Goal: Book appointment/travel/reservation

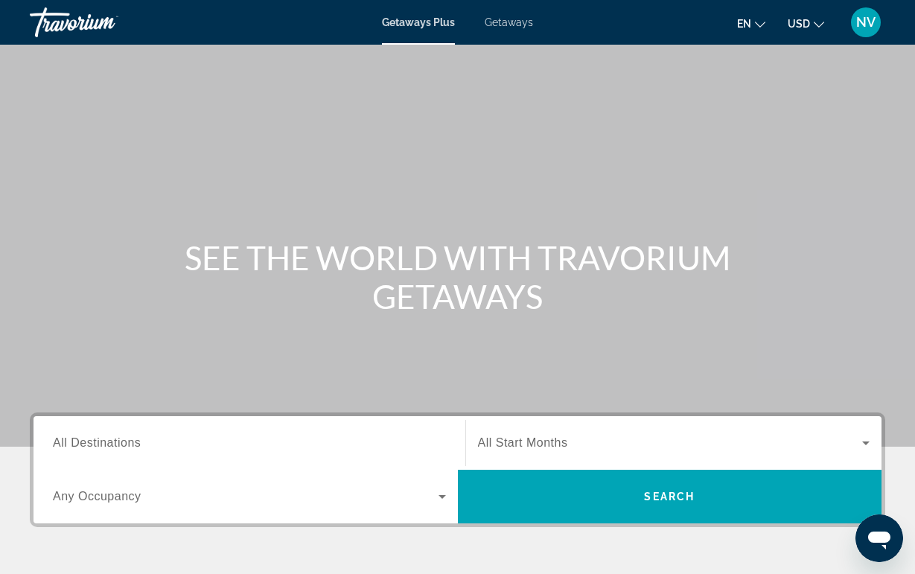
click at [290, 436] on input "Destination All Destinations" at bounding box center [249, 444] width 393 height 18
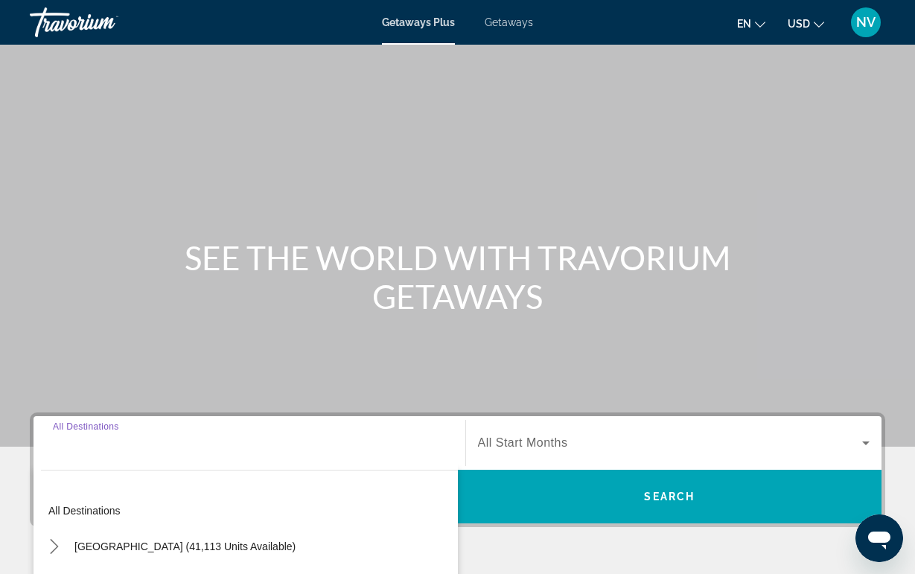
scroll to position [284, 0]
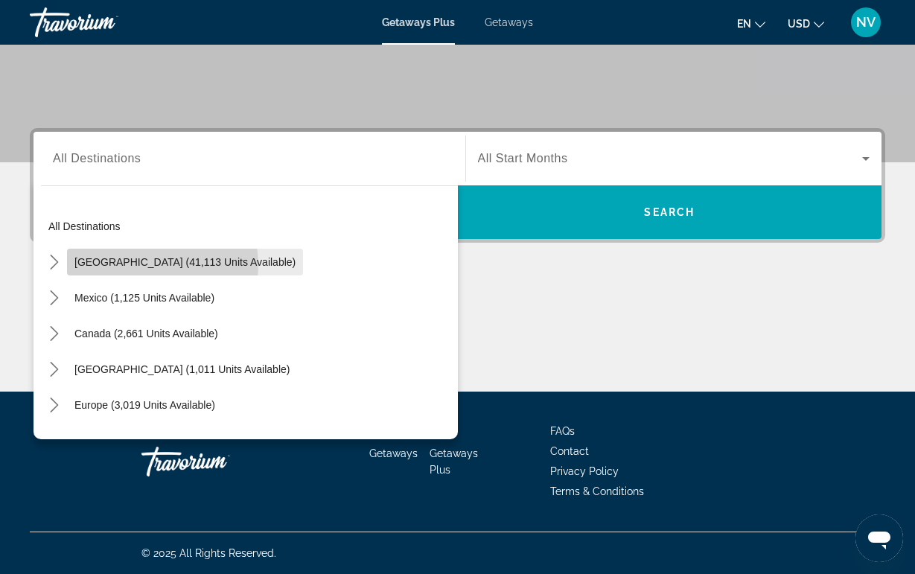
click at [147, 265] on span "[GEOGRAPHIC_DATA] (41,113 units available)" at bounding box center [184, 262] width 221 height 12
type input "**********"
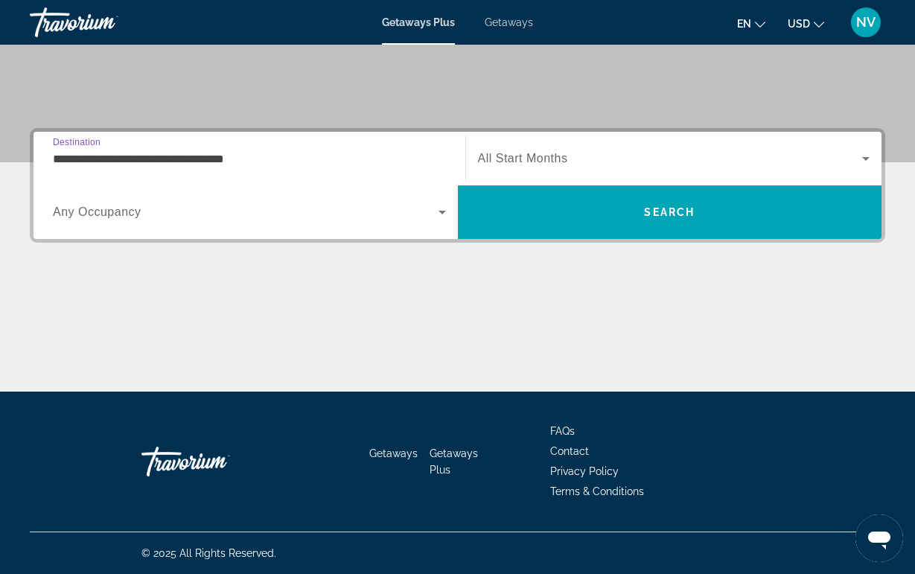
click at [154, 216] on span "Search widget" at bounding box center [246, 212] width 386 height 18
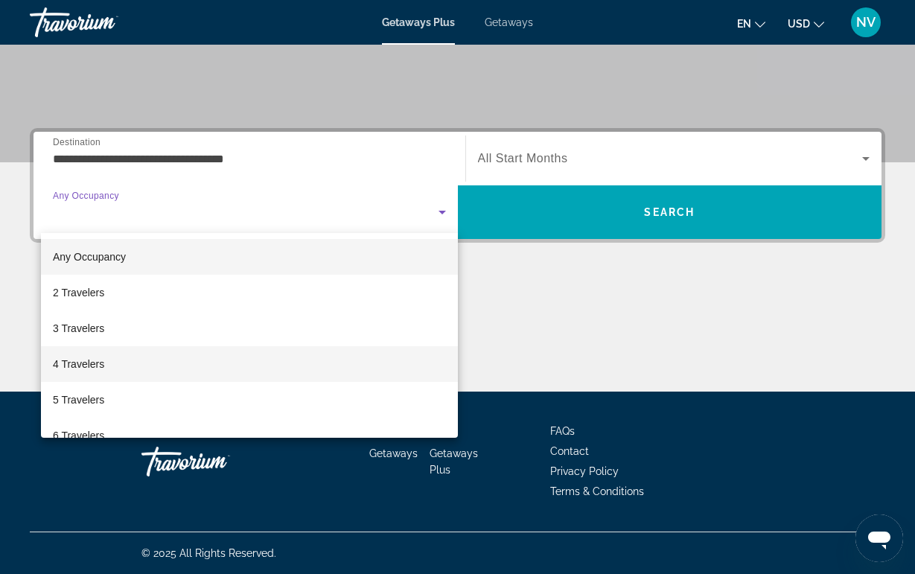
click at [133, 357] on mat-option "4 Travelers" at bounding box center [249, 364] width 417 height 36
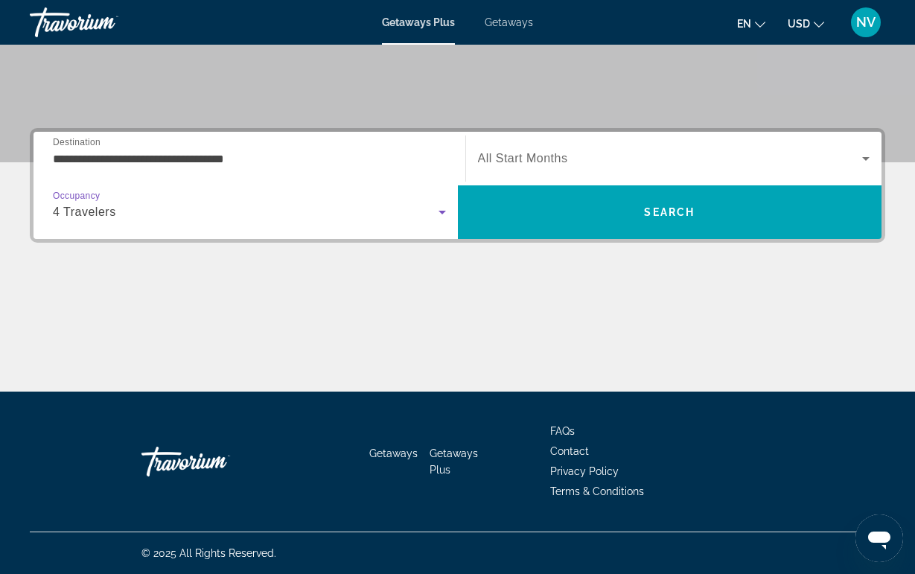
click at [508, 147] on div "Search widget" at bounding box center [674, 159] width 392 height 42
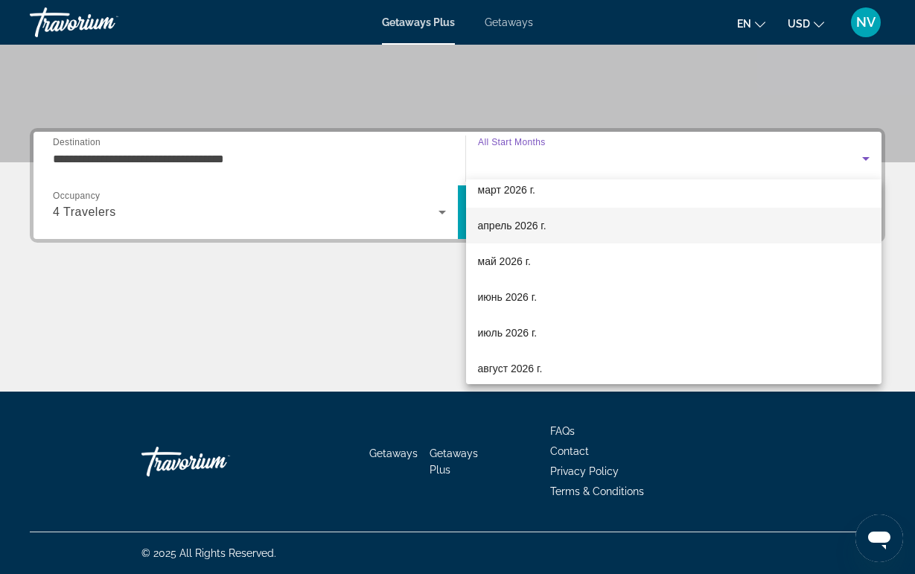
scroll to position [233, 0]
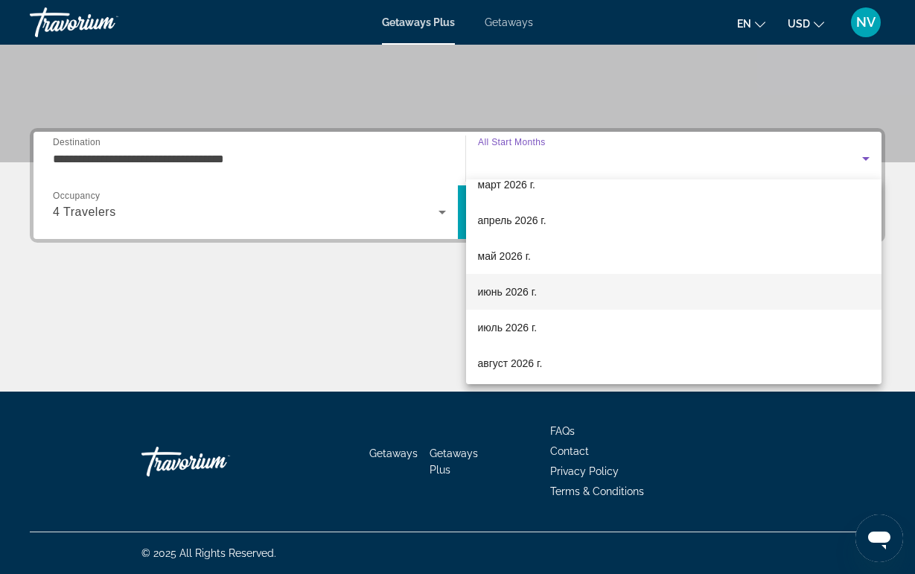
click at [502, 290] on span "июнь 2026 г." at bounding box center [508, 292] width 60 height 18
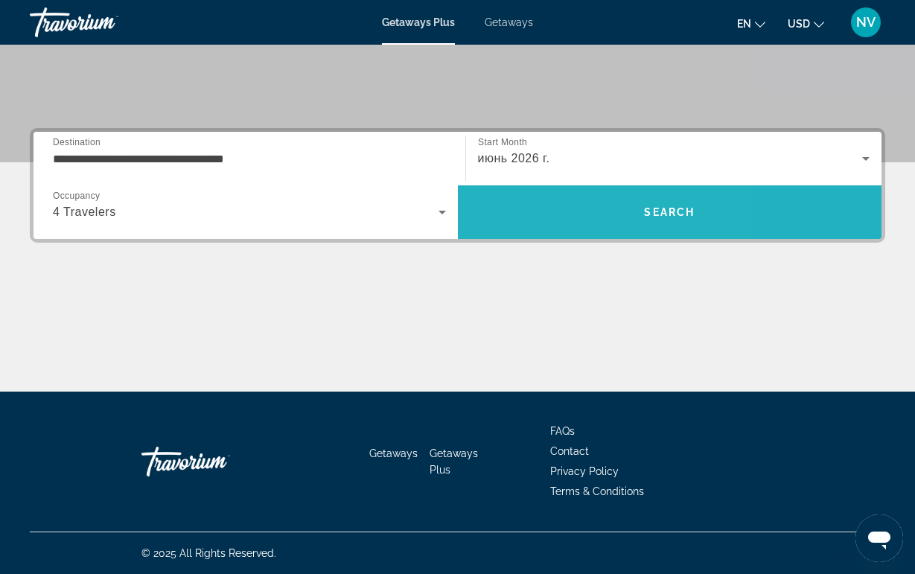
click at [532, 214] on span "Search" at bounding box center [670, 212] width 424 height 36
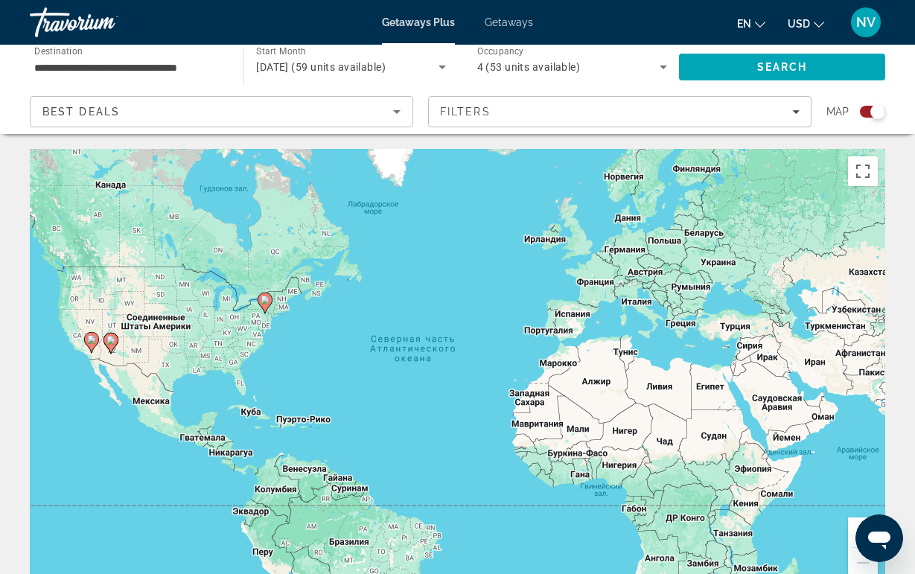
click at [113, 351] on gmp-advanced-marker "Main content" at bounding box center [110, 343] width 15 height 22
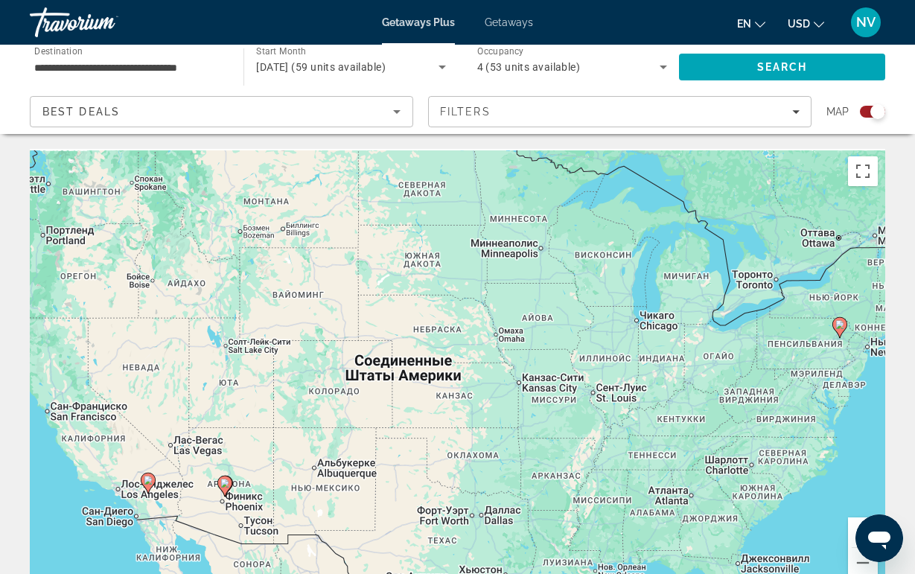
drag, startPoint x: 698, startPoint y: 234, endPoint x: 421, endPoint y: 392, distance: 319.4
click at [421, 392] on div "Чтобы активировать перетаскивание с помощью клавиатуры, нажмите Alt + Ввод. Пос…" at bounding box center [457, 372] width 855 height 447
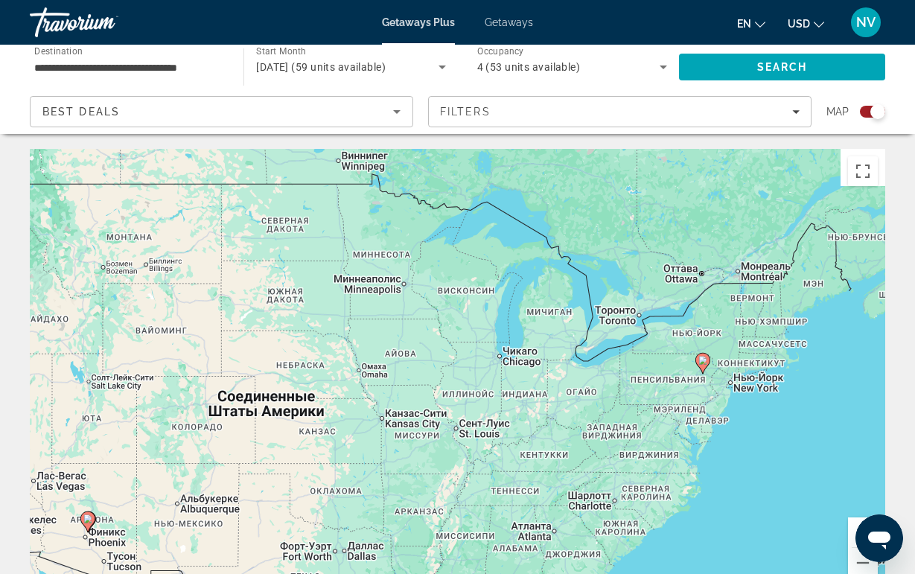
drag, startPoint x: 421, startPoint y: 391, endPoint x: 322, endPoint y: 390, distance: 98.3
click at [322, 390] on div "Чтобы активировать перетаскивание с помощью клавиатуры, нажмите Alt + Ввод. Пос…" at bounding box center [457, 372] width 855 height 447
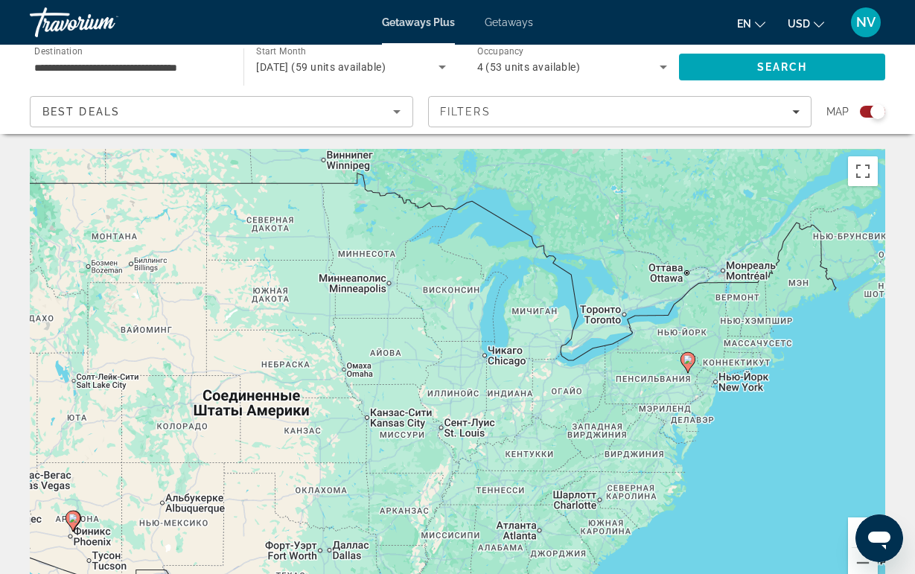
click at [684, 359] on image "Main content" at bounding box center [687, 359] width 9 height 9
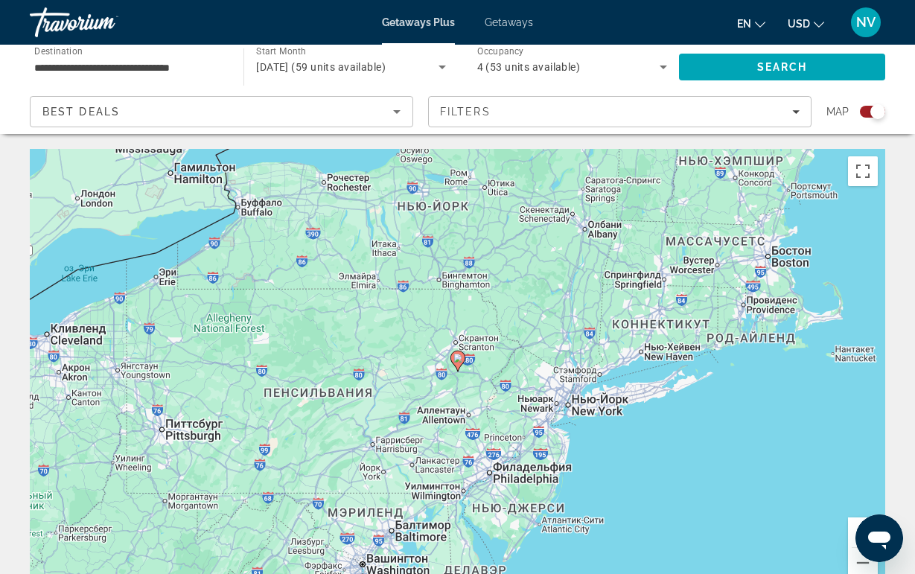
click at [458, 366] on icon "Main content" at bounding box center [456, 360] width 13 height 19
type input "**********"
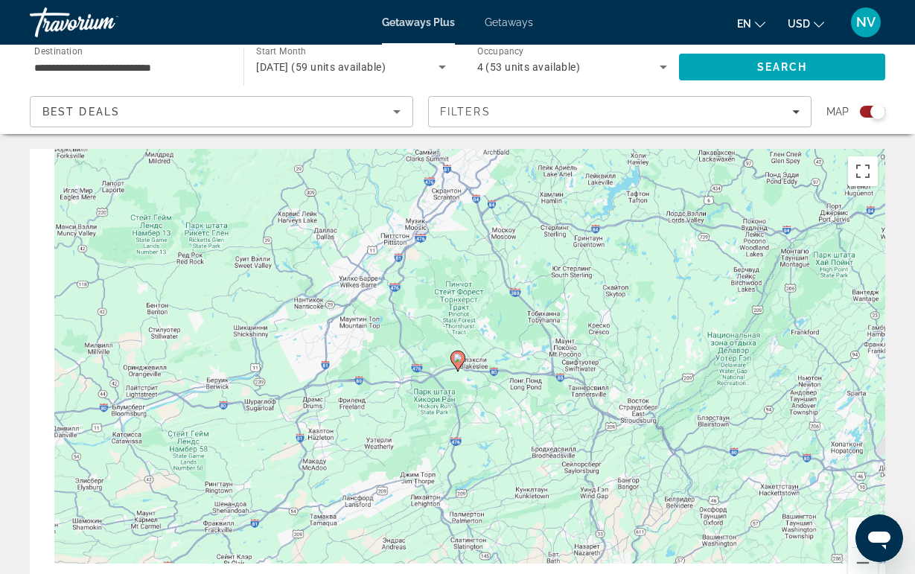
click at [458, 363] on icon "Main content" at bounding box center [456, 360] width 13 height 19
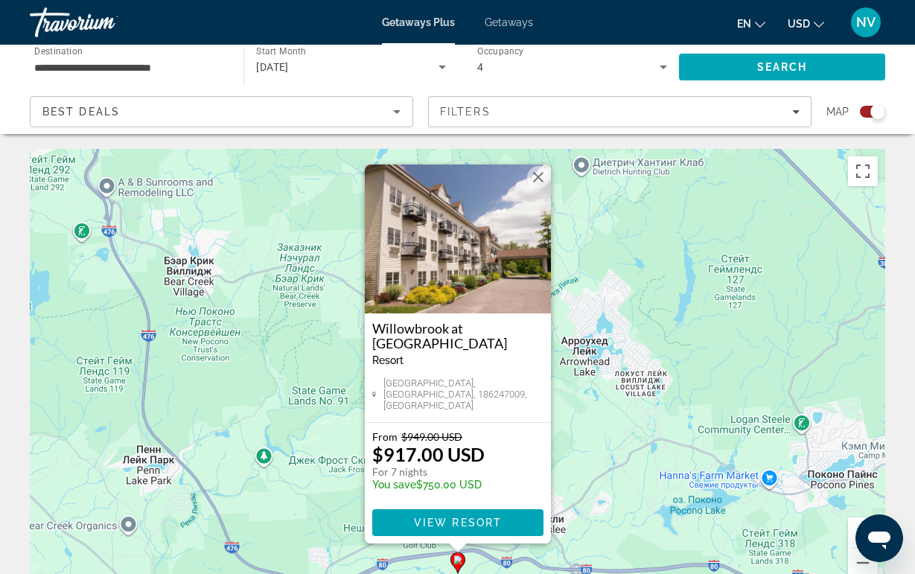
click at [441, 249] on img "Main content" at bounding box center [458, 239] width 186 height 149
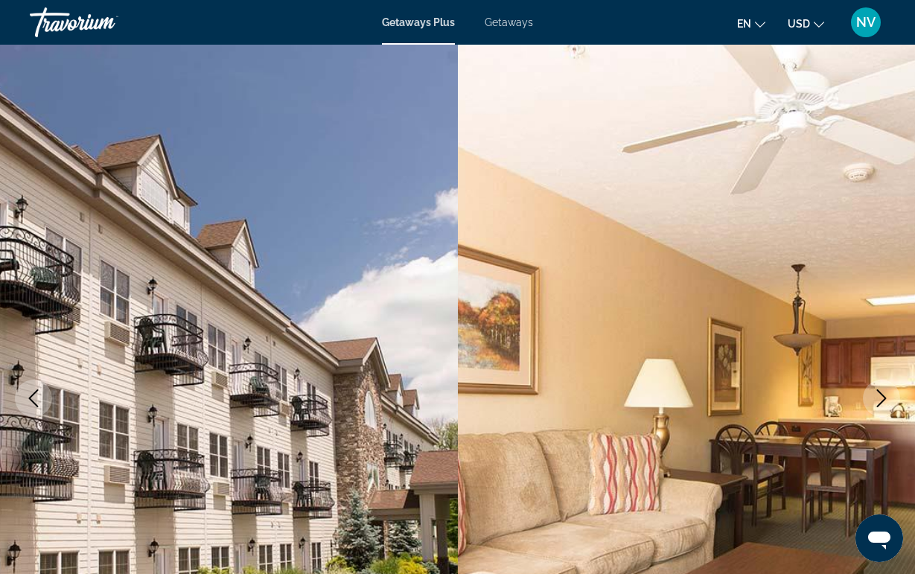
scroll to position [1, 0]
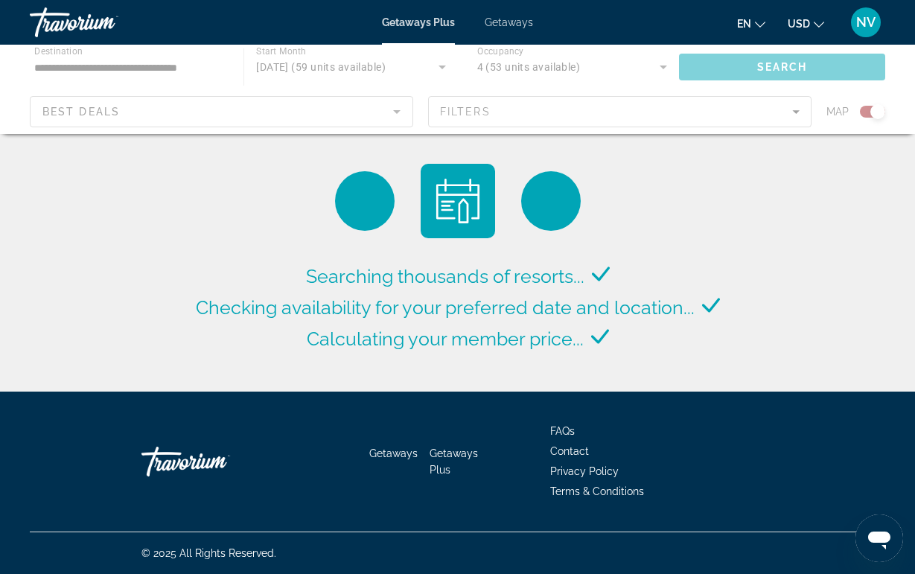
click at [520, 108] on div "Main content" at bounding box center [457, 89] width 915 height 89
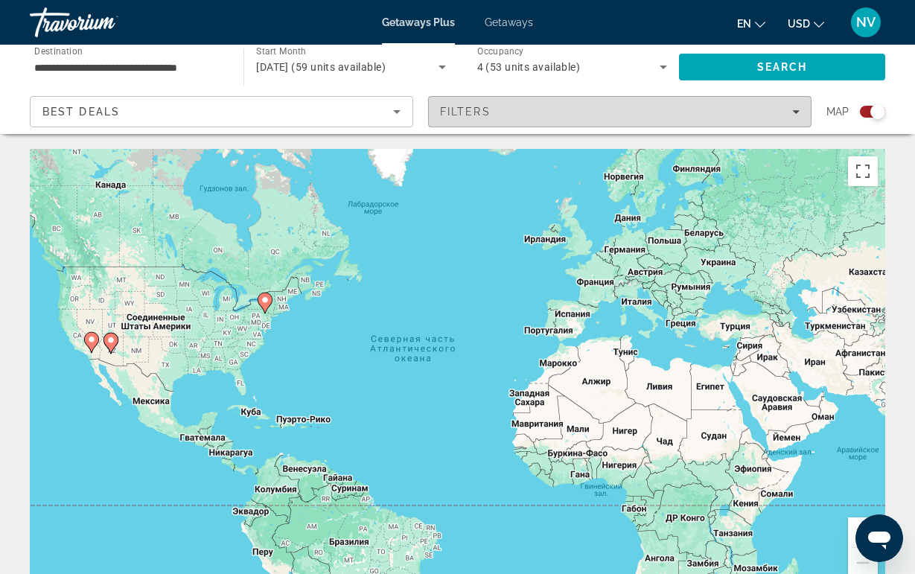
click at [463, 112] on span "Filters" at bounding box center [465, 112] width 51 height 12
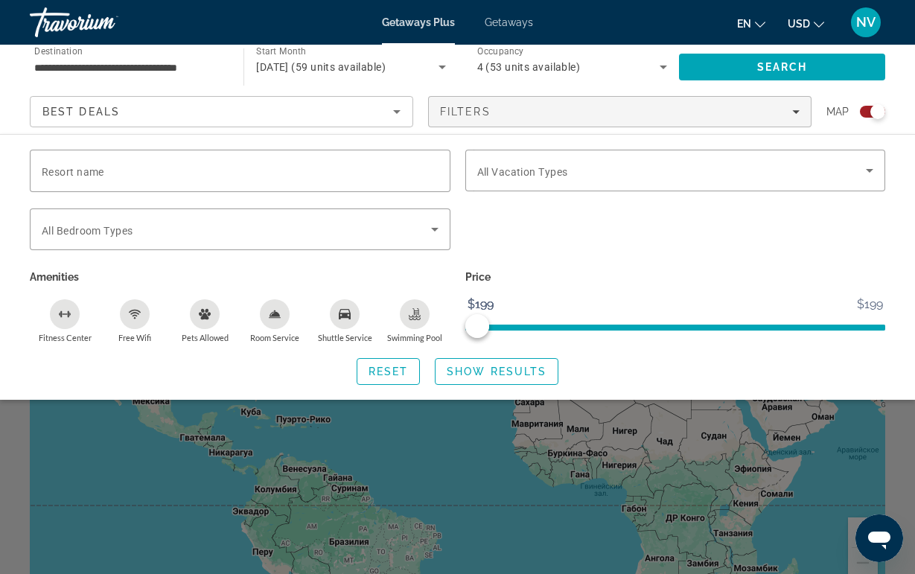
click at [371, 71] on span "June 2026 (59 units available)" at bounding box center [321, 67] width 130 height 12
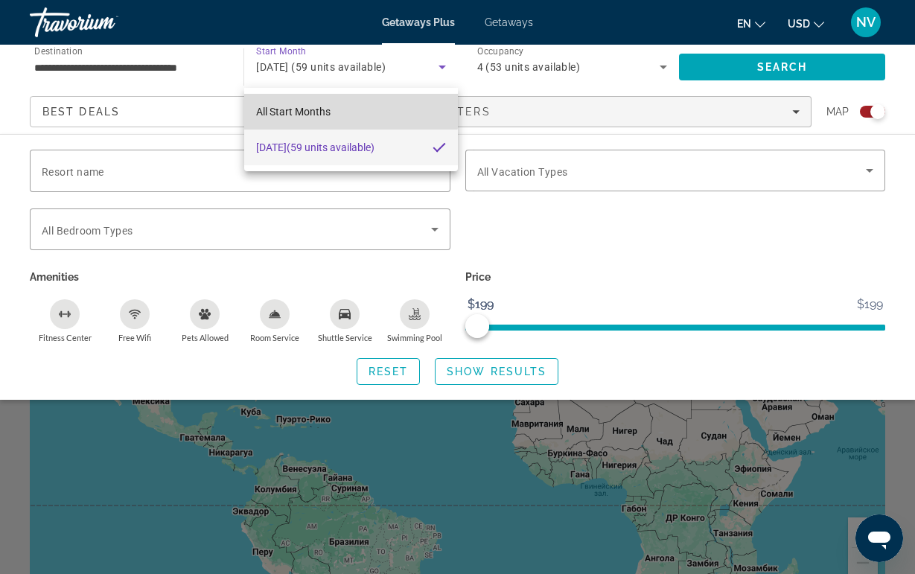
click at [336, 109] on mat-option "All Start Months" at bounding box center [350, 112] width 213 height 36
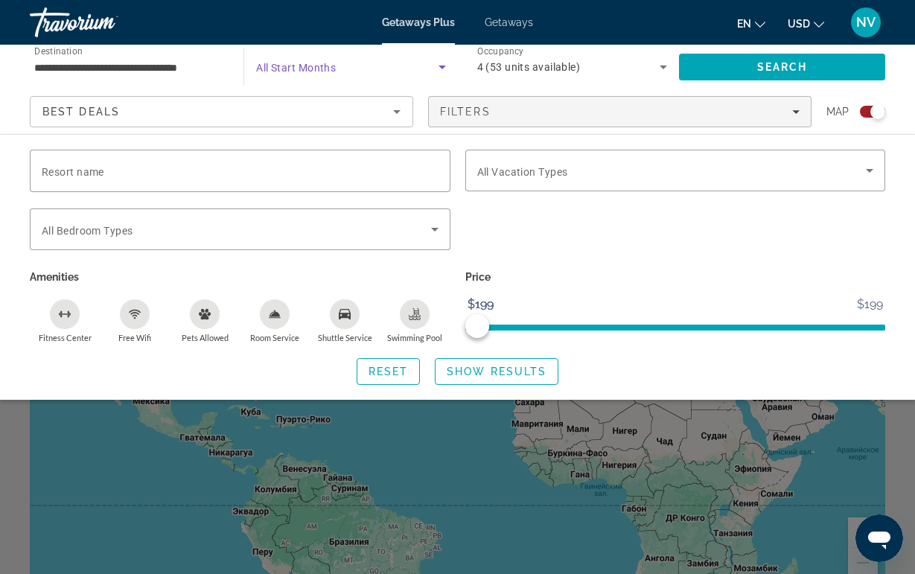
click at [357, 68] on span "Search widget" at bounding box center [347, 67] width 182 height 18
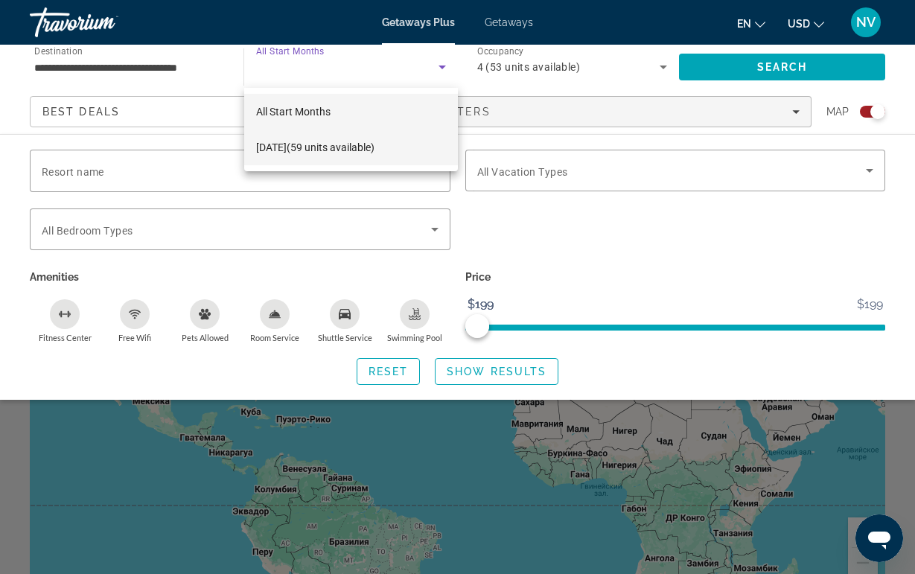
click at [329, 143] on span "June 2026 (59 units available)" at bounding box center [315, 147] width 118 height 18
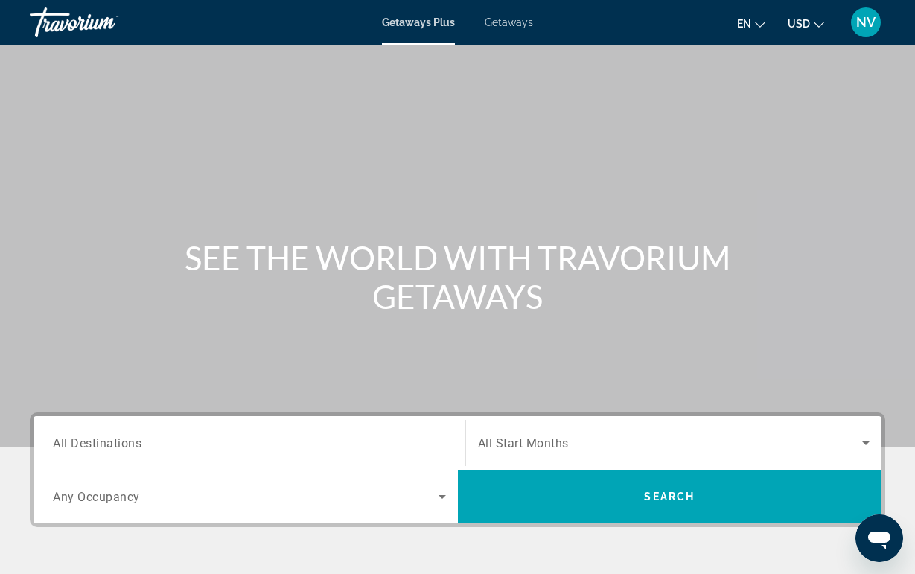
click at [383, 458] on div "Search widget" at bounding box center [249, 443] width 393 height 42
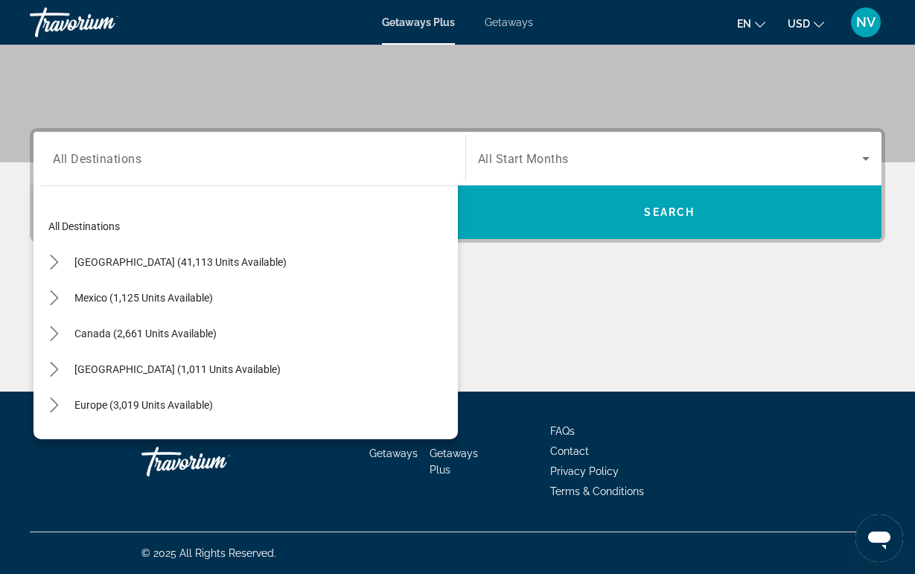
click at [380, 455] on span "Getaways" at bounding box center [393, 453] width 48 height 12
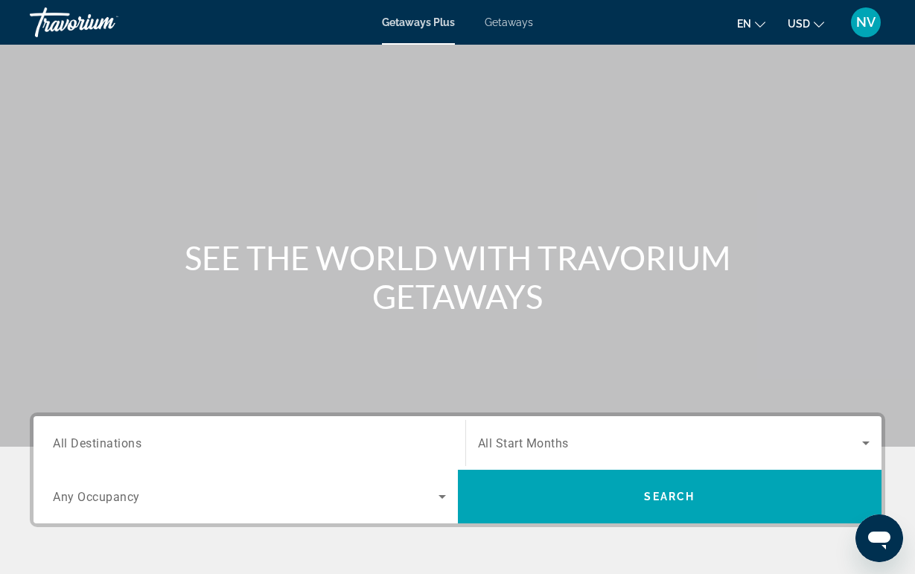
click at [130, 441] on span "All Destinations" at bounding box center [97, 442] width 89 height 14
click at [130, 441] on input "Destination All Destinations" at bounding box center [249, 444] width 393 height 18
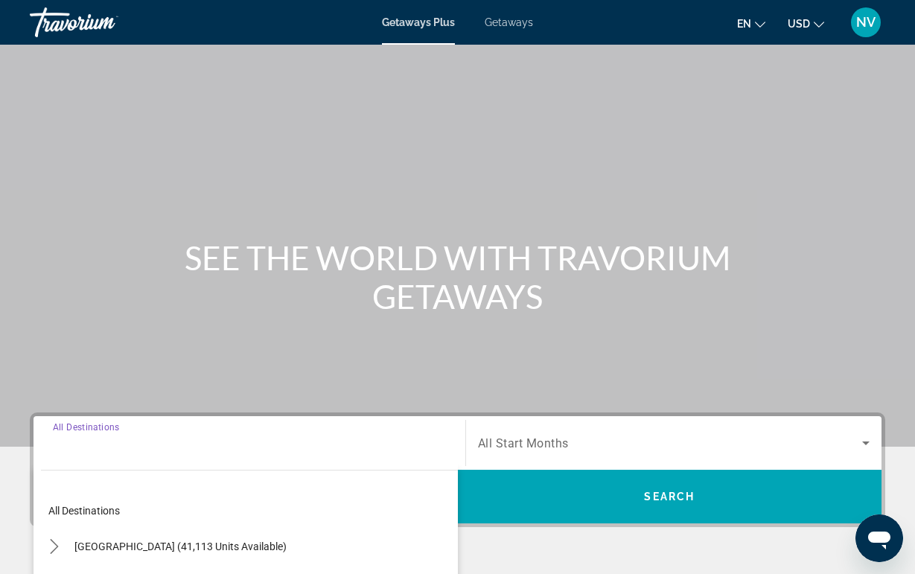
scroll to position [284, 0]
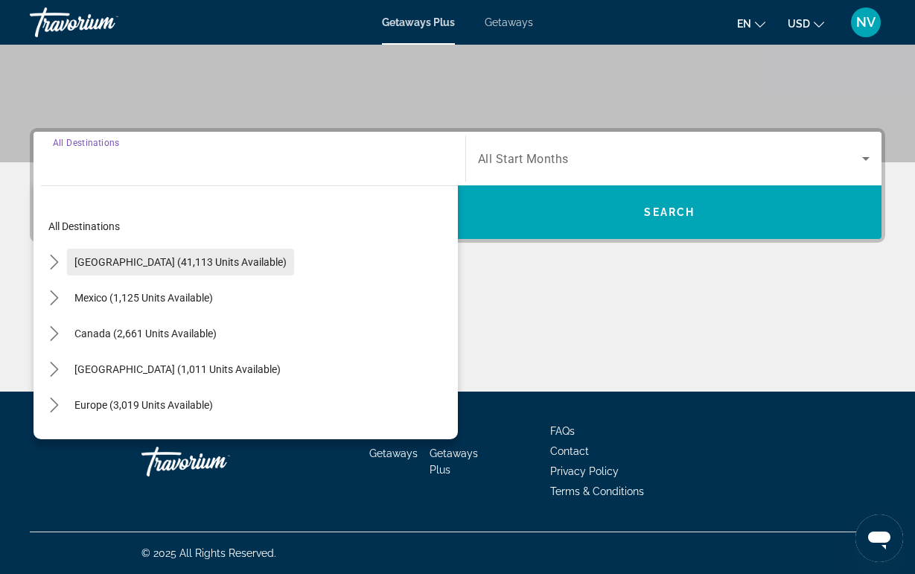
click at [139, 261] on span "[GEOGRAPHIC_DATA] (41,113 units available)" at bounding box center [180, 262] width 212 height 12
type input "**********"
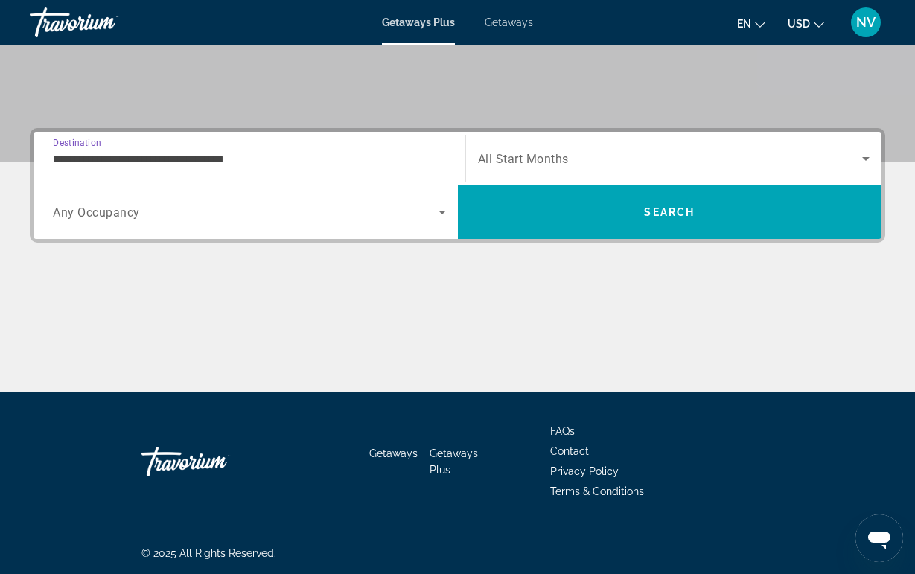
click at [159, 212] on span "Search widget" at bounding box center [246, 212] width 386 height 18
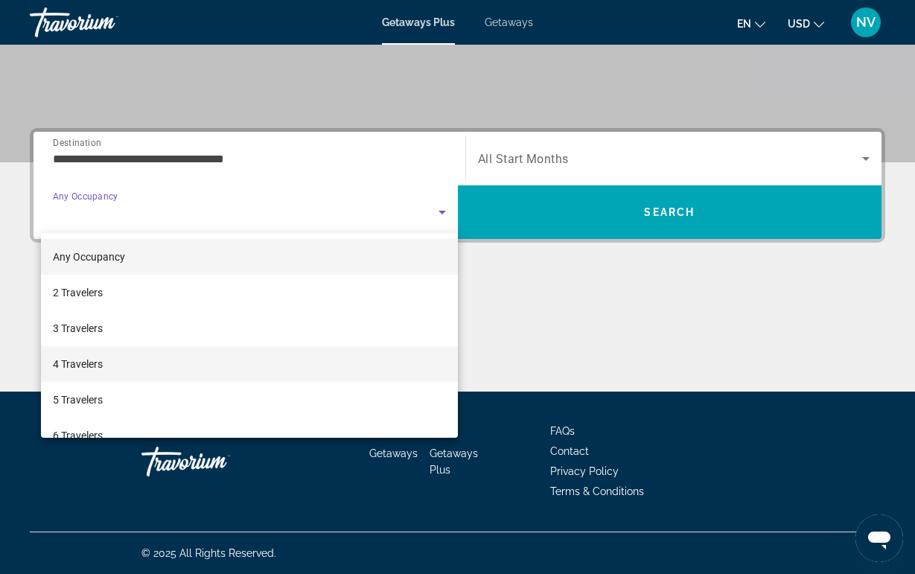
click at [119, 361] on mat-option "4 Travelers" at bounding box center [249, 364] width 417 height 36
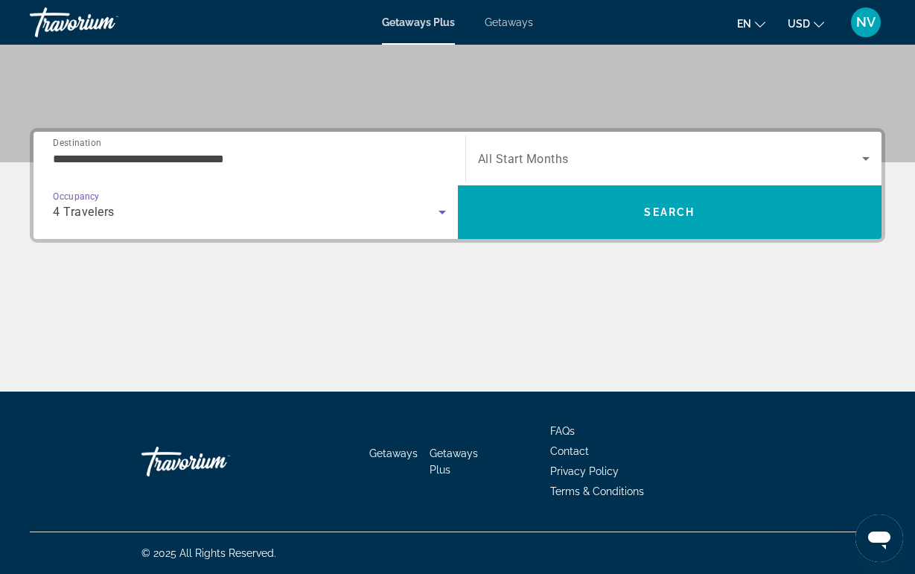
click at [494, 146] on div "Search widget" at bounding box center [674, 159] width 392 height 42
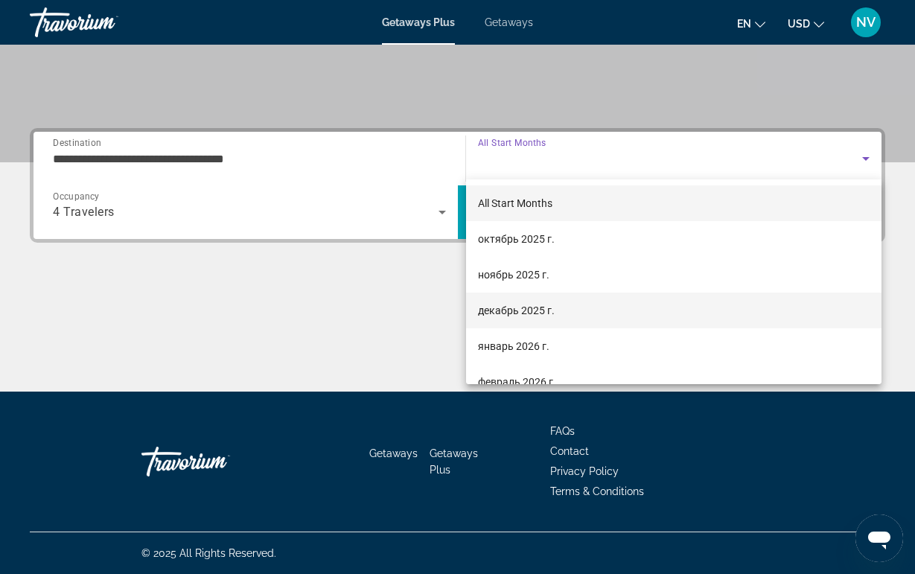
click at [508, 314] on span "декабрь 2025 г." at bounding box center [516, 310] width 77 height 18
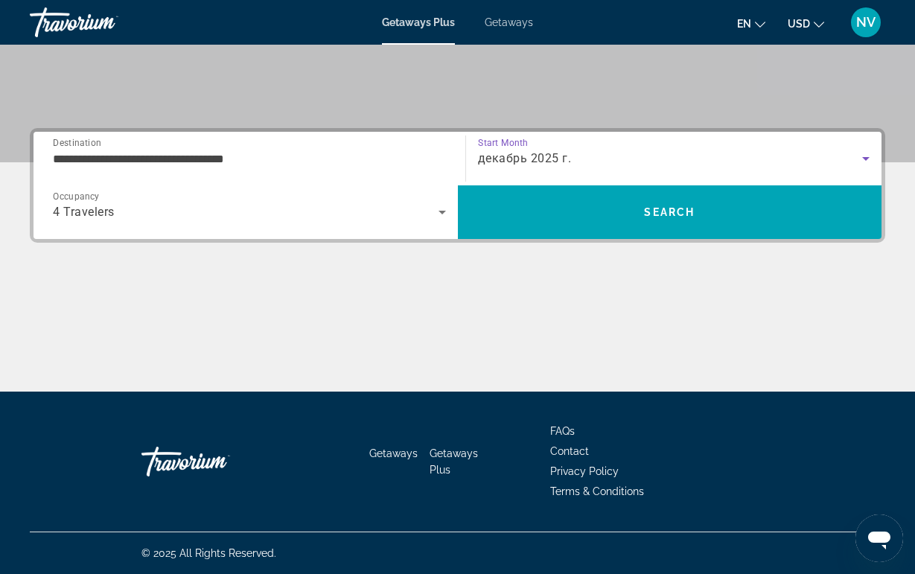
click at [534, 156] on span "декабрь 2025 г." at bounding box center [525, 158] width 94 height 14
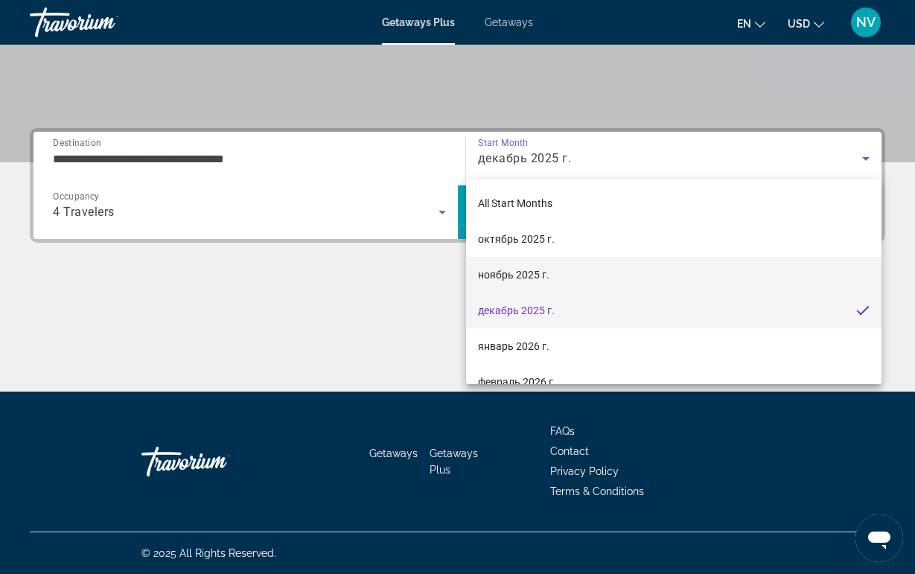
click at [540, 263] on mat-option "ноябрь 2025 г." at bounding box center [674, 275] width 416 height 36
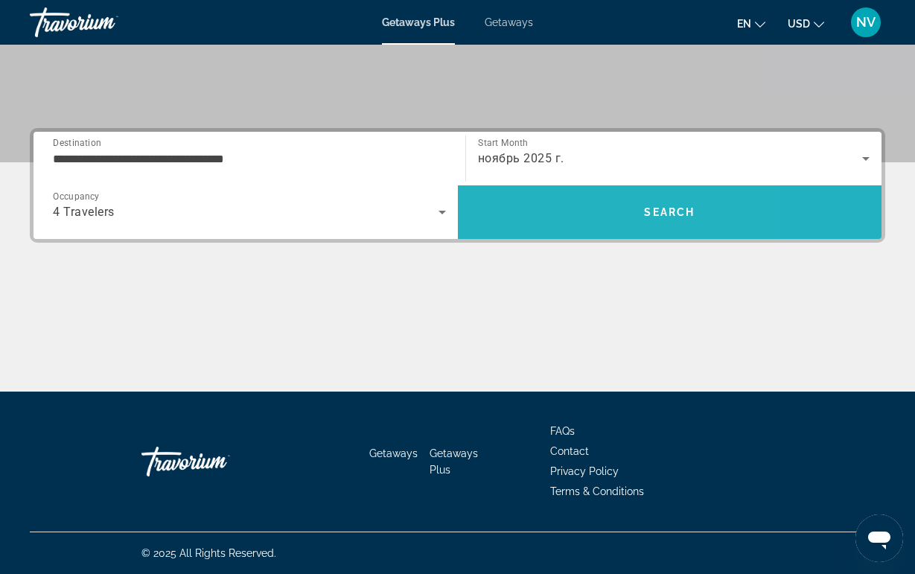
click at [547, 205] on span "Search" at bounding box center [670, 212] width 424 height 36
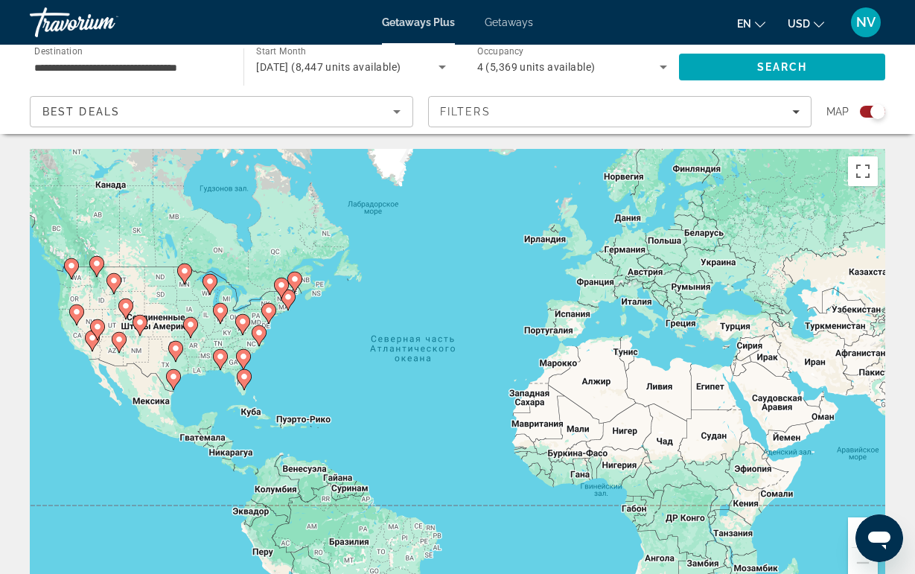
click at [247, 353] on g "Main content" at bounding box center [243, 359] width 15 height 21
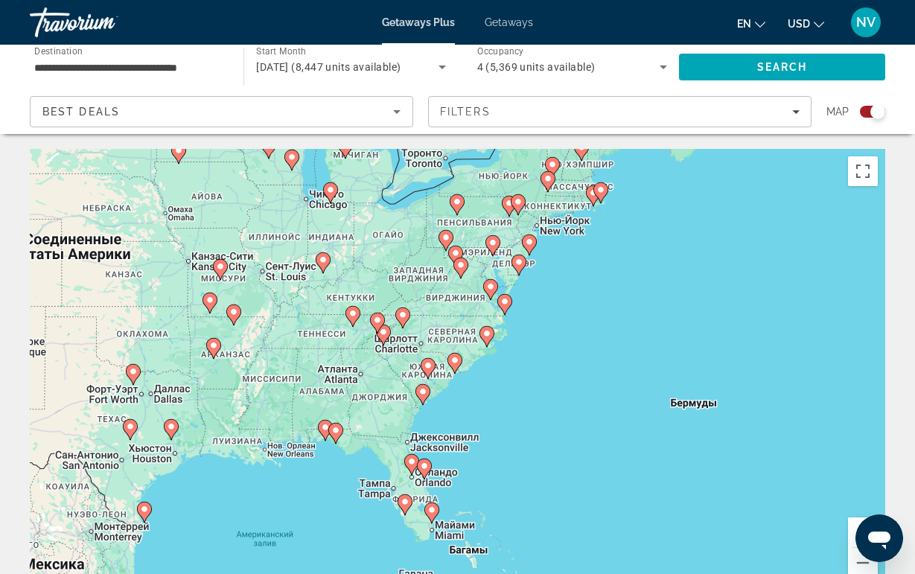
click at [380, 342] on gmp-advanced-marker "Main content" at bounding box center [383, 335] width 15 height 22
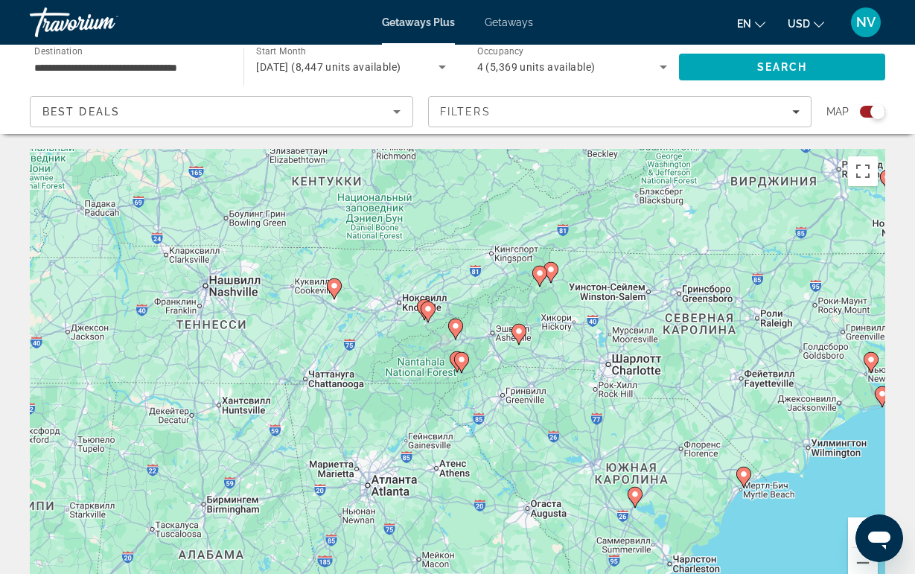
click at [460, 363] on image "Main content" at bounding box center [461, 359] width 9 height 9
type input "**********"
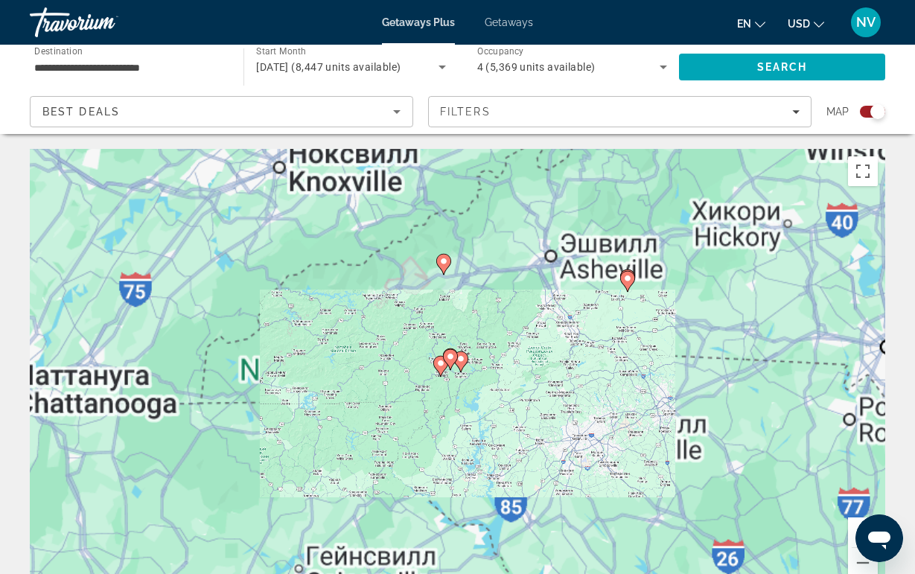
click at [460, 363] on g "Main content" at bounding box center [460, 361] width 15 height 21
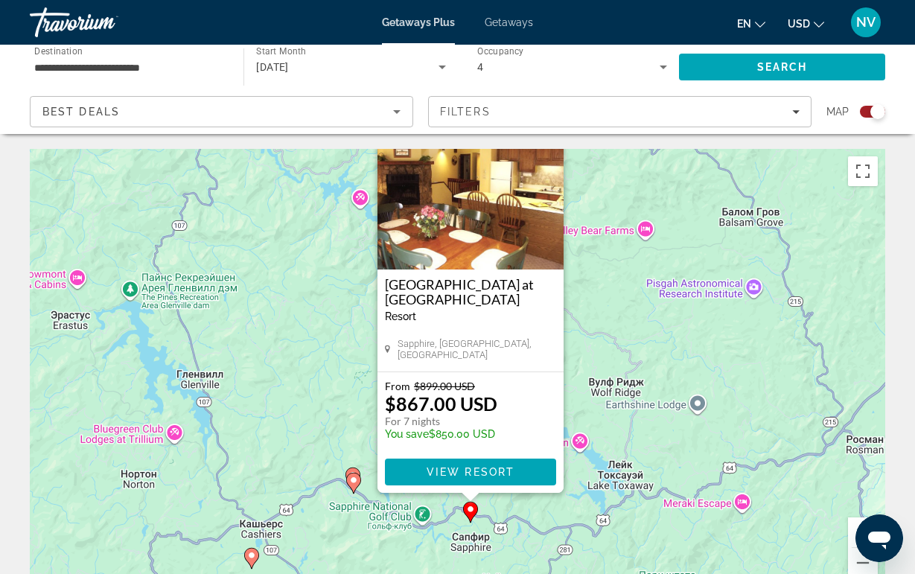
drag, startPoint x: 248, startPoint y: 479, endPoint x: 261, endPoint y: 419, distance: 61.6
click at [261, 419] on div "Чтобы активировать перетаскивание с помощью клавиатуры, нажмите Alt + Ввод. Пос…" at bounding box center [457, 372] width 855 height 447
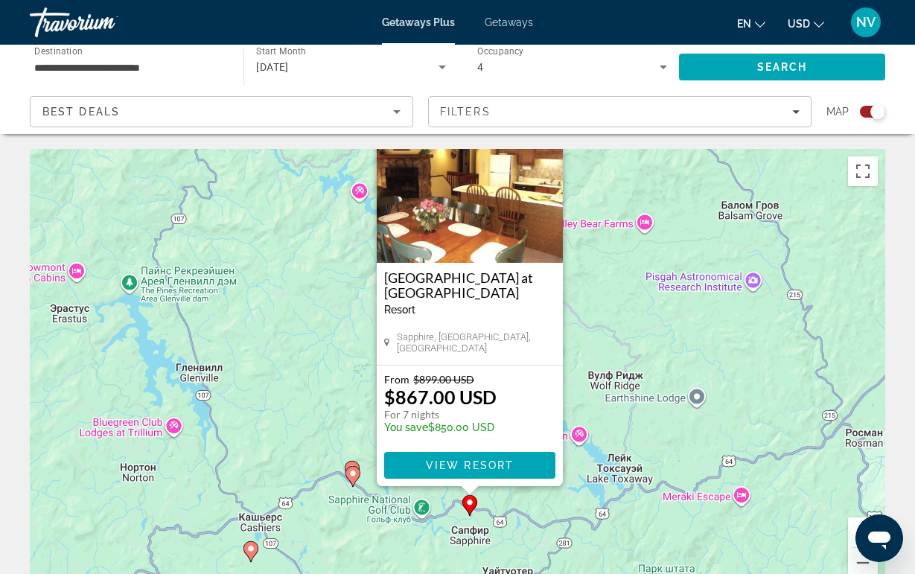
click at [354, 476] on image "Main content" at bounding box center [352, 473] width 9 height 9
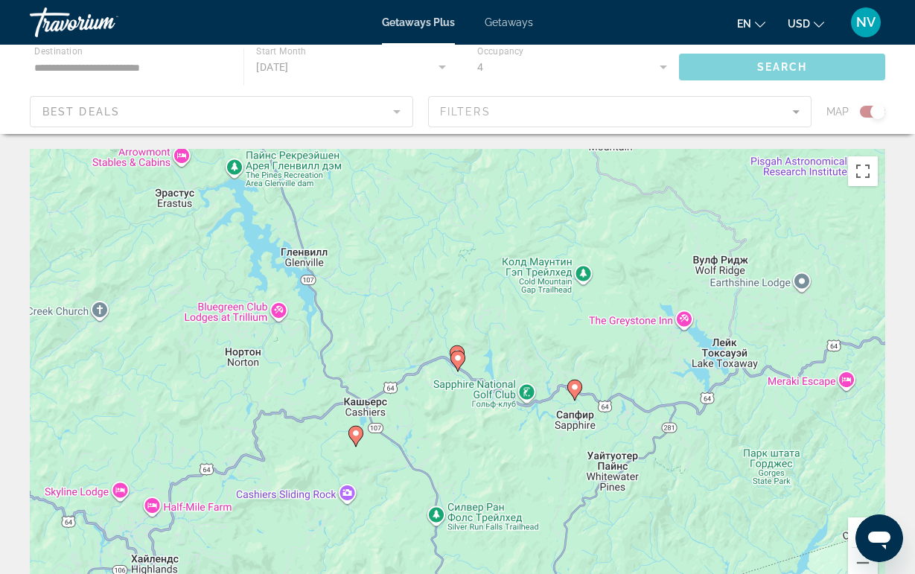
click at [462, 360] on icon "Main content" at bounding box center [456, 360] width 13 height 19
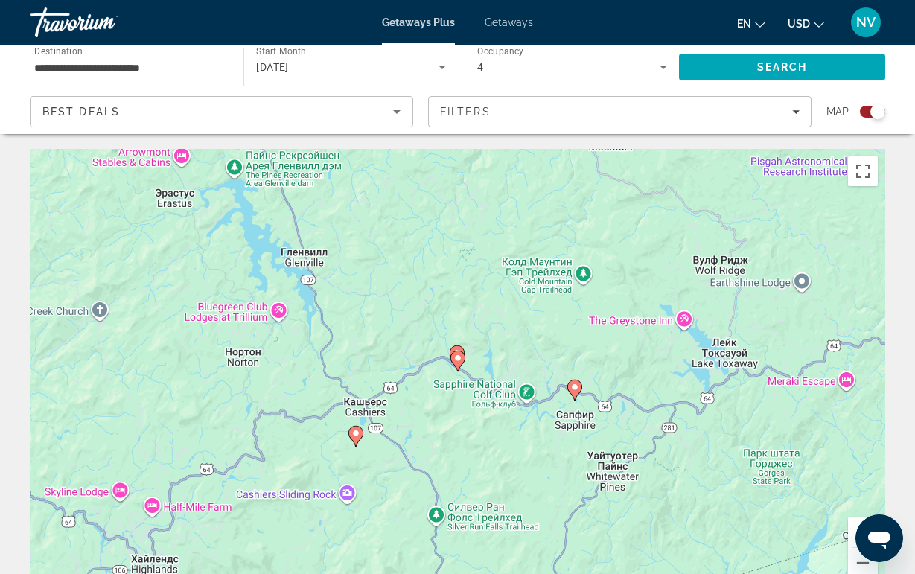
click at [460, 360] on image "Main content" at bounding box center [457, 358] width 9 height 9
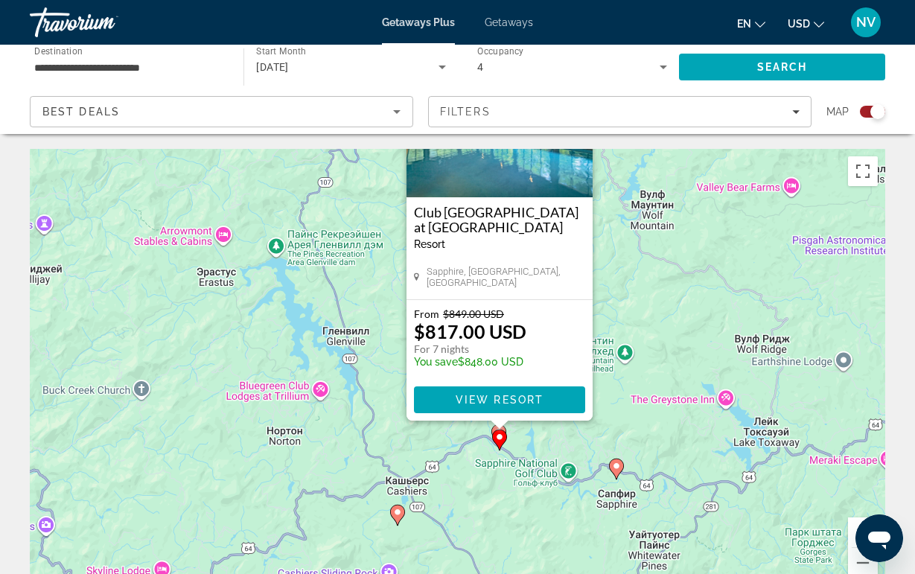
drag, startPoint x: 308, startPoint y: 443, endPoint x: 354, endPoint y: 313, distance: 137.3
click at [353, 314] on div "Чтобы активировать перетаскивание с помощью клавиатуры, нажмите Alt + Ввод. Пос…" at bounding box center [457, 372] width 855 height 447
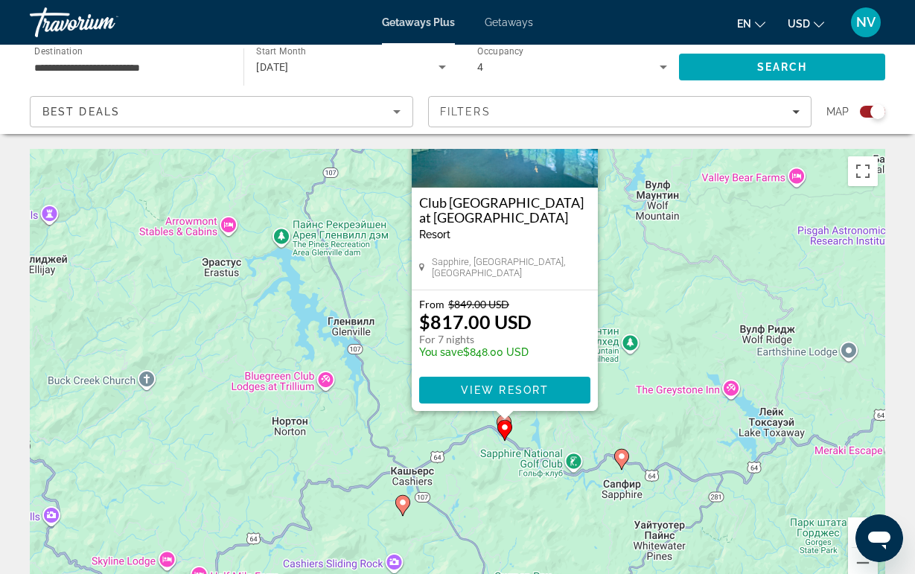
click at [404, 508] on icon "Main content" at bounding box center [401, 505] width 13 height 19
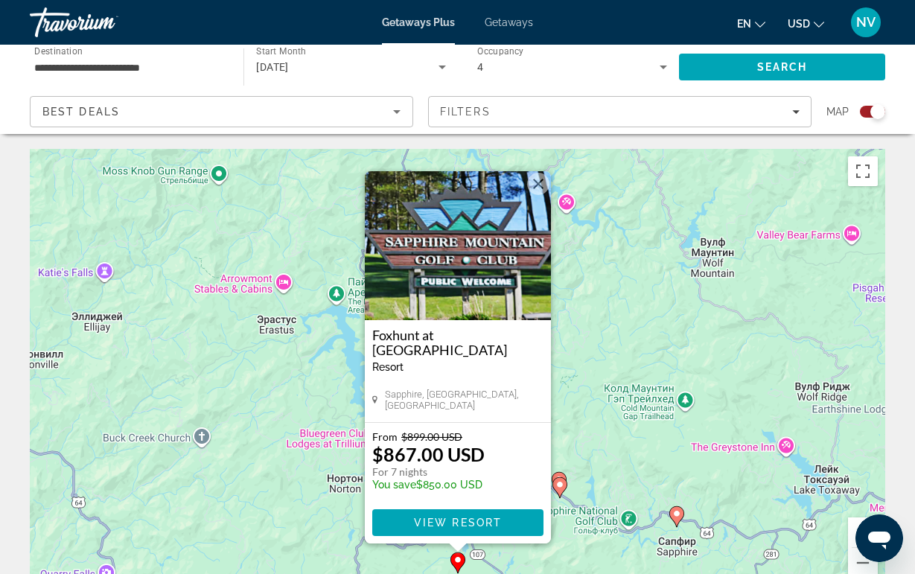
click at [534, 173] on button "Закрыть" at bounding box center [538, 184] width 22 height 22
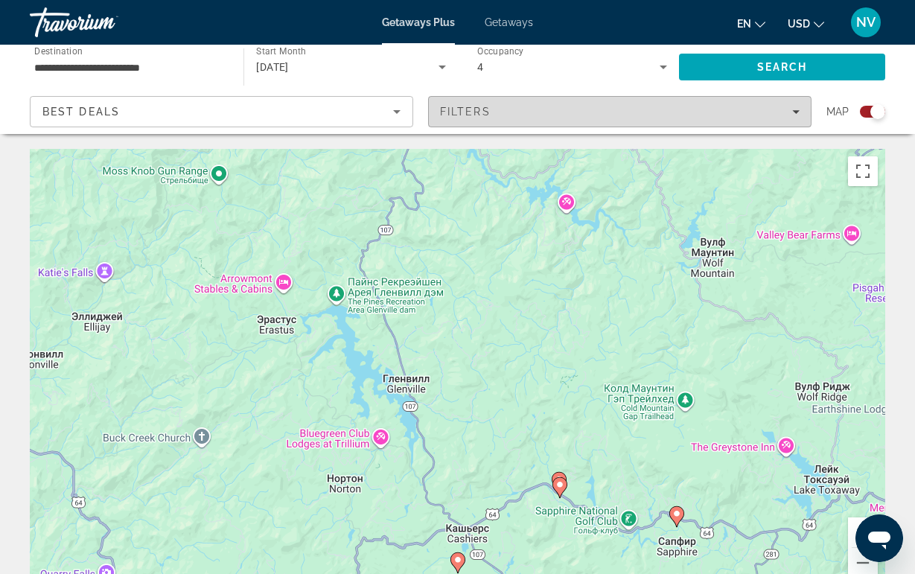
click at [473, 115] on span "Filters" at bounding box center [465, 112] width 51 height 12
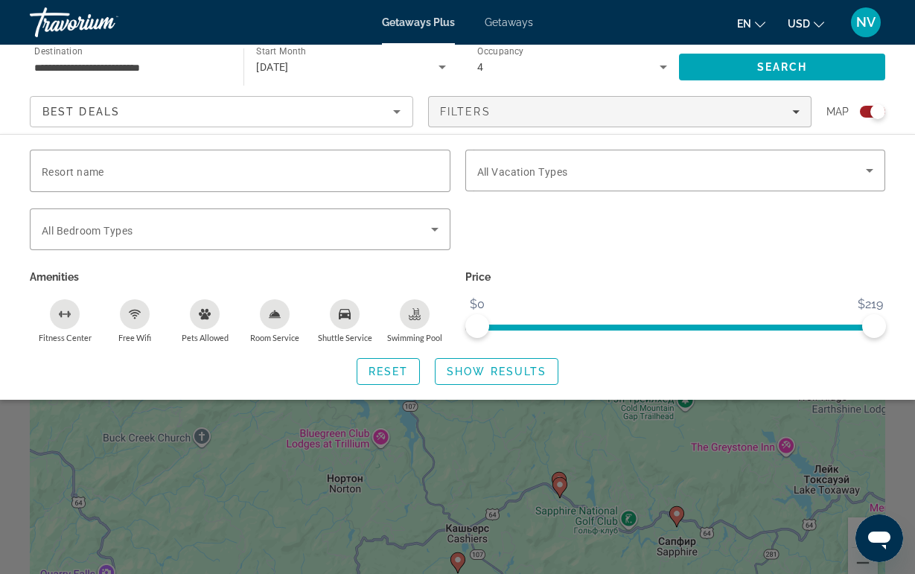
click at [345, 70] on div "November 2025" at bounding box center [347, 67] width 182 height 18
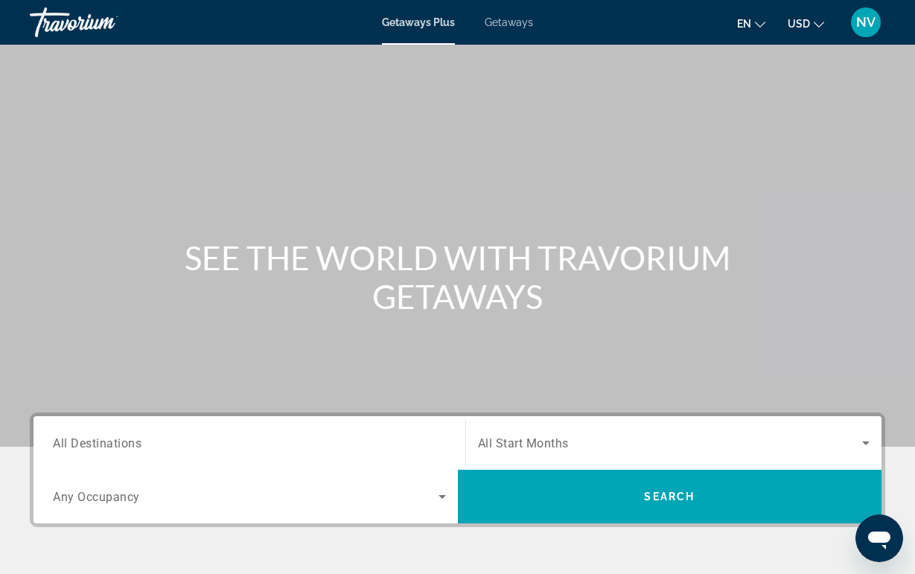
click at [283, 444] on input "Destination All Destinations" at bounding box center [249, 444] width 393 height 18
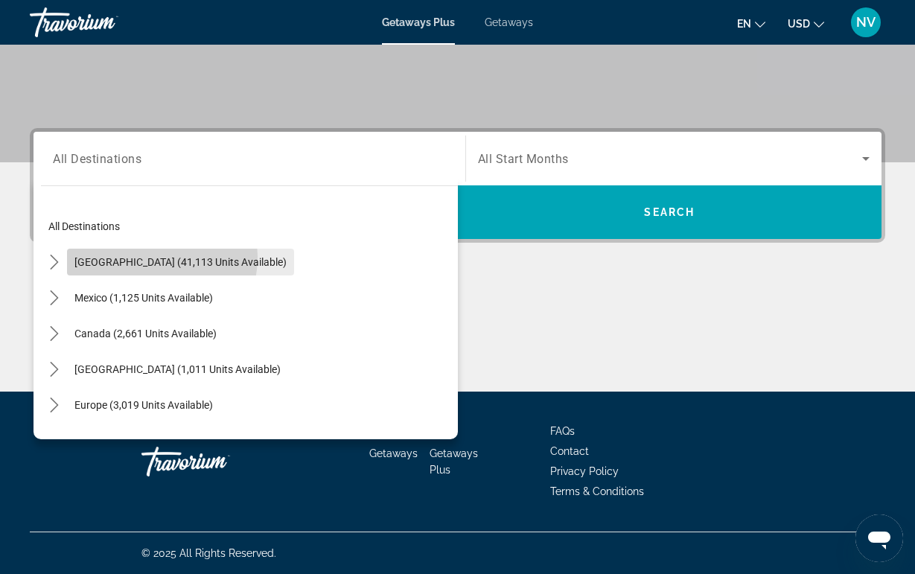
click at [131, 256] on span "[GEOGRAPHIC_DATA] (41,113 units available)" at bounding box center [180, 262] width 212 height 12
type input "**********"
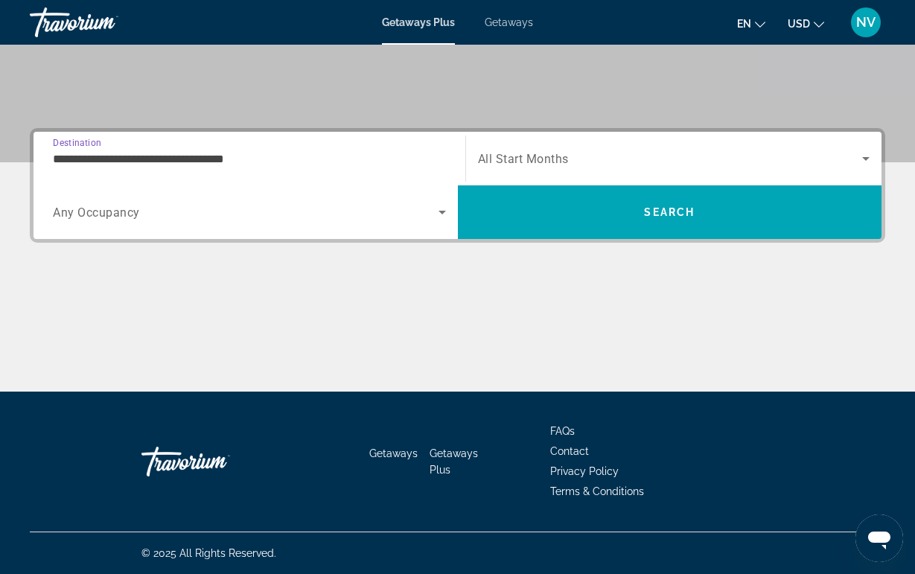
click at [146, 217] on span "Search widget" at bounding box center [246, 212] width 386 height 18
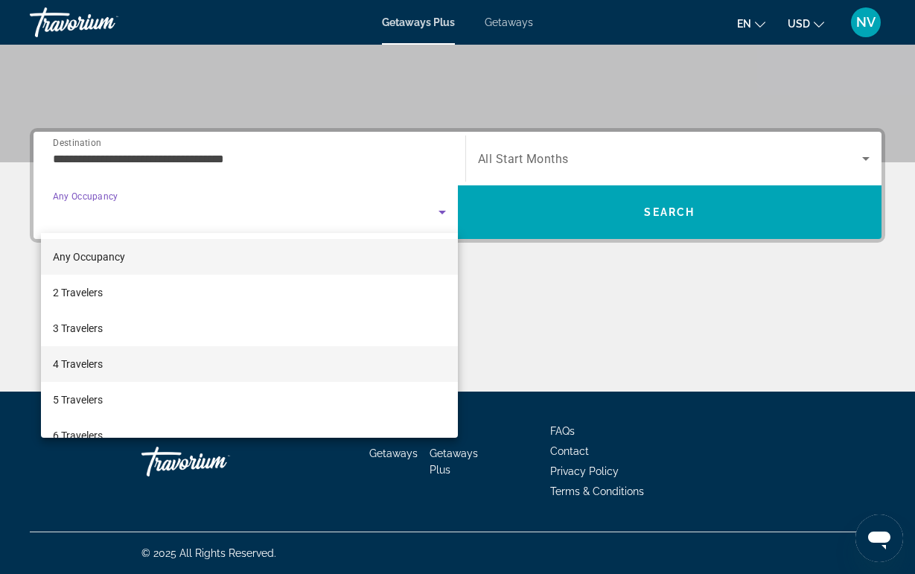
click at [117, 357] on mat-option "4 Travelers" at bounding box center [249, 364] width 417 height 36
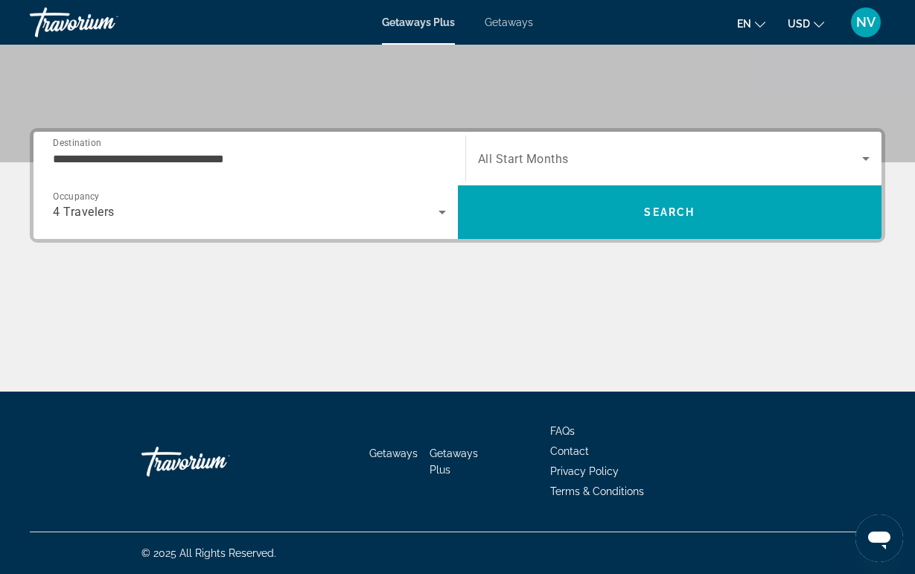
click at [508, 148] on div "Search widget" at bounding box center [674, 159] width 392 height 42
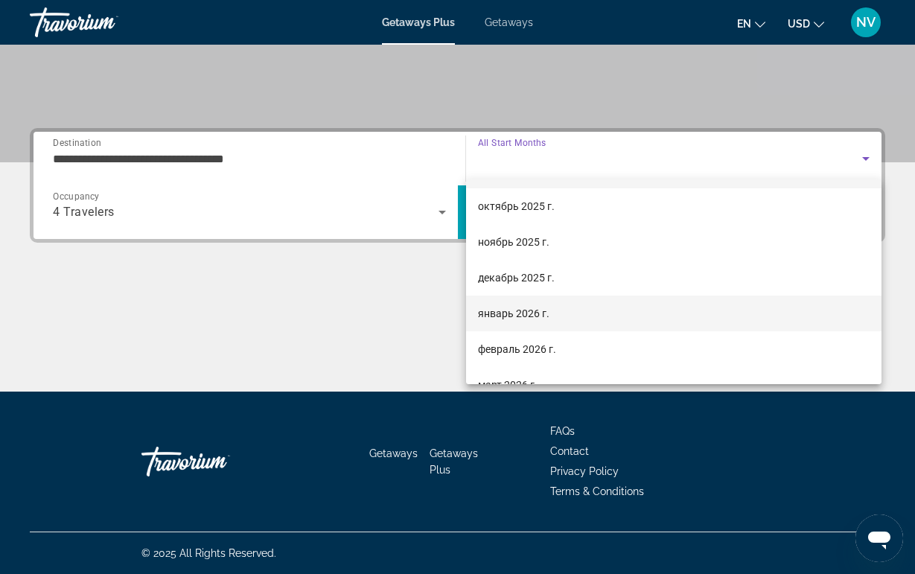
scroll to position [35, 0]
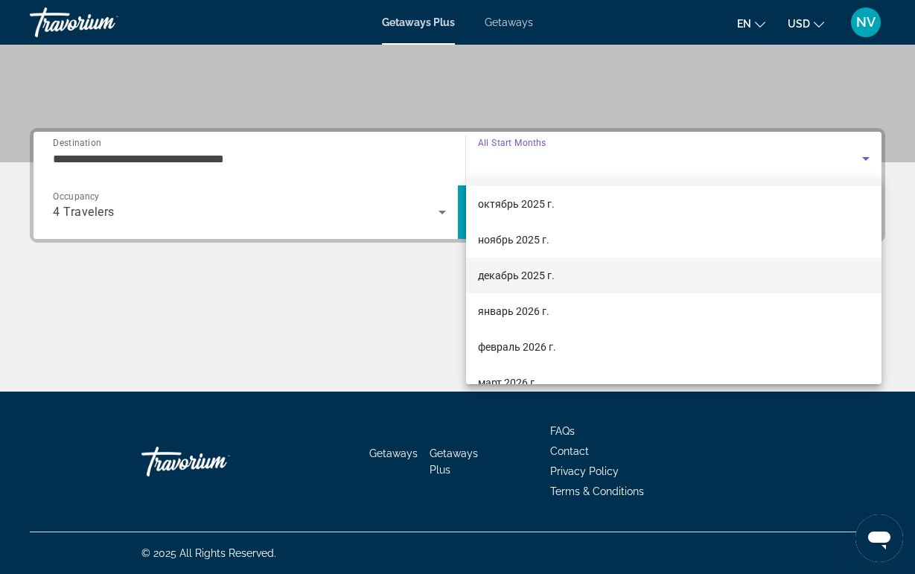
click at [520, 269] on span "декабрь 2025 г." at bounding box center [516, 275] width 77 height 18
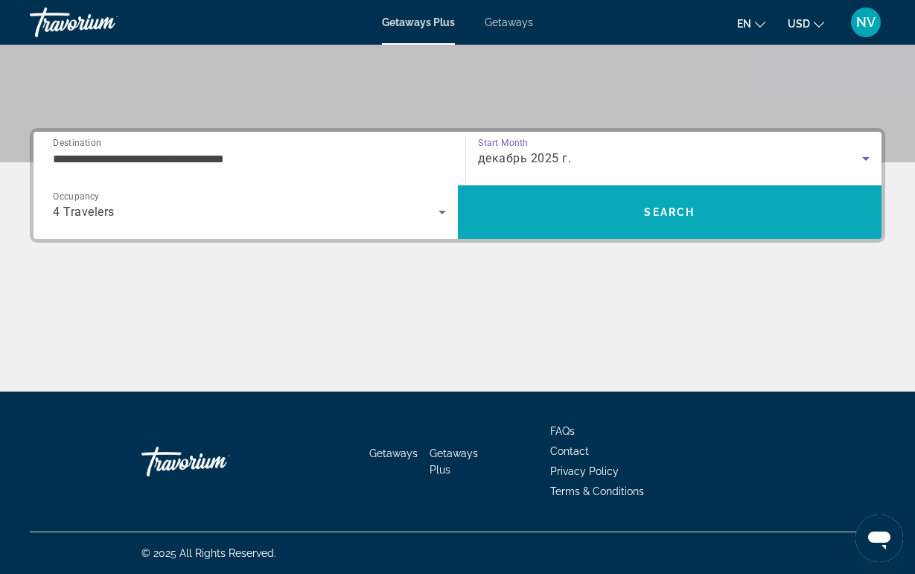
click at [528, 222] on span "Search" at bounding box center [670, 212] width 424 height 36
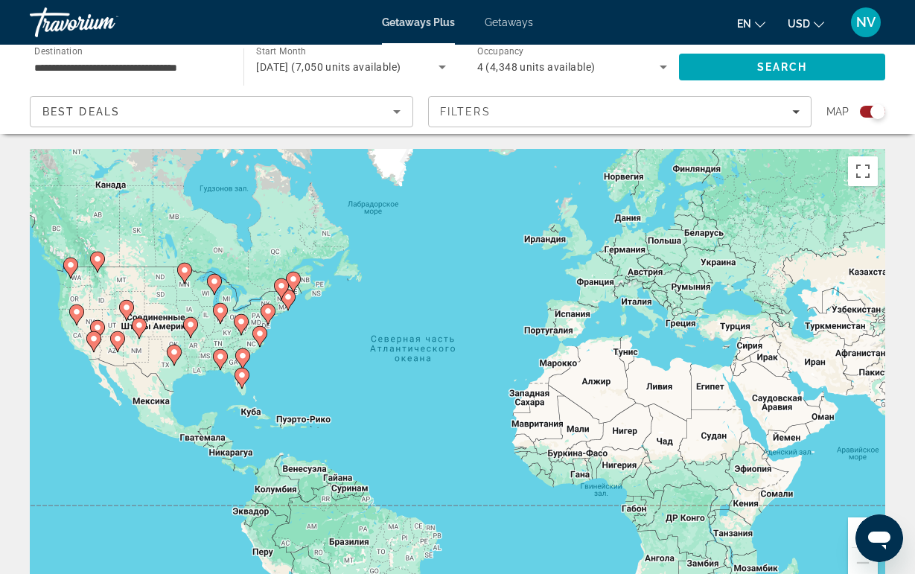
click at [241, 326] on icon "Main content" at bounding box center [240, 324] width 13 height 19
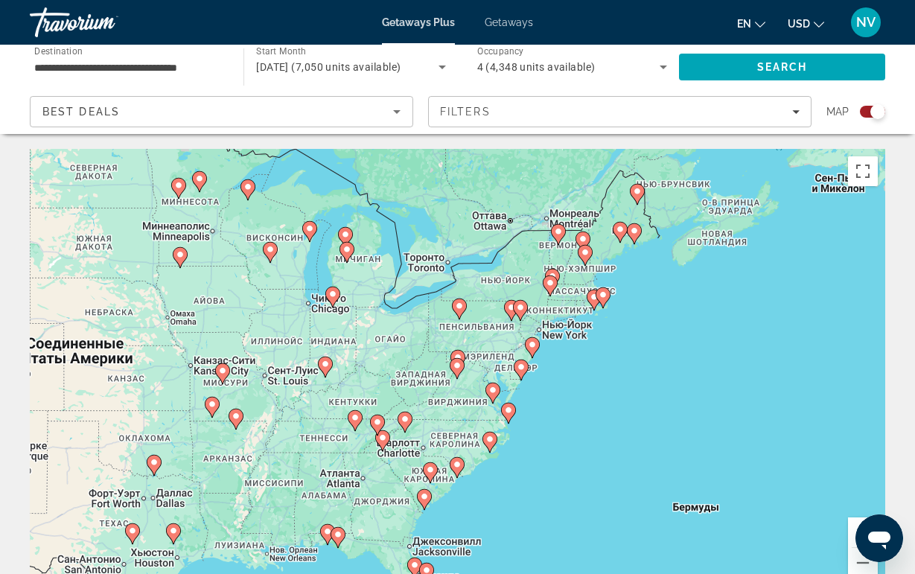
click at [383, 438] on image "Main content" at bounding box center [382, 437] width 9 height 9
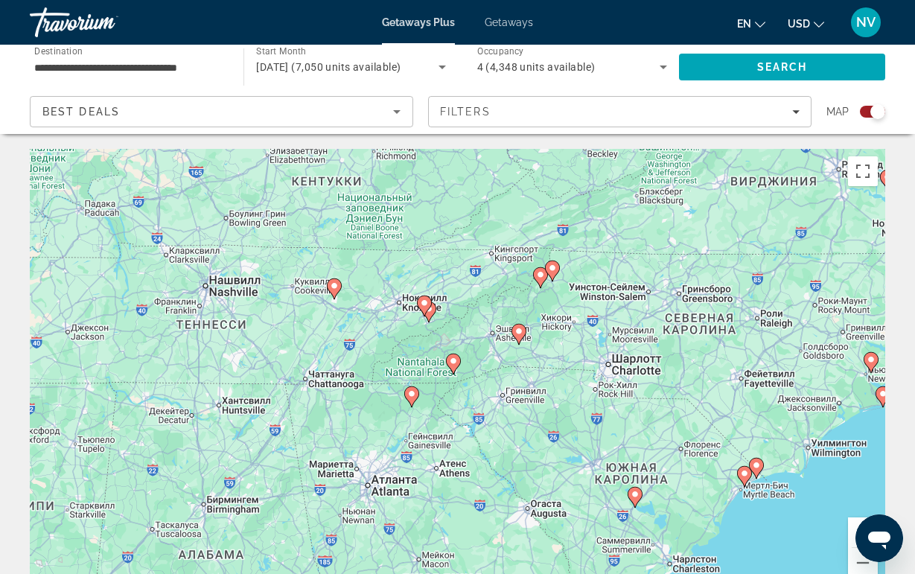
click at [427, 309] on icon "Main content" at bounding box center [423, 305] width 13 height 19
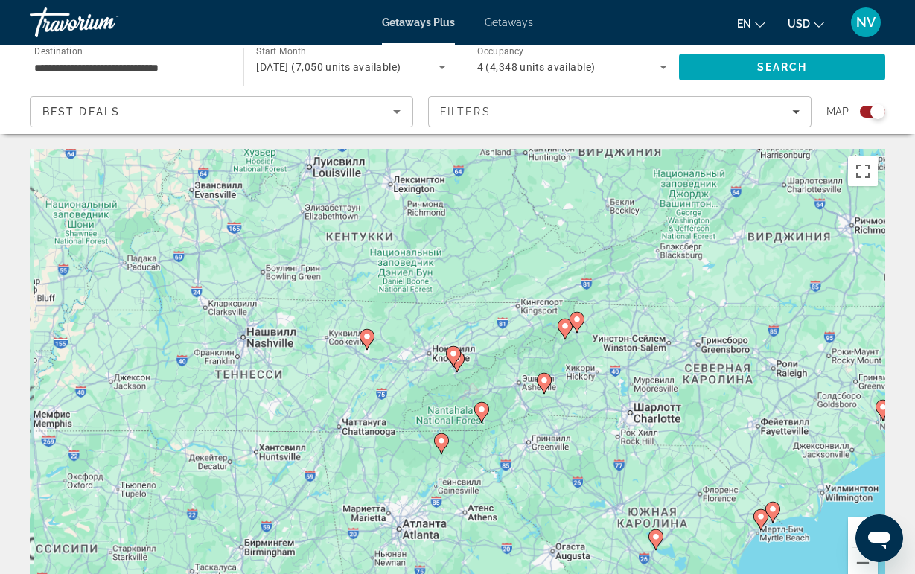
click at [457, 361] on gmp-advanced-marker "Main content" at bounding box center [453, 356] width 15 height 22
type input "**********"
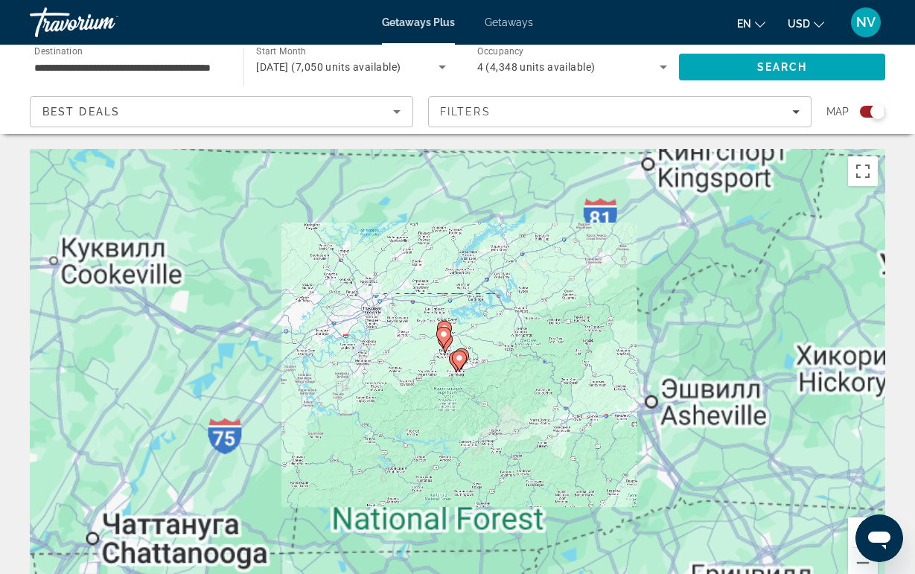
click at [457, 361] on g "Main content" at bounding box center [459, 361] width 15 height 21
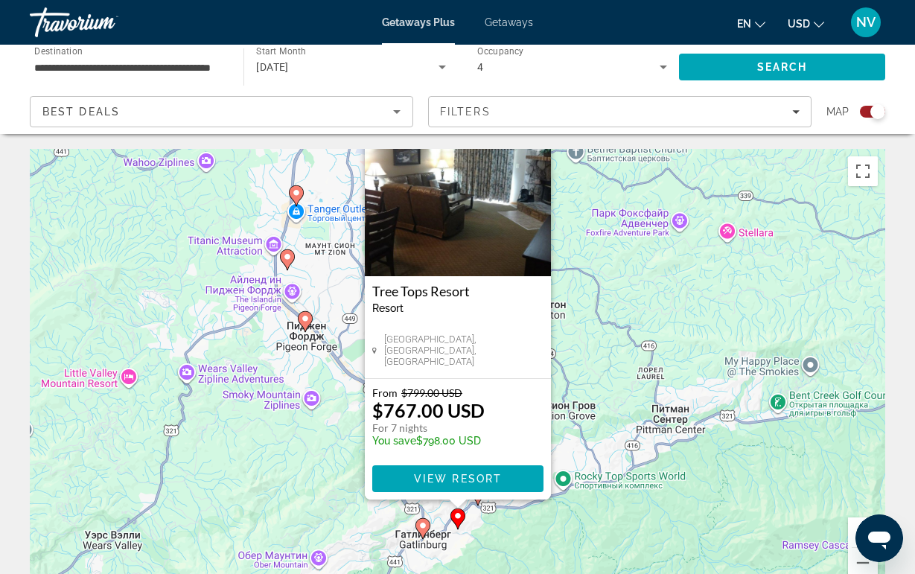
drag, startPoint x: 590, startPoint y: 449, endPoint x: 590, endPoint y: 382, distance: 67.0
click at [590, 382] on div "Чтобы активировать перетаскивание с помощью клавиатуры, нажмите Alt + Ввод. Пос…" at bounding box center [457, 372] width 855 height 447
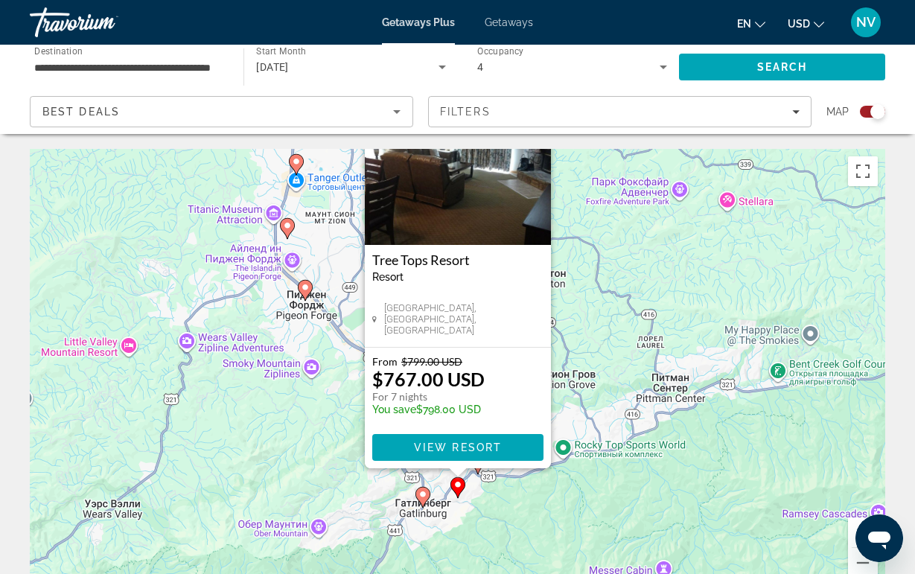
click at [423, 490] on icon "Main content" at bounding box center [421, 497] width 13 height 19
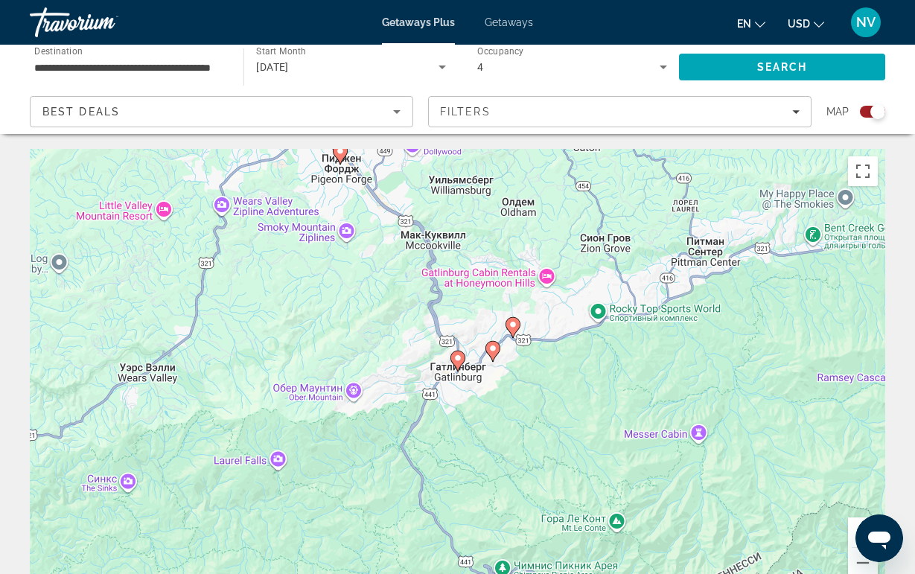
click at [453, 358] on icon "Main content" at bounding box center [456, 360] width 13 height 19
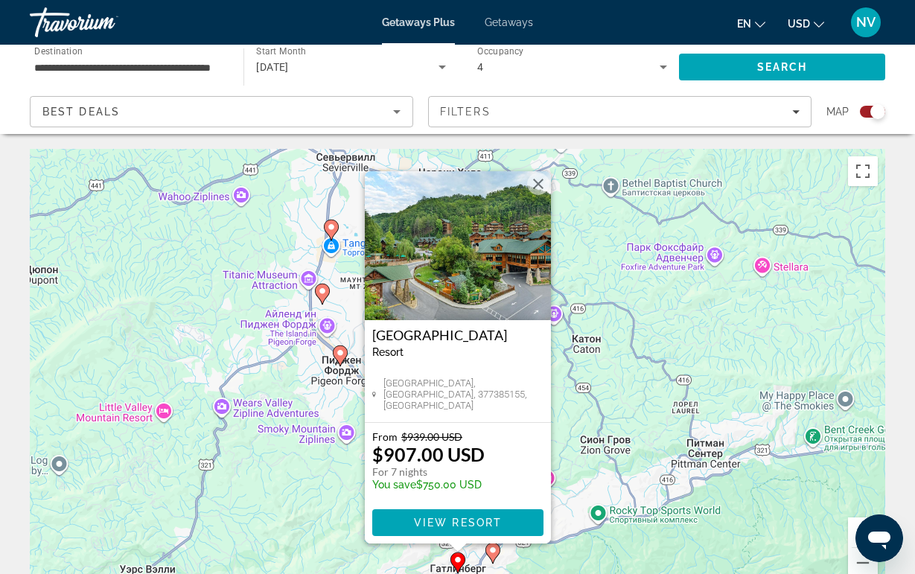
click at [494, 284] on img "Main content" at bounding box center [458, 245] width 186 height 149
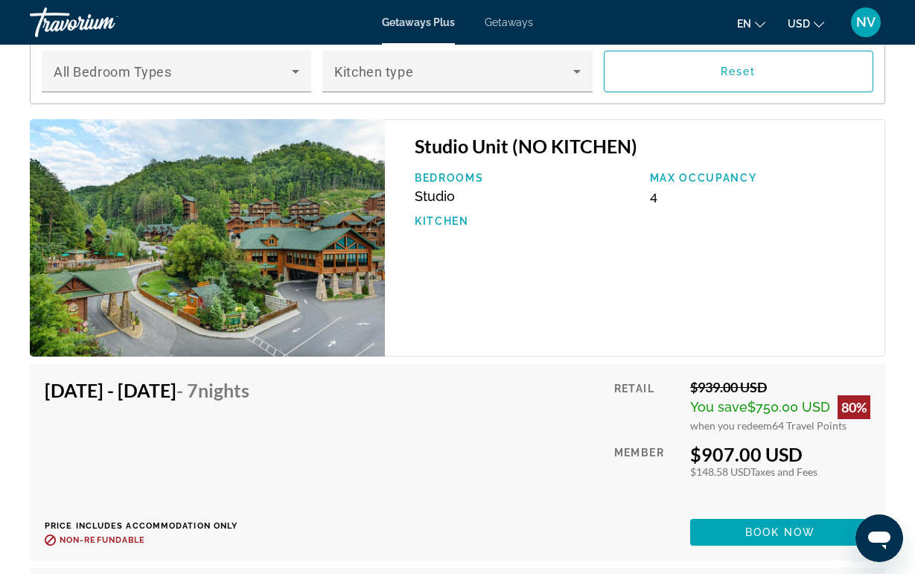
scroll to position [2736, 0]
click at [252, 286] on img "Main content" at bounding box center [207, 236] width 355 height 237
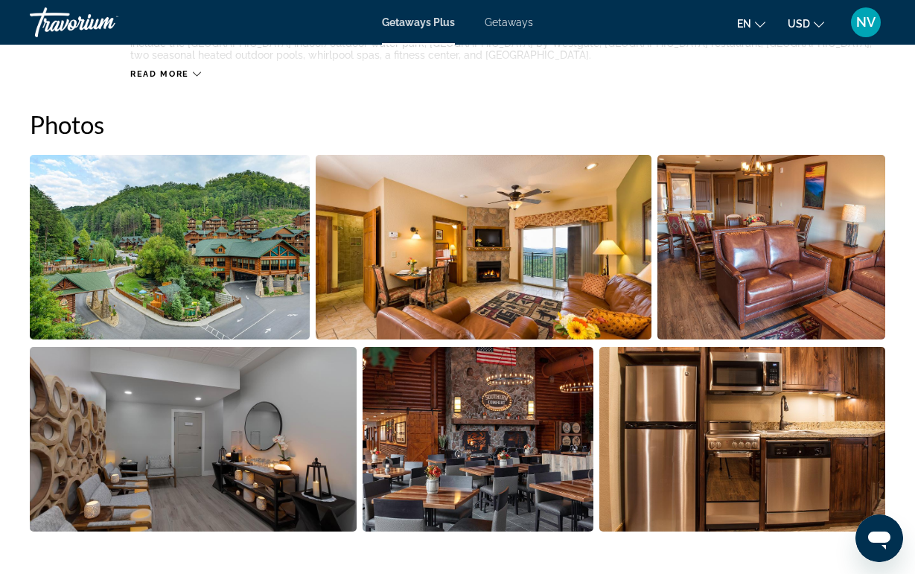
scroll to position [919, 0]
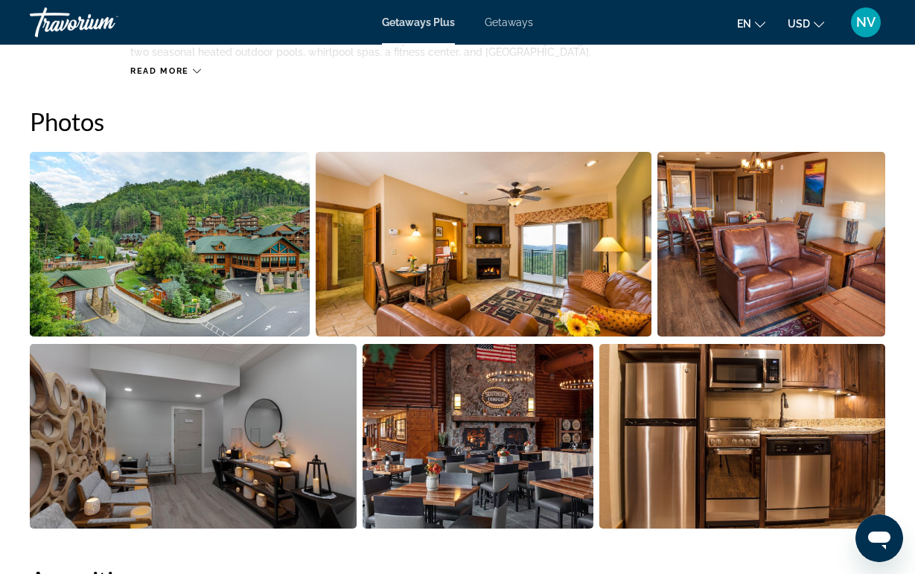
click at [519, 268] on img "Open full-screen image slider" at bounding box center [484, 244] width 336 height 185
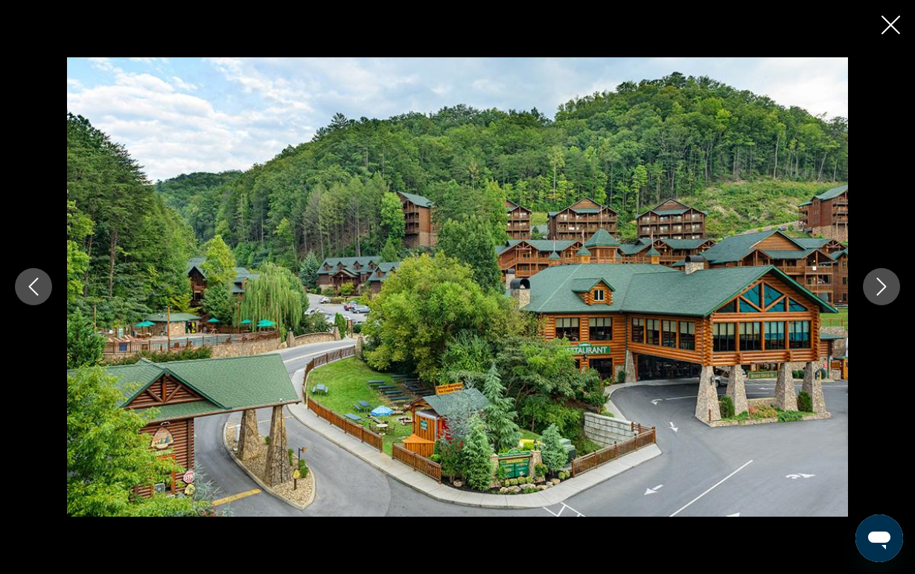
click at [873, 292] on icon "Next image" at bounding box center [881, 287] width 18 height 18
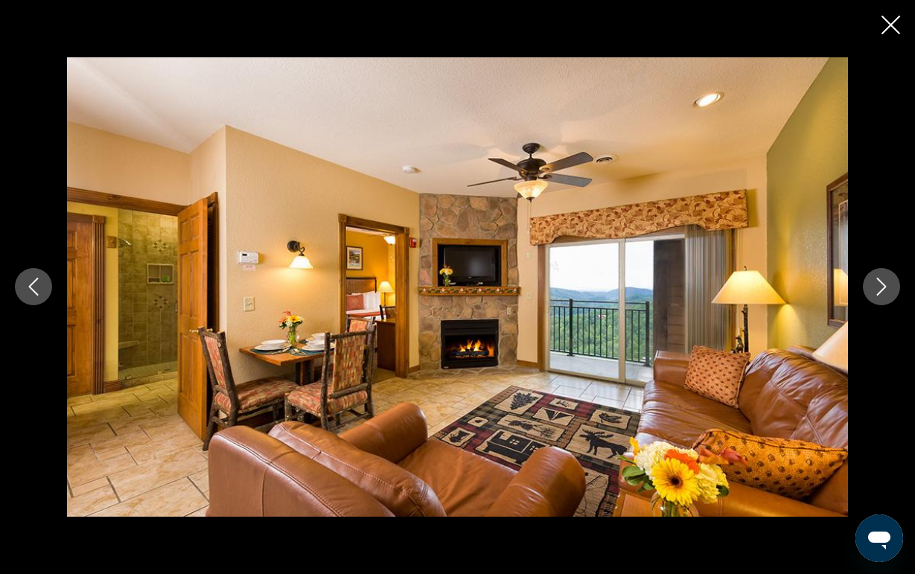
click at [873, 292] on icon "Next image" at bounding box center [881, 287] width 18 height 18
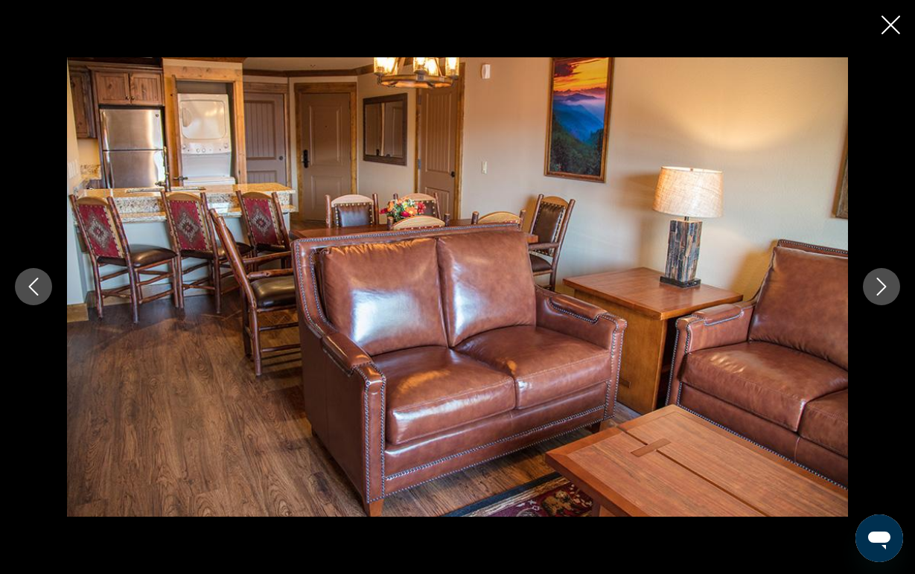
click at [34, 281] on icon "Previous image" at bounding box center [34, 287] width 18 height 18
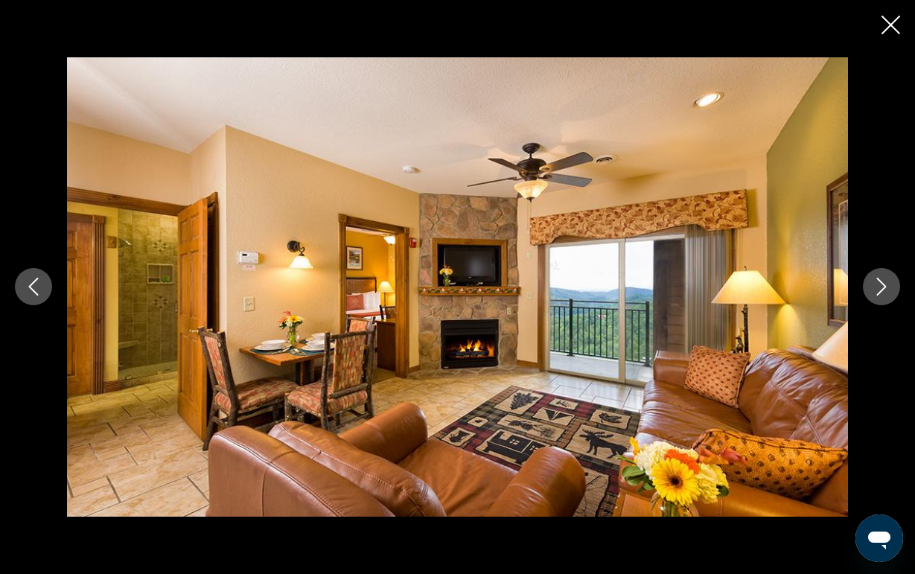
click at [884, 291] on icon "Next image" at bounding box center [881, 287] width 18 height 18
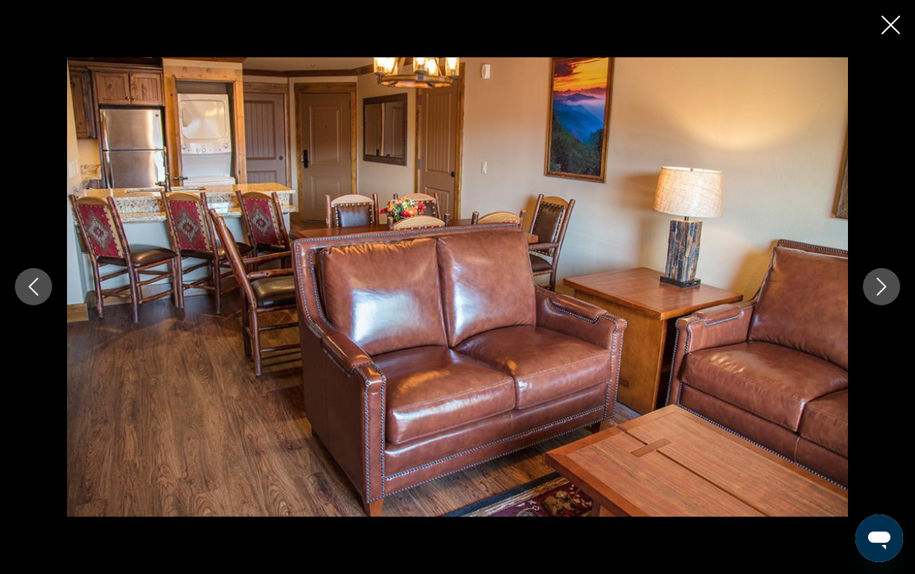
click at [883, 291] on icon "Next image" at bounding box center [881, 287] width 18 height 18
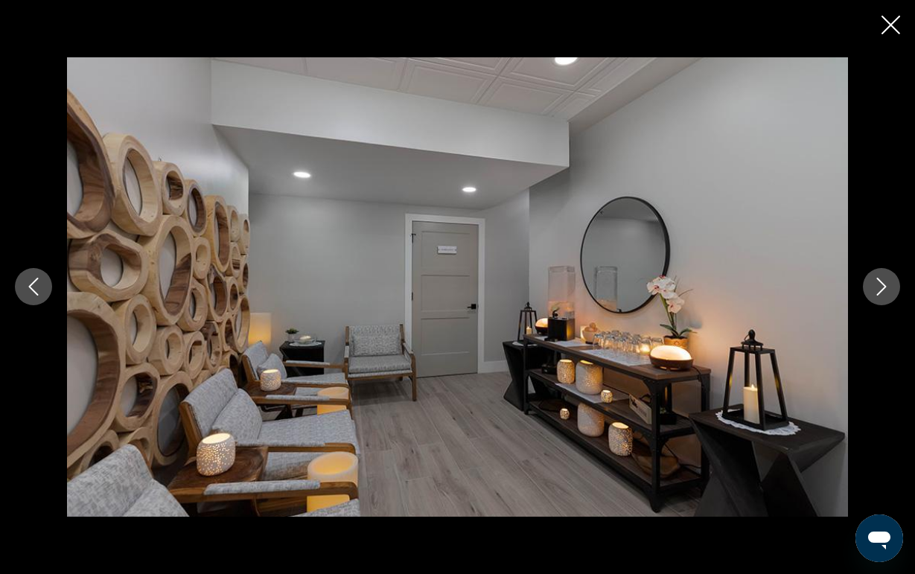
click at [881, 289] on icon "Next image" at bounding box center [881, 287] width 18 height 18
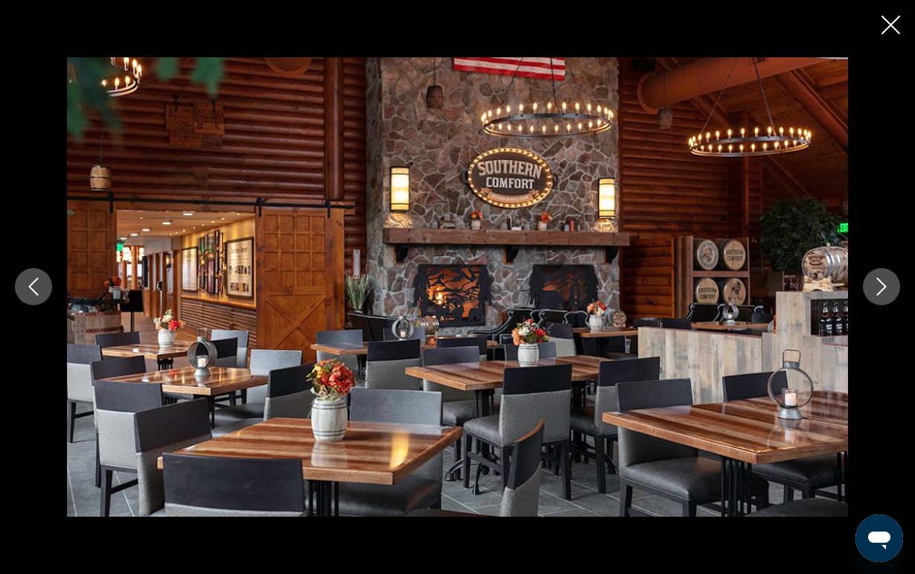
click at [881, 289] on icon "Next image" at bounding box center [881, 287] width 18 height 18
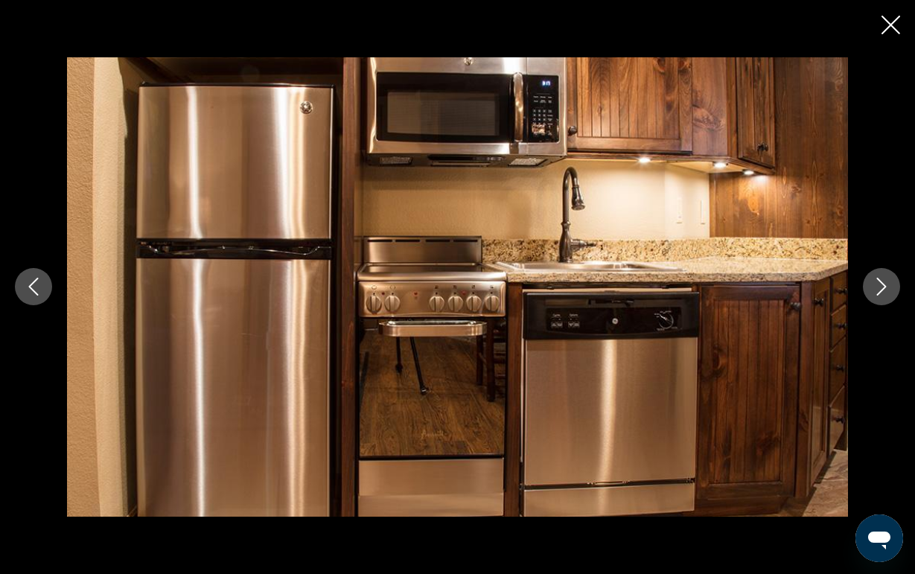
click at [881, 289] on icon "Next image" at bounding box center [881, 287] width 18 height 18
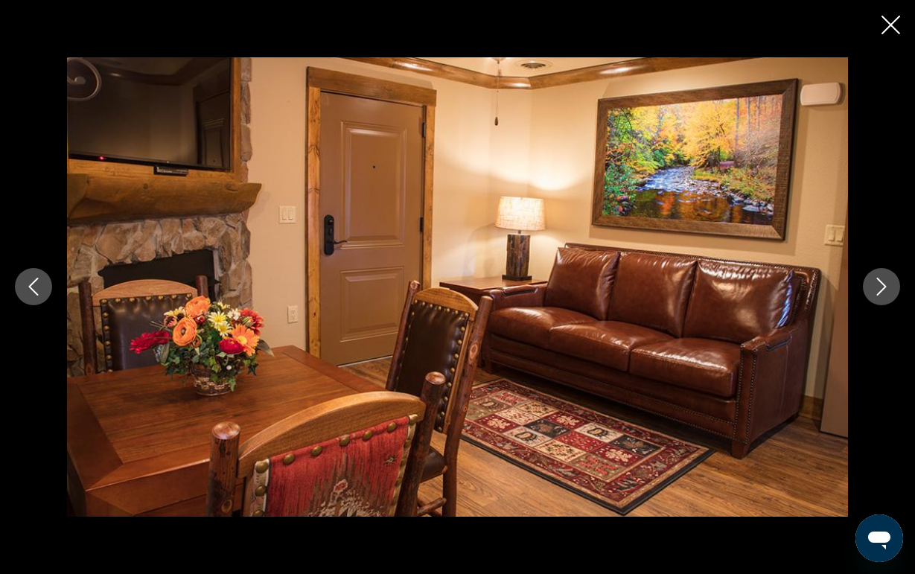
click at [881, 289] on icon "Next image" at bounding box center [881, 287] width 18 height 18
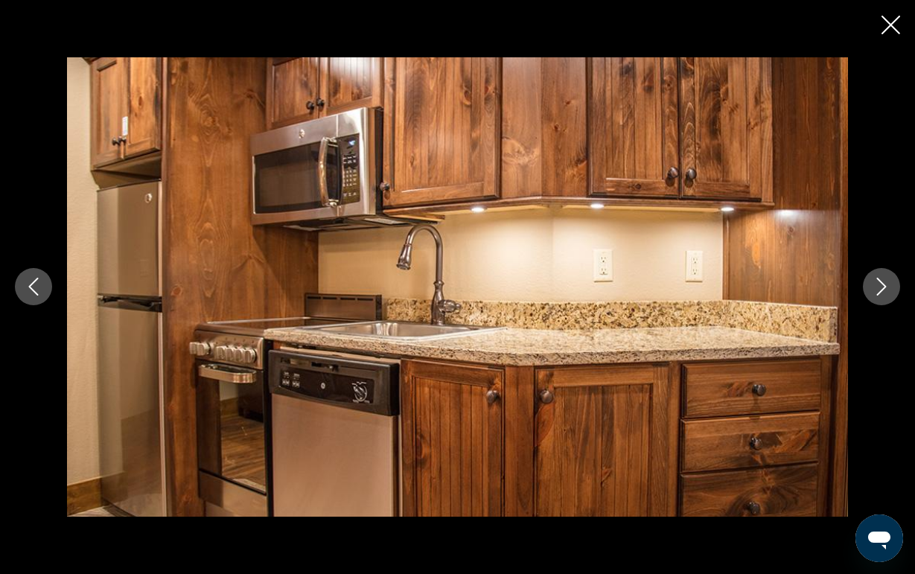
click at [881, 289] on icon "Next image" at bounding box center [881, 287] width 18 height 18
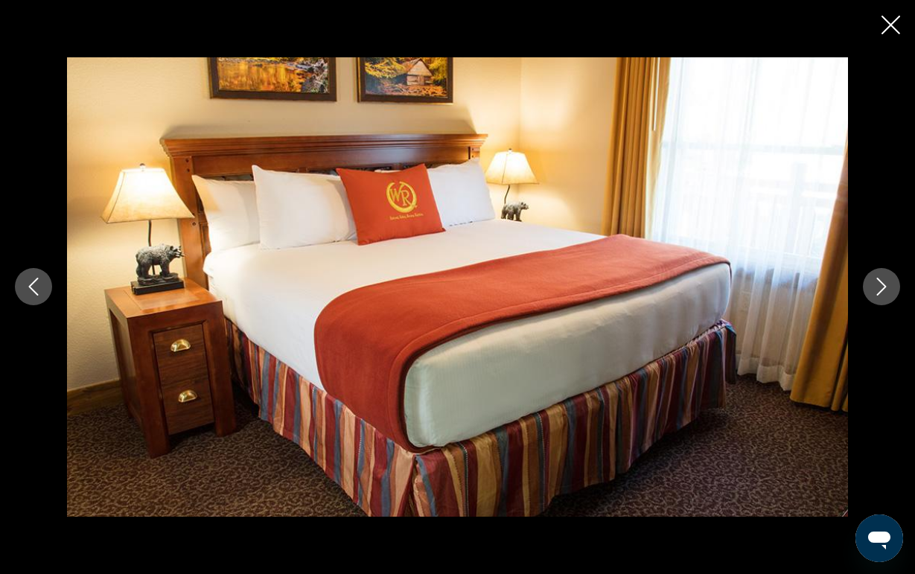
click at [881, 289] on icon "Next image" at bounding box center [881, 287] width 18 height 18
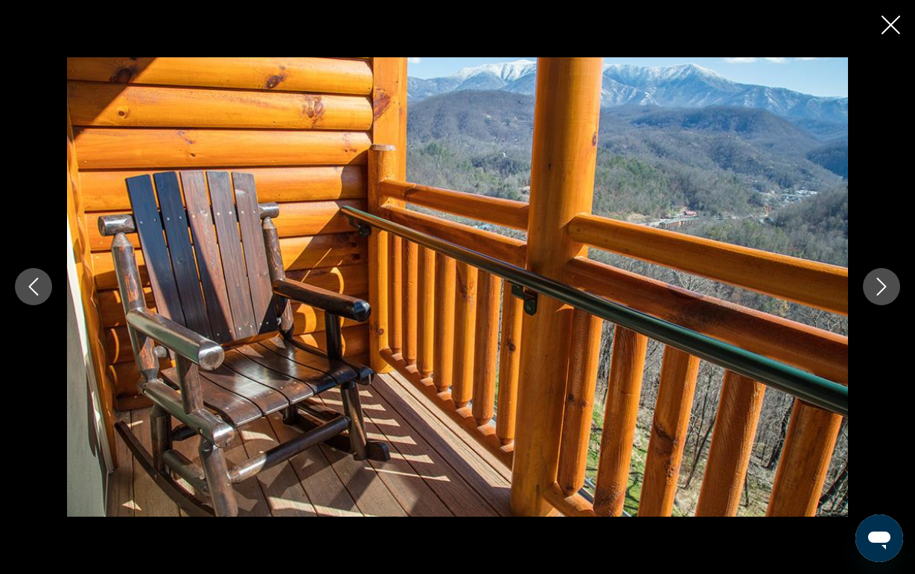
click at [881, 289] on icon "Next image" at bounding box center [881, 287] width 18 height 18
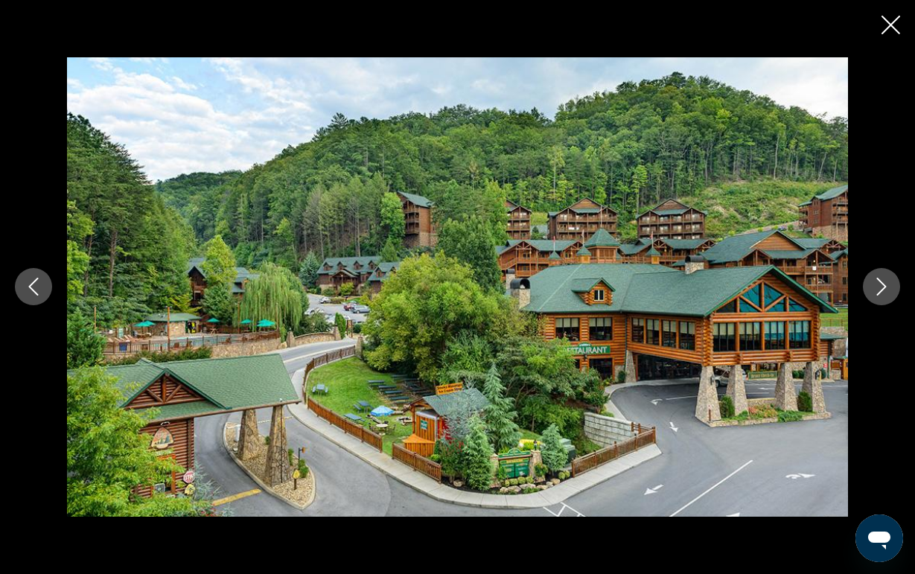
click at [881, 289] on icon "Next image" at bounding box center [881, 287] width 18 height 18
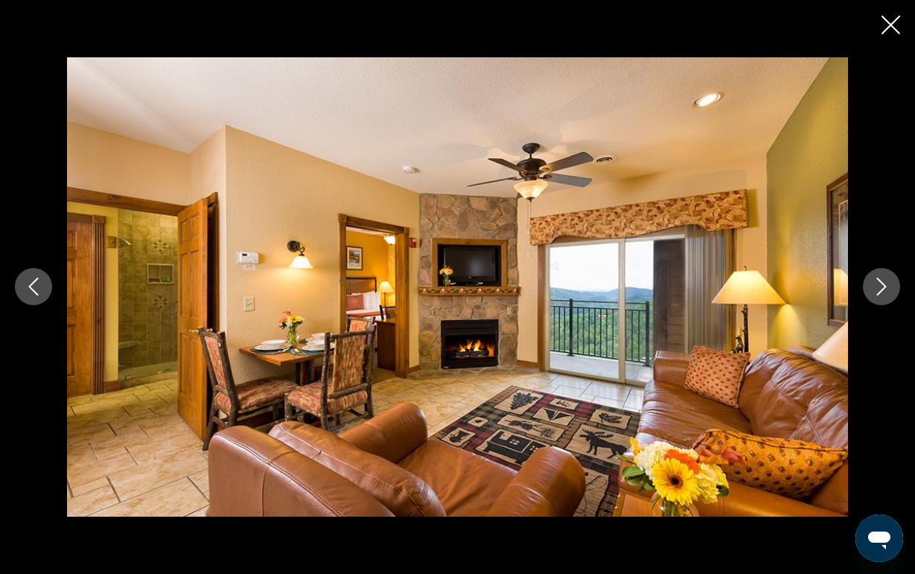
click at [888, 20] on icon "Close slideshow" at bounding box center [890, 25] width 19 height 19
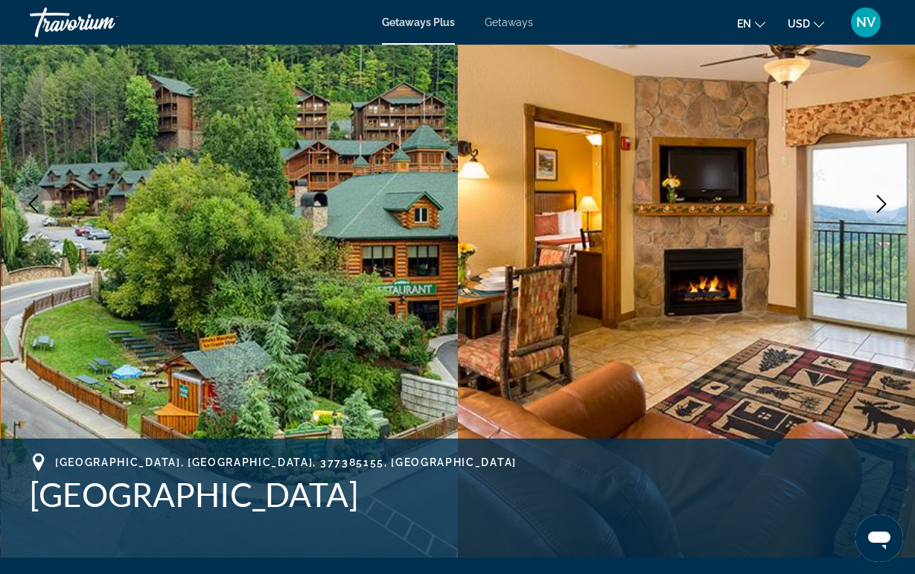
scroll to position [194, 0]
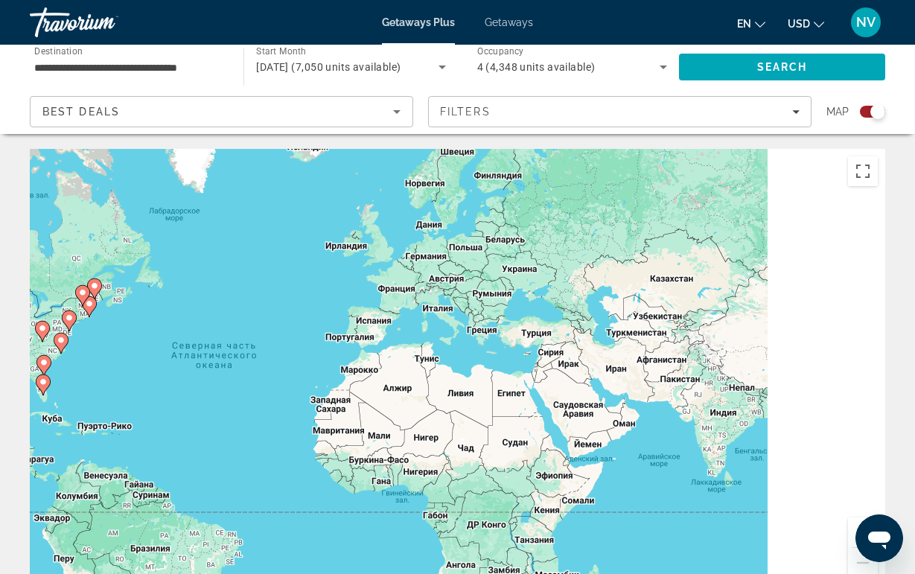
drag, startPoint x: 588, startPoint y: 425, endPoint x: 342, endPoint y: 435, distance: 246.6
click at [342, 435] on div "Чтобы активировать перетаскивание с помощью клавиатуры, нажмите Alt + Ввод. Пос…" at bounding box center [457, 372] width 855 height 447
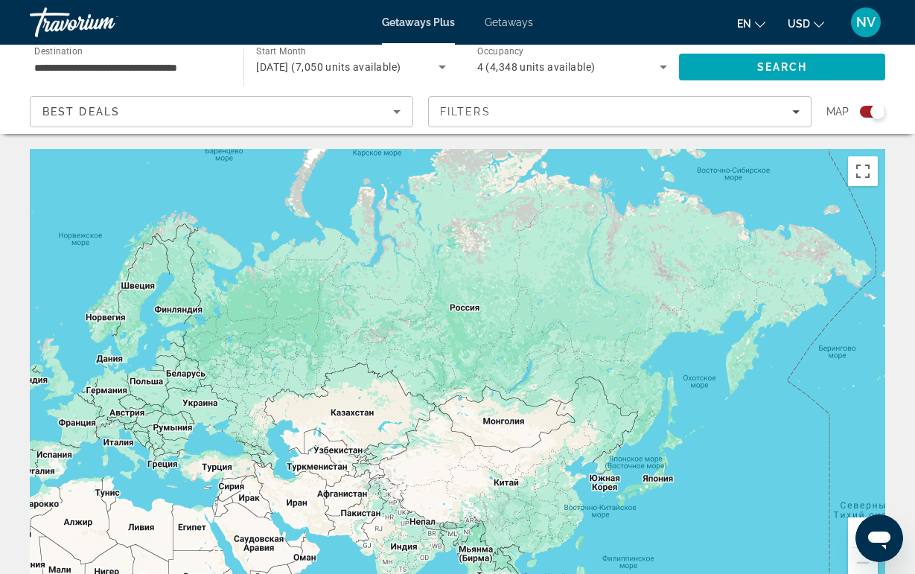
drag, startPoint x: 550, startPoint y: 357, endPoint x: 239, endPoint y: 507, distance: 345.3
click at [239, 508] on div "Чтобы активировать перетаскивание с помощью клавиатуры, нажмите Alt + Ввод. Пос…" at bounding box center [457, 372] width 855 height 447
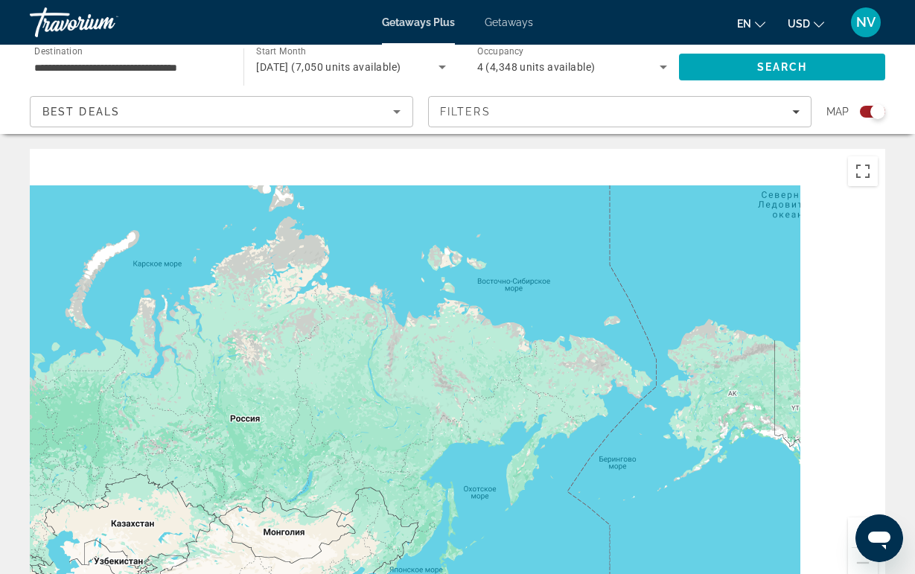
drag, startPoint x: 540, startPoint y: 286, endPoint x: 243, endPoint y: 439, distance: 334.3
click at [249, 436] on div "Main content" at bounding box center [457, 372] width 855 height 447
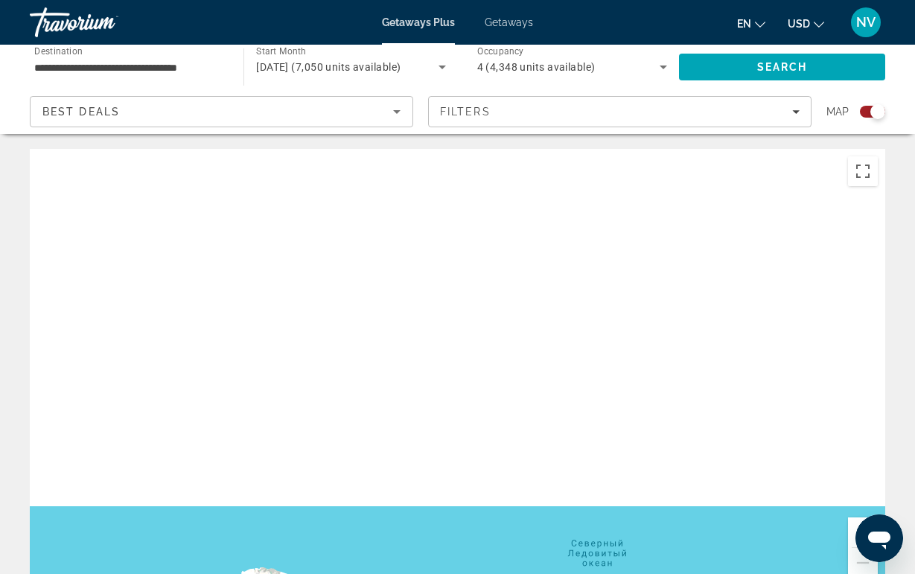
drag, startPoint x: 516, startPoint y: 423, endPoint x: 380, endPoint y: 316, distance: 173.3
click at [382, 318] on div "Main content" at bounding box center [457, 372] width 855 height 447
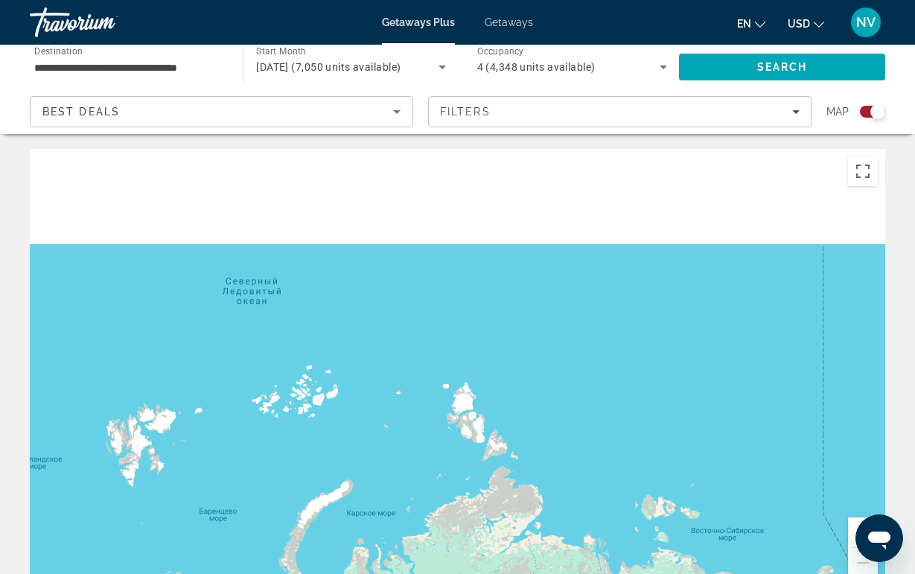
drag, startPoint x: 380, startPoint y: 316, endPoint x: 260, endPoint y: 301, distance: 120.7
click at [260, 301] on div "Main content" at bounding box center [457, 372] width 855 height 447
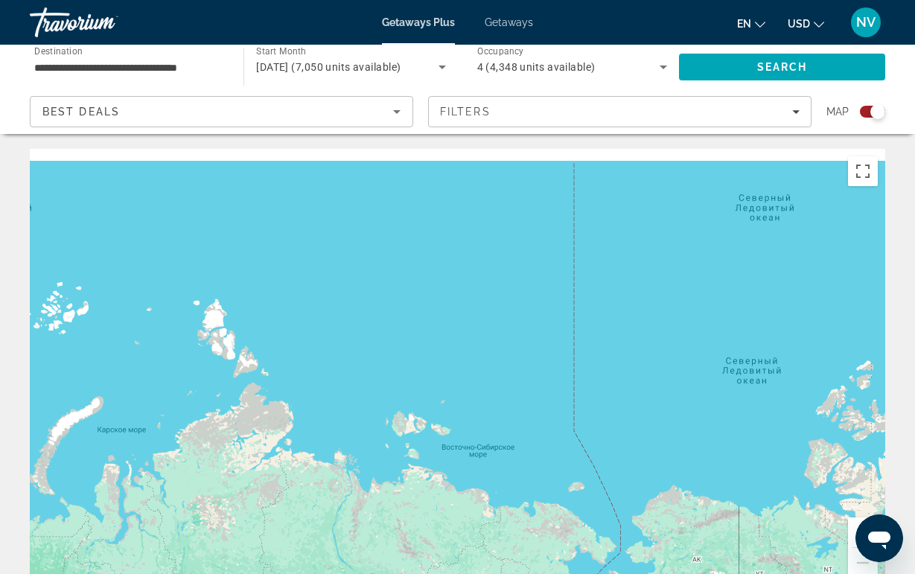
drag, startPoint x: 385, startPoint y: 374, endPoint x: 377, endPoint y: 238, distance: 136.4
click at [377, 238] on div "Main content" at bounding box center [457, 372] width 855 height 447
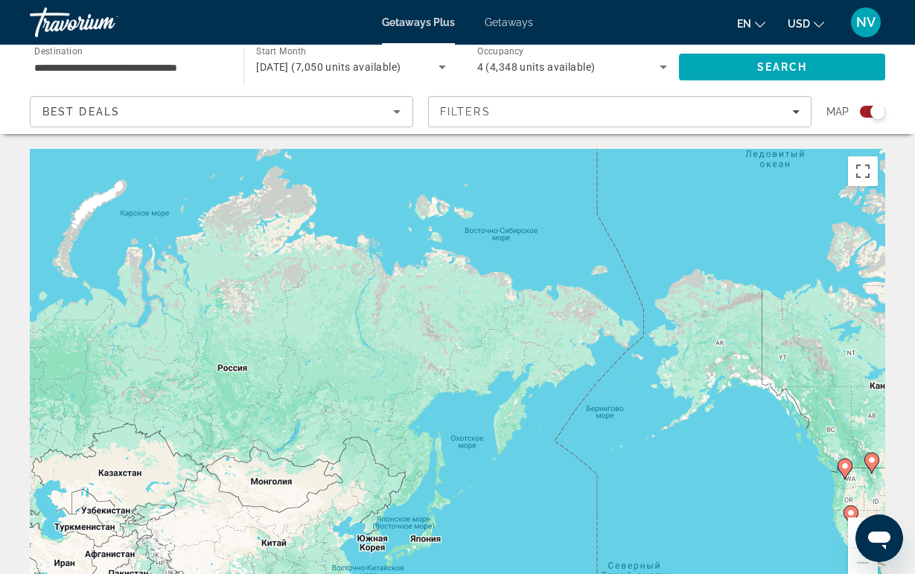
drag, startPoint x: 330, startPoint y: 356, endPoint x: 101, endPoint y: 313, distance: 232.6
click at [103, 313] on div "Чтобы активировать перетаскивание с помощью клавиатуры, нажмите Alt + Ввод. Пос…" at bounding box center [457, 372] width 855 height 447
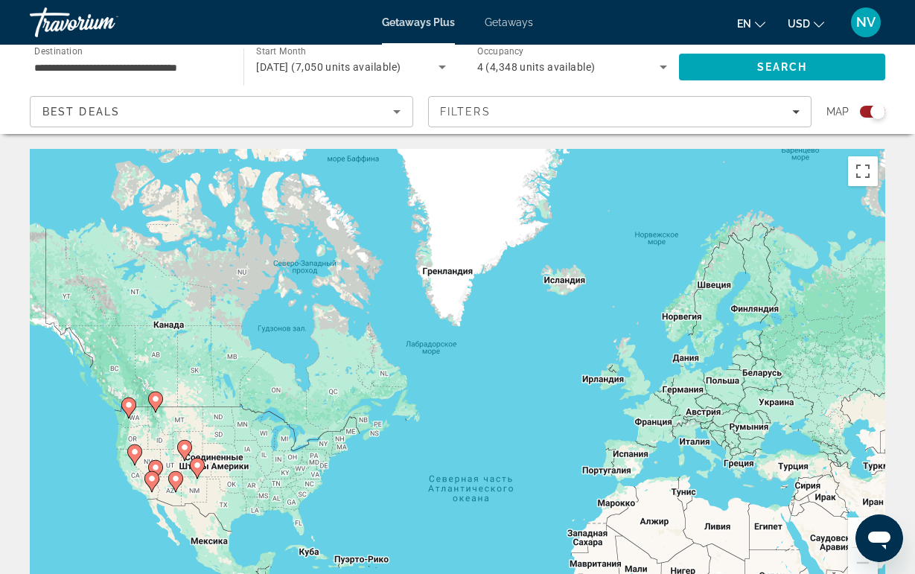
drag, startPoint x: 101, startPoint y: 313, endPoint x: 306, endPoint y: 271, distance: 208.9
click at [306, 271] on div "Чтобы активировать перетаскивание с помощью клавиатуры, нажмите Alt + Ввод. Пос…" at bounding box center [457, 372] width 855 height 447
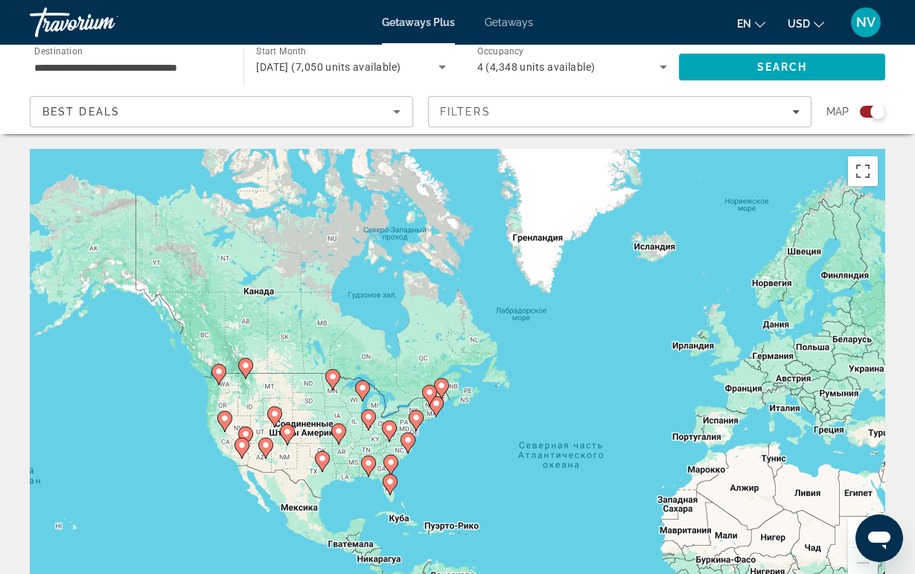
click at [234, 450] on gmp-advanced-marker "Main content" at bounding box center [241, 448] width 15 height 22
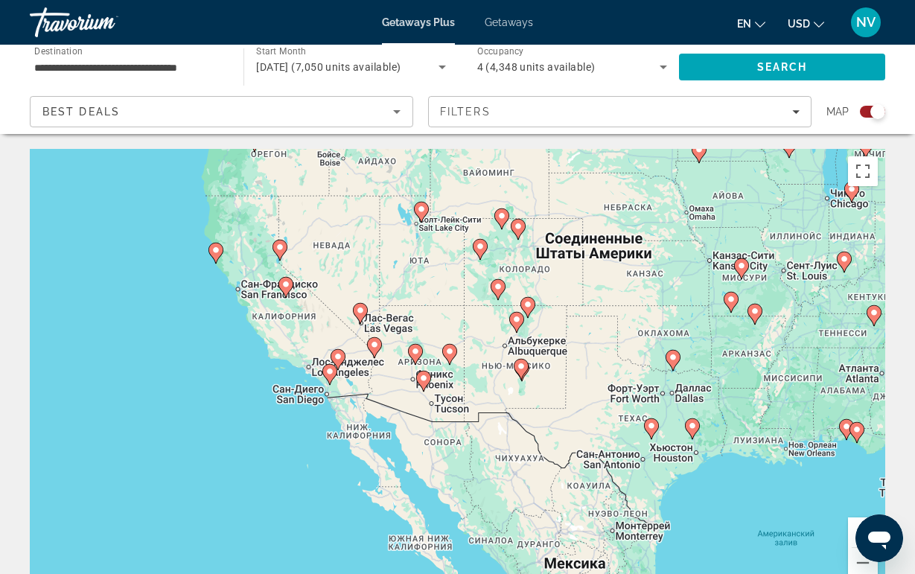
drag, startPoint x: 465, startPoint y: 360, endPoint x: 273, endPoint y: 354, distance: 192.1
click at [273, 354] on div "Для навигации используйте клавиши со стрелками. Чтобы активировать перетаскиван…" at bounding box center [457, 372] width 855 height 447
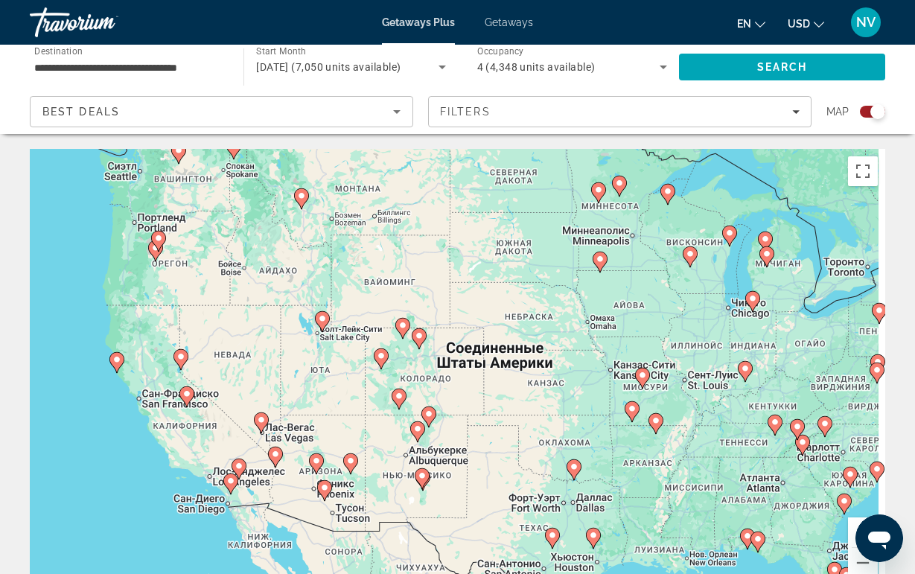
drag, startPoint x: 418, startPoint y: 297, endPoint x: 381, endPoint y: 444, distance: 151.3
click at [381, 444] on div "Для навигации используйте клавиши со стрелками. Чтобы активировать перетаскиван…" at bounding box center [457, 372] width 855 height 447
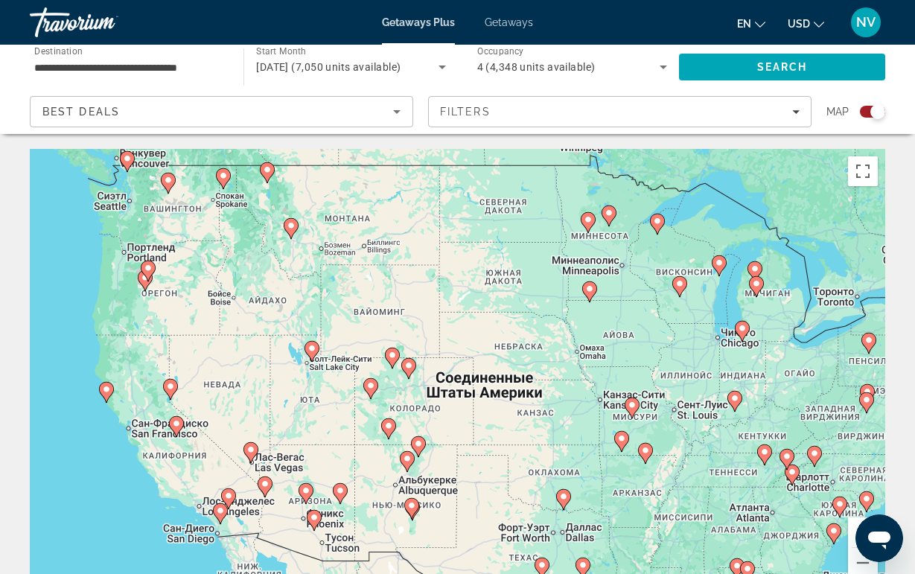
drag, startPoint x: 534, startPoint y: 301, endPoint x: 518, endPoint y: 343, distance: 45.2
click at [518, 343] on div "Для навигации используйте клавиши со стрелками. Чтобы активировать перетаскиван…" at bounding box center [457, 372] width 855 height 447
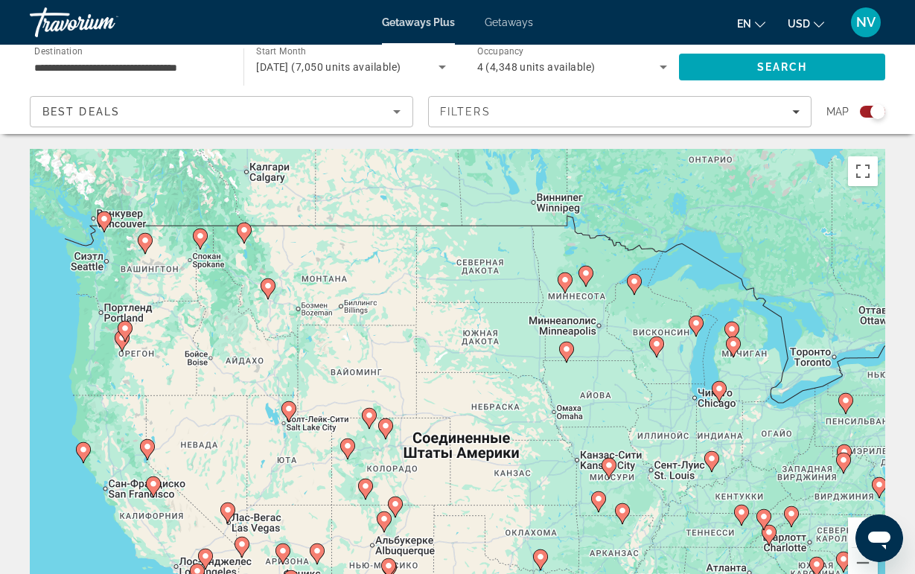
click at [266, 292] on icon "Main content" at bounding box center [267, 288] width 13 height 19
type input "**********"
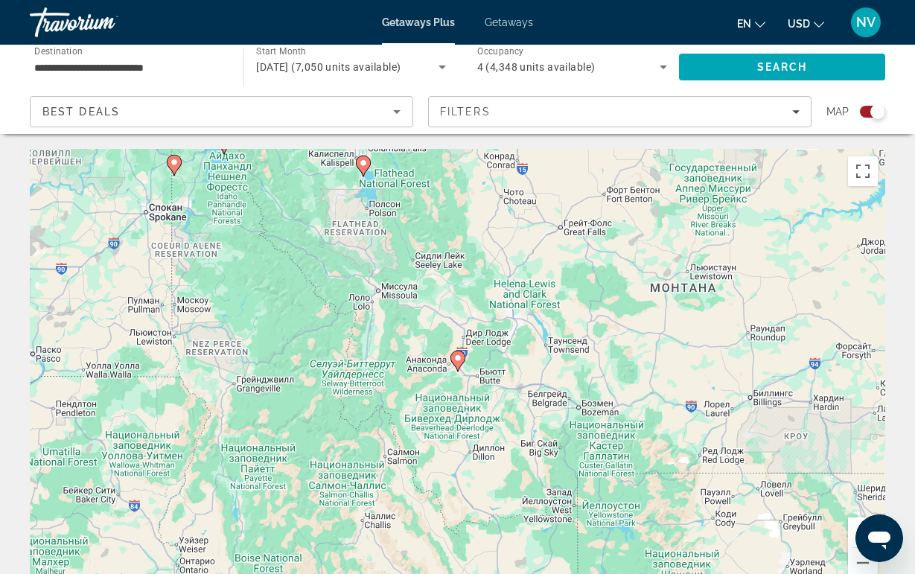
click at [456, 358] on image "Main content" at bounding box center [457, 358] width 9 height 9
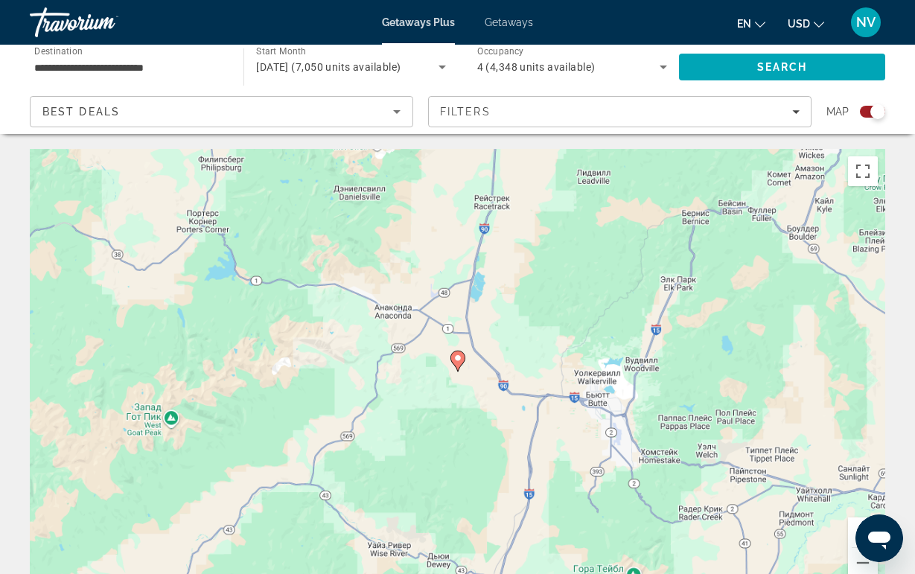
click at [456, 358] on image "Main content" at bounding box center [457, 358] width 9 height 9
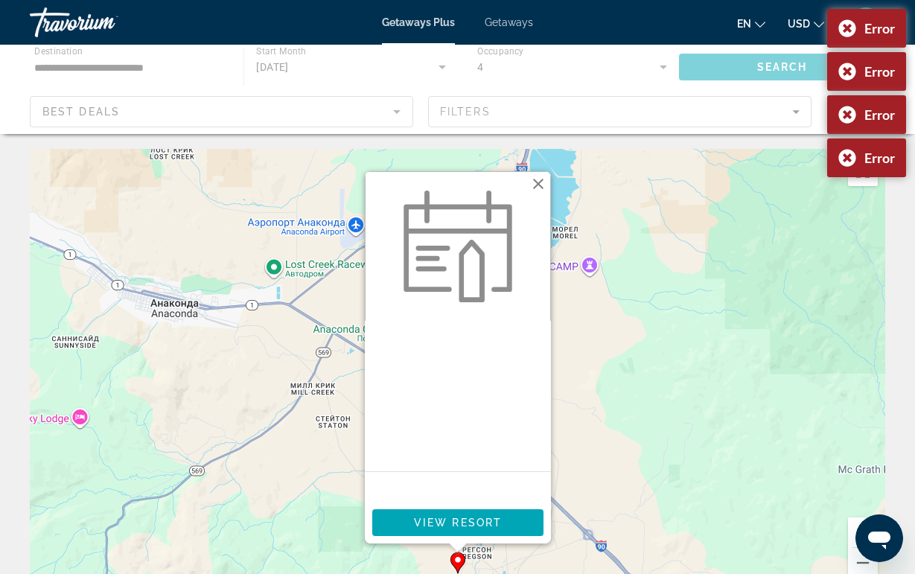
click at [538, 187] on button "Закрыть" at bounding box center [538, 184] width 22 height 22
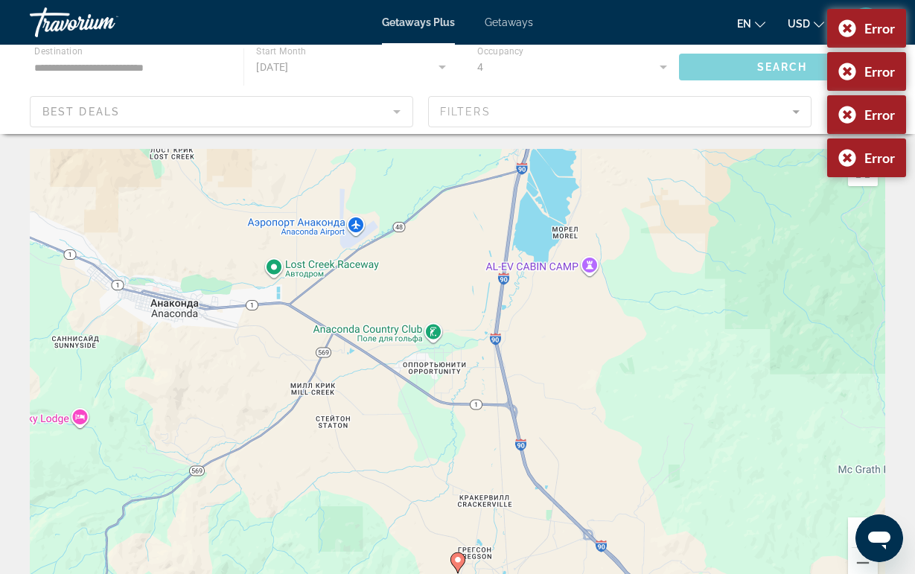
click at [453, 553] on gmp-advanced-marker "Main content" at bounding box center [457, 563] width 15 height 22
click at [453, 559] on image "Main content" at bounding box center [457, 559] width 9 height 9
drag, startPoint x: 426, startPoint y: 421, endPoint x: 581, endPoint y: 491, distance: 170.6
click at [581, 491] on div "Чтобы активировать перетаскивание с помощью клавиатуры, нажмите Alt + Ввод. Пос…" at bounding box center [457, 372] width 855 height 447
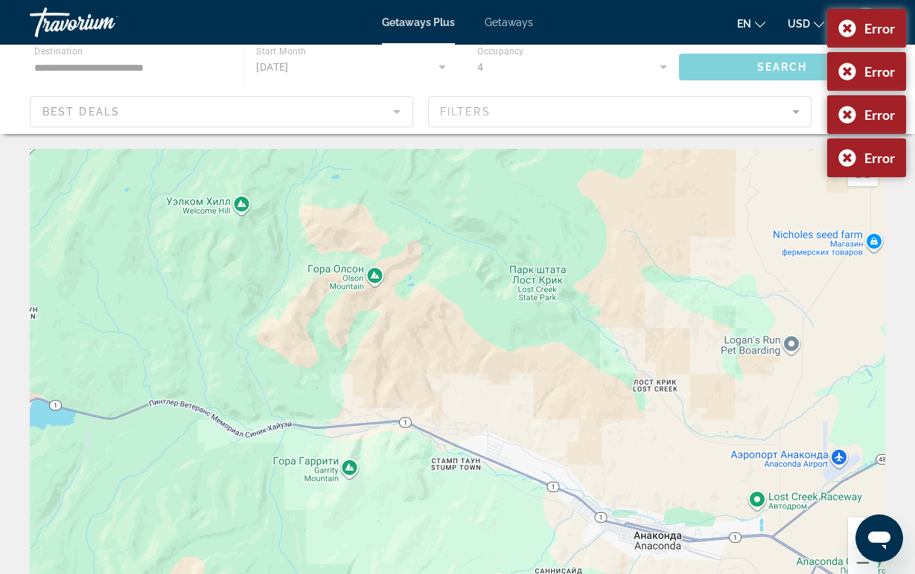
drag, startPoint x: 504, startPoint y: 363, endPoint x: 584, endPoint y: 486, distance: 146.4
click at [584, 484] on div "Чтобы активировать перетаскивание с помощью клавиатуры, нажмите Alt + Ввод. Пос…" at bounding box center [457, 372] width 855 height 447
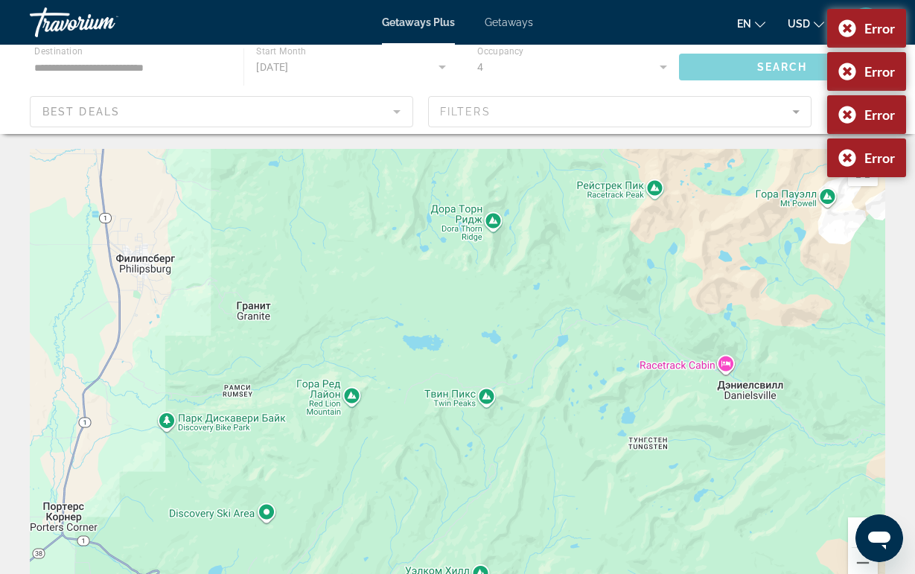
drag, startPoint x: 531, startPoint y: 383, endPoint x: 609, endPoint y: 493, distance: 134.5
click at [561, 427] on div "Чтобы активировать перетаскивание с помощью клавиатуры, нажмите Alt + Ввод. Пос…" at bounding box center [457, 372] width 855 height 447
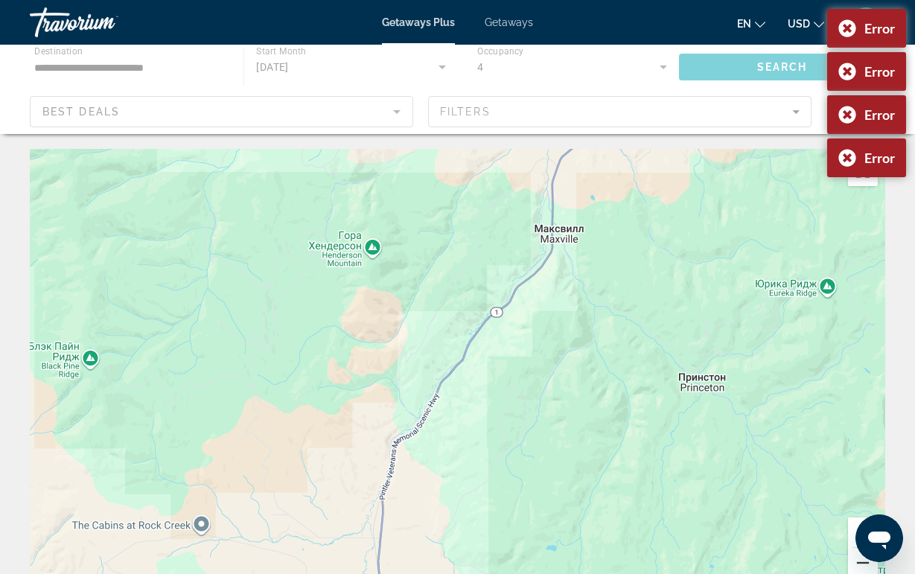
click at [849, 567] on button "Уменьшить" at bounding box center [863, 563] width 30 height 30
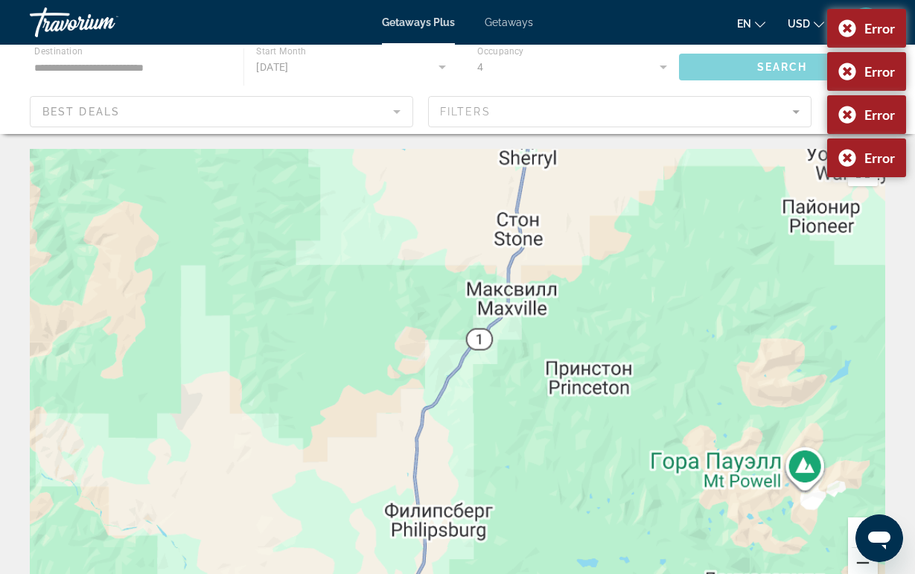
click at [849, 567] on button "Уменьшить" at bounding box center [863, 563] width 30 height 30
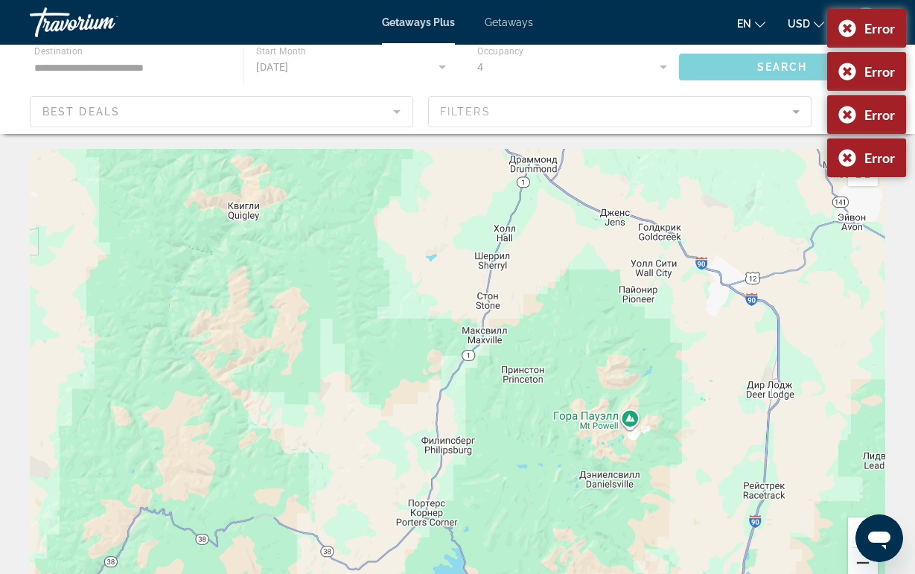
click at [849, 567] on button "Уменьшить" at bounding box center [863, 563] width 30 height 30
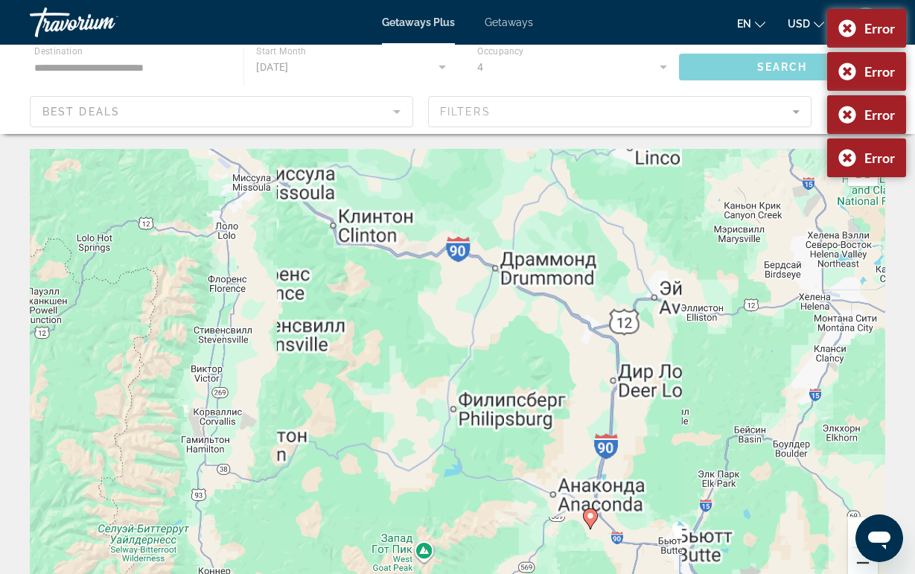
click at [849, 567] on button "Уменьшить" at bounding box center [863, 563] width 30 height 30
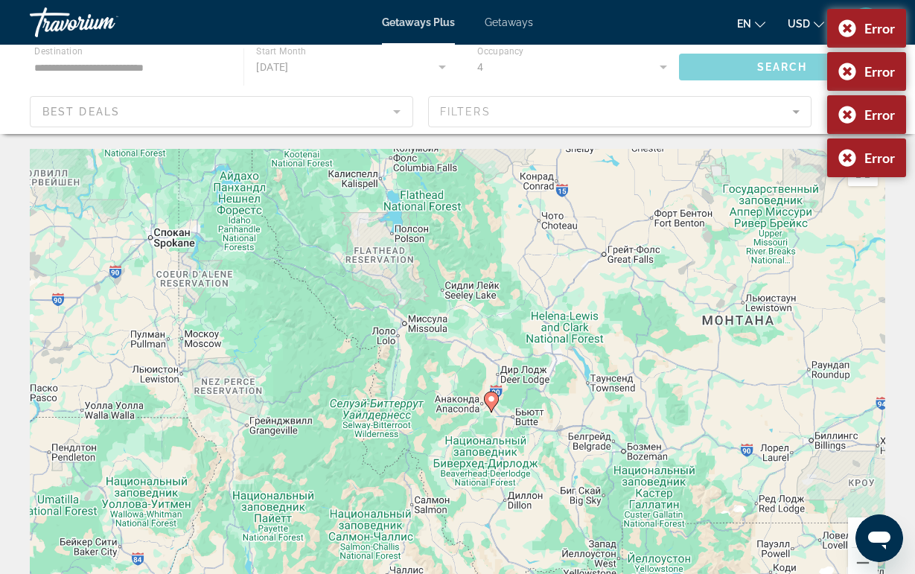
drag, startPoint x: 706, startPoint y: 464, endPoint x: 628, endPoint y: 427, distance: 86.6
click at [706, 464] on div "Чтобы активировать перетаскивание с помощью клавиатуры, нажмите Alt + Ввод. Пос…" at bounding box center [457, 372] width 855 height 447
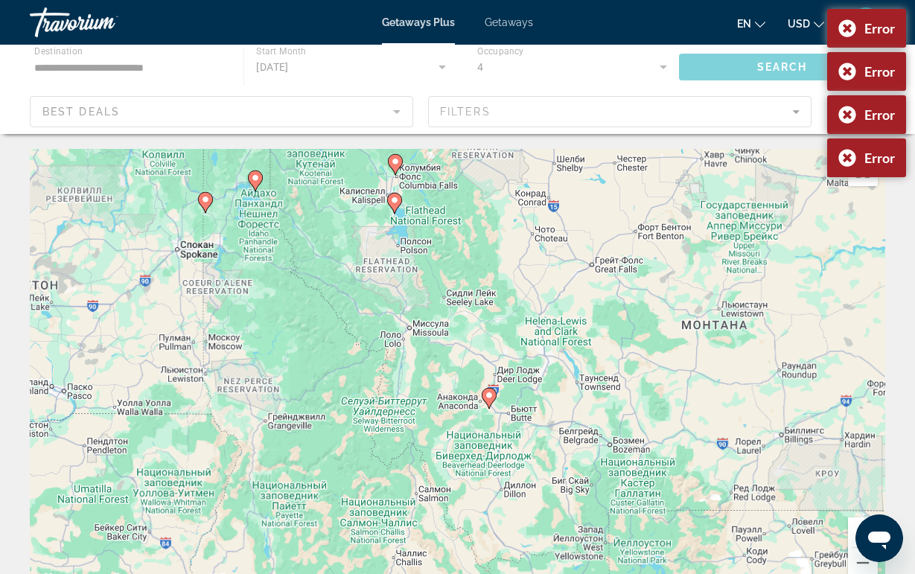
scroll to position [0, 1]
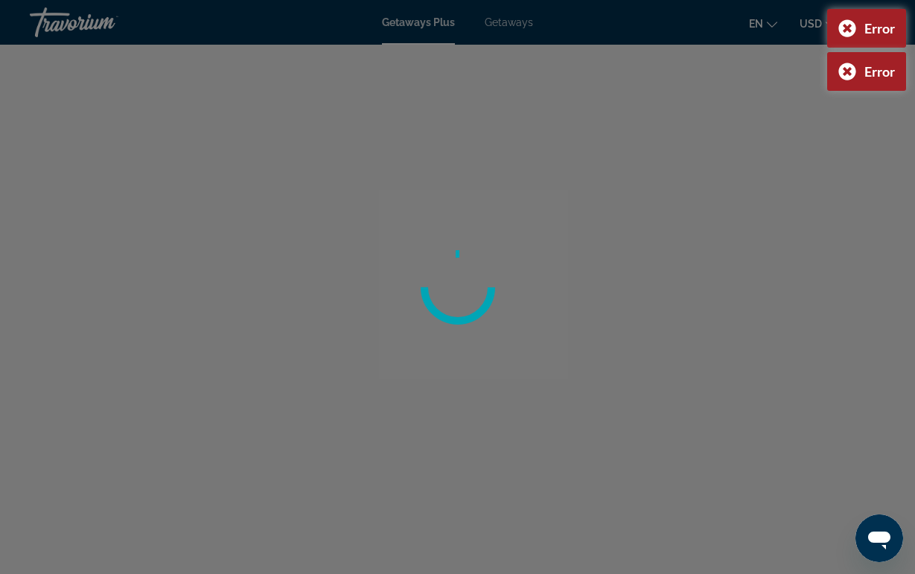
click at [149, 425] on div at bounding box center [457, 287] width 915 height 574
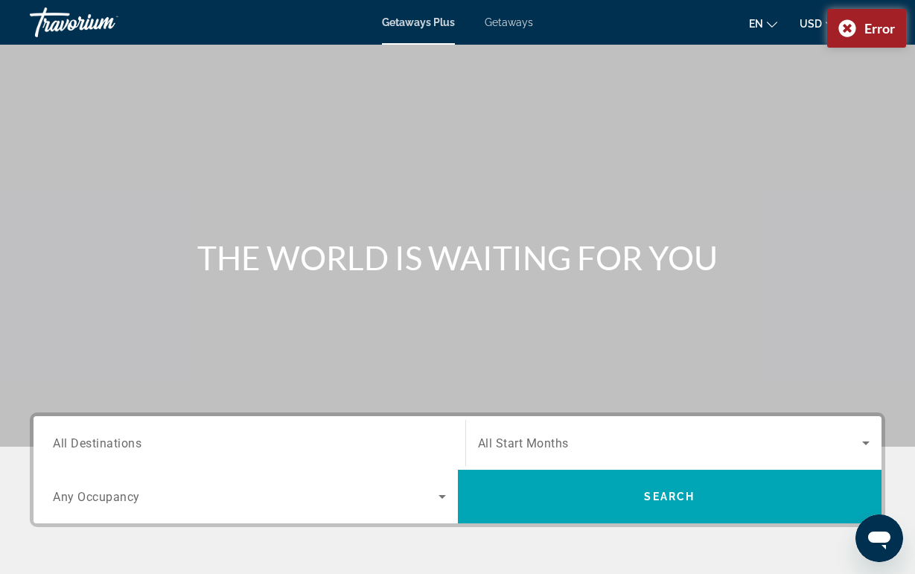
click at [281, 447] on input "Destination All Destinations" at bounding box center [249, 444] width 393 height 18
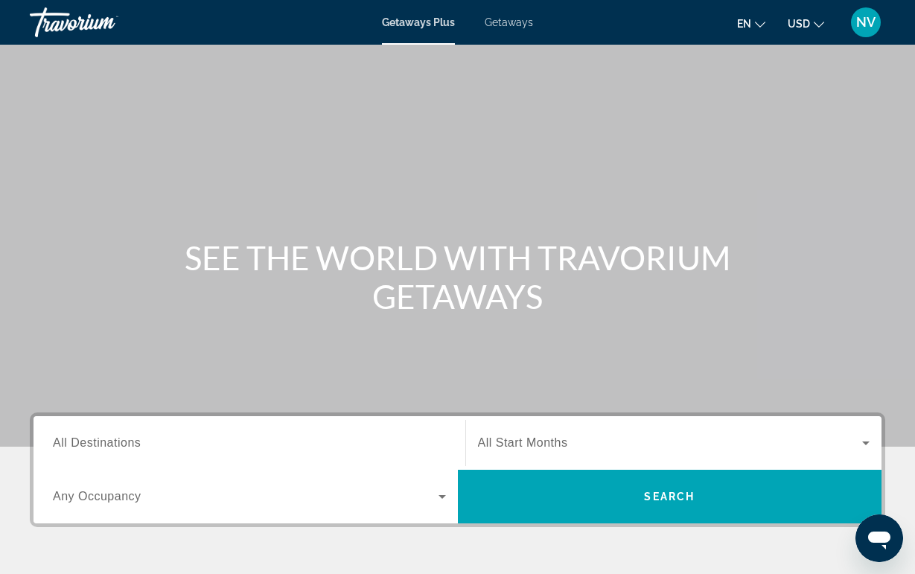
click at [208, 451] on input "Destination All Destinations" at bounding box center [249, 444] width 393 height 18
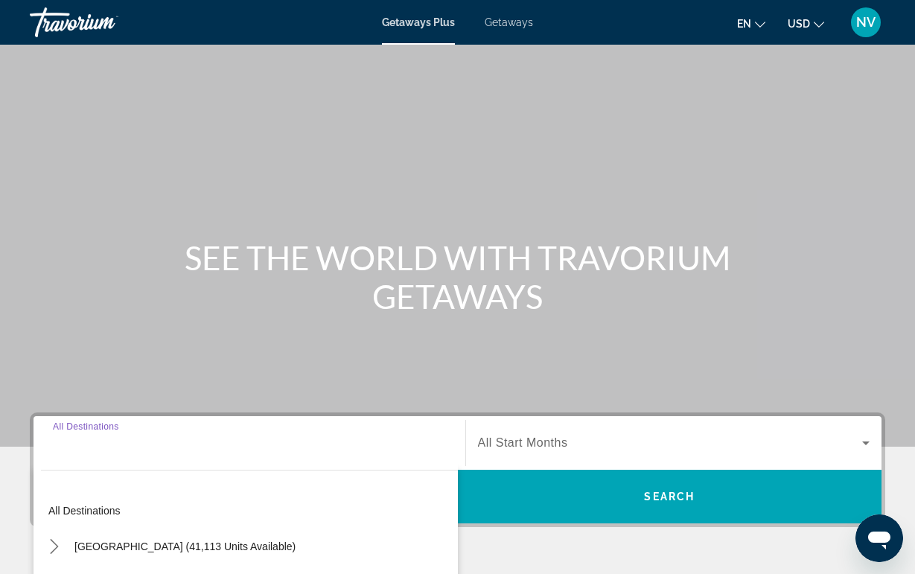
scroll to position [284, 0]
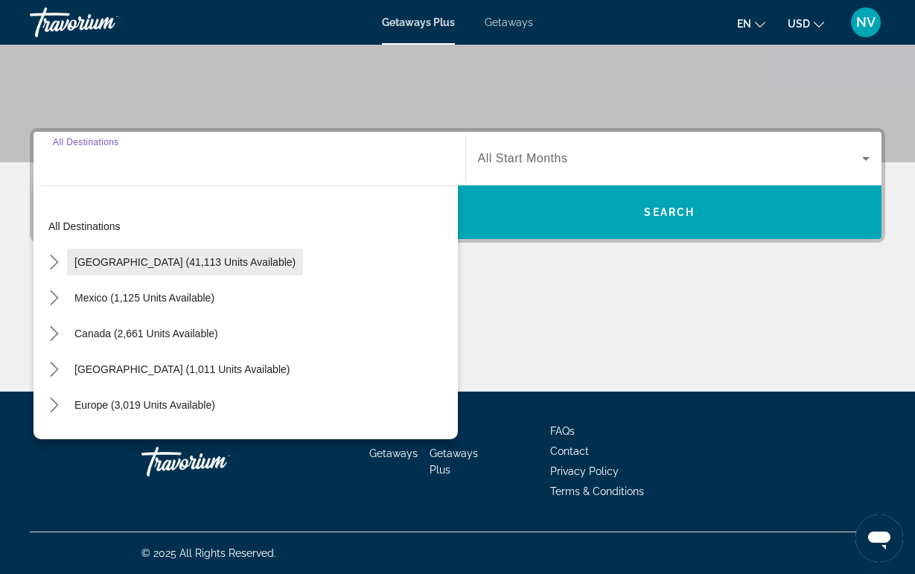
click at [151, 267] on span "[GEOGRAPHIC_DATA] (41,113 units available)" at bounding box center [184, 262] width 221 height 12
type input "**********"
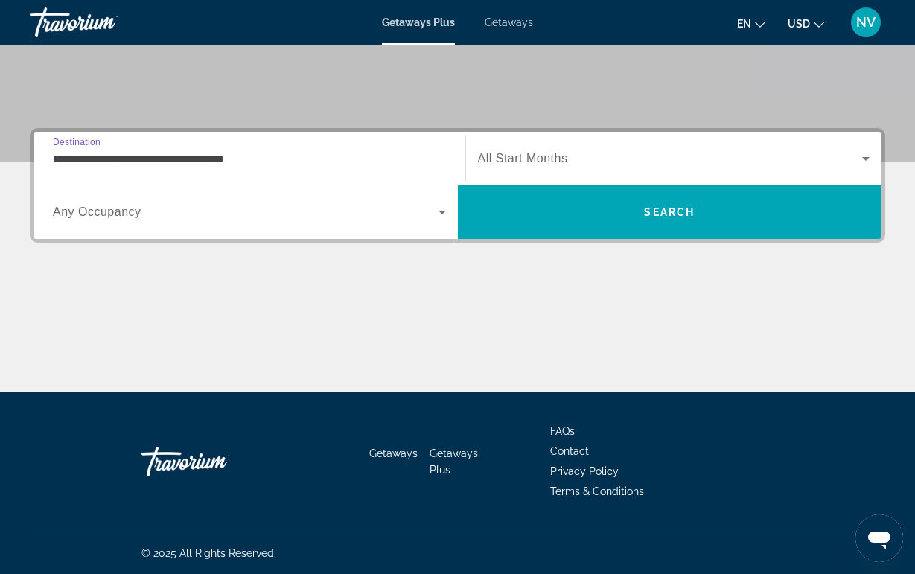
click at [199, 231] on div "Search widget" at bounding box center [249, 212] width 393 height 42
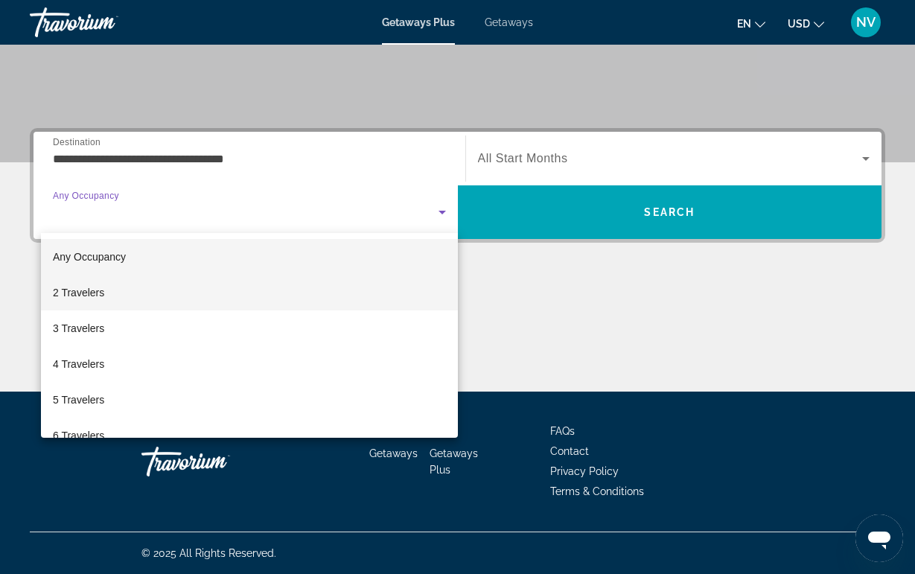
drag, startPoint x: 107, startPoint y: 362, endPoint x: 213, endPoint y: 284, distance: 131.0
click at [107, 362] on mat-option "4 Travelers" at bounding box center [249, 364] width 417 height 36
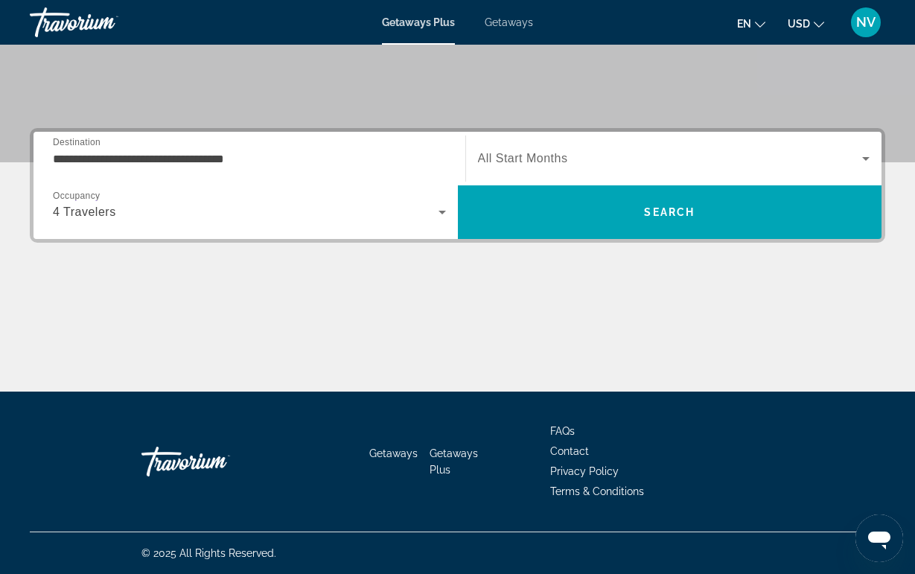
click at [482, 148] on div "Search widget" at bounding box center [674, 159] width 392 height 42
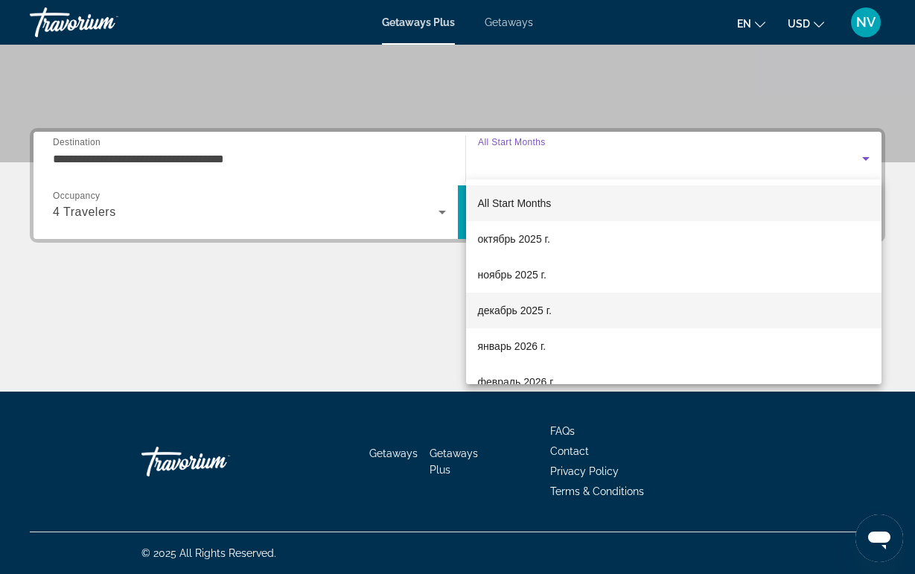
click at [508, 312] on span "декабрь 2025 г." at bounding box center [515, 310] width 74 height 18
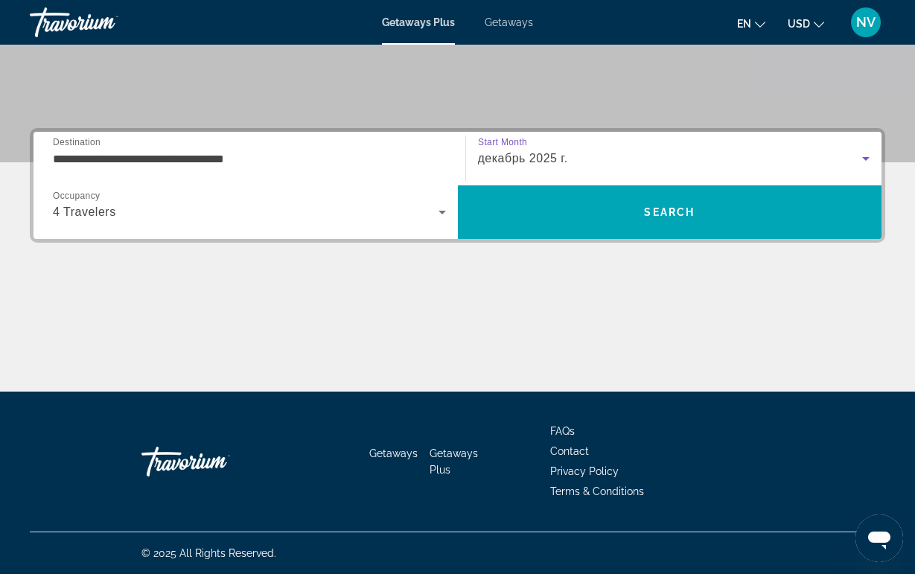
click at [525, 167] on div "декабрь 2025 г." at bounding box center [670, 159] width 385 height 18
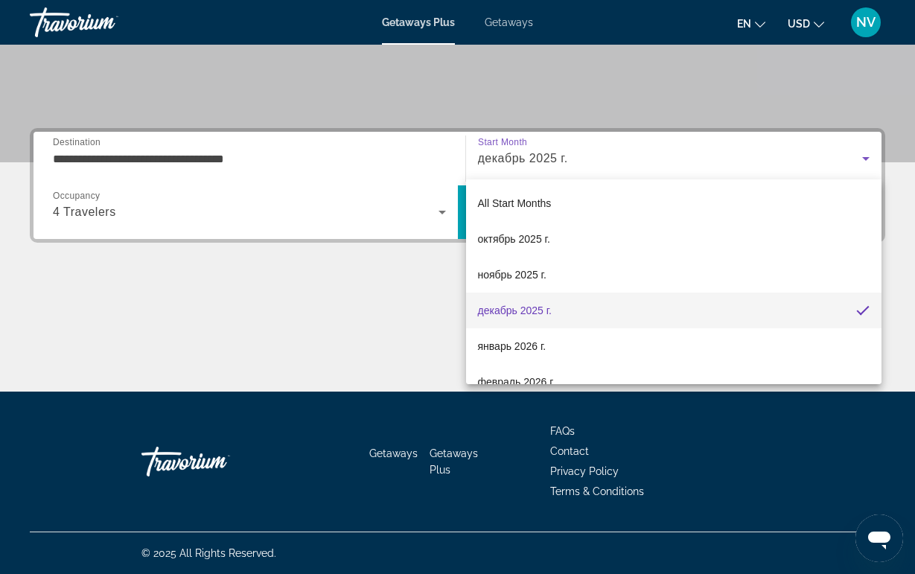
click at [323, 350] on div at bounding box center [457, 287] width 915 height 574
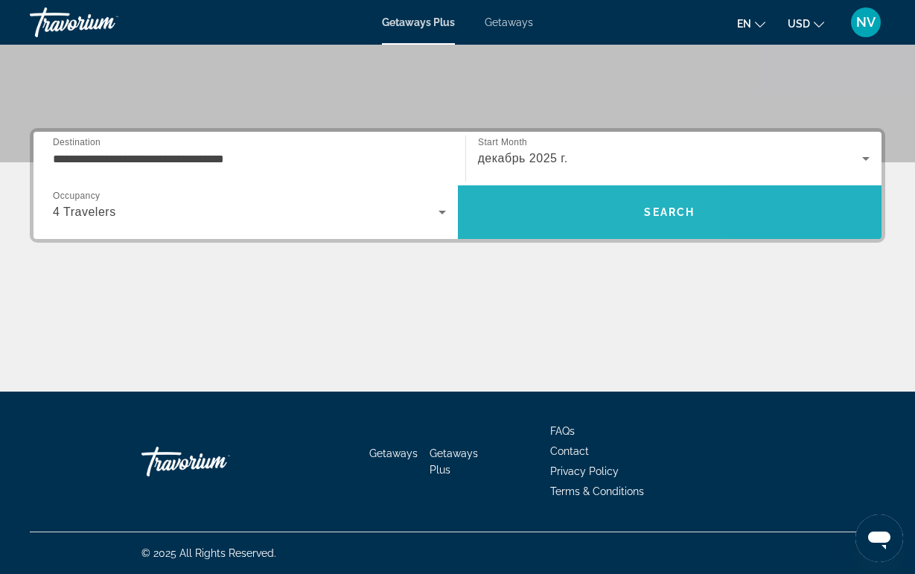
click at [519, 234] on span "Search" at bounding box center [670, 212] width 424 height 54
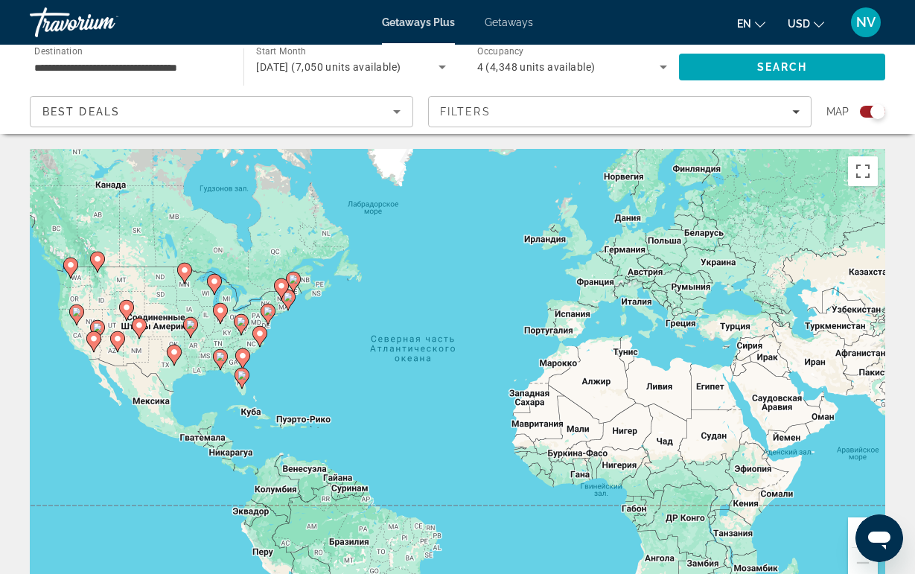
click at [130, 304] on image "Main content" at bounding box center [126, 307] width 9 height 9
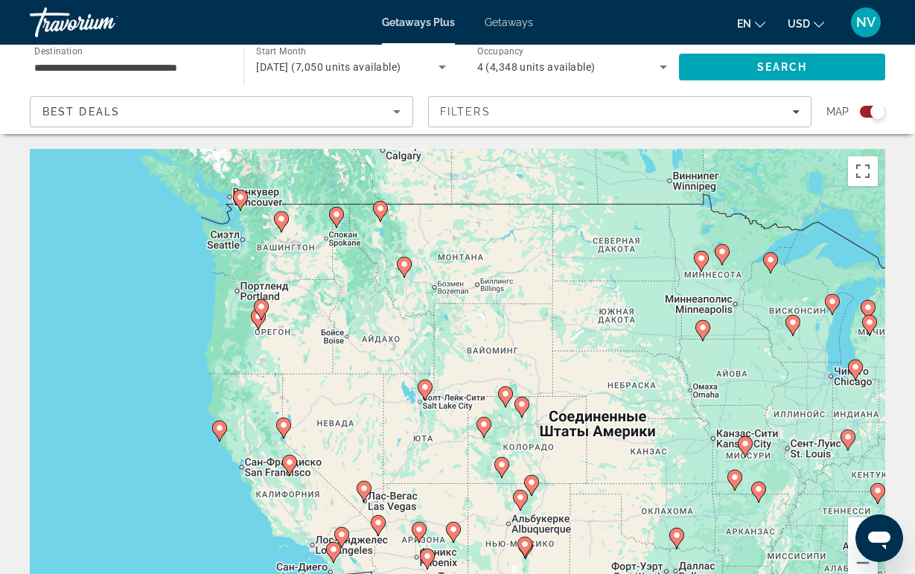
drag, startPoint x: 506, startPoint y: 304, endPoint x: 466, endPoint y: 345, distance: 57.9
click at [466, 345] on div "Чтобы активировать перетаскивание с помощью клавиатуры, нажмите Alt + Ввод. Пос…" at bounding box center [457, 372] width 855 height 447
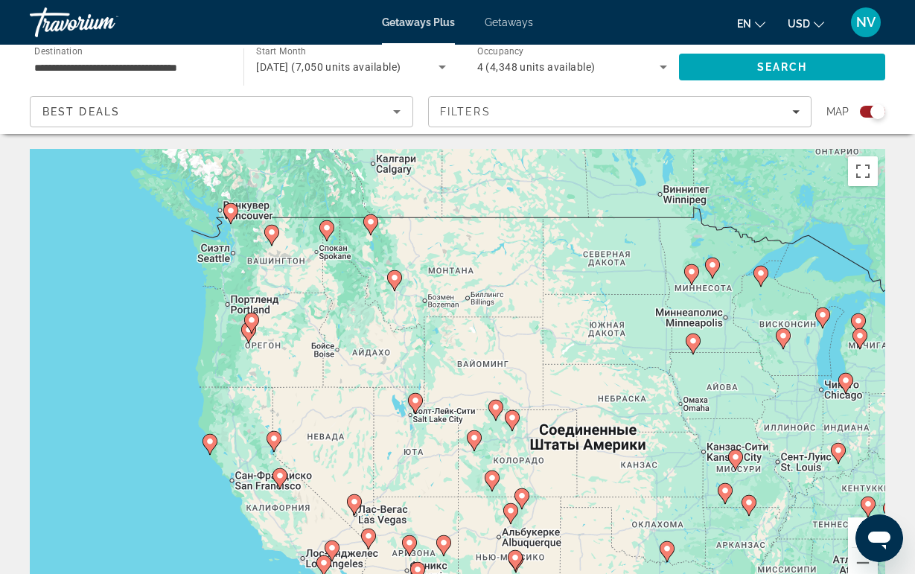
click at [395, 279] on image "Main content" at bounding box center [394, 277] width 9 height 9
type input "**********"
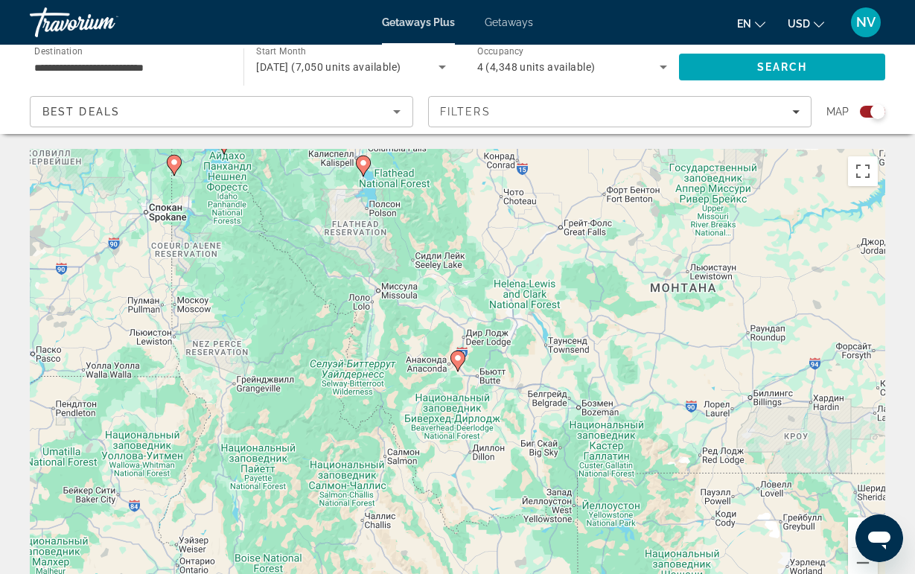
click at [457, 364] on icon "Main content" at bounding box center [456, 360] width 13 height 19
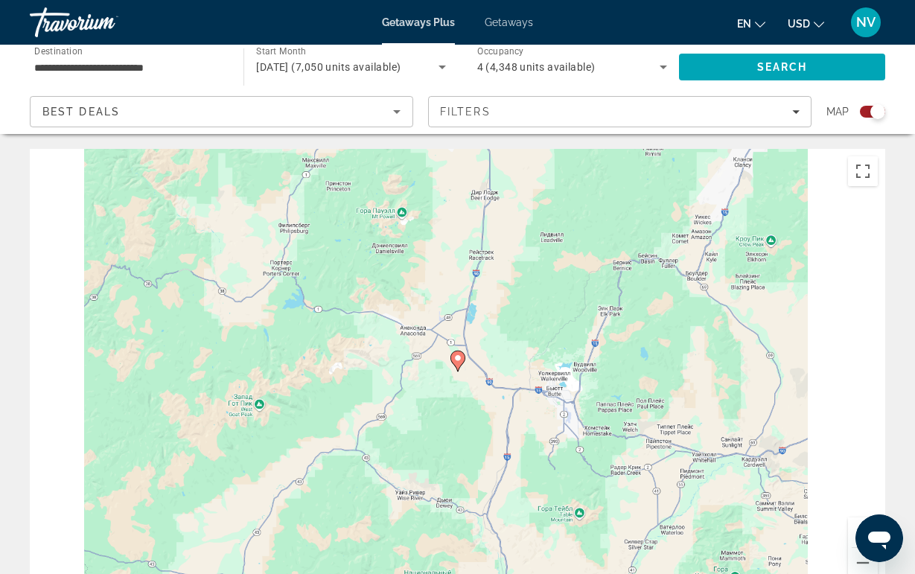
click at [457, 364] on icon "Main content" at bounding box center [456, 360] width 13 height 19
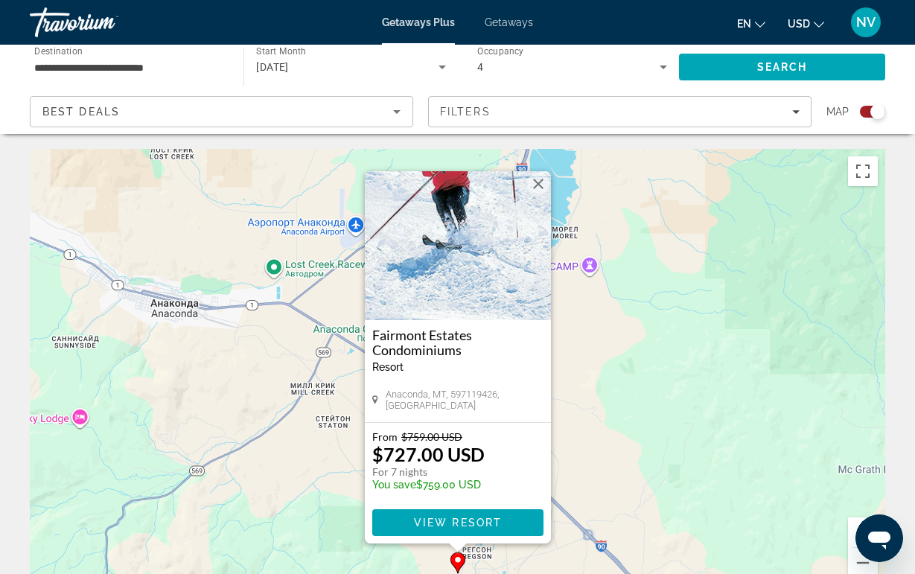
click at [537, 179] on button "Закрыть" at bounding box center [538, 184] width 22 height 22
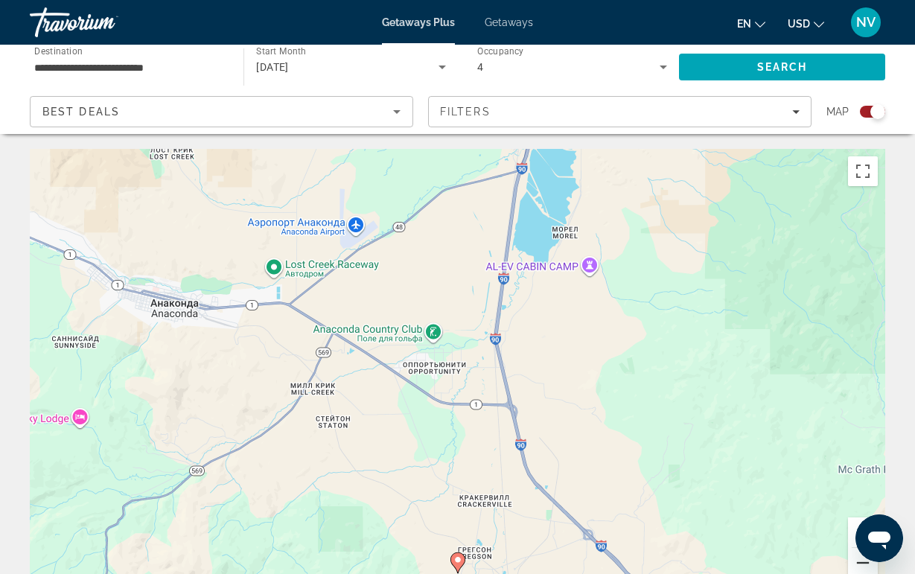
click at [851, 564] on button "Уменьшить" at bounding box center [863, 563] width 30 height 30
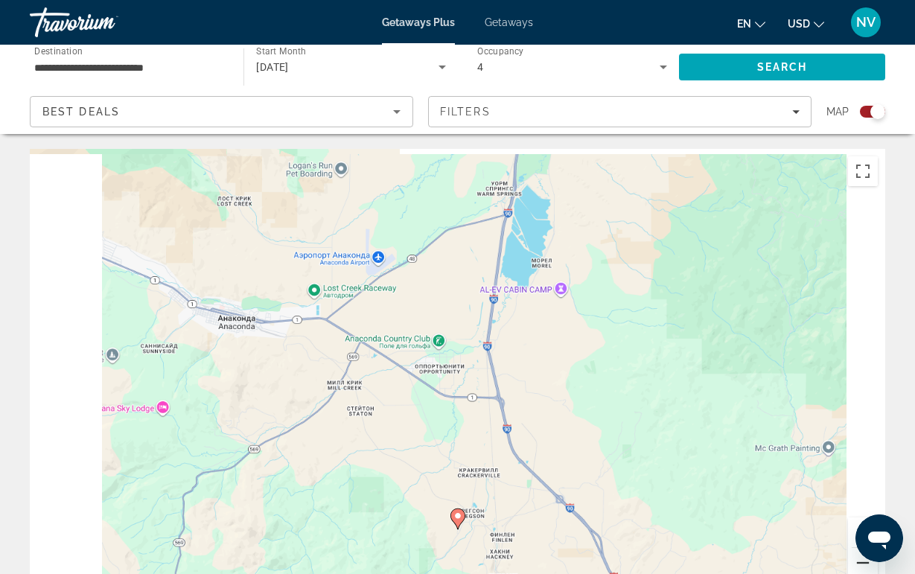
click at [851, 564] on button "Уменьшить" at bounding box center [863, 563] width 30 height 30
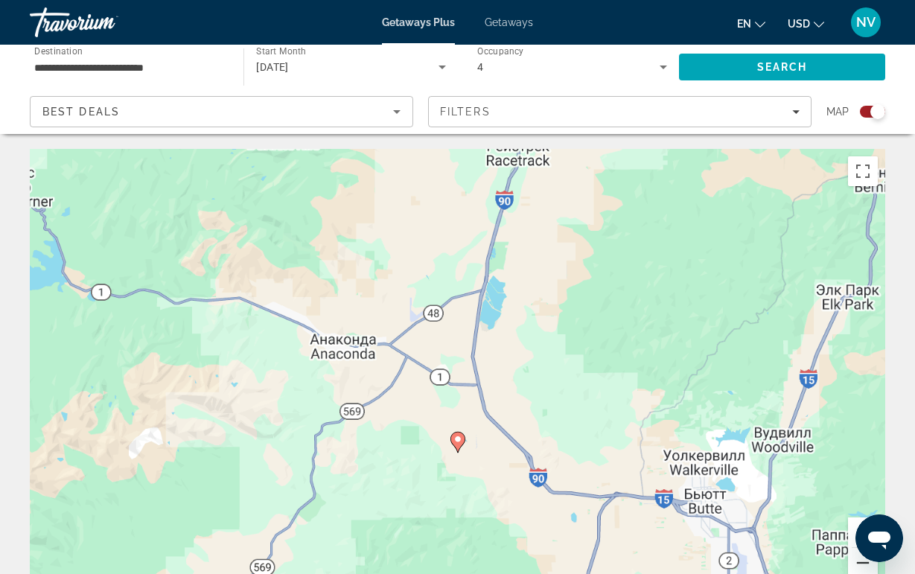
click at [851, 564] on button "Уменьшить" at bounding box center [863, 563] width 30 height 30
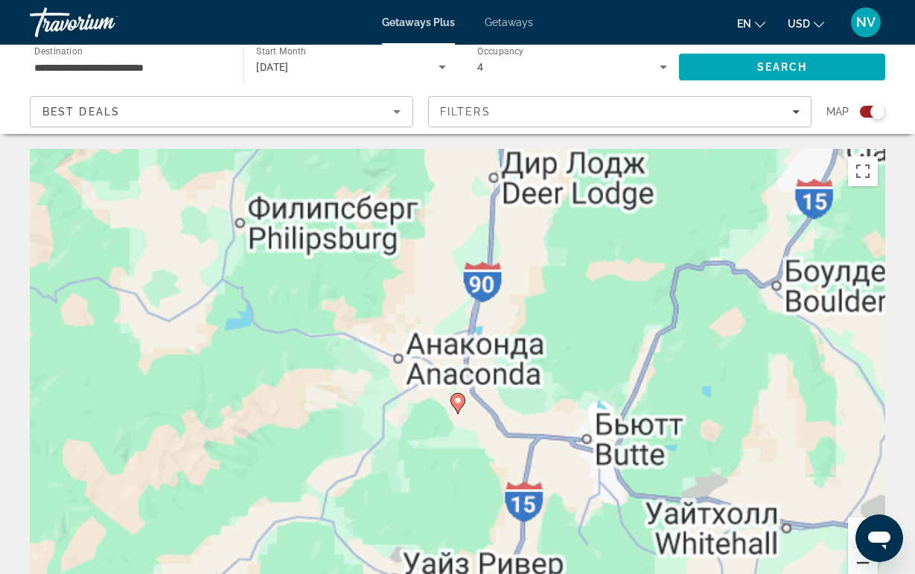
click at [851, 564] on button "Уменьшить" at bounding box center [863, 563] width 30 height 30
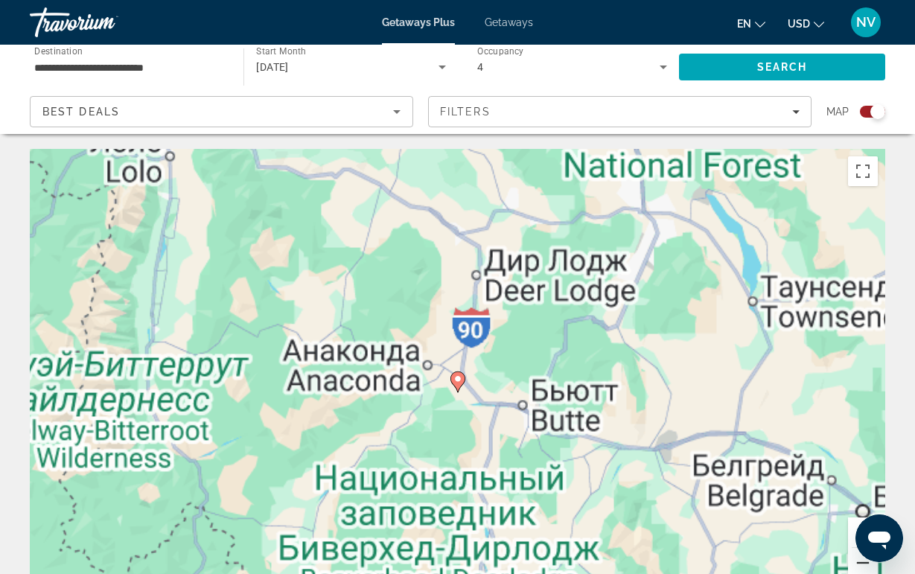
click at [851, 564] on button "Уменьшить" at bounding box center [863, 563] width 30 height 30
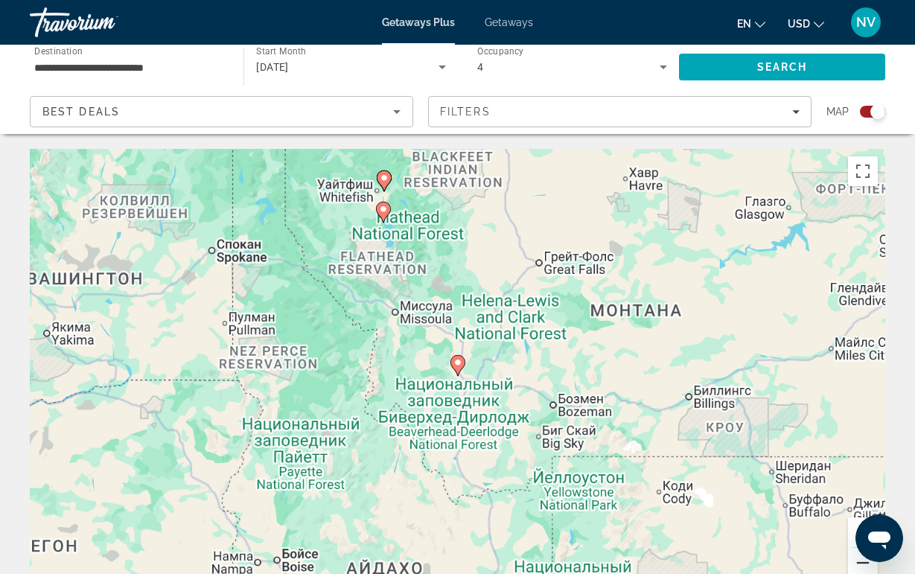
click at [851, 564] on button "Уменьшить" at bounding box center [863, 563] width 30 height 30
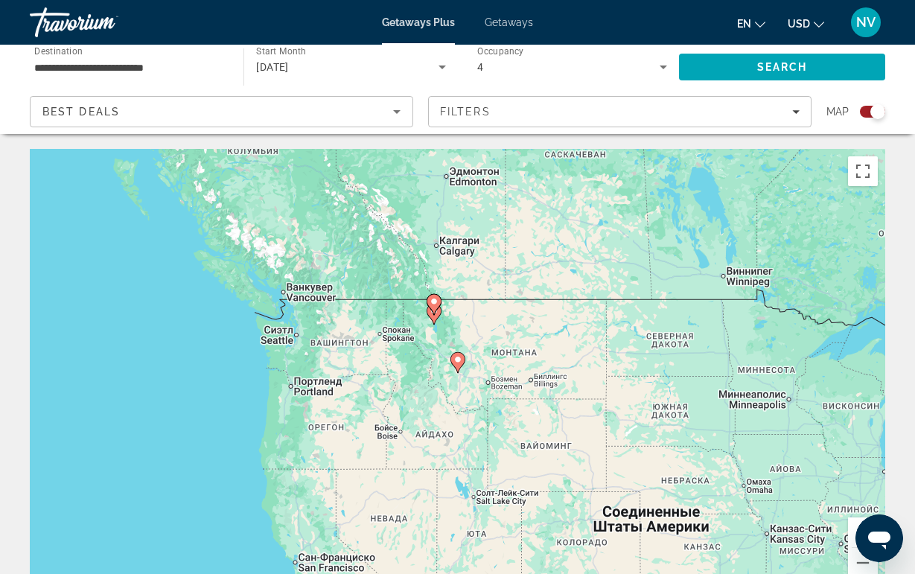
click at [432, 316] on icon "Main content" at bounding box center [433, 313] width 13 height 19
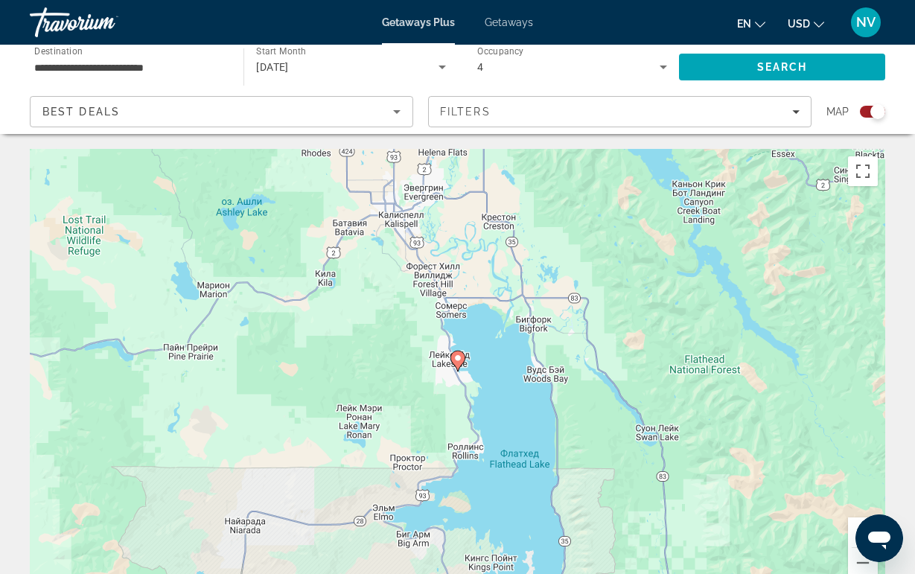
click at [456, 364] on icon "Main content" at bounding box center [456, 360] width 13 height 19
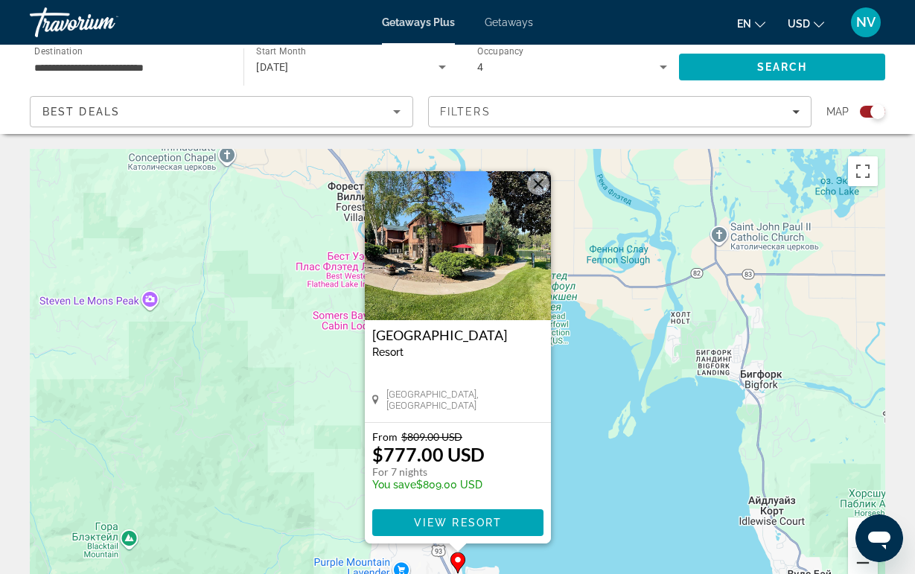
click at [855, 561] on button "Уменьшить" at bounding box center [863, 563] width 30 height 30
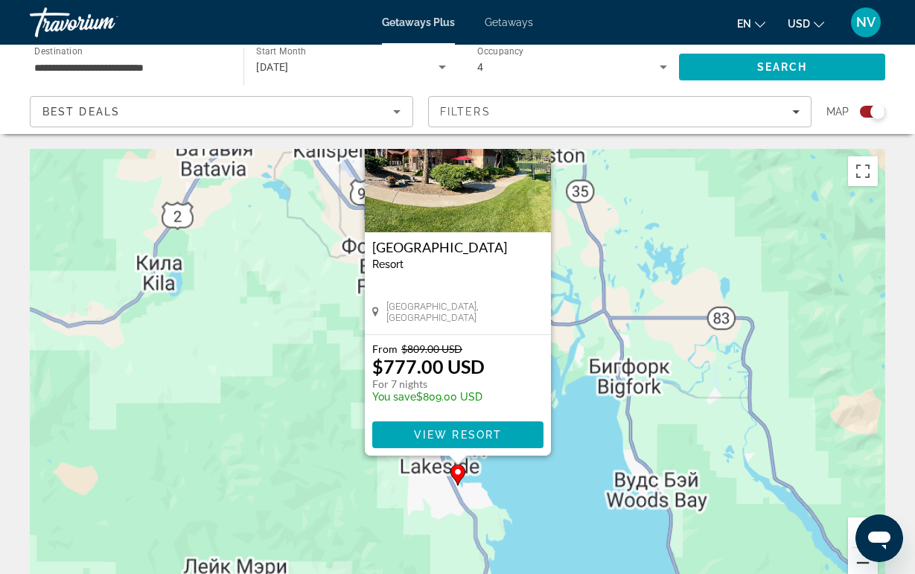
click at [855, 561] on button "Уменьшить" at bounding box center [863, 563] width 30 height 30
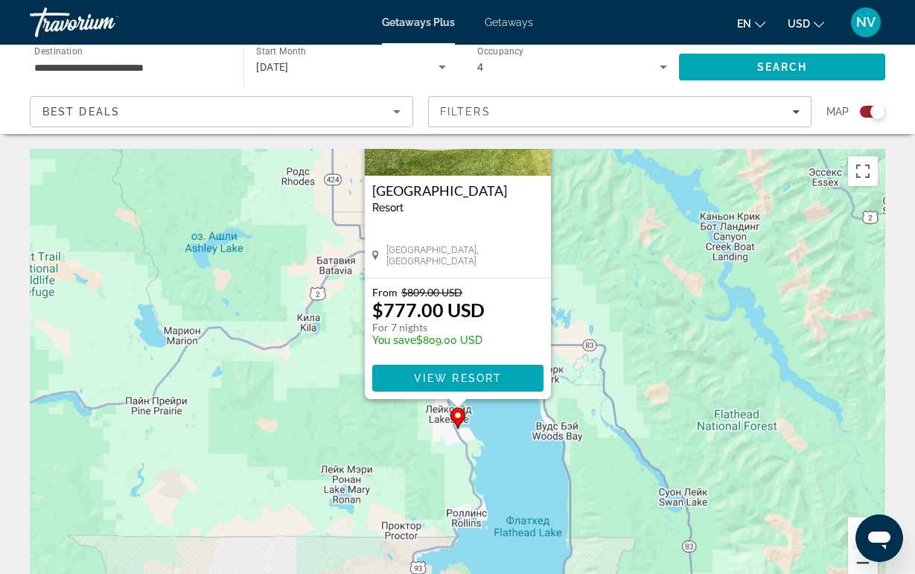
click at [855, 561] on button "Уменьшить" at bounding box center [863, 563] width 30 height 30
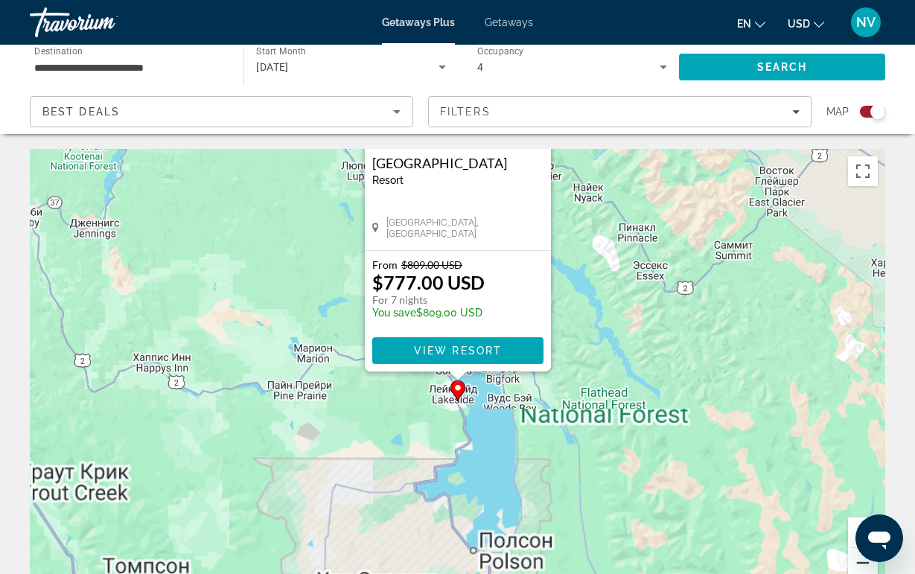
click at [855, 561] on button "Уменьшить" at bounding box center [863, 563] width 30 height 30
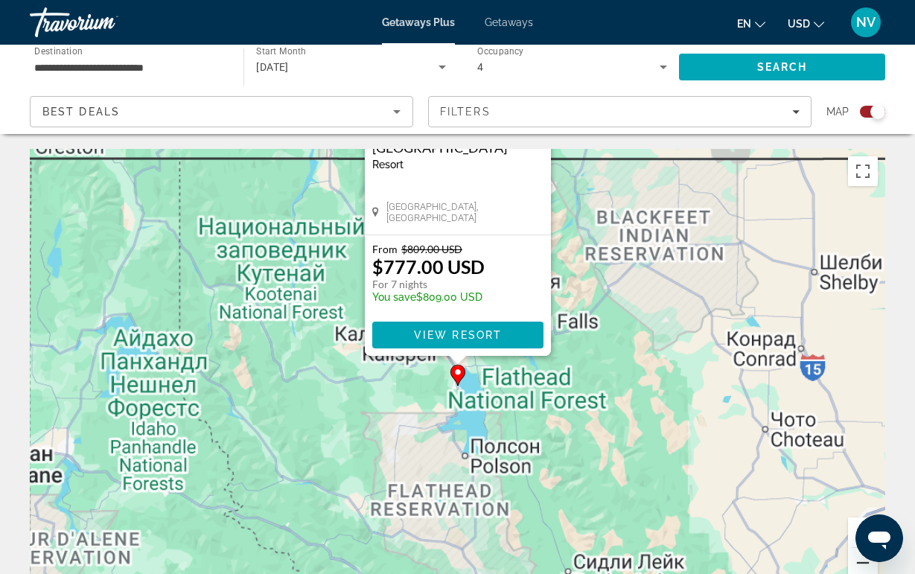
click at [855, 561] on button "Уменьшить" at bounding box center [863, 563] width 30 height 30
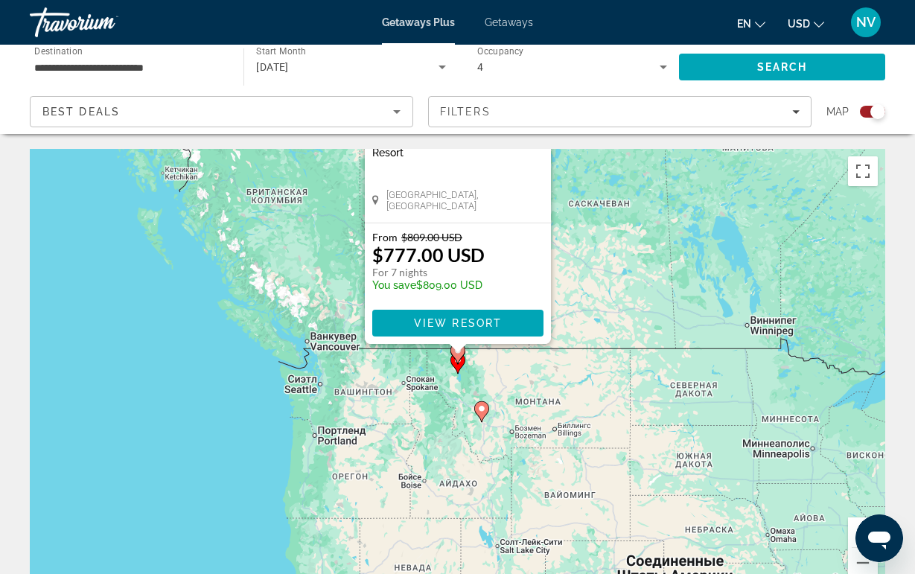
click at [628, 426] on div "Чтобы активировать перетаскивание с помощью клавиатуры, нажмите Alt + Ввод. Пос…" at bounding box center [457, 372] width 855 height 447
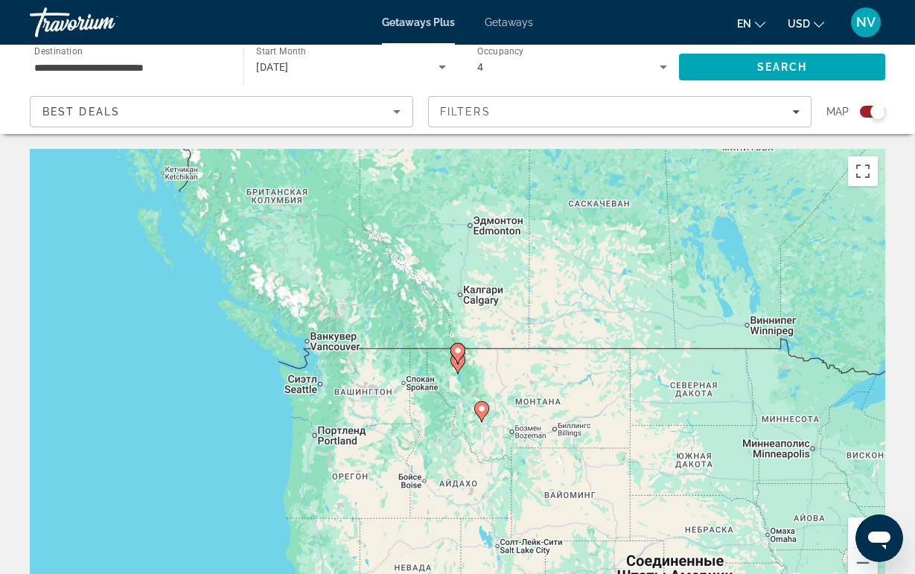
click at [456, 345] on icon "Main content" at bounding box center [456, 353] width 13 height 19
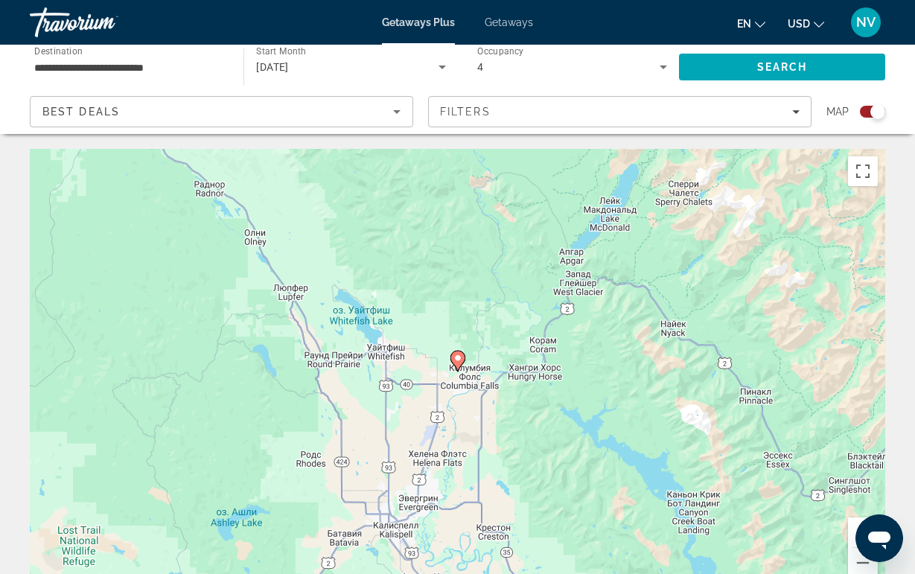
click at [447, 359] on div "Для навигации используйте клавиши со стрелками. Чтобы активировать перетаскиван…" at bounding box center [457, 372] width 855 height 447
click at [454, 359] on image "Main content" at bounding box center [457, 358] width 9 height 9
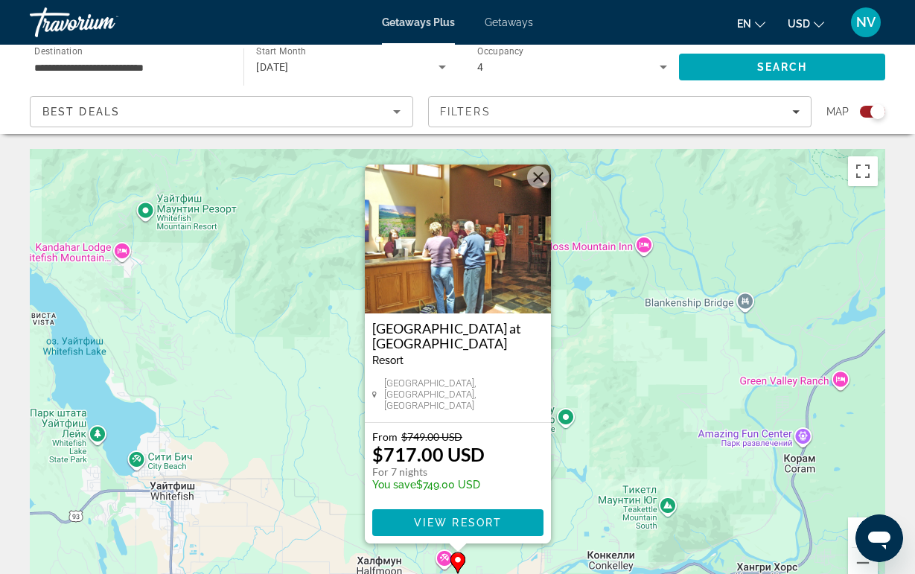
click at [531, 182] on button "Закрыть" at bounding box center [538, 177] width 22 height 22
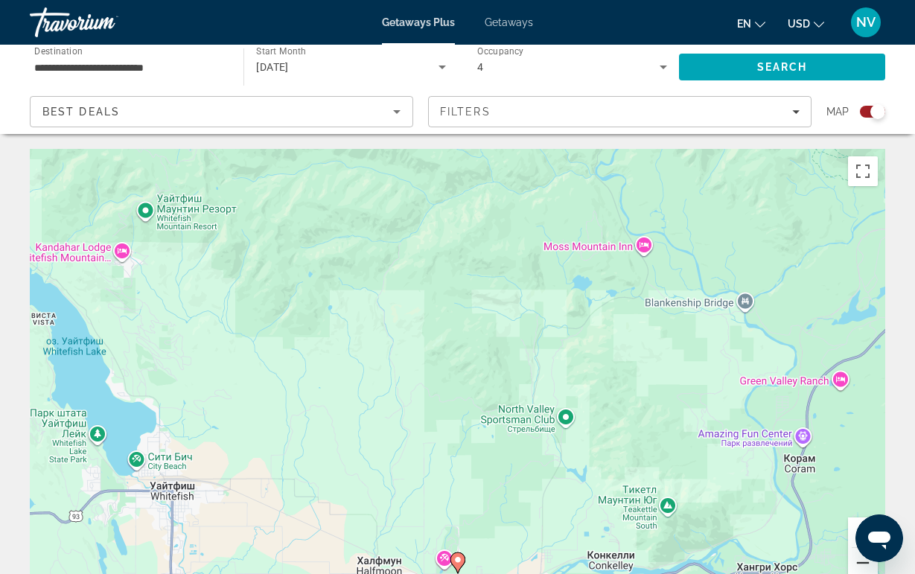
click at [858, 569] on button "Уменьшить" at bounding box center [863, 563] width 30 height 30
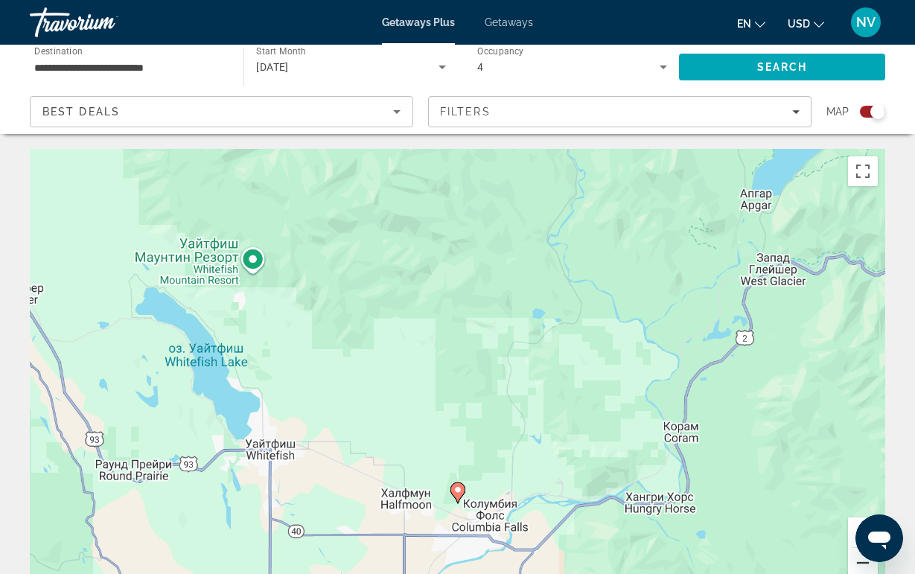
click at [858, 569] on button "Уменьшить" at bounding box center [863, 563] width 30 height 30
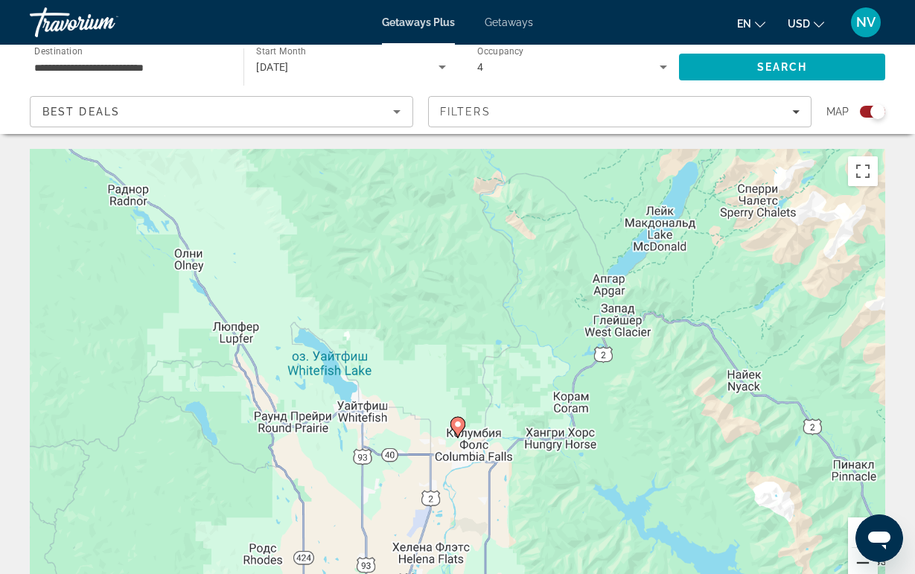
click at [858, 569] on button "Уменьшить" at bounding box center [863, 563] width 30 height 30
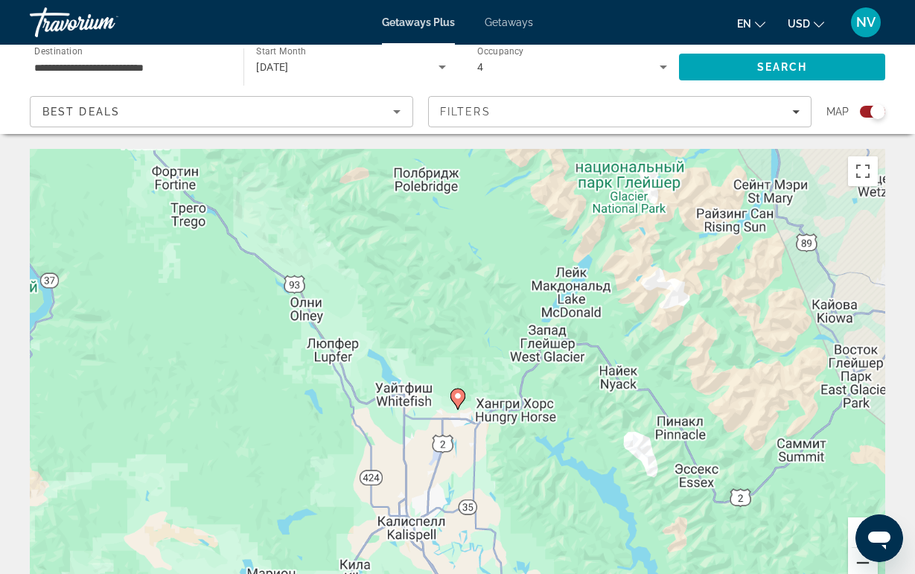
click at [858, 569] on button "Уменьшить" at bounding box center [863, 563] width 30 height 30
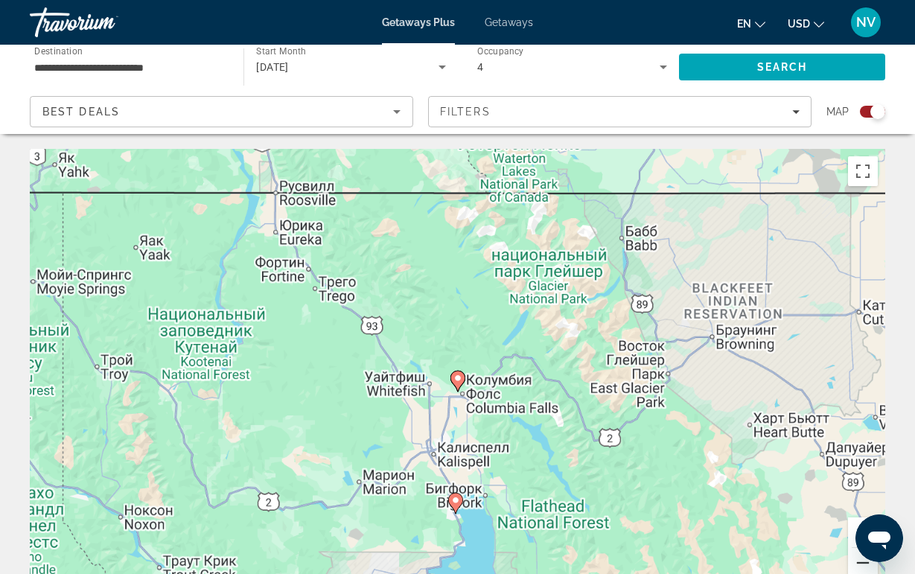
click at [858, 569] on button "Уменьшить" at bounding box center [863, 563] width 30 height 30
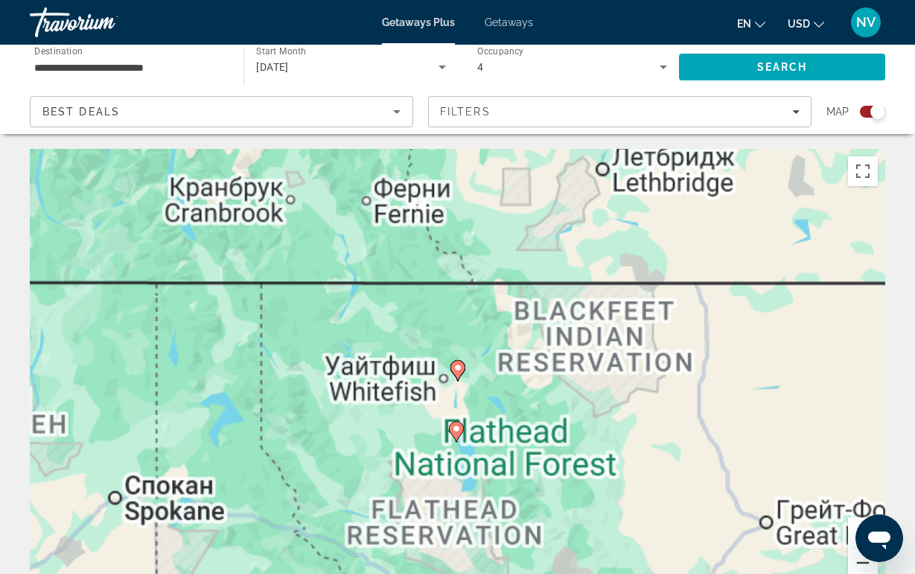
click at [858, 569] on button "Уменьшить" at bounding box center [863, 563] width 30 height 30
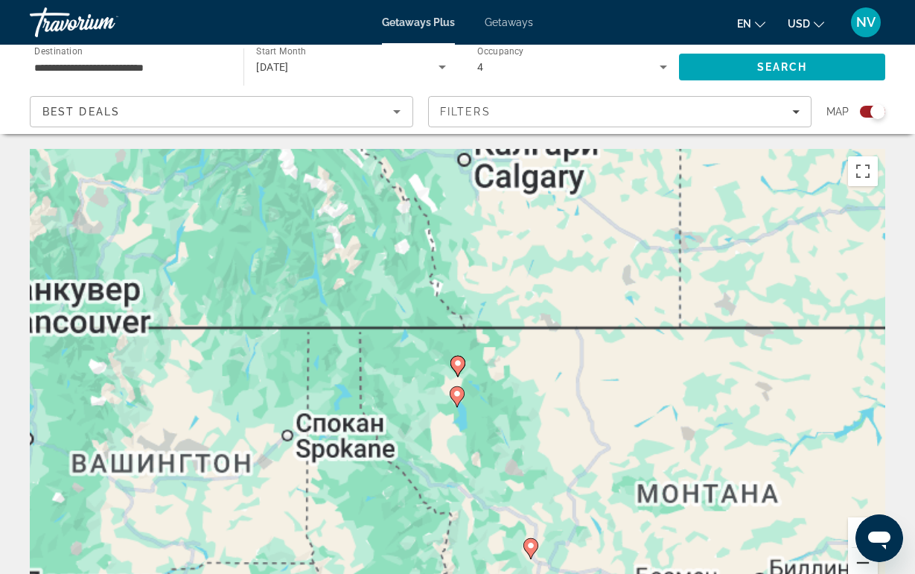
click at [858, 569] on button "Уменьшить" at bounding box center [863, 563] width 30 height 30
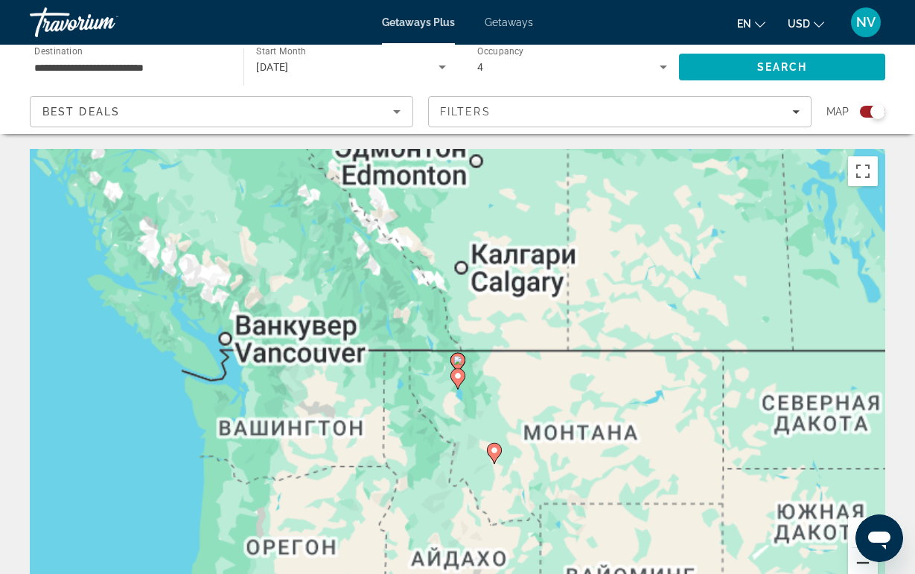
click at [858, 569] on button "Уменьшить" at bounding box center [863, 563] width 30 height 30
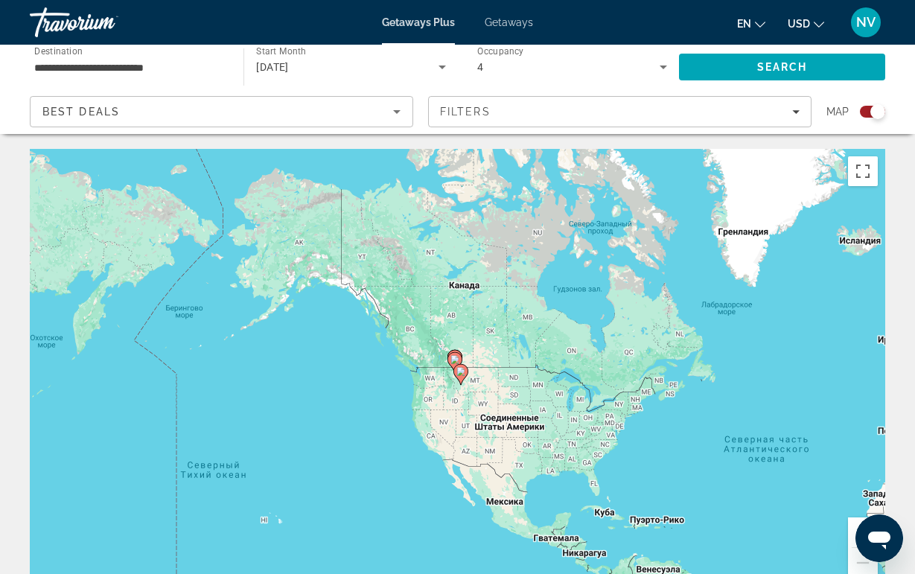
drag, startPoint x: 693, startPoint y: 445, endPoint x: 651, endPoint y: 415, distance: 51.8
click at [648, 415] on div "Чтобы активировать перетаскивание с помощью клавиатуры, нажмите Alt + Ввод. Пос…" at bounding box center [457, 372] width 855 height 447
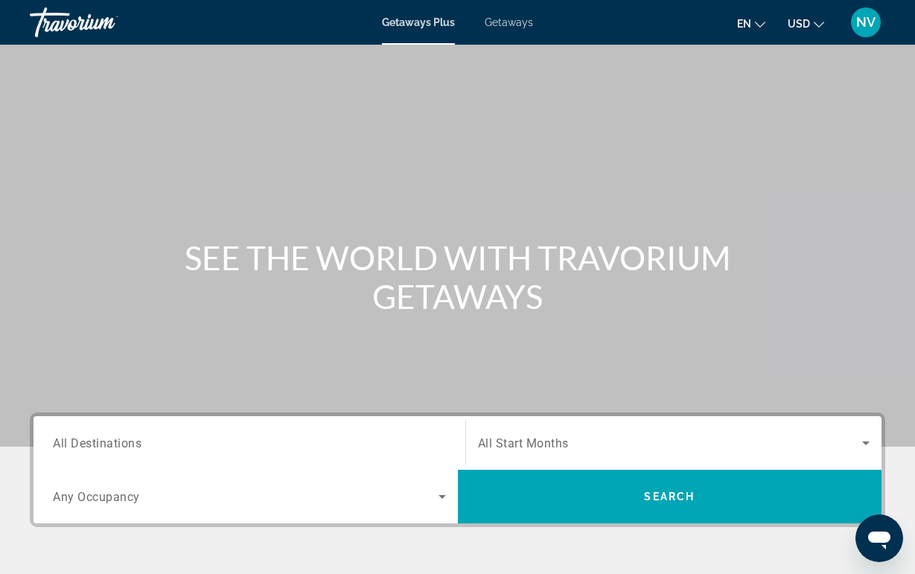
click at [398, 431] on div "Search widget" at bounding box center [249, 443] width 393 height 42
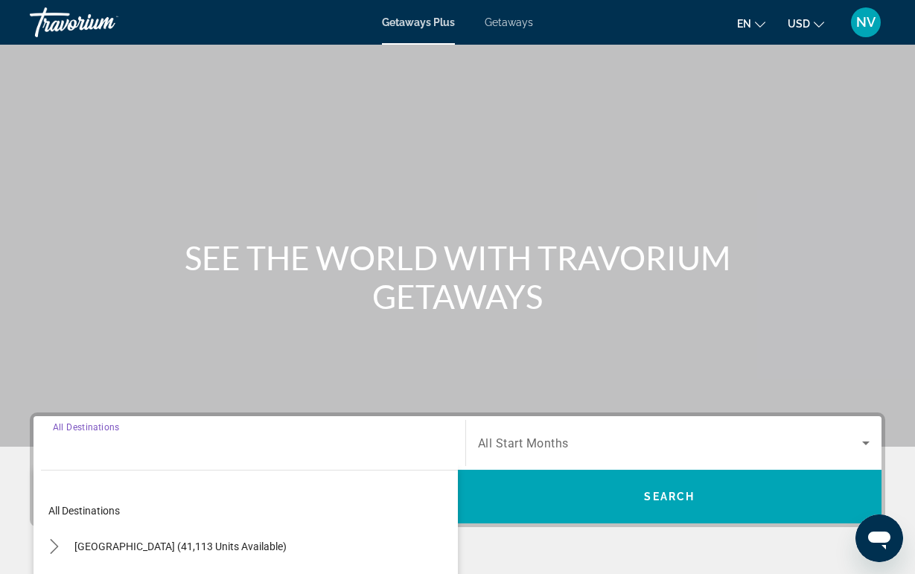
scroll to position [284, 0]
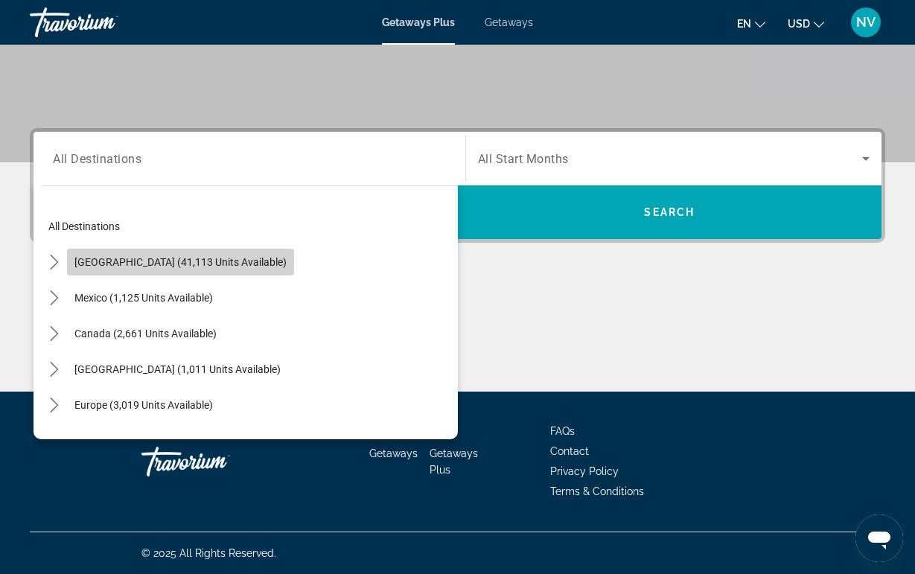
click at [191, 272] on span "Select destination: United States (41,113 units available)" at bounding box center [180, 262] width 227 height 36
type input "**********"
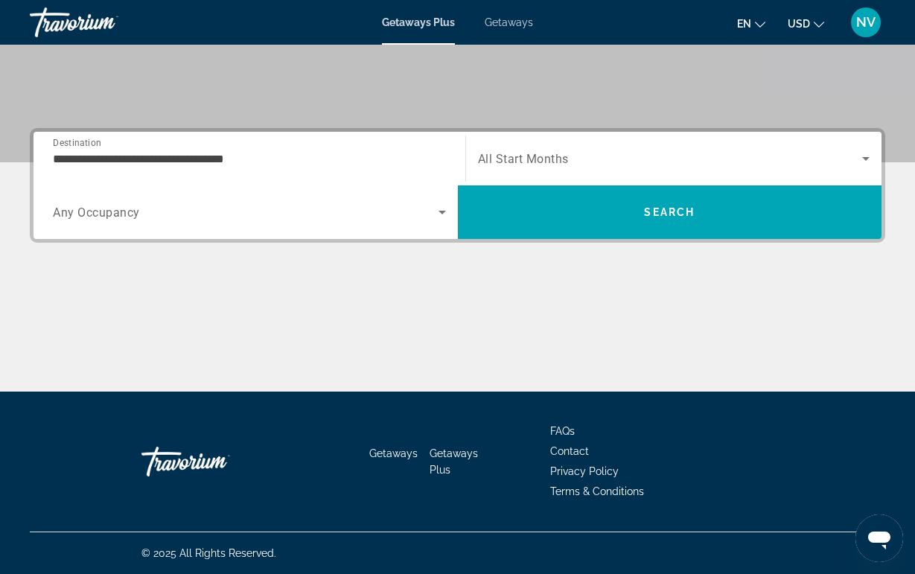
click at [230, 202] on div "Search widget" at bounding box center [249, 212] width 393 height 42
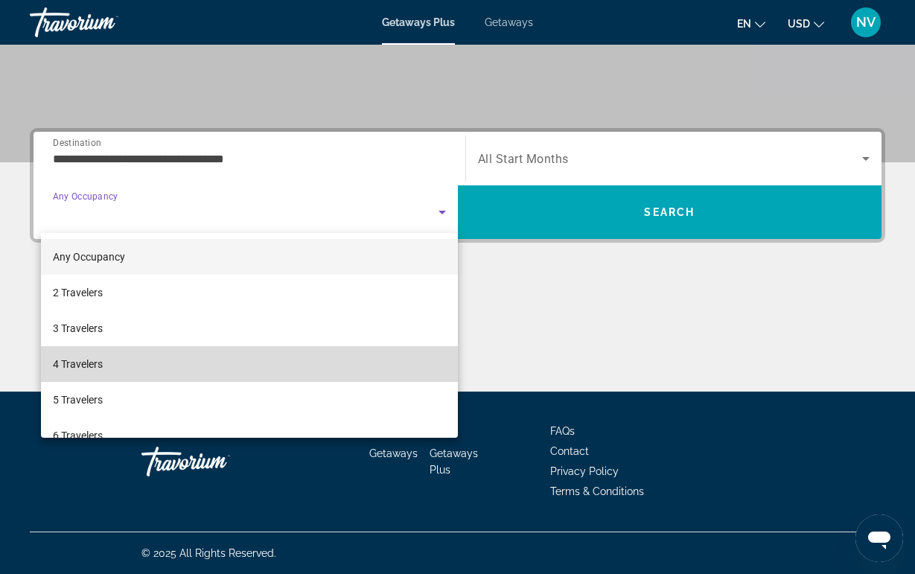
click at [159, 368] on mat-option "4 Travelers" at bounding box center [249, 364] width 417 height 36
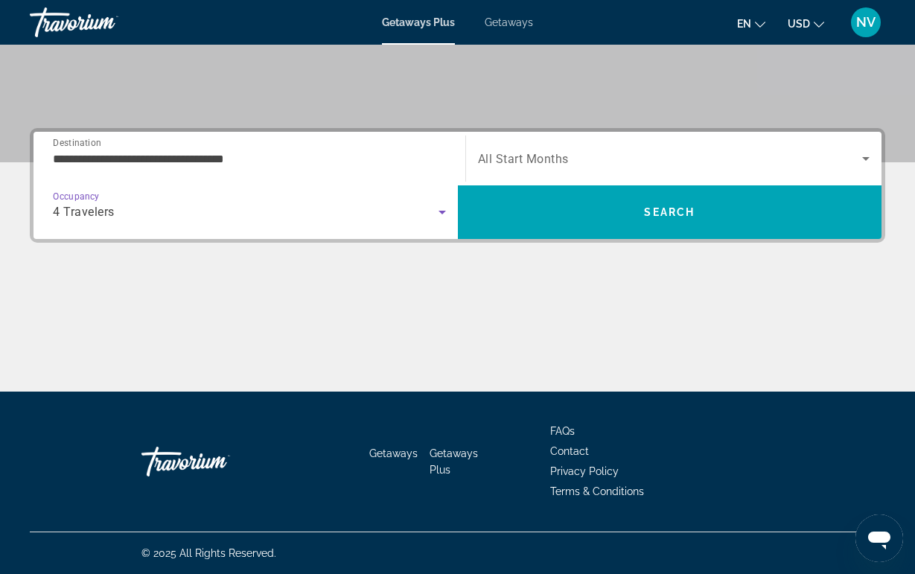
click at [504, 162] on span "All Start Months" at bounding box center [523, 159] width 91 height 14
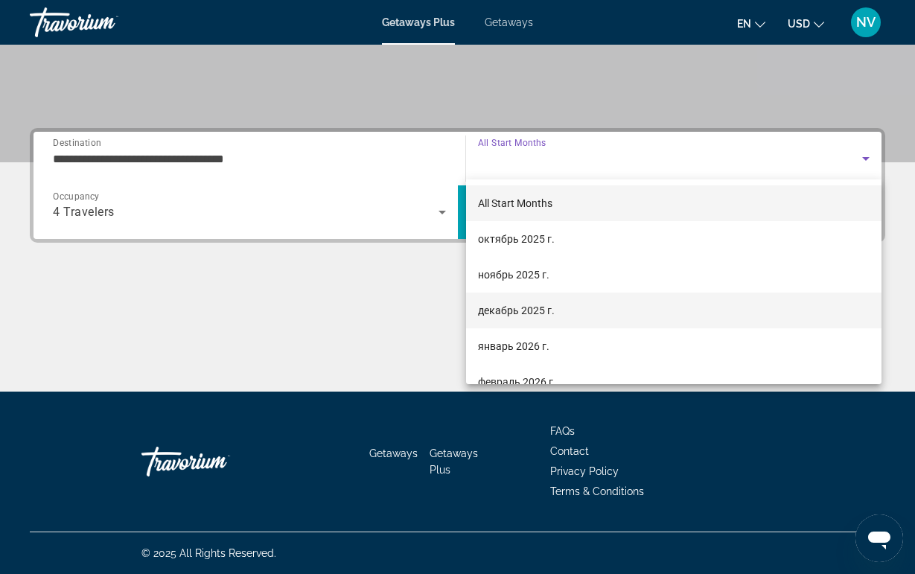
click at [501, 296] on mat-option "декабрь 2025 г." at bounding box center [674, 311] width 416 height 36
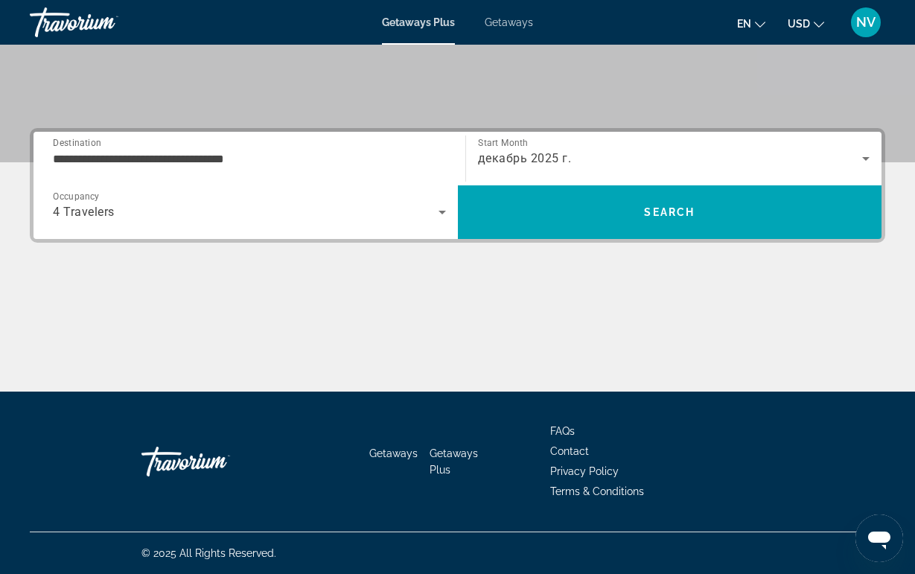
click at [344, 198] on div "4 Travelers" at bounding box center [249, 212] width 393 height 42
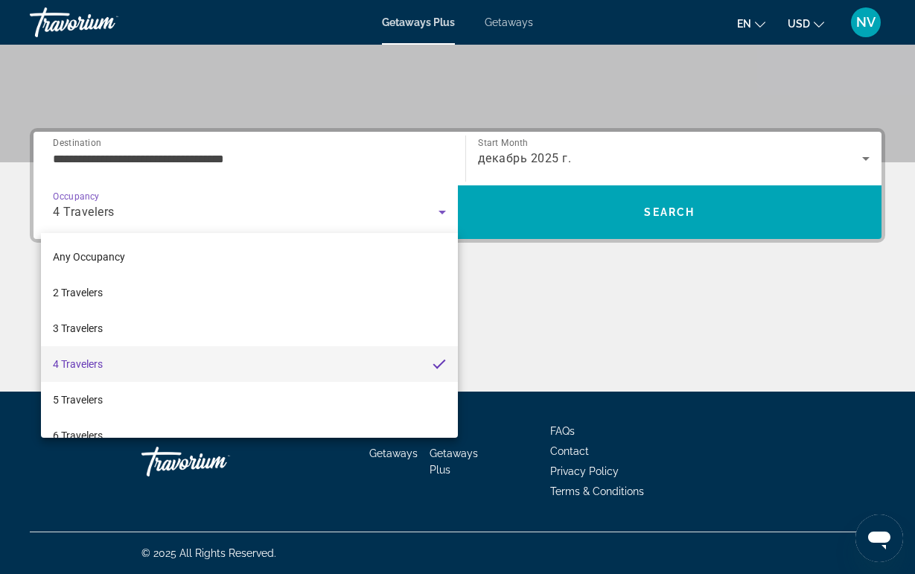
click at [509, 204] on div at bounding box center [457, 287] width 915 height 574
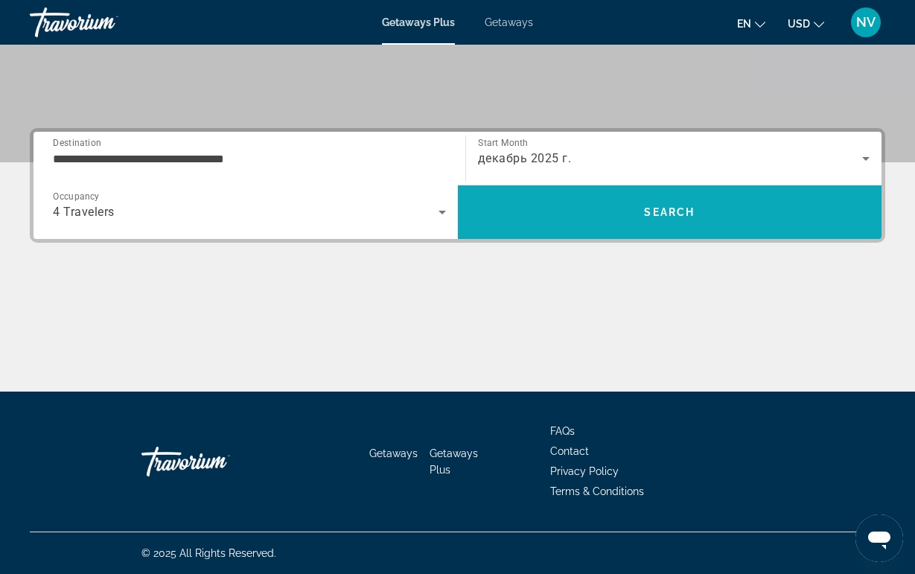
click at [508, 205] on span "Search" at bounding box center [670, 212] width 424 height 36
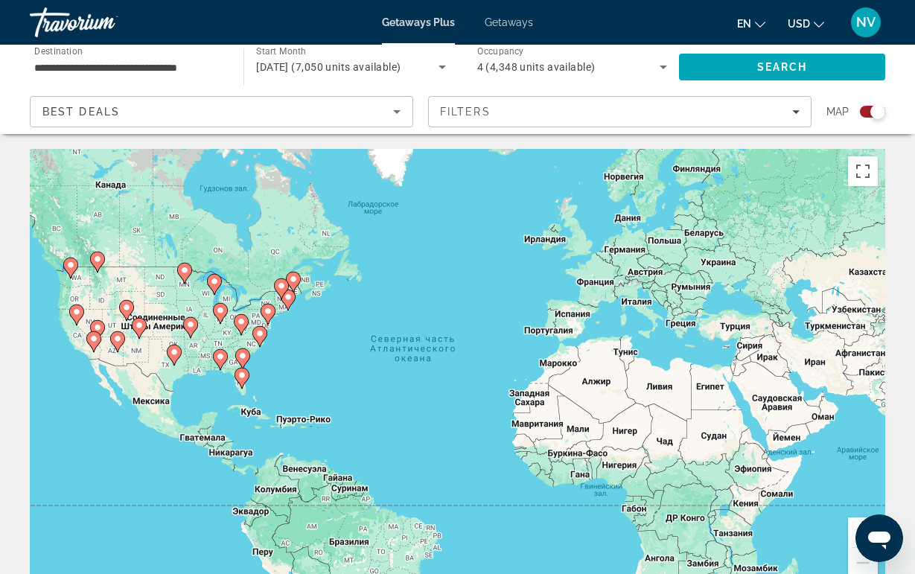
click at [125, 305] on image "Main content" at bounding box center [126, 307] width 9 height 9
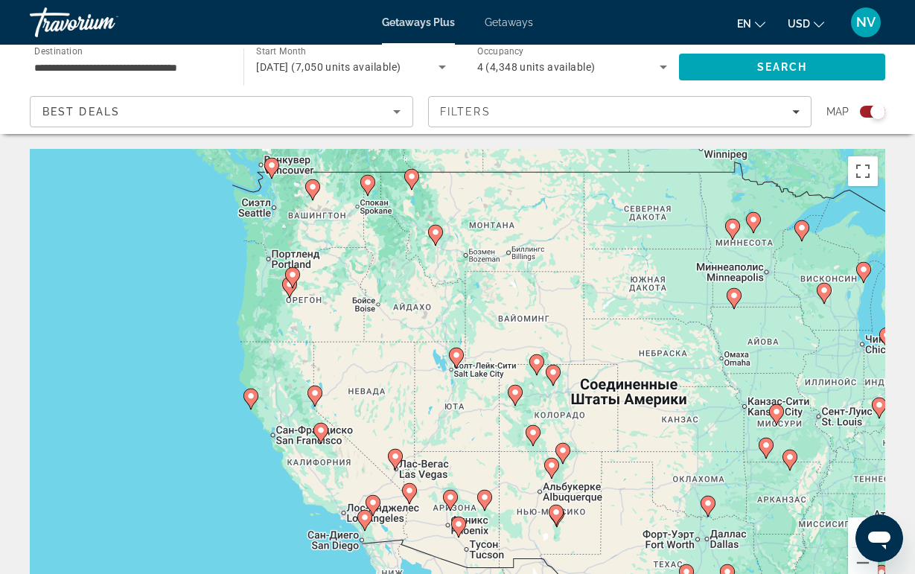
click at [319, 399] on icon "Main content" at bounding box center [314, 396] width 15 height 21
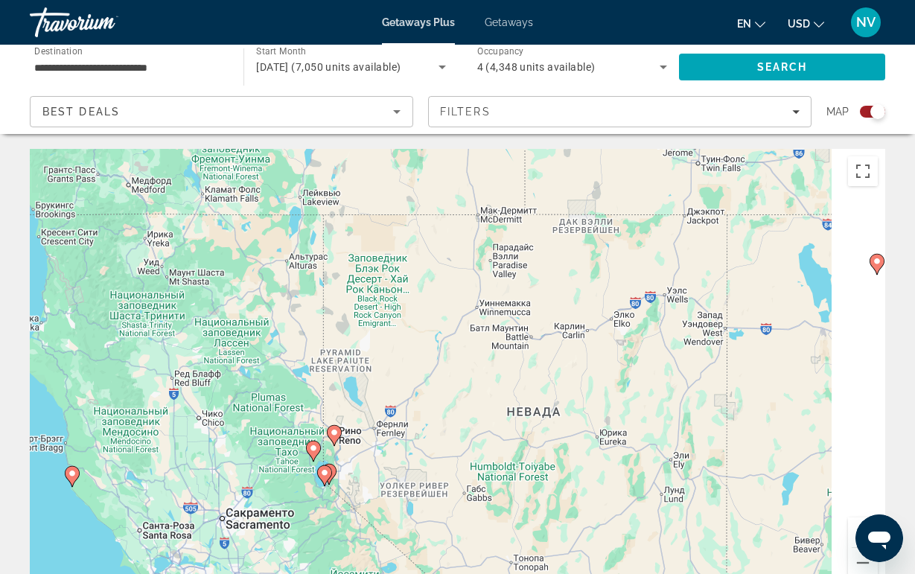
drag, startPoint x: 546, startPoint y: 308, endPoint x: 286, endPoint y: 506, distance: 327.2
click at [309, 495] on div "Для навигации используйте клавиши со стрелками. Чтобы активировать перетаскиван…" at bounding box center [457, 372] width 855 height 447
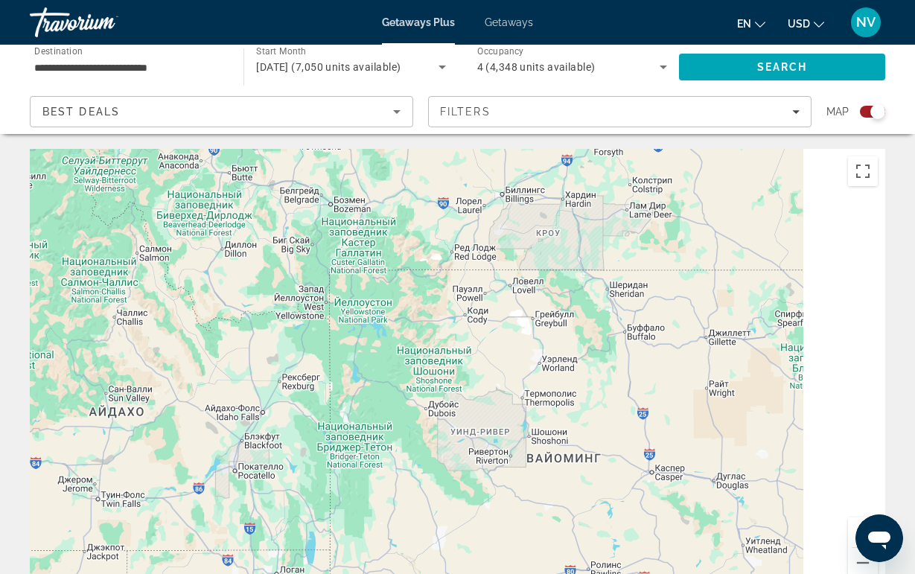
drag, startPoint x: 582, startPoint y: 385, endPoint x: 248, endPoint y: 516, distance: 359.0
click at [250, 516] on div "Для навигации используйте клавиши со стрелками. Чтобы активировать перетаскиван…" at bounding box center [457, 372] width 855 height 447
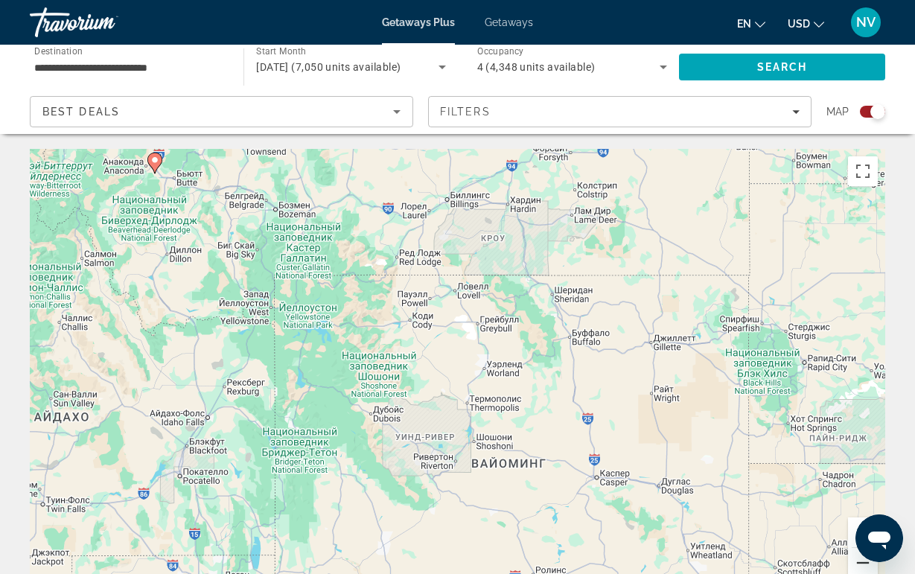
click at [856, 558] on button "Уменьшить" at bounding box center [863, 563] width 30 height 30
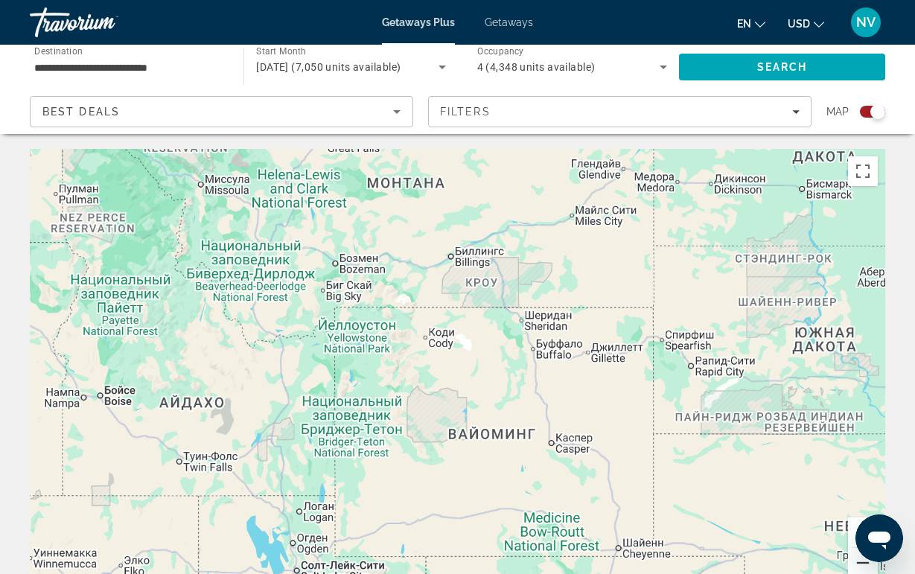
click at [856, 558] on button "Уменьшить" at bounding box center [863, 563] width 30 height 30
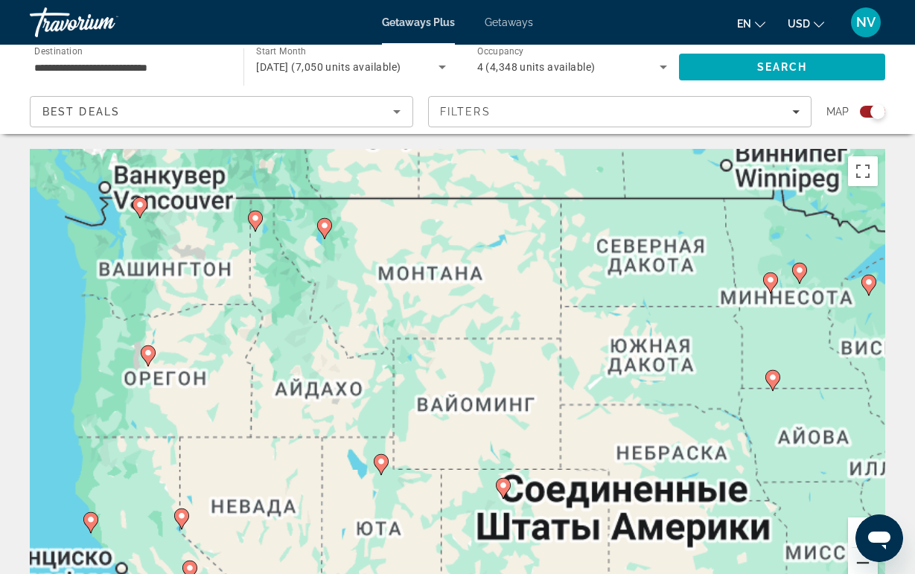
click at [856, 558] on button "Уменьшить" at bounding box center [863, 563] width 30 height 30
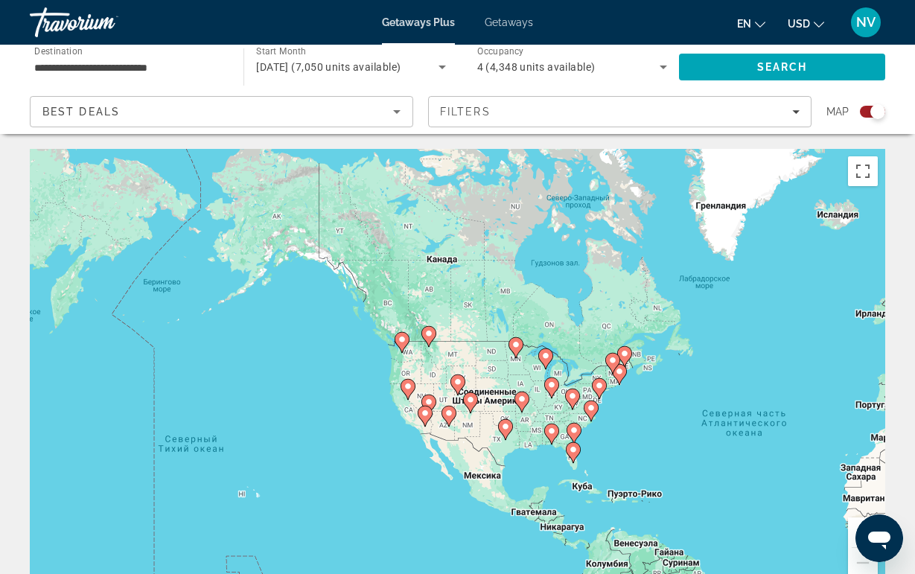
drag, startPoint x: 616, startPoint y: 437, endPoint x: 575, endPoint y: 422, distance: 43.6
click at [575, 422] on div "Для навигации используйте клавиши со стрелками. Чтобы активировать перетаскиван…" at bounding box center [457, 372] width 855 height 447
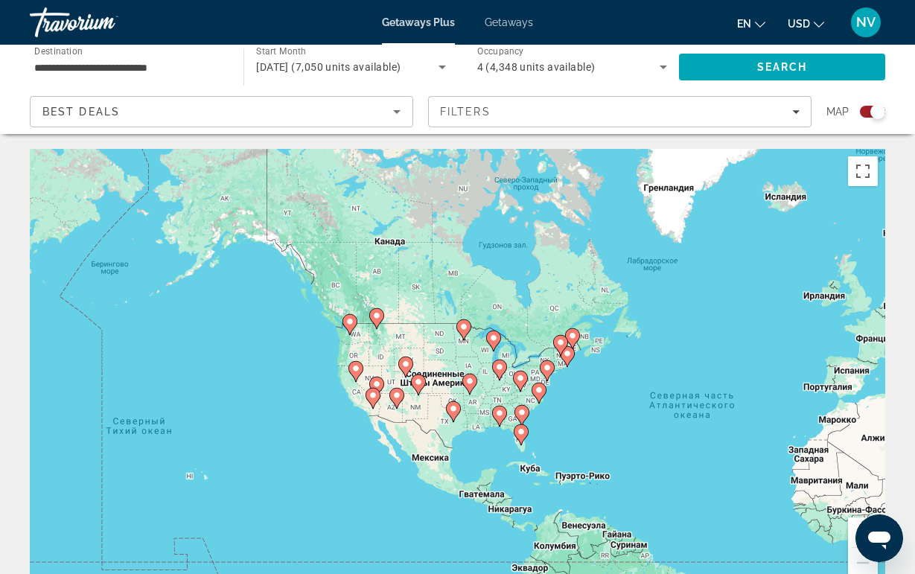
click at [463, 338] on icon "Main content" at bounding box center [462, 329] width 13 height 19
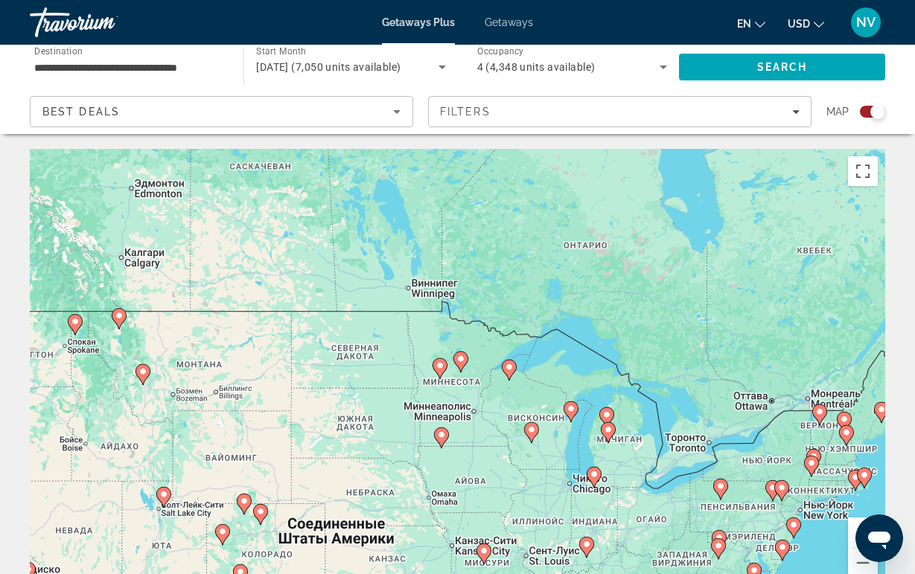
type input "**********"
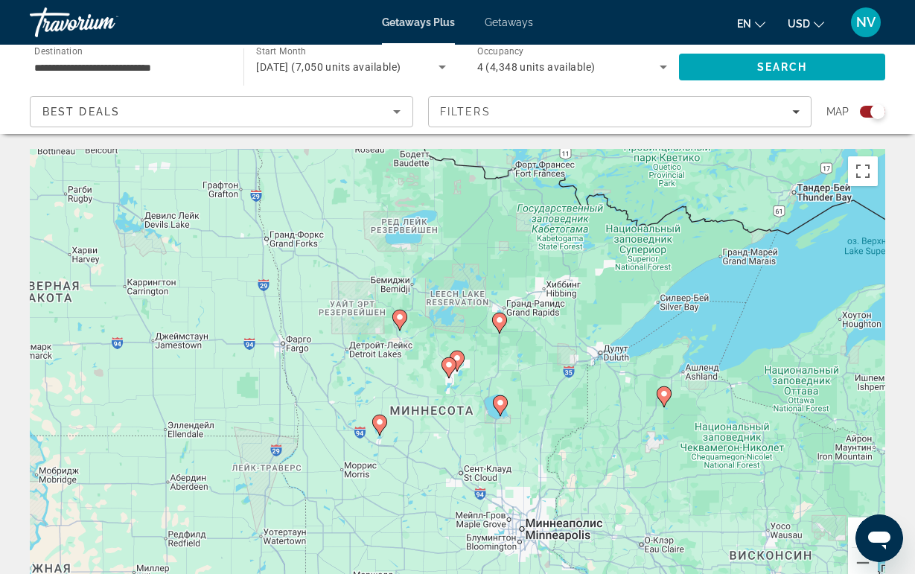
click at [453, 371] on gmp-advanced-marker "Main content" at bounding box center [448, 368] width 15 height 22
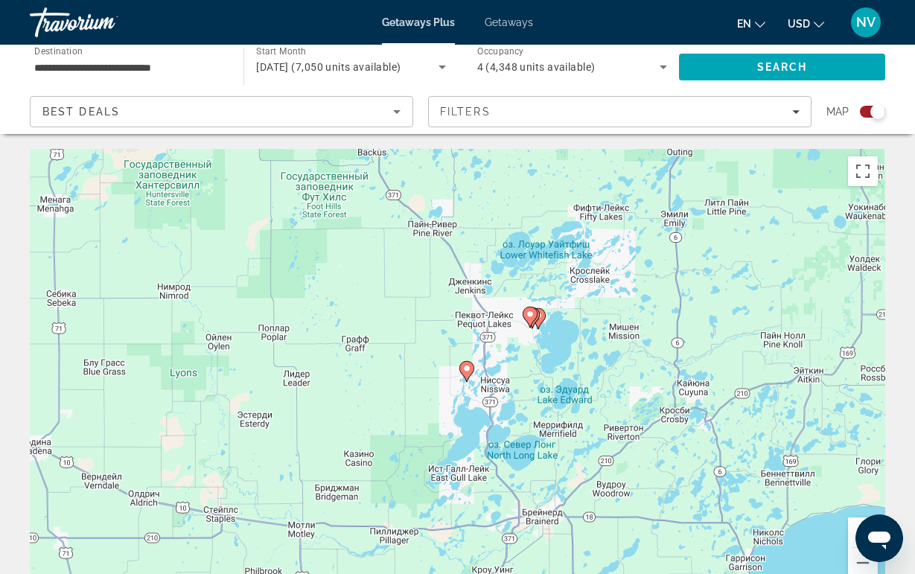
drag, startPoint x: 414, startPoint y: 361, endPoint x: 549, endPoint y: 502, distance: 195.9
click at [546, 500] on div "Для навигации используйте клавиши со стрелками. Чтобы активировать перетаскиван…" at bounding box center [457, 372] width 855 height 447
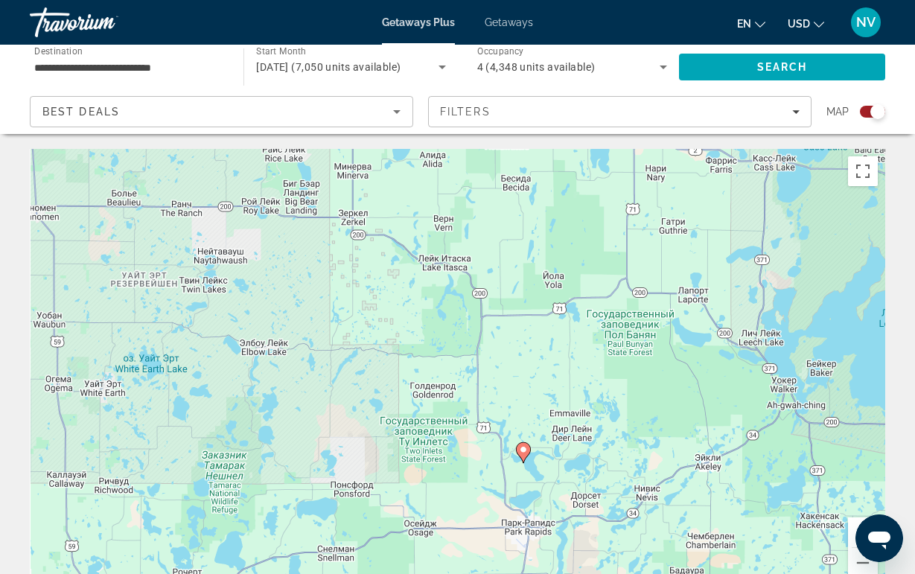
drag, startPoint x: 496, startPoint y: 420, endPoint x: 620, endPoint y: 535, distance: 169.6
click at [618, 531] on div "Для навигации используйте клавиши со стрелками. Чтобы активировать перетаскиван…" at bounding box center [457, 372] width 855 height 447
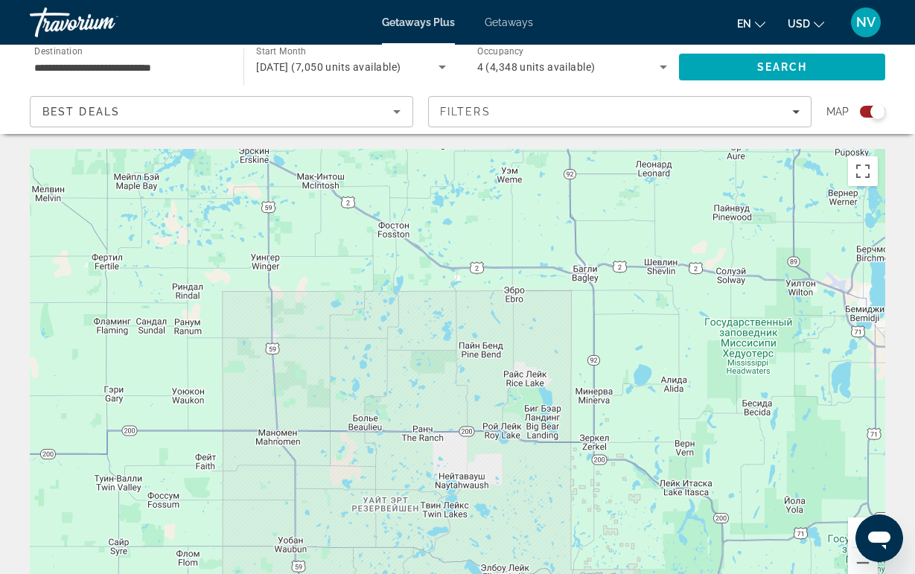
drag, startPoint x: 580, startPoint y: 505, endPoint x: 552, endPoint y: 502, distance: 27.8
click at [552, 502] on div "Для навигации используйте клавиши со стрелками. Чтобы активировать перетаскиван…" at bounding box center [457, 372] width 855 height 447
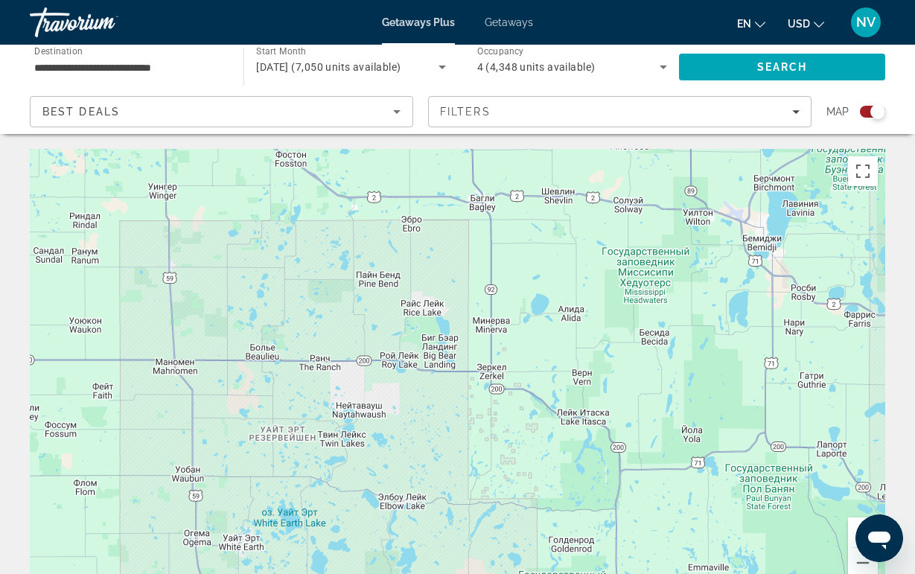
drag, startPoint x: 552, startPoint y: 502, endPoint x: 467, endPoint y: 408, distance: 126.5
click at [467, 408] on div "Для навигации используйте клавиши со стрелками. Чтобы активировать перетаскиван…" at bounding box center [457, 372] width 855 height 447
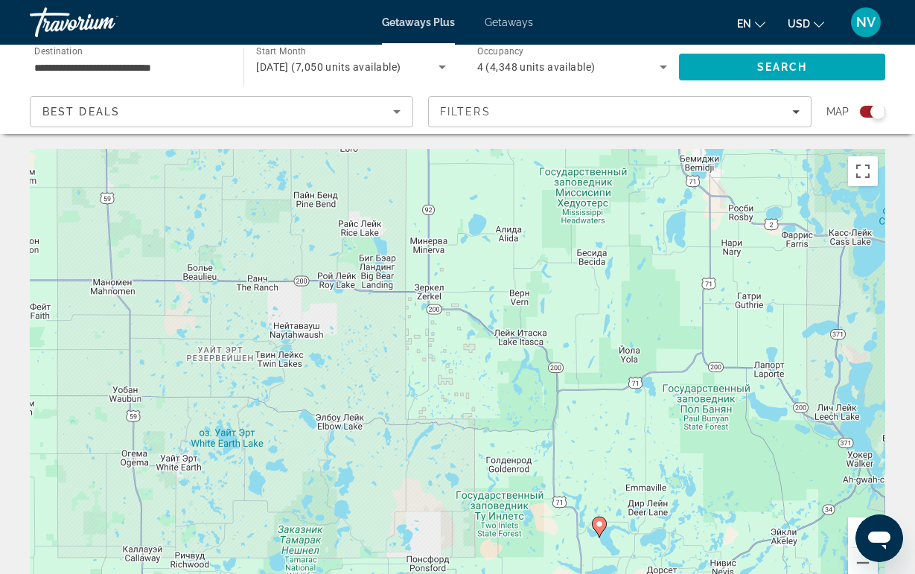
click at [600, 531] on icon "Main content" at bounding box center [598, 526] width 13 height 19
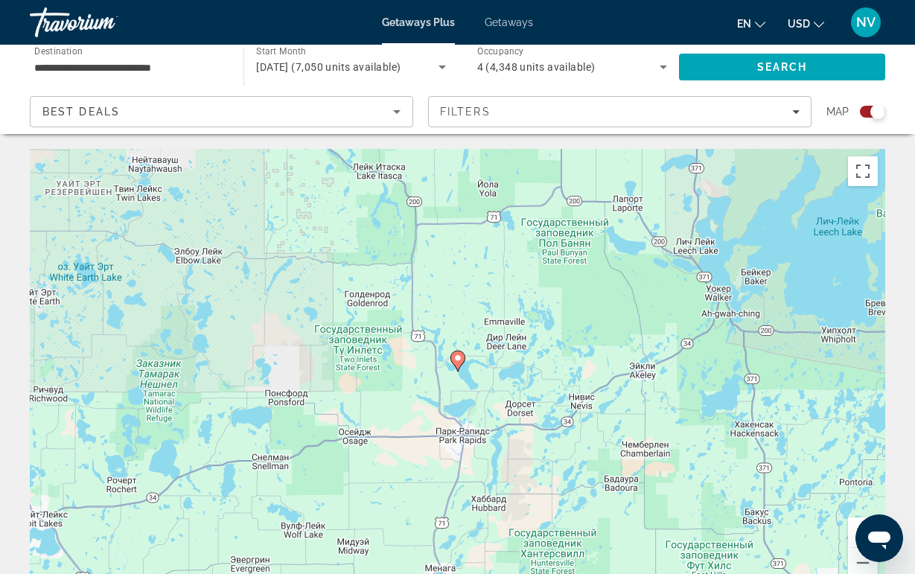
click at [459, 371] on gmp-advanced-marker "Main content" at bounding box center [457, 361] width 15 height 22
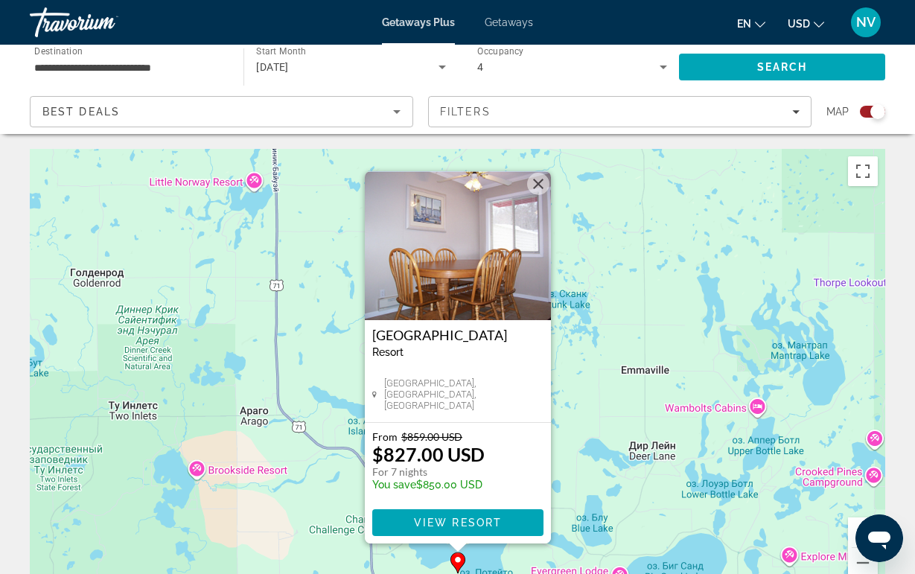
click at [535, 182] on button "Закрыть" at bounding box center [538, 184] width 22 height 22
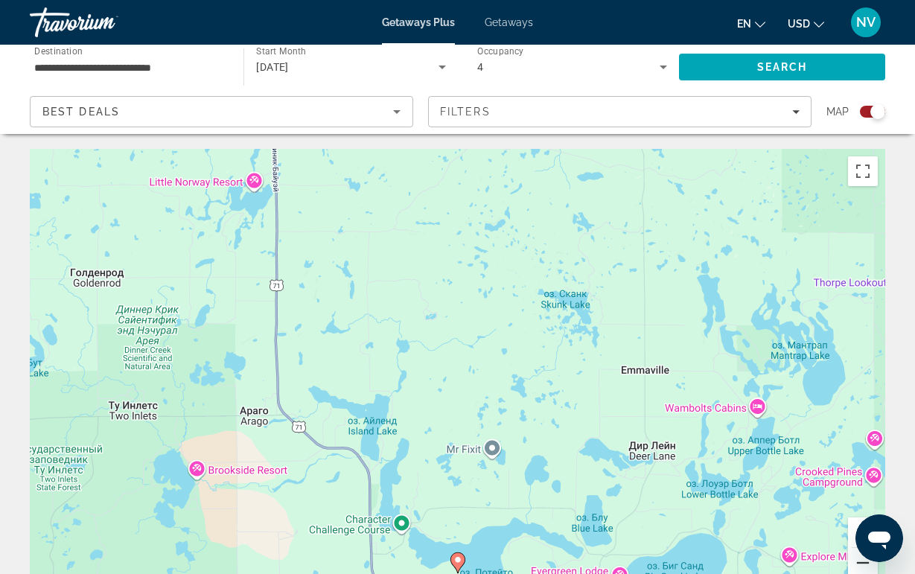
click at [861, 562] on button "Уменьшить" at bounding box center [863, 563] width 30 height 30
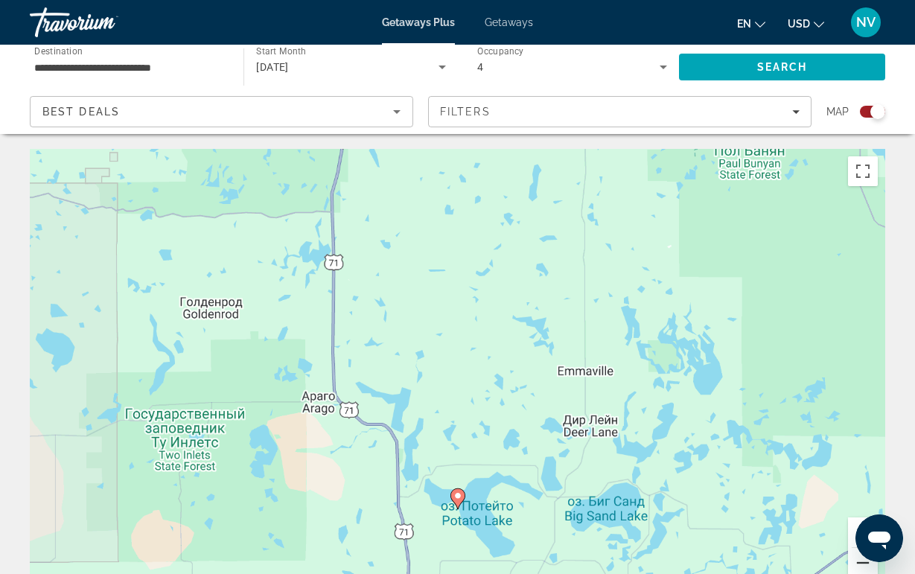
click at [861, 562] on button "Уменьшить" at bounding box center [863, 563] width 30 height 30
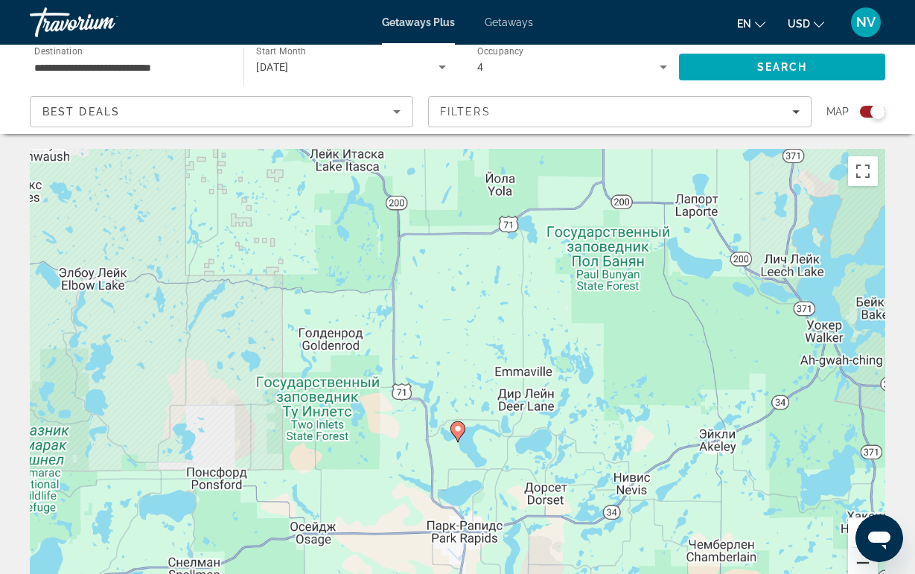
click at [861, 562] on button "Уменьшить" at bounding box center [863, 563] width 30 height 30
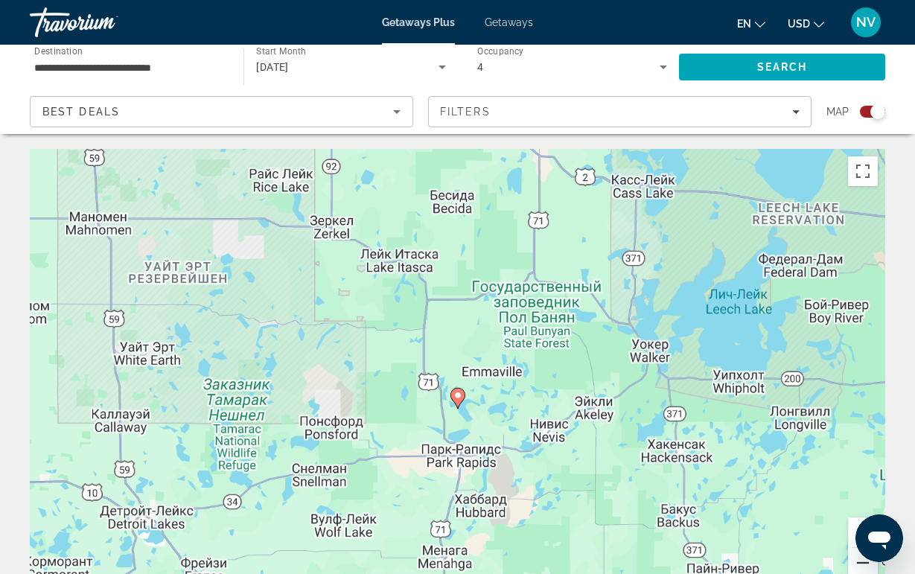
click at [861, 562] on button "Уменьшить" at bounding box center [863, 563] width 30 height 30
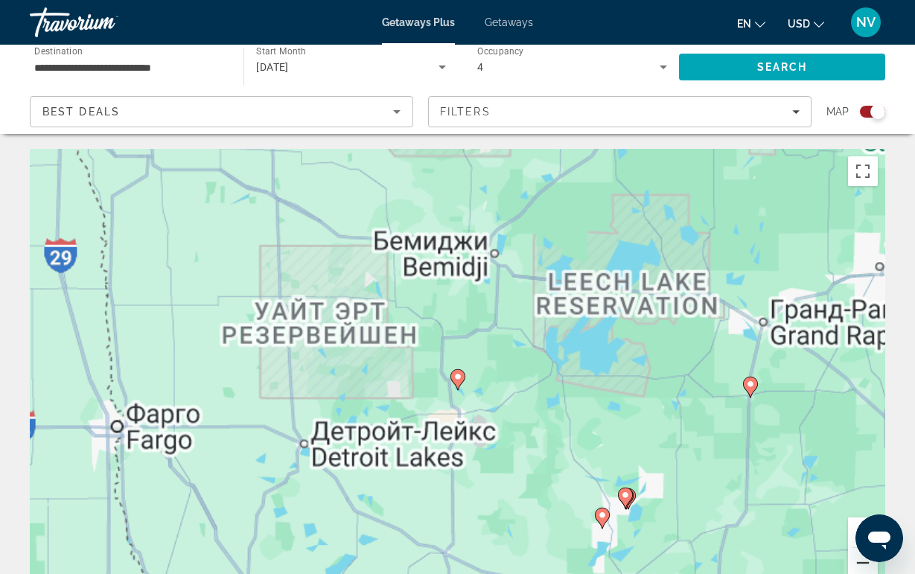
click at [861, 562] on button "Уменьшить" at bounding box center [863, 563] width 30 height 30
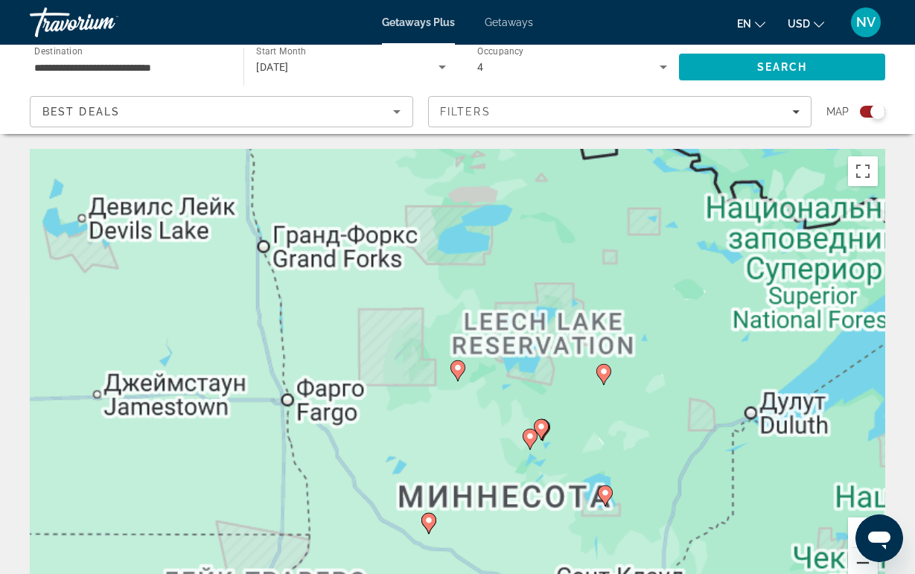
click at [861, 562] on button "Уменьшить" at bounding box center [863, 563] width 30 height 30
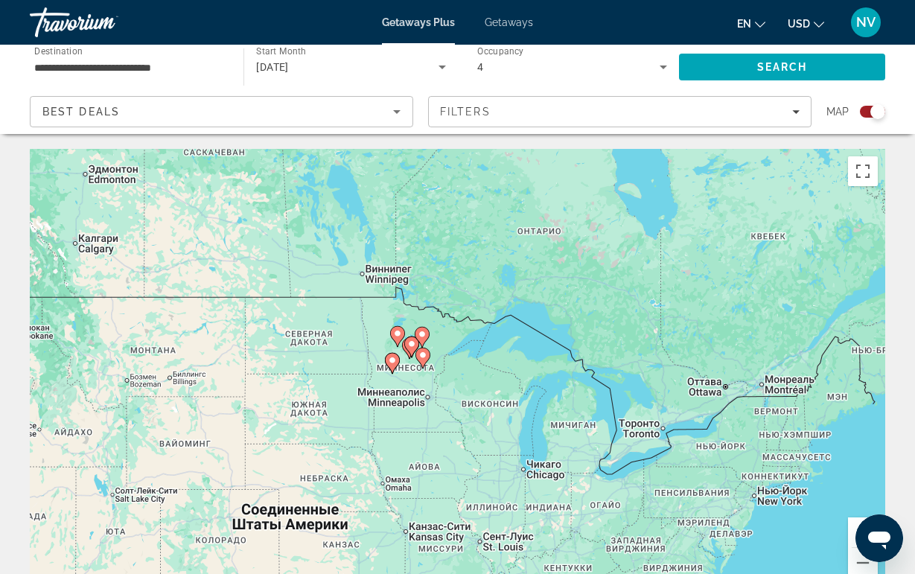
drag, startPoint x: 723, startPoint y: 467, endPoint x: 659, endPoint y: 441, distance: 69.4
click at [659, 441] on div "Чтобы активировать перетаскивание с помощью клавиатуры, нажмите Alt + Ввод. Пос…" at bounding box center [457, 372] width 855 height 447
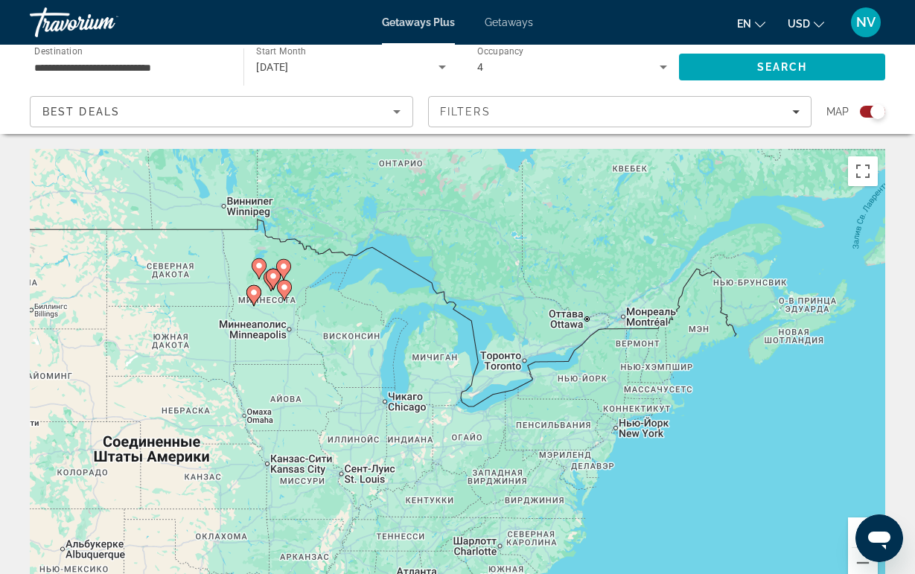
drag, startPoint x: 659, startPoint y: 441, endPoint x: 520, endPoint y: 368, distance: 156.8
click at [520, 370] on div "Чтобы активировать перетаскивание с помощью клавиатуры, нажмите Alt + Ввод. Пос…" at bounding box center [457, 372] width 855 height 447
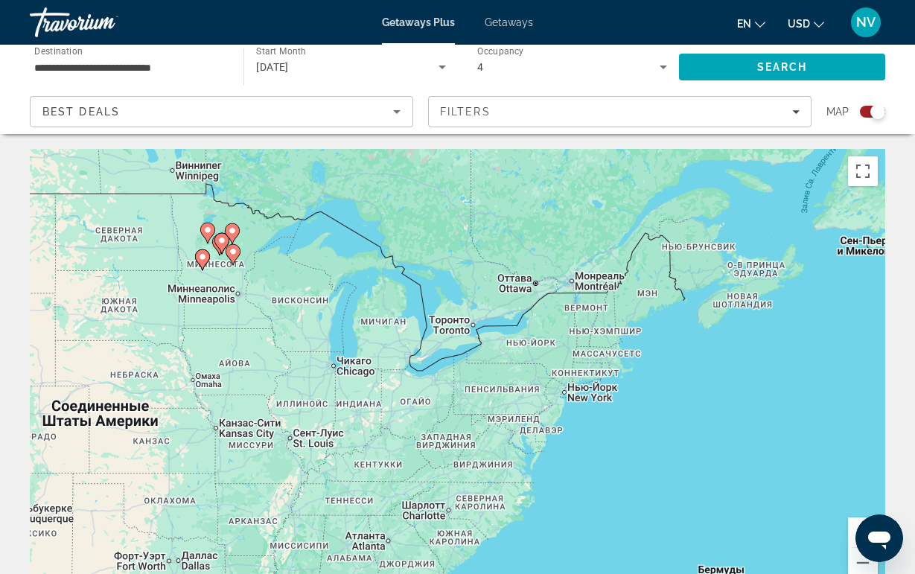
click at [520, 368] on div "Чтобы активировать перетаскивание с помощью клавиатуры, нажмите Alt + Ввод. Пос…" at bounding box center [457, 372] width 855 height 447
click at [575, 335] on div "Чтобы активировать перетаскивание с помощью клавиатуры, нажмите Alt + Ввод. Пос…" at bounding box center [457, 372] width 855 height 447
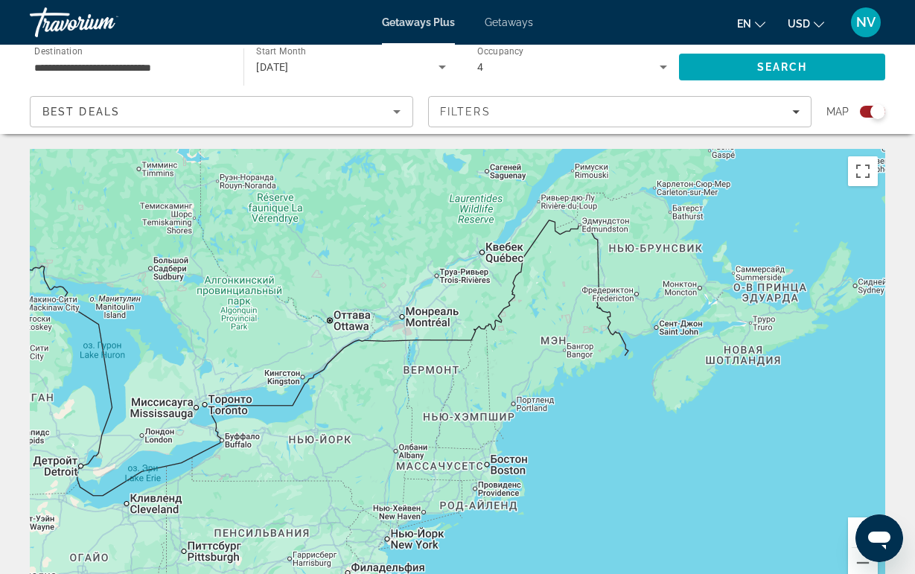
drag, startPoint x: 699, startPoint y: 255, endPoint x: 531, endPoint y: 345, distance: 190.8
click at [531, 345] on div "Чтобы активировать перетаскивание с помощью клавиатуры, нажмите Alt + Ввод. Пос…" at bounding box center [457, 372] width 855 height 447
click at [569, 342] on div "Main content" at bounding box center [457, 372] width 855 height 447
click at [547, 342] on div "Main content" at bounding box center [457, 372] width 855 height 447
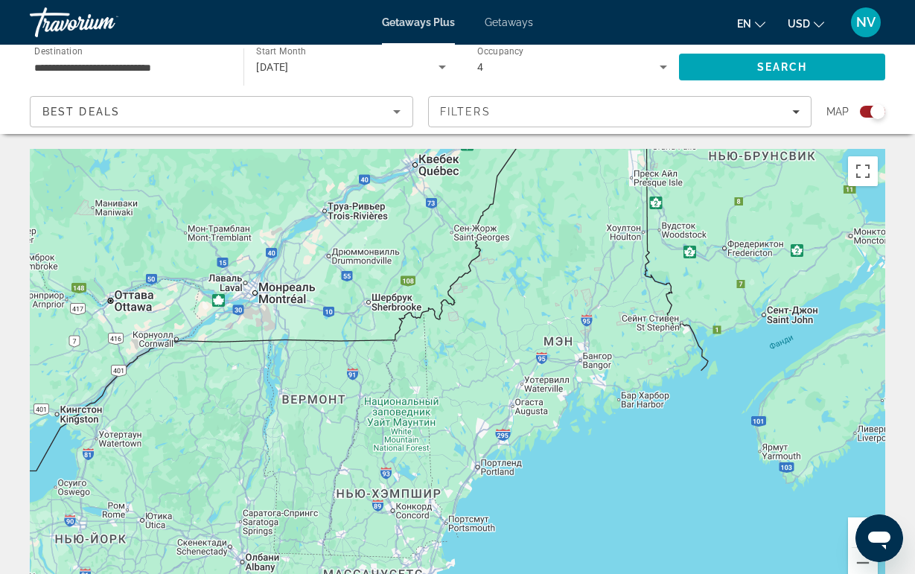
click at [563, 348] on div "Main content" at bounding box center [457, 372] width 855 height 447
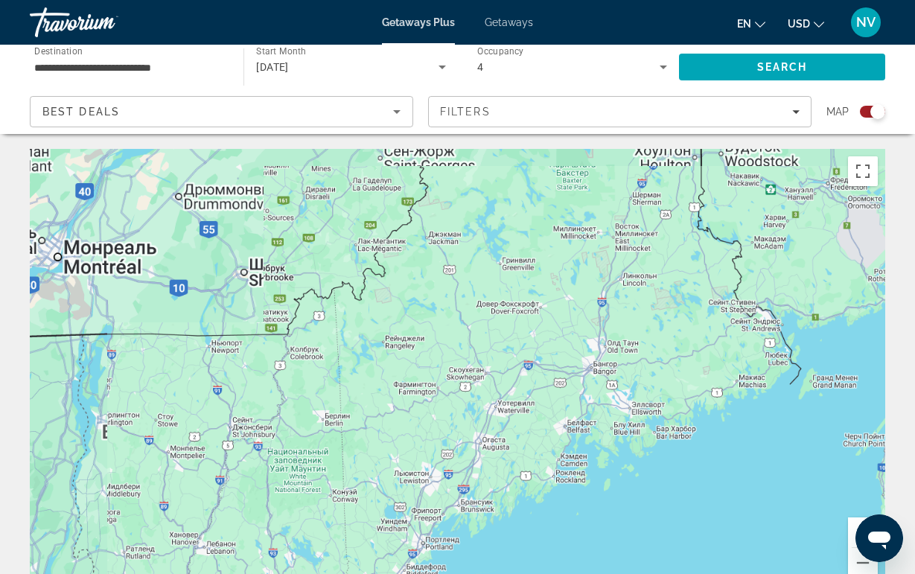
click at [563, 348] on div "Main content" at bounding box center [457, 372] width 855 height 447
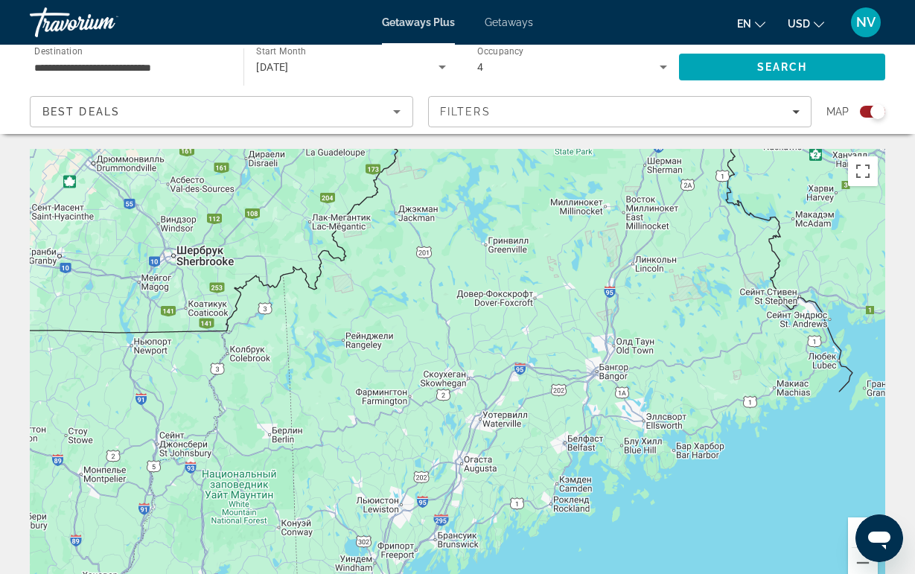
click at [563, 348] on div "Main content" at bounding box center [457, 372] width 855 height 447
click at [852, 525] on button "Увеличить" at bounding box center [863, 532] width 30 height 30
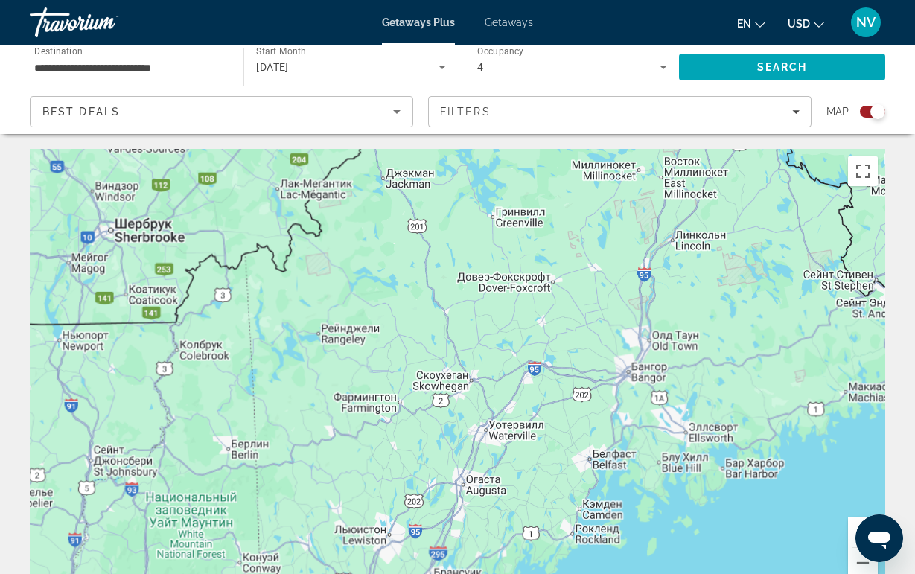
click at [852, 525] on button "Увеличить" at bounding box center [863, 532] width 30 height 30
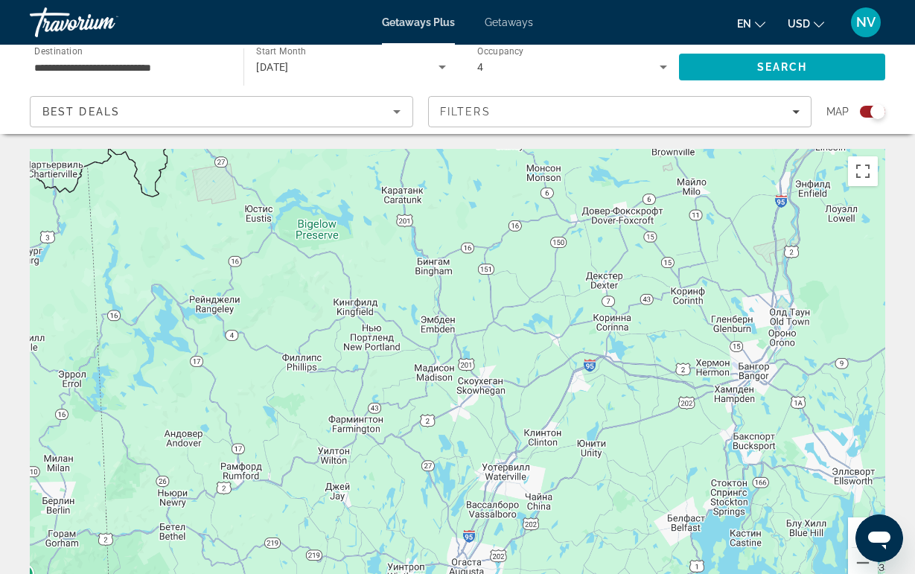
click at [852, 525] on button "Увеличить" at bounding box center [863, 532] width 30 height 30
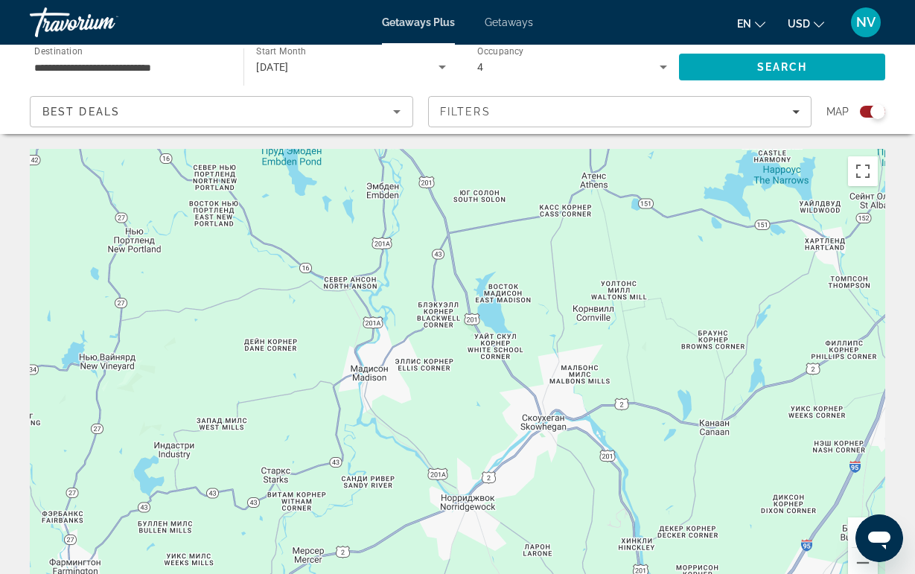
click at [849, 526] on button "Увеличить" at bounding box center [863, 532] width 30 height 30
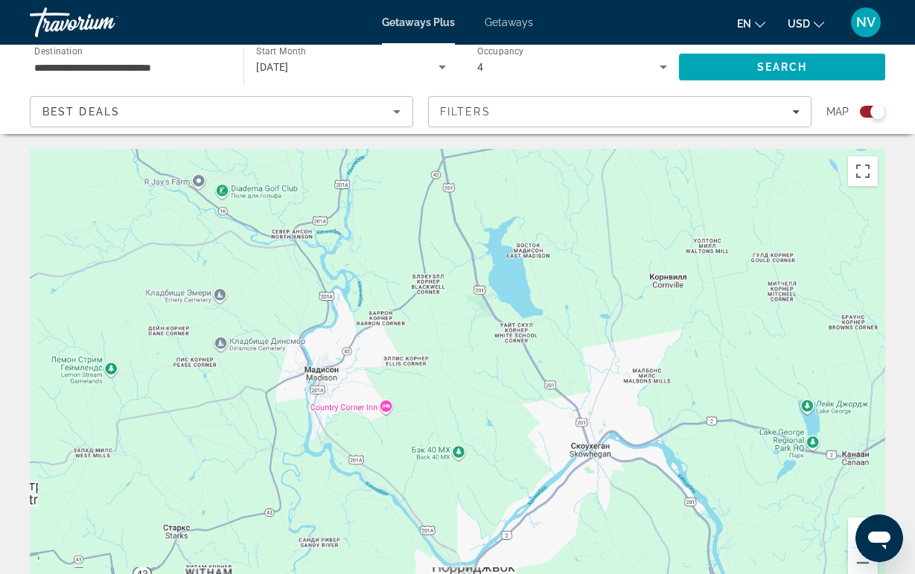
click at [849, 526] on button "Увеличить" at bounding box center [863, 532] width 30 height 30
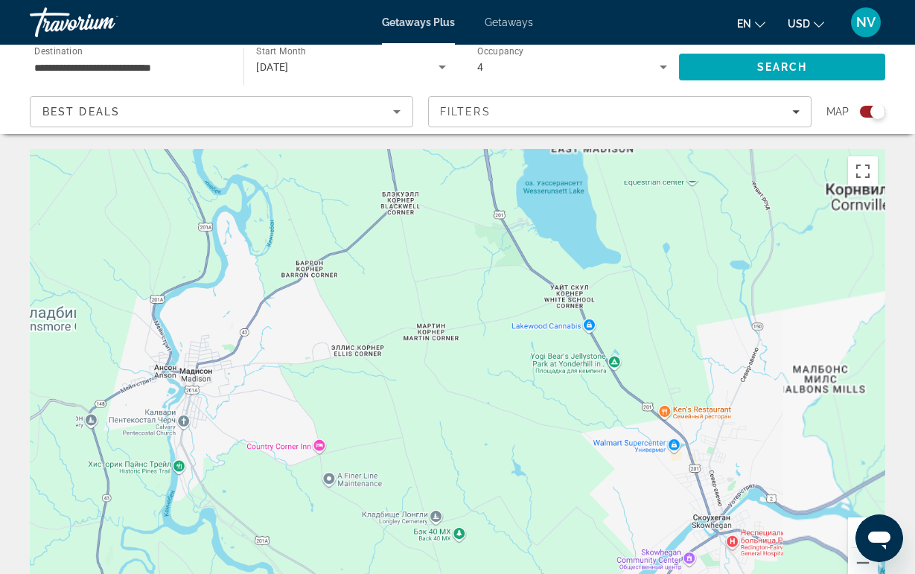
click at [849, 526] on button "Увеличить" at bounding box center [863, 532] width 30 height 30
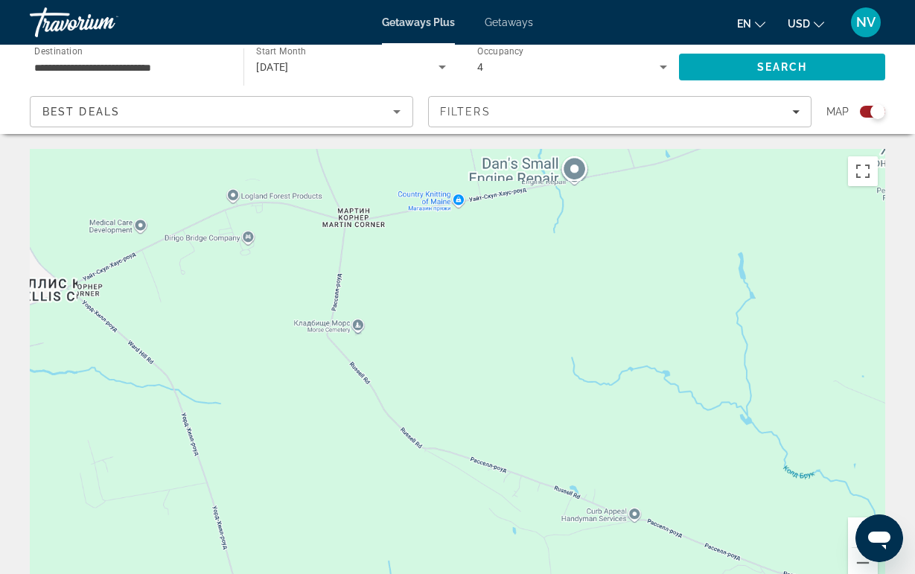
click at [849, 526] on button "Увеличить" at bounding box center [863, 532] width 30 height 30
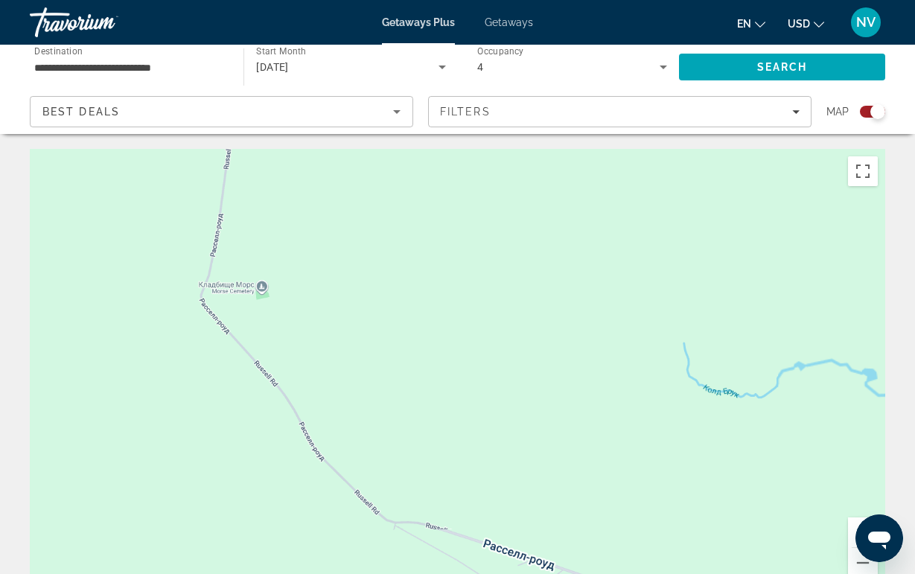
click at [849, 526] on button "Увеличить" at bounding box center [863, 532] width 30 height 30
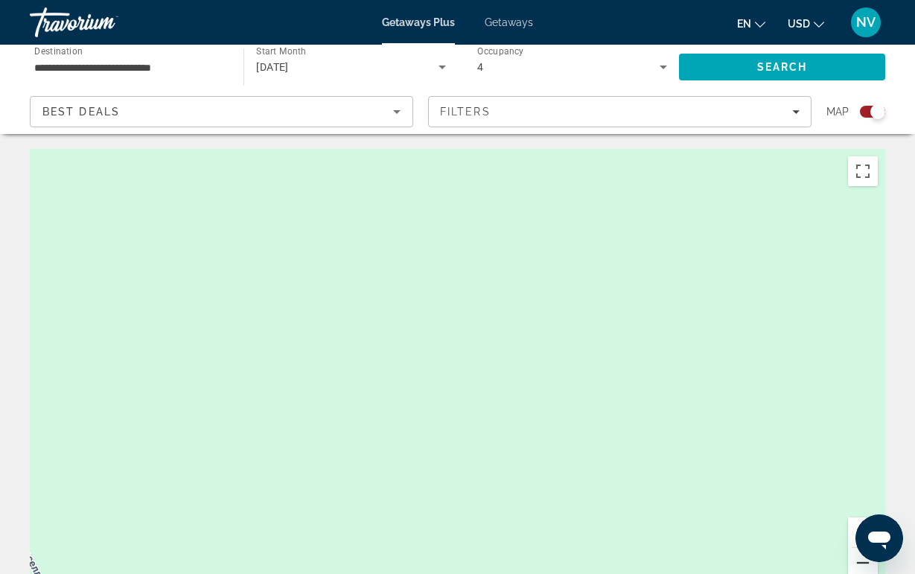
click at [858, 562] on button "Уменьшить" at bounding box center [863, 563] width 30 height 30
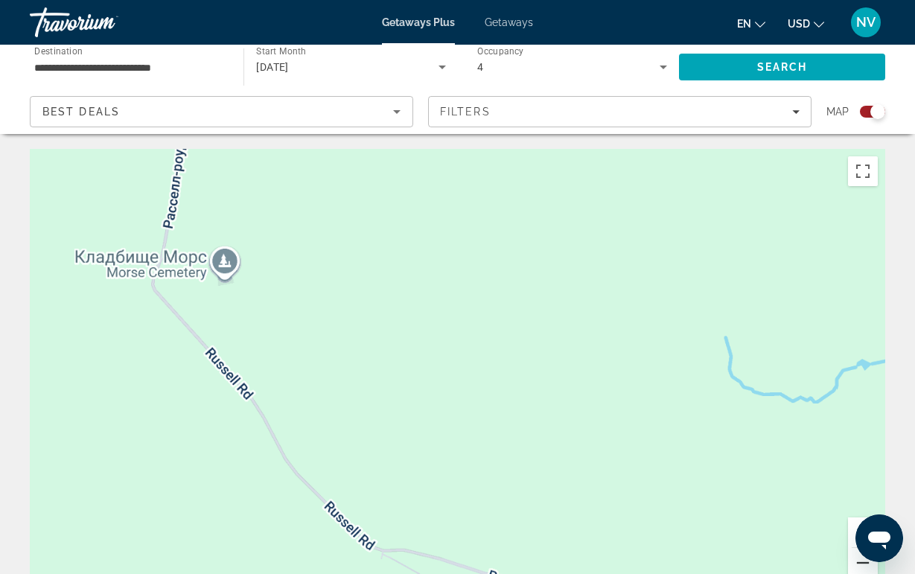
click at [858, 562] on button "Уменьшить" at bounding box center [863, 563] width 30 height 30
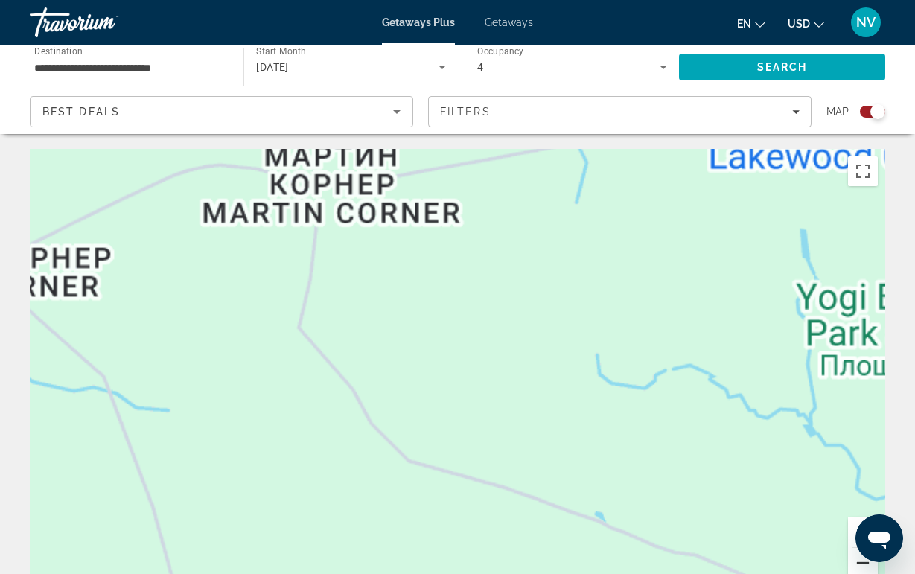
click at [858, 562] on button "Уменьшить" at bounding box center [863, 563] width 30 height 30
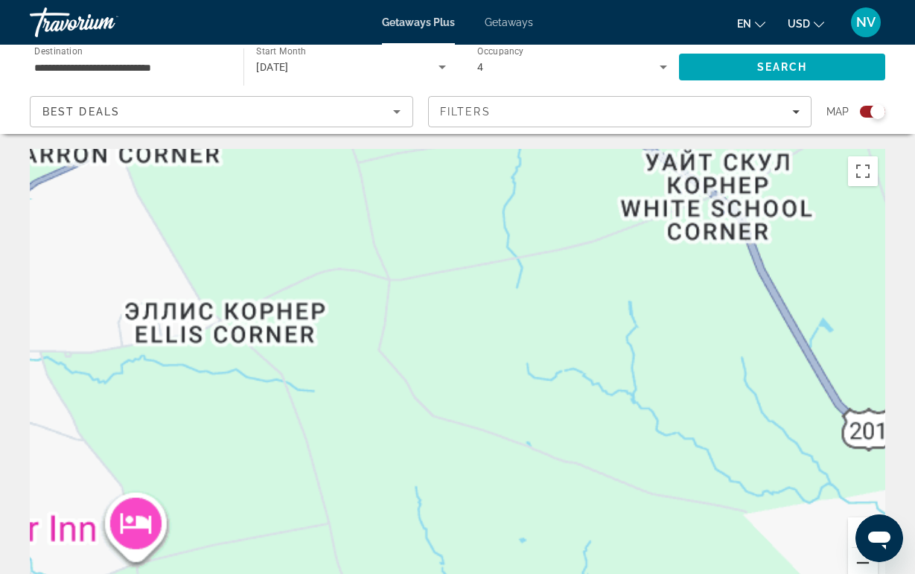
click at [858, 562] on button "Уменьшить" at bounding box center [863, 563] width 30 height 30
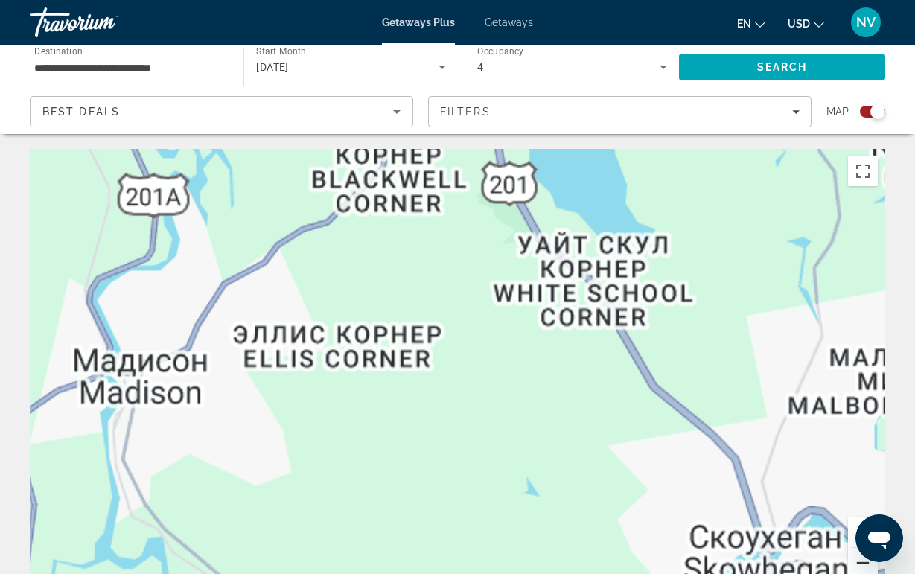
click at [858, 562] on button "Уменьшить" at bounding box center [863, 563] width 30 height 30
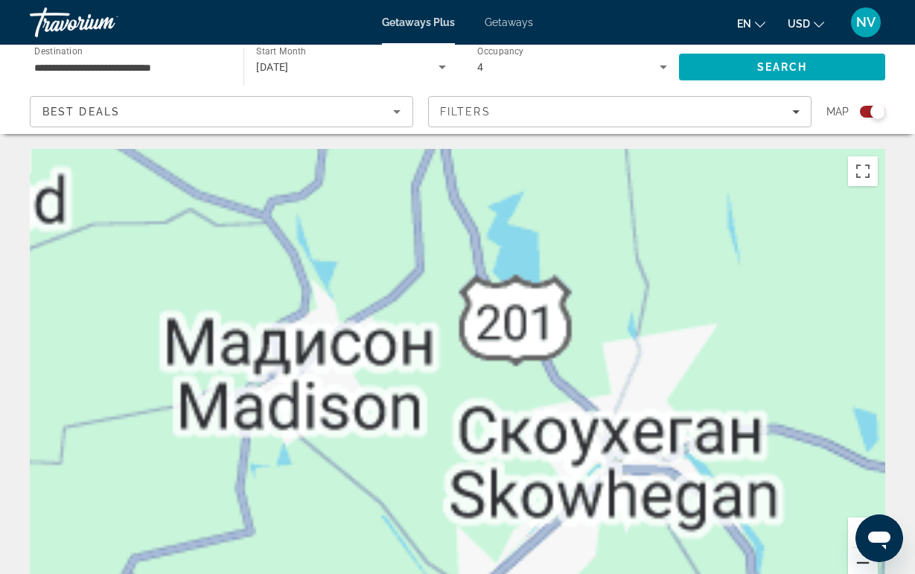
click at [858, 562] on button "Уменьшить" at bounding box center [863, 563] width 30 height 30
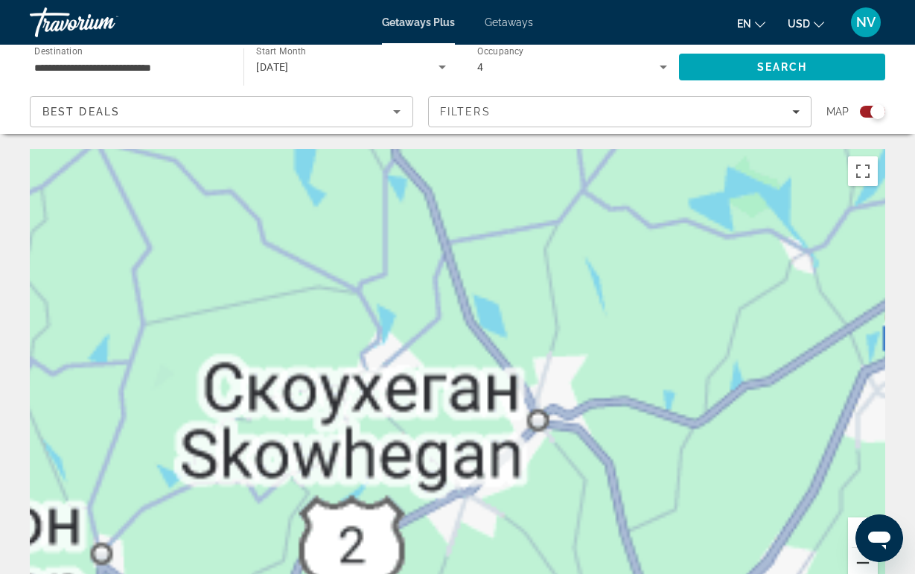
click at [858, 562] on button "Уменьшить" at bounding box center [863, 563] width 30 height 30
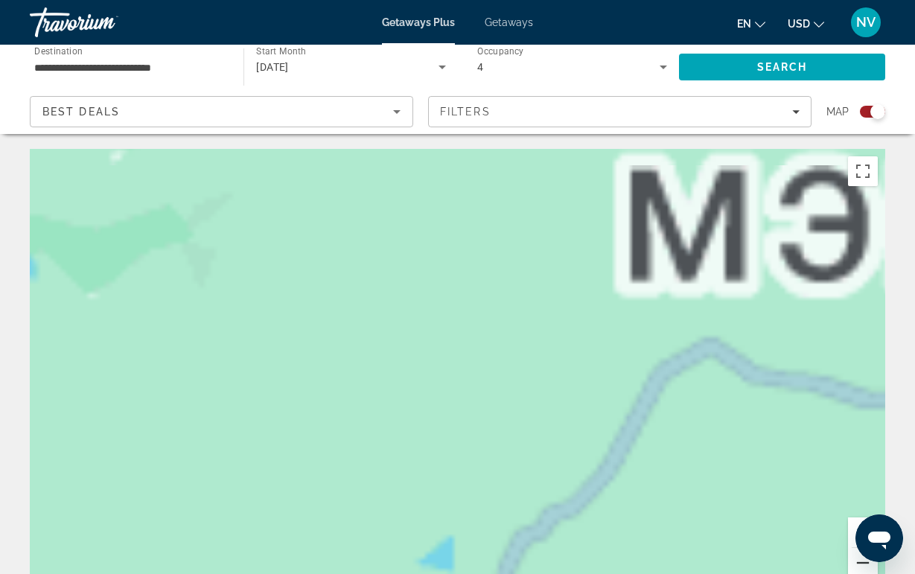
click at [858, 562] on button "Уменьшить" at bounding box center [863, 563] width 30 height 30
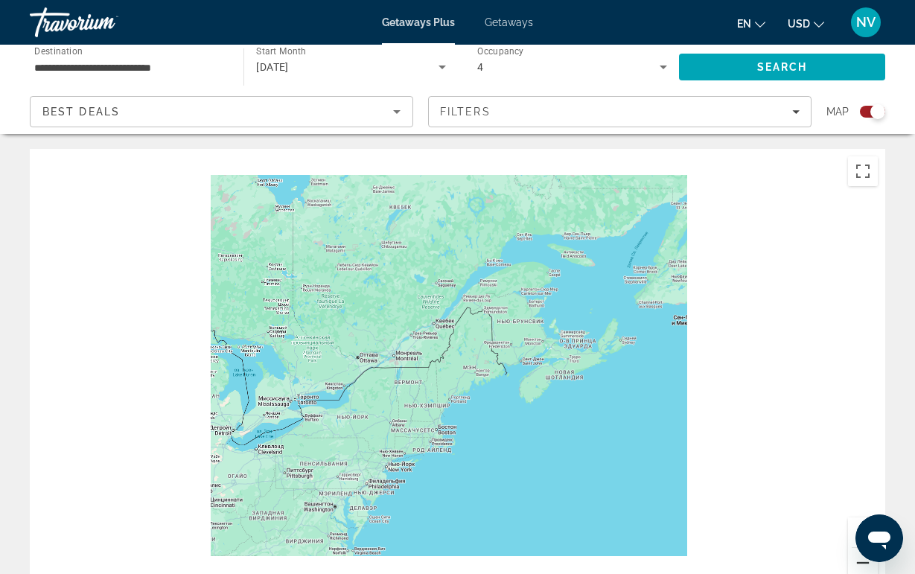
click at [858, 562] on button "Уменьшить" at bounding box center [863, 563] width 30 height 30
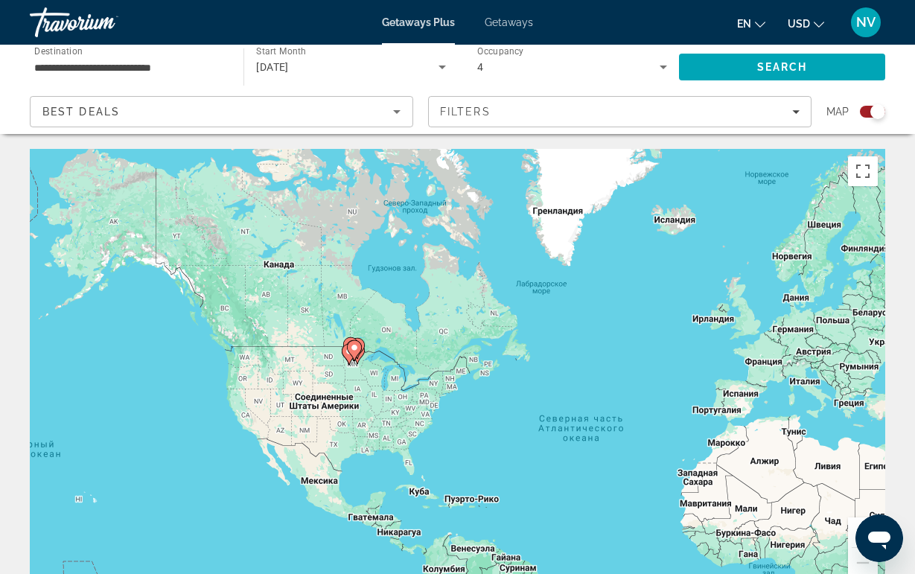
drag, startPoint x: 642, startPoint y: 487, endPoint x: 524, endPoint y: 476, distance: 118.8
click at [524, 476] on div "Чтобы активировать перетаскивание с помощью клавиатуры, нажмите Alt + Ввод. Пос…" at bounding box center [457, 372] width 855 height 447
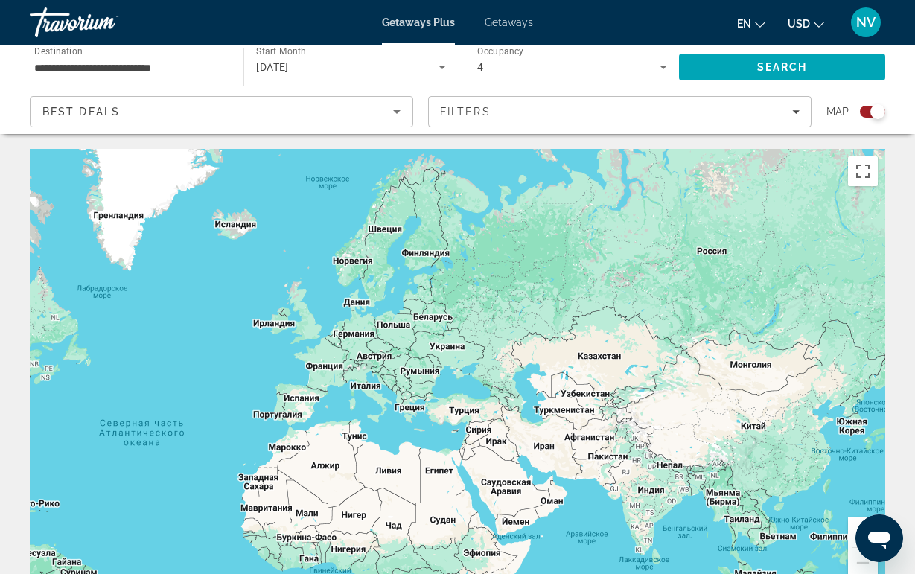
drag, startPoint x: 524, startPoint y: 476, endPoint x: 346, endPoint y: 522, distance: 183.6
click at [346, 523] on div "Чтобы активировать перетаскивание с помощью клавиатуры, нажмите Alt + Ввод. Пос…" at bounding box center [457, 372] width 855 height 447
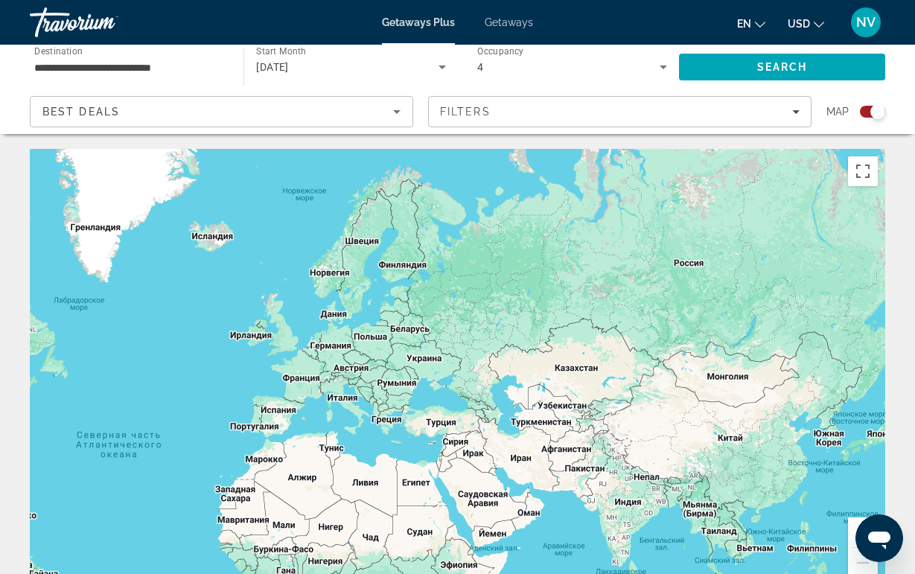
click at [849, 529] on button "Увеличить" at bounding box center [863, 532] width 30 height 30
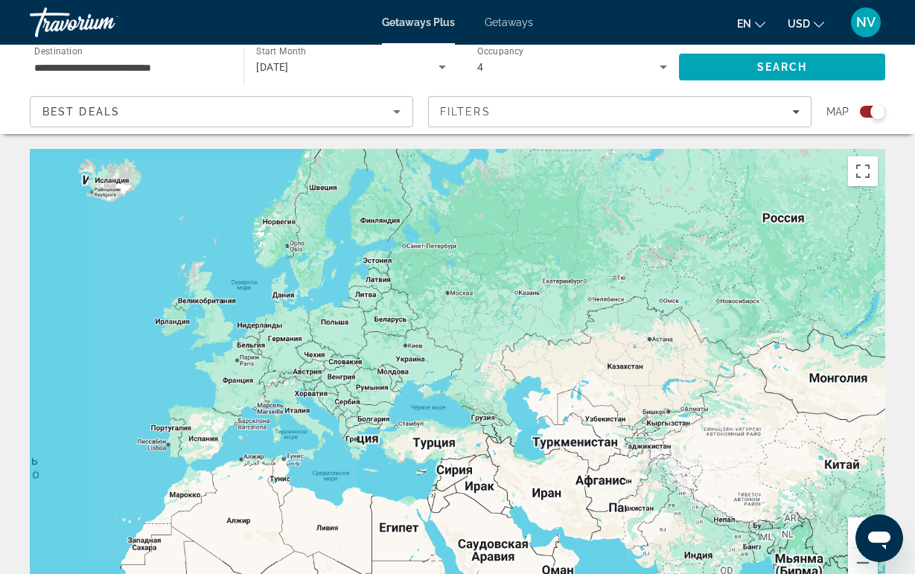
click at [849, 529] on button "Увеличить" at bounding box center [863, 532] width 30 height 30
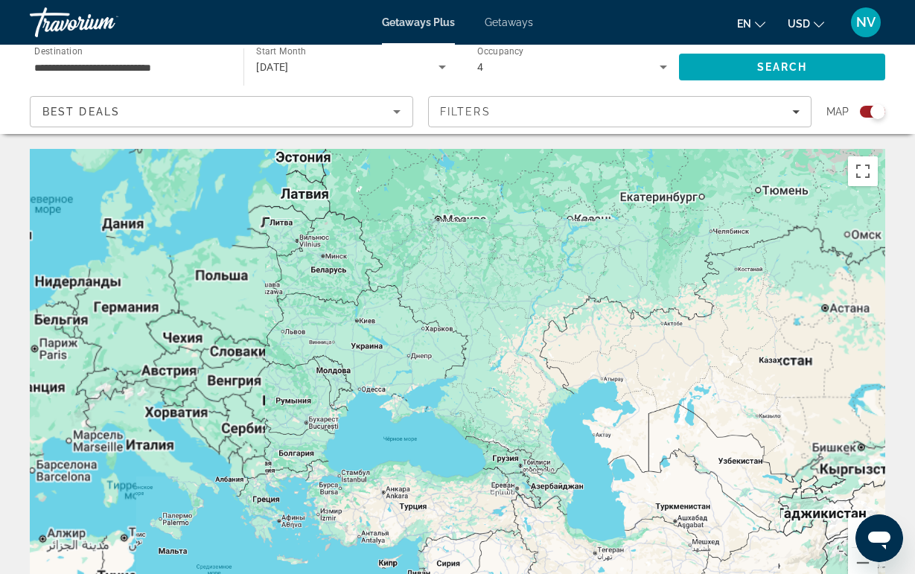
click at [849, 529] on button "Увеличить" at bounding box center [863, 532] width 30 height 30
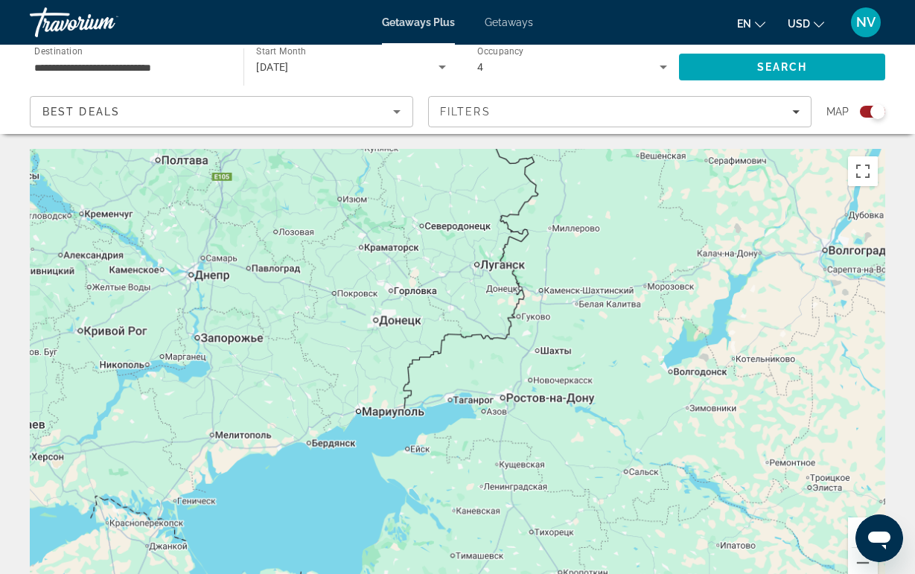
drag, startPoint x: 566, startPoint y: 457, endPoint x: 836, endPoint y: 564, distance: 290.0
click at [834, 562] on div "Main content" at bounding box center [457, 372] width 855 height 447
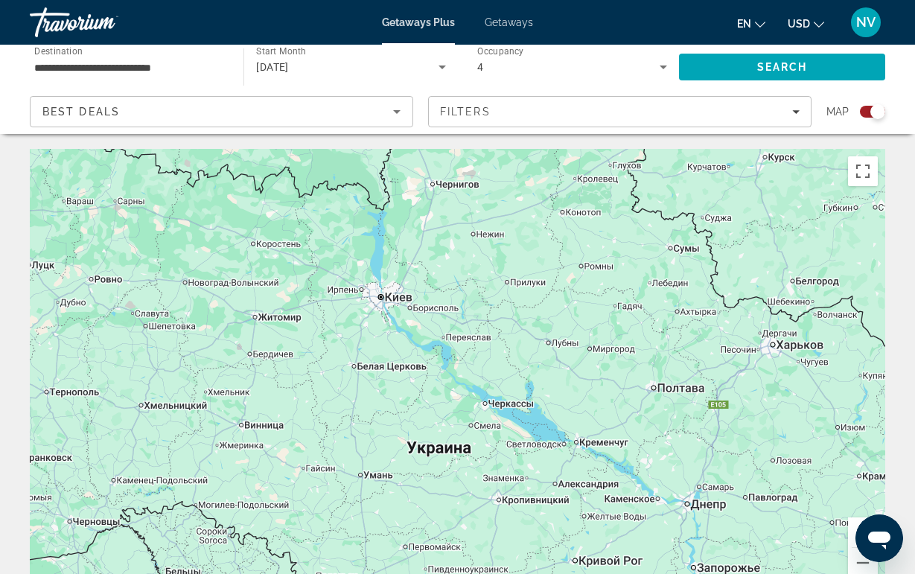
drag, startPoint x: 556, startPoint y: 401, endPoint x: 689, endPoint y: 443, distance: 139.6
click at [689, 443] on div "Main content" at bounding box center [457, 372] width 855 height 447
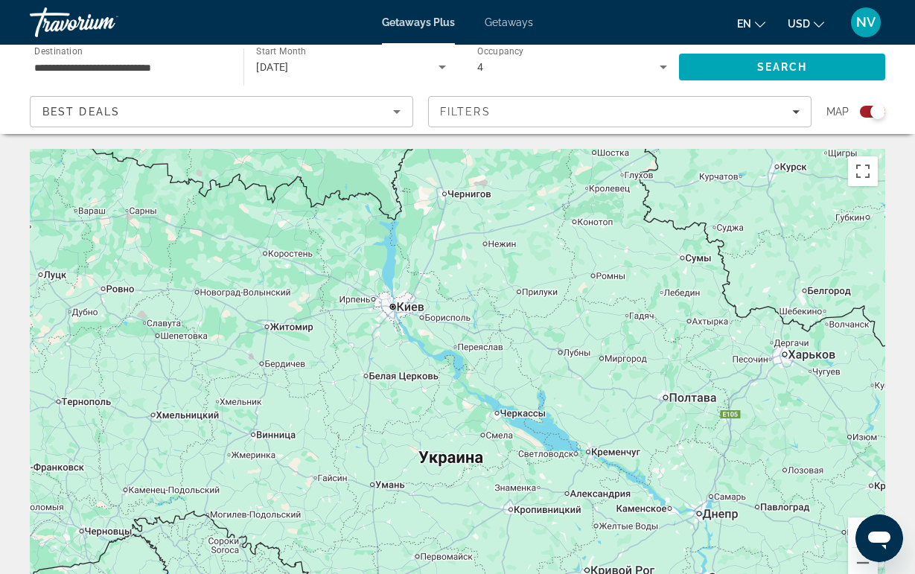
click at [851, 530] on button "Увеличить" at bounding box center [863, 532] width 30 height 30
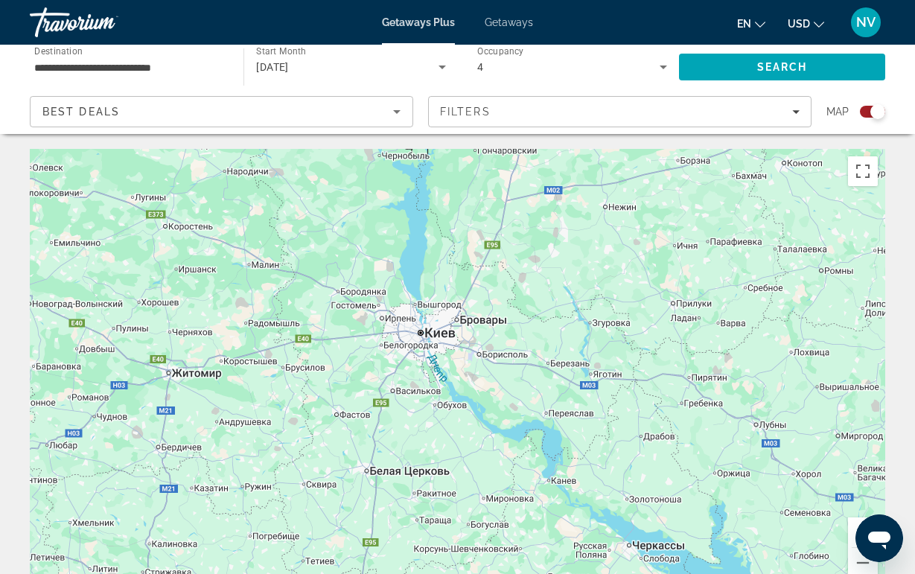
drag, startPoint x: 487, startPoint y: 381, endPoint x: 584, endPoint y: 477, distance: 136.3
click at [584, 477] on div "Main content" at bounding box center [457, 372] width 855 height 447
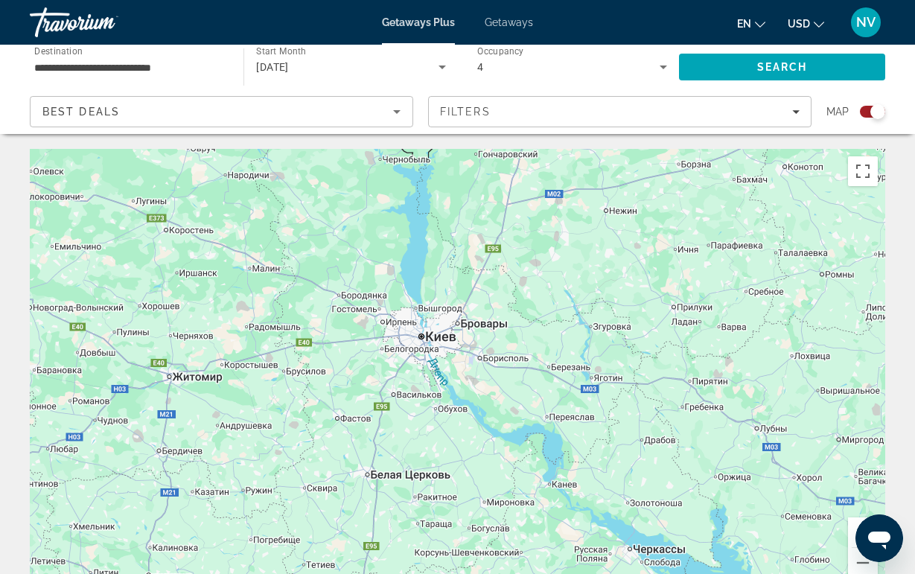
click at [850, 525] on button "Увеличить" at bounding box center [863, 532] width 30 height 30
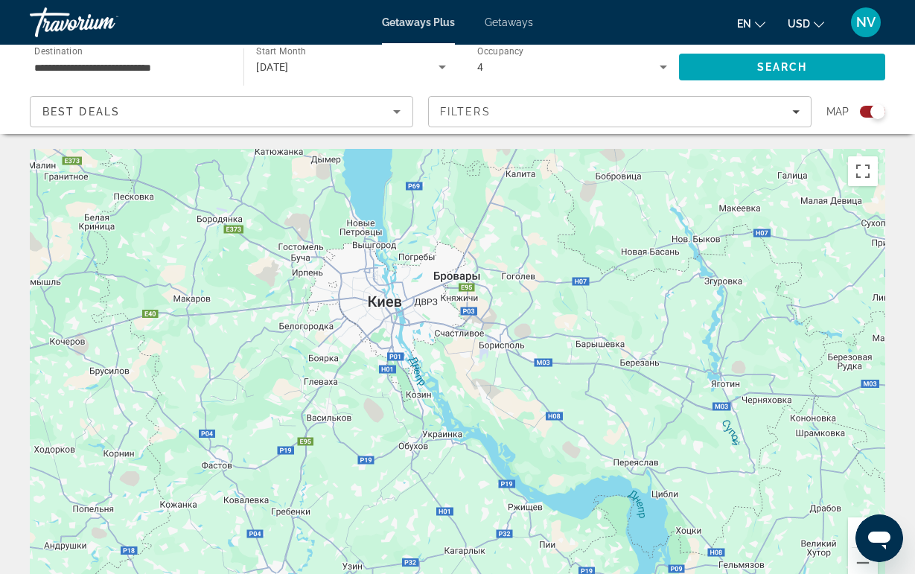
click at [364, 357] on div "Main content" at bounding box center [457, 372] width 855 height 447
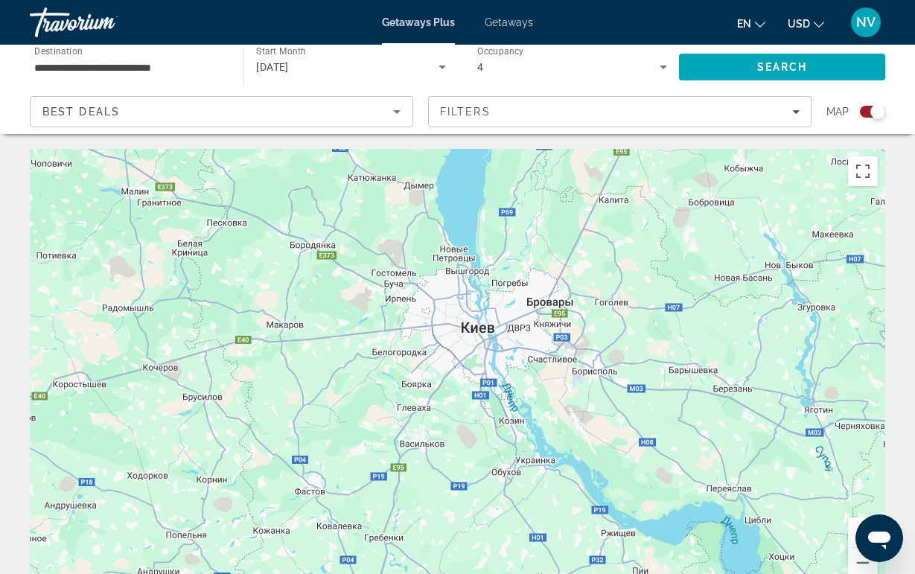
drag, startPoint x: 364, startPoint y: 357, endPoint x: 459, endPoint y: 383, distance: 98.8
click at [459, 383] on div "Main content" at bounding box center [457, 372] width 855 height 447
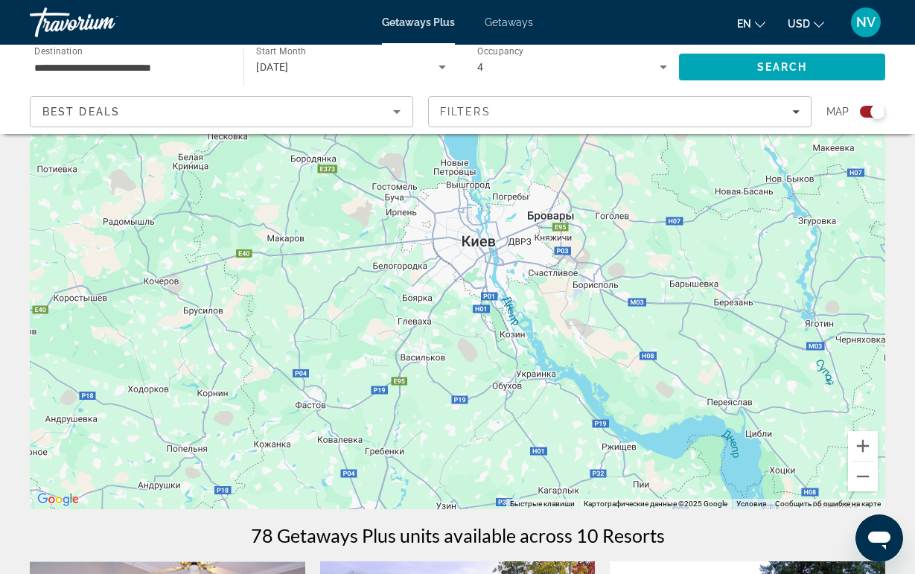
scroll to position [99, 0]
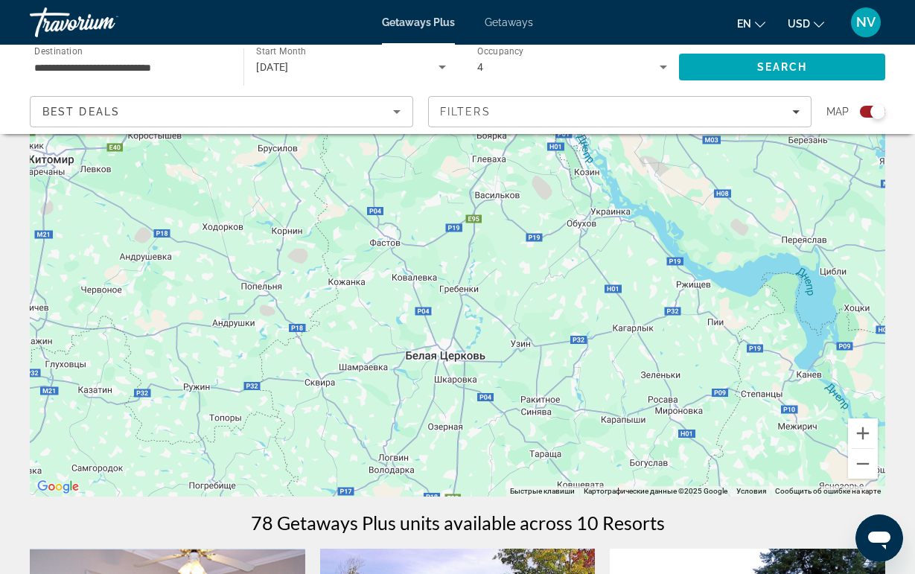
drag, startPoint x: 358, startPoint y: 435, endPoint x: 433, endPoint y: 284, distance: 168.8
click at [433, 284] on div "Main content" at bounding box center [457, 273] width 855 height 447
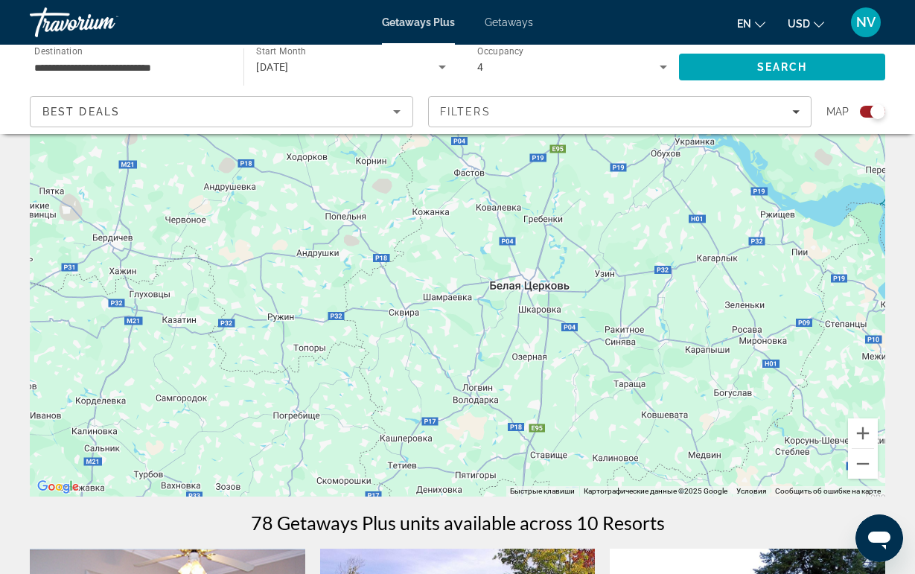
drag, startPoint x: 359, startPoint y: 406, endPoint x: 444, endPoint y: 334, distance: 111.5
click at [444, 334] on div "Main content" at bounding box center [457, 273] width 855 height 447
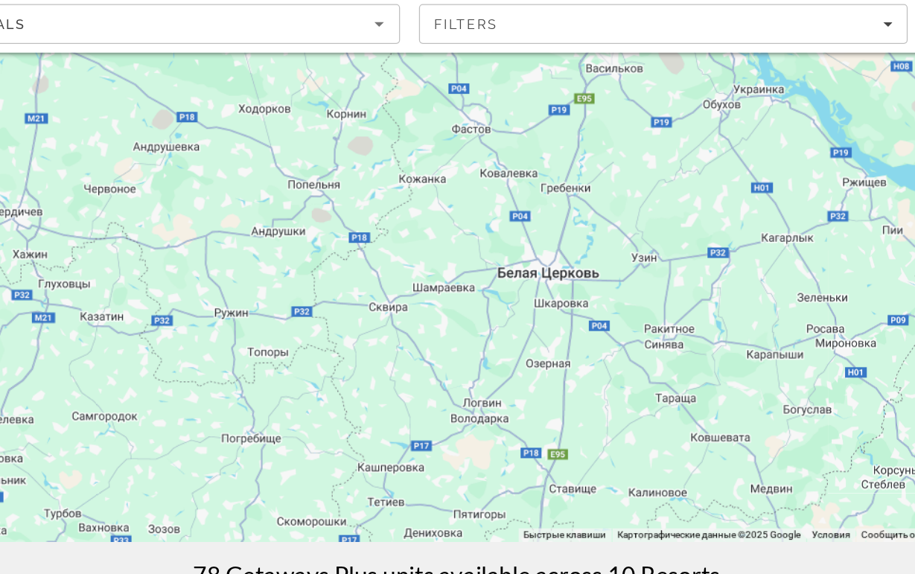
scroll to position [80, 0]
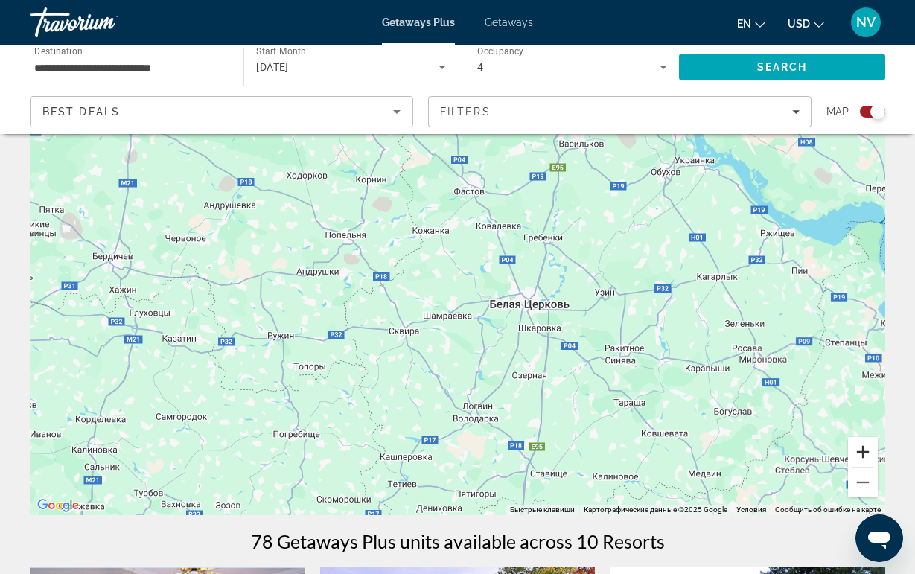
click at [861, 447] on button "Увеличить" at bounding box center [863, 452] width 30 height 30
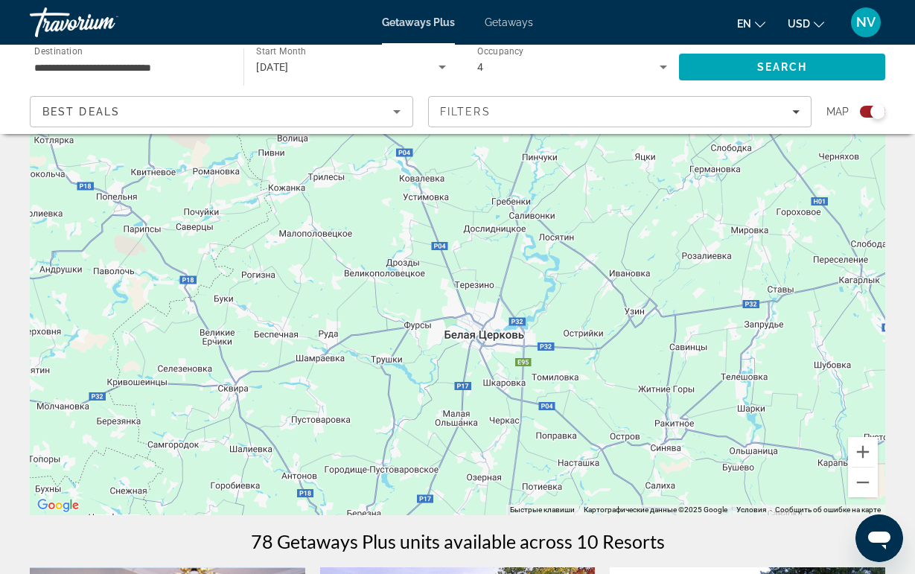
drag, startPoint x: 598, startPoint y: 394, endPoint x: 480, endPoint y: 416, distance: 119.7
click at [480, 416] on div "Main content" at bounding box center [457, 291] width 855 height 447
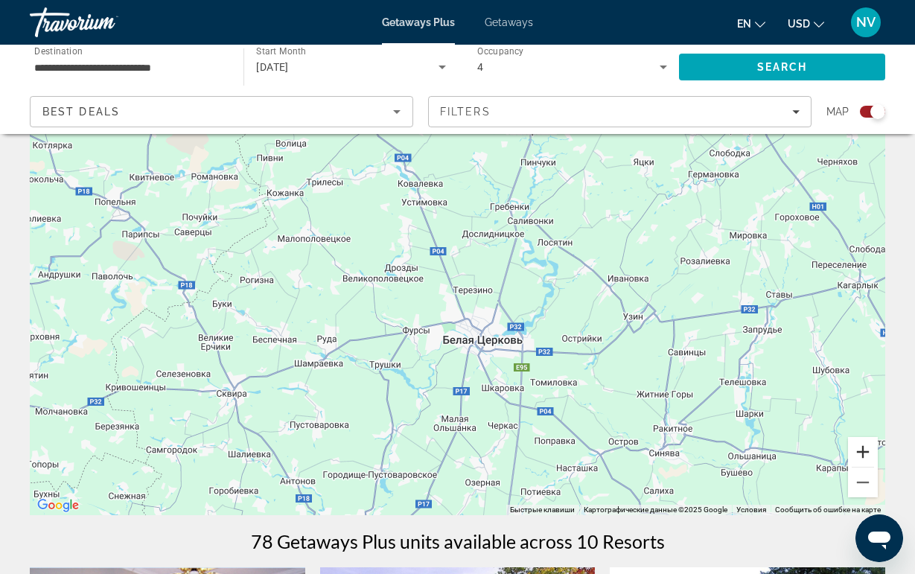
click at [862, 457] on button "Увеличить" at bounding box center [863, 452] width 30 height 30
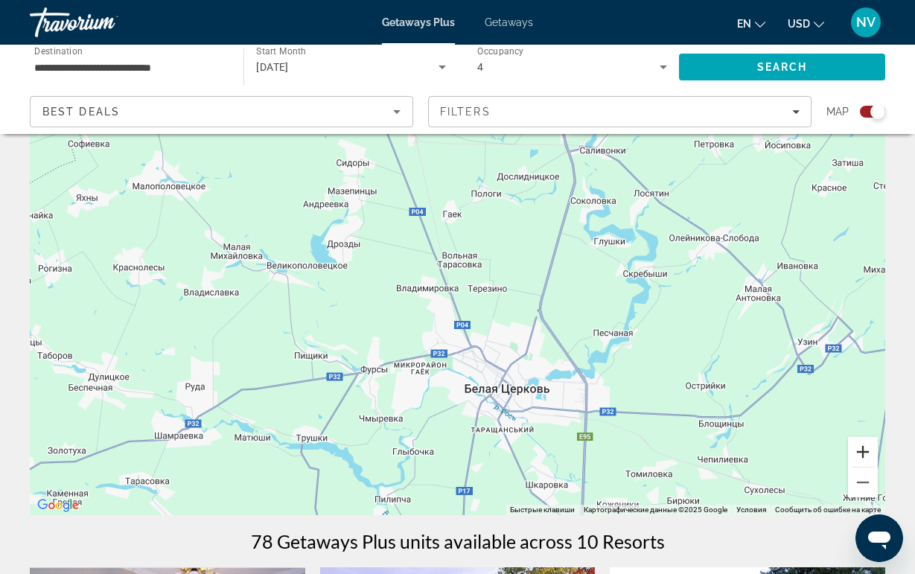
click at [862, 457] on button "Увеличить" at bounding box center [863, 452] width 30 height 30
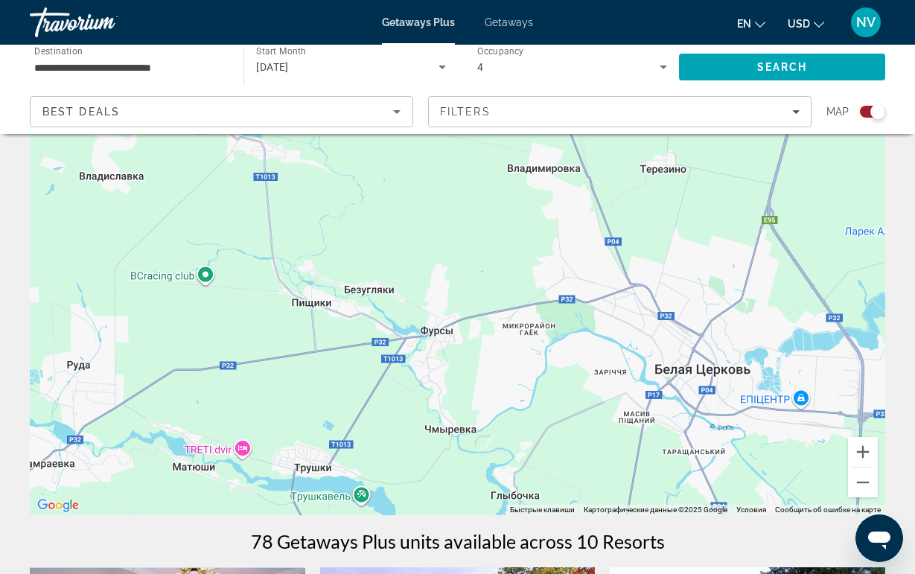
drag, startPoint x: 215, startPoint y: 387, endPoint x: 372, endPoint y: 267, distance: 197.6
click at [373, 267] on div "Main content" at bounding box center [457, 291] width 855 height 447
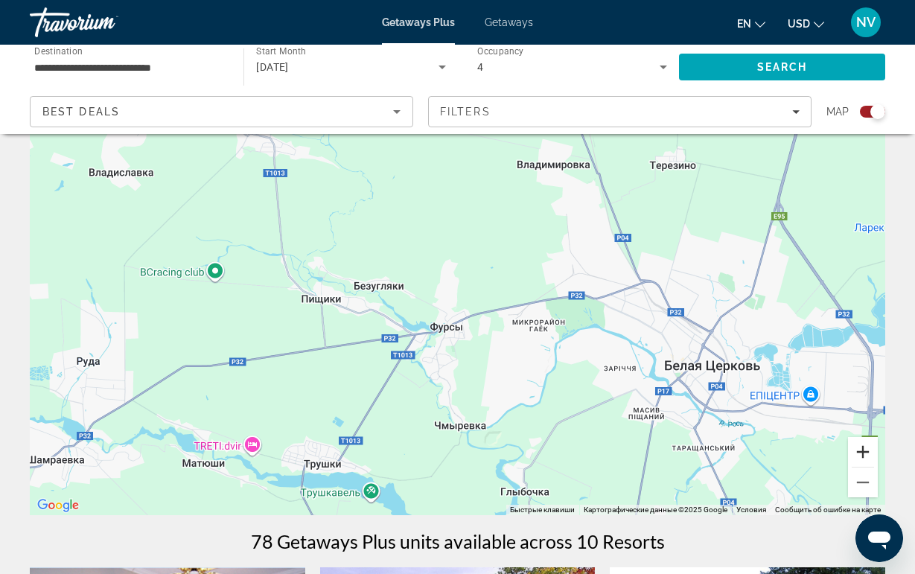
click at [852, 444] on button "Увеличить" at bounding box center [863, 452] width 30 height 30
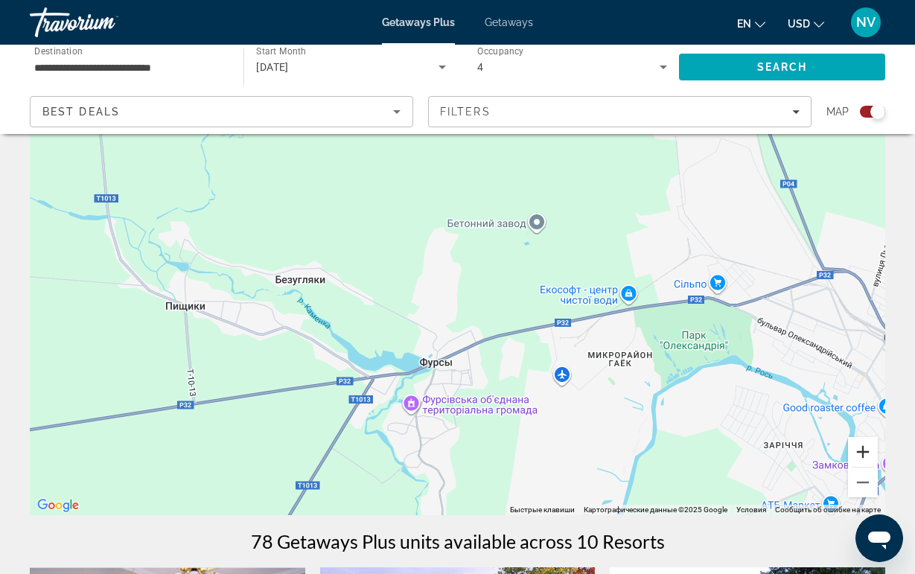
click at [852, 444] on button "Увеличить" at bounding box center [863, 452] width 30 height 30
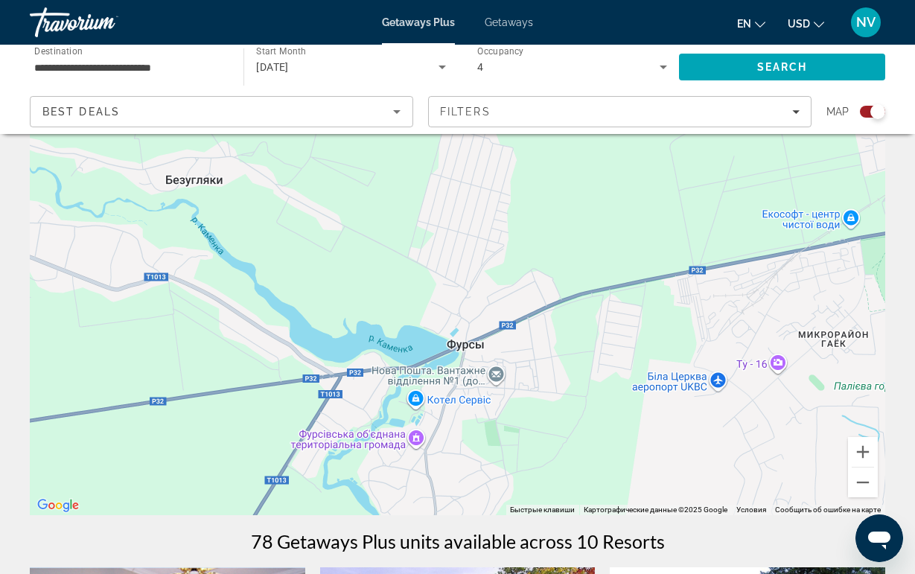
drag, startPoint x: 517, startPoint y: 304, endPoint x: 569, endPoint y: 216, distance: 102.8
click at [569, 216] on div "Main content" at bounding box center [457, 291] width 855 height 447
click at [863, 445] on button "Увеличить" at bounding box center [863, 452] width 30 height 30
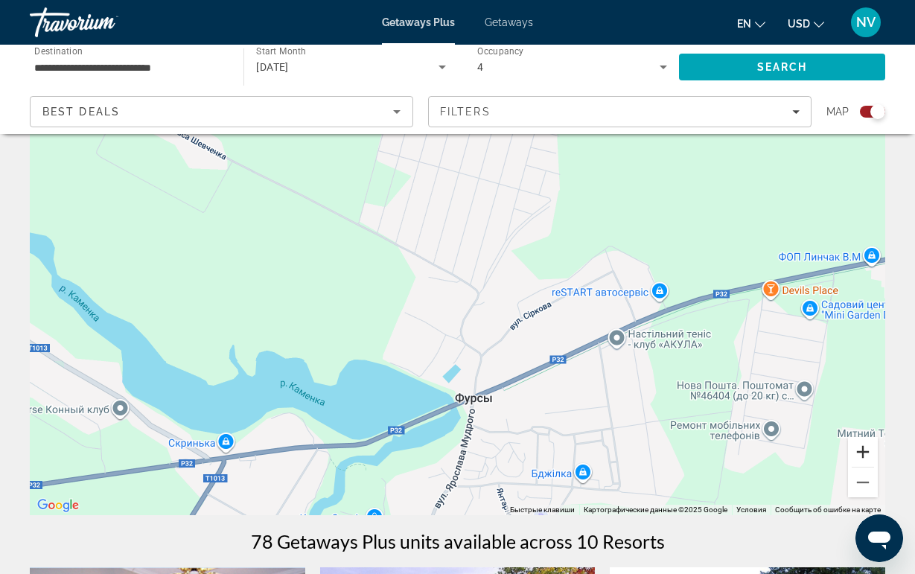
click at [863, 445] on button "Увеличить" at bounding box center [863, 452] width 30 height 30
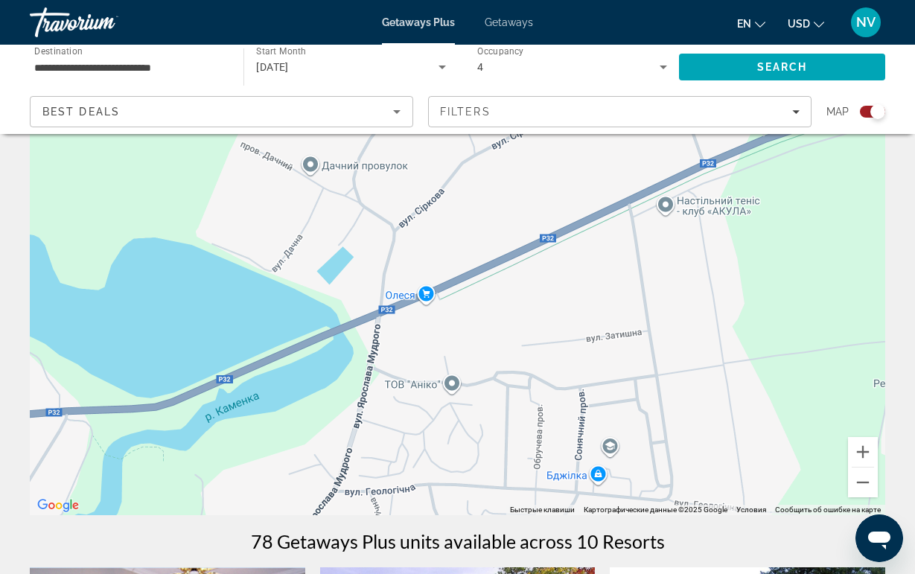
drag, startPoint x: 642, startPoint y: 411, endPoint x: 532, endPoint y: 224, distance: 216.5
click at [529, 220] on div "Main content" at bounding box center [457, 291] width 855 height 447
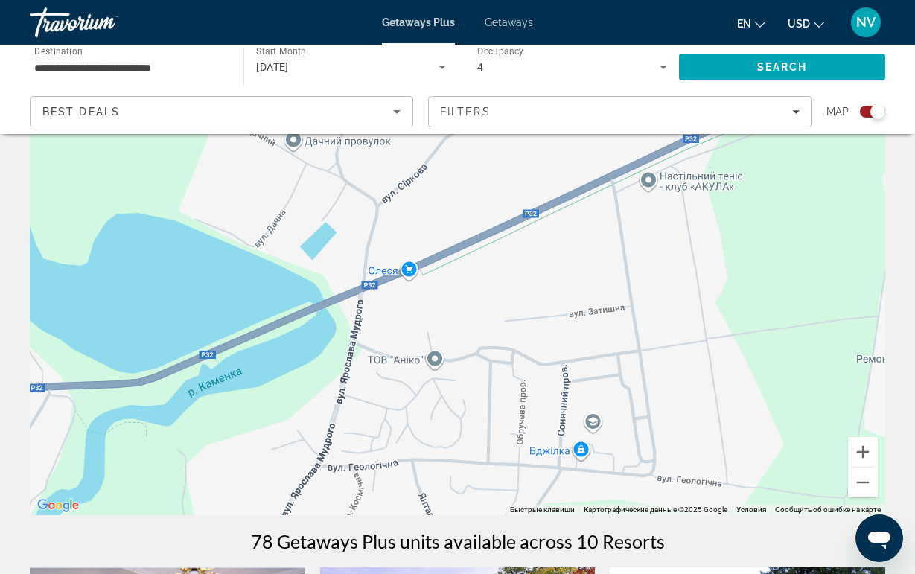
drag, startPoint x: 532, startPoint y: 224, endPoint x: 517, endPoint y: 203, distance: 26.1
click at [517, 203] on div "Main content" at bounding box center [457, 291] width 855 height 447
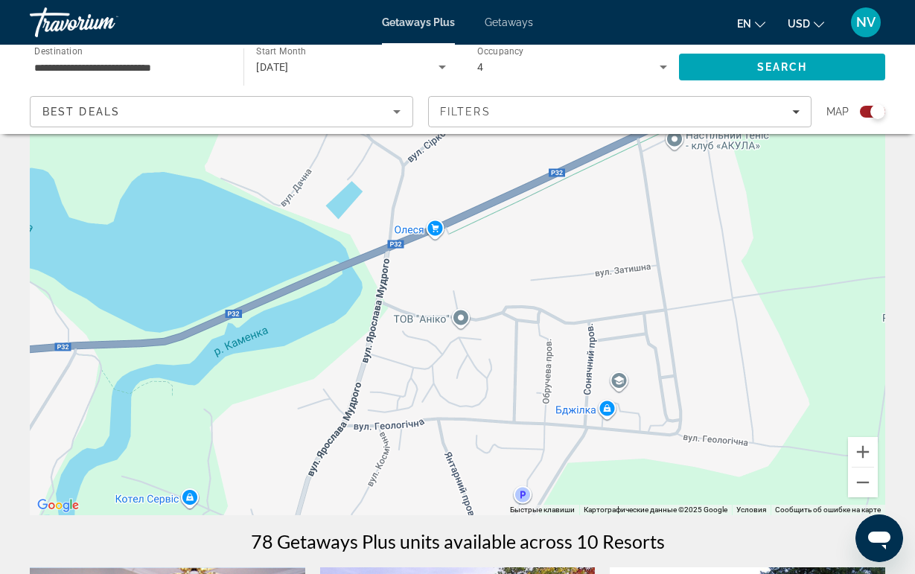
drag, startPoint x: 462, startPoint y: 343, endPoint x: 490, endPoint y: 296, distance: 54.8
click at [490, 296] on div "Main content" at bounding box center [457, 291] width 855 height 447
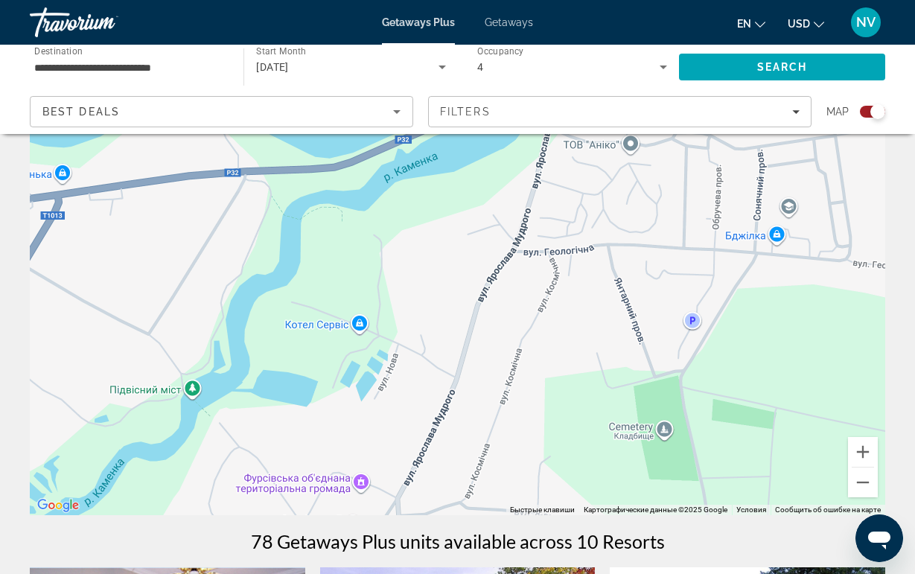
drag, startPoint x: 549, startPoint y: 436, endPoint x: 716, endPoint y: 261, distance: 241.7
click at [716, 261] on div "Main content" at bounding box center [457, 291] width 855 height 447
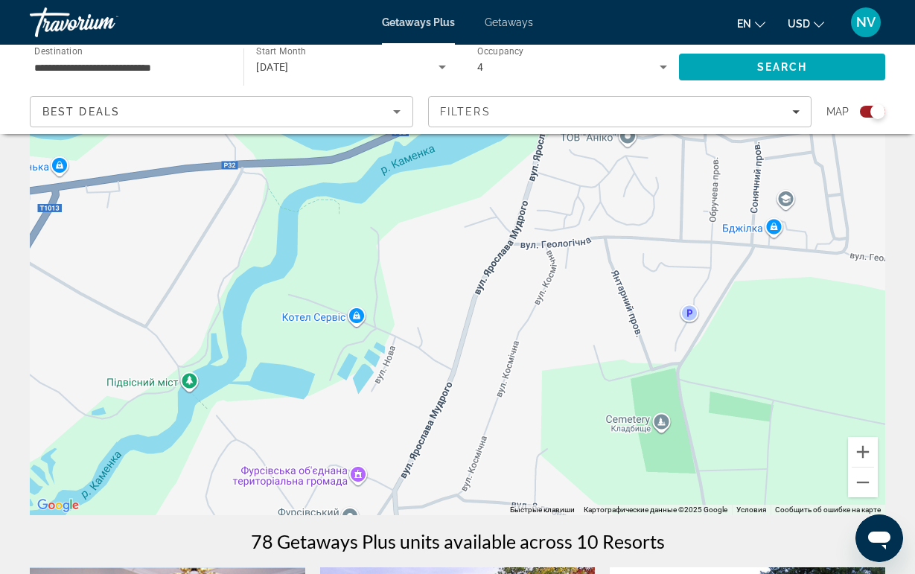
click at [665, 429] on div "Main content" at bounding box center [457, 291] width 855 height 447
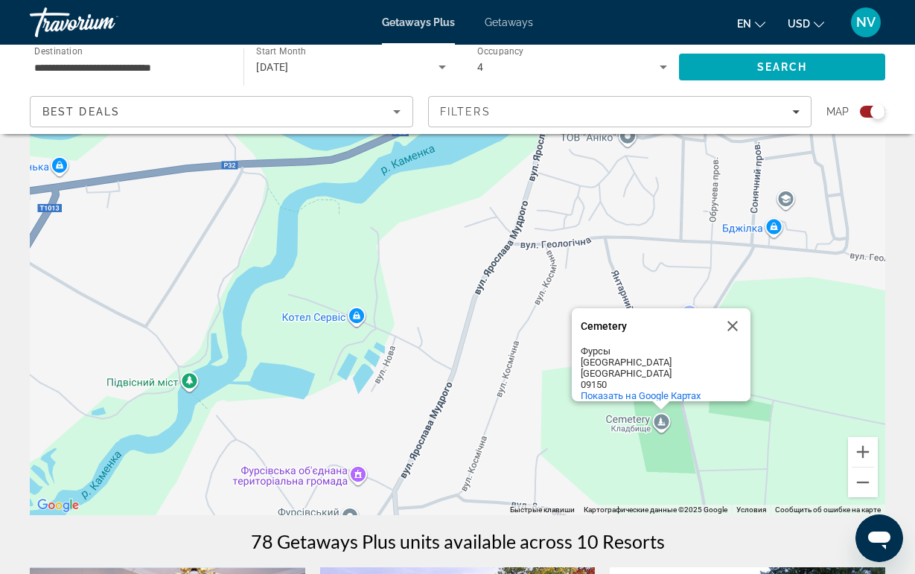
click at [587, 261] on div "[GEOGRAPHIC_DATA] [GEOGRAPHIC_DATA] [GEOGRAPHIC_DATA] [GEOGRAPHIC_DATA] 09150 П…" at bounding box center [457, 291] width 855 height 447
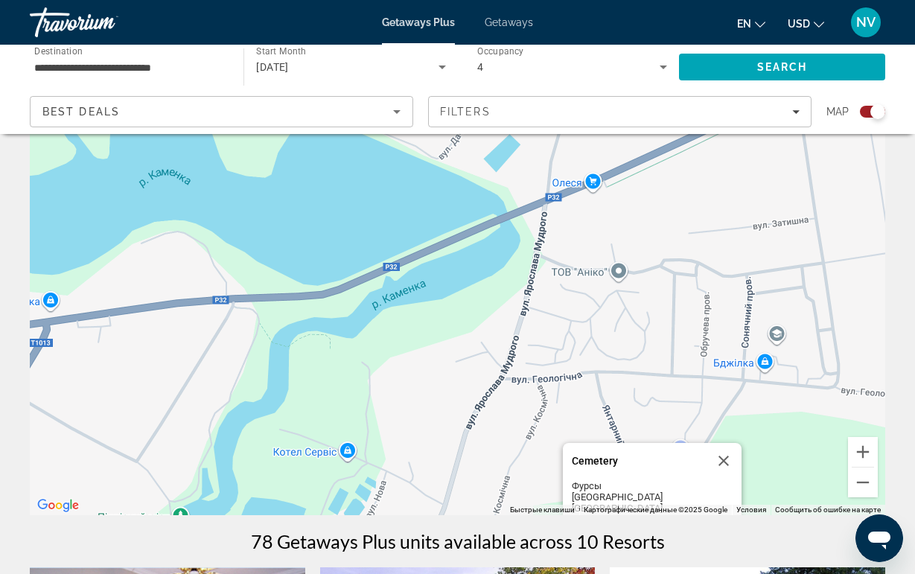
drag, startPoint x: 587, startPoint y: 261, endPoint x: 575, endPoint y: 409, distance: 148.6
click at [575, 409] on div "[GEOGRAPHIC_DATA] [GEOGRAPHIC_DATA] [GEOGRAPHIC_DATA] [GEOGRAPHIC_DATA] 09150 П…" at bounding box center [457, 291] width 855 height 447
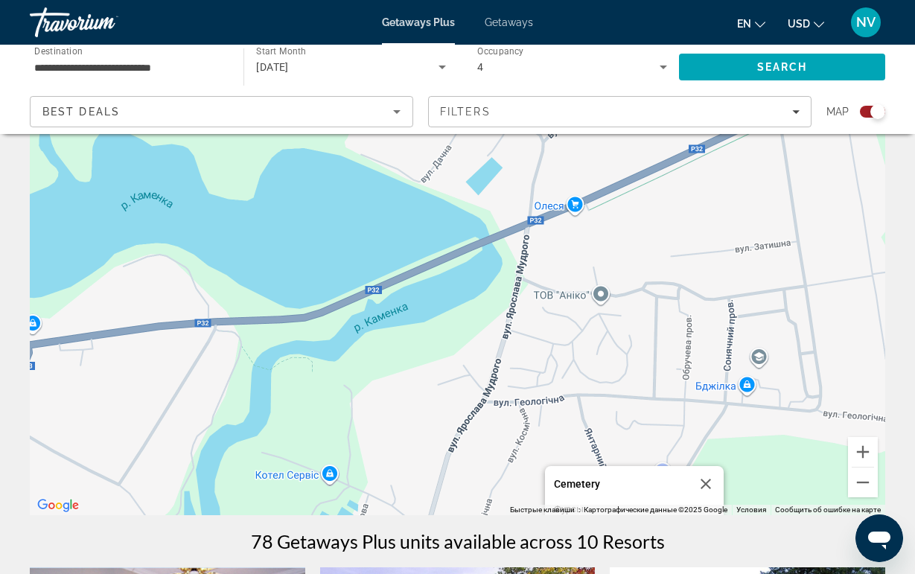
drag, startPoint x: 470, startPoint y: 316, endPoint x: 441, endPoint y: 336, distance: 35.3
click at [441, 336] on div "[GEOGRAPHIC_DATA] [GEOGRAPHIC_DATA] [GEOGRAPHIC_DATA] [GEOGRAPHIC_DATA] 09150 П…" at bounding box center [457, 291] width 855 height 447
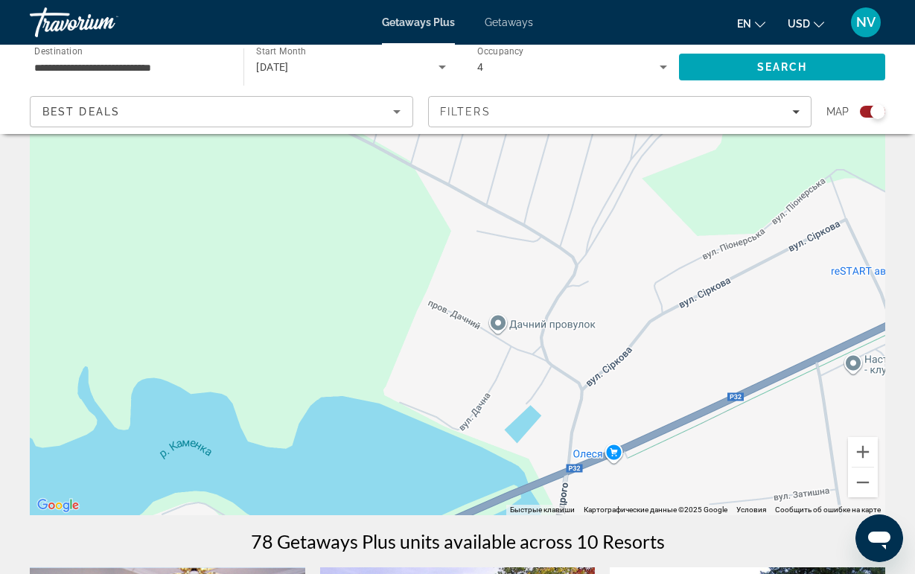
drag, startPoint x: 234, startPoint y: 216, endPoint x: 286, endPoint y: 453, distance: 242.2
click at [286, 453] on div "[GEOGRAPHIC_DATA] [GEOGRAPHIC_DATA] [GEOGRAPHIC_DATA] [GEOGRAPHIC_DATA] 09150 П…" at bounding box center [457, 291] width 855 height 447
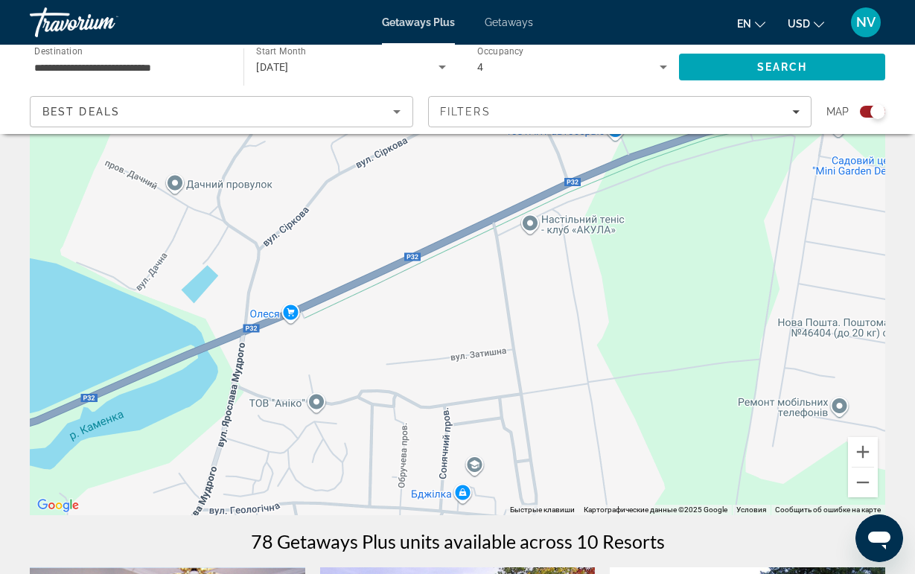
drag, startPoint x: 607, startPoint y: 366, endPoint x: 290, endPoint y: 217, distance: 350.6
click at [290, 220] on div "[GEOGRAPHIC_DATA] [GEOGRAPHIC_DATA] [GEOGRAPHIC_DATA] [GEOGRAPHIC_DATA] 09150 П…" at bounding box center [457, 291] width 855 height 447
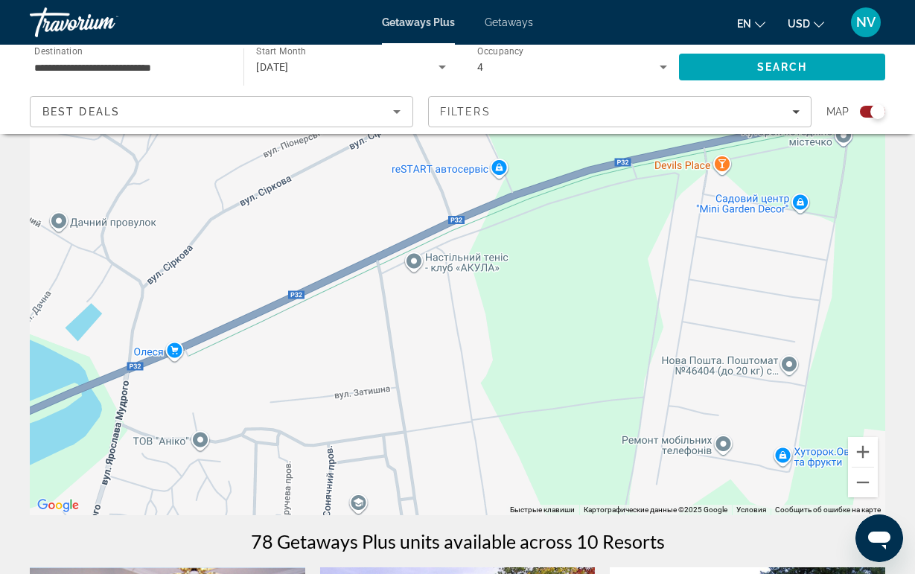
drag, startPoint x: 424, startPoint y: 257, endPoint x: 316, endPoint y: 326, distance: 128.2
click at [316, 326] on div "[GEOGRAPHIC_DATA] [GEOGRAPHIC_DATA] [GEOGRAPHIC_DATA] [GEOGRAPHIC_DATA] 09150 П…" at bounding box center [457, 291] width 855 height 447
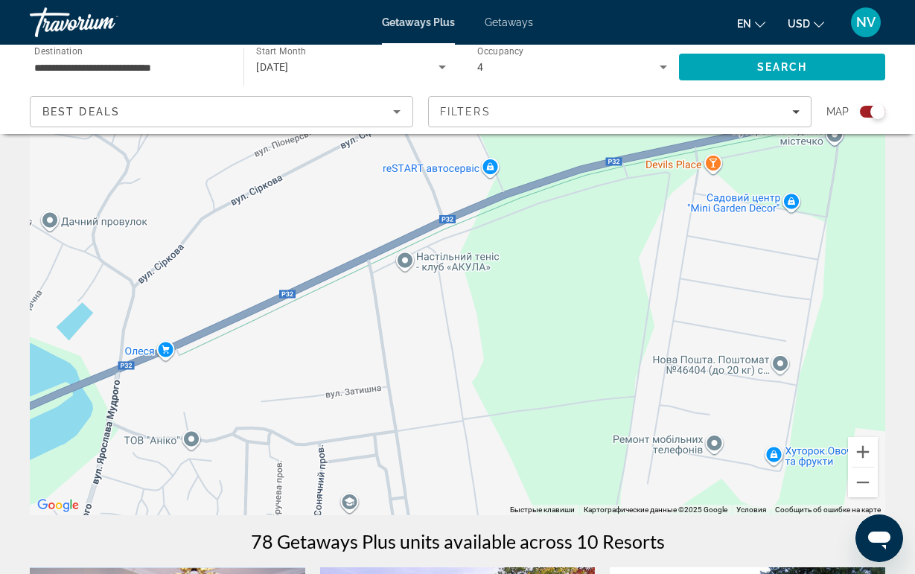
click at [402, 255] on div "[GEOGRAPHIC_DATA] [GEOGRAPHIC_DATA] [GEOGRAPHIC_DATA] [GEOGRAPHIC_DATA] 09150 П…" at bounding box center [457, 291] width 855 height 447
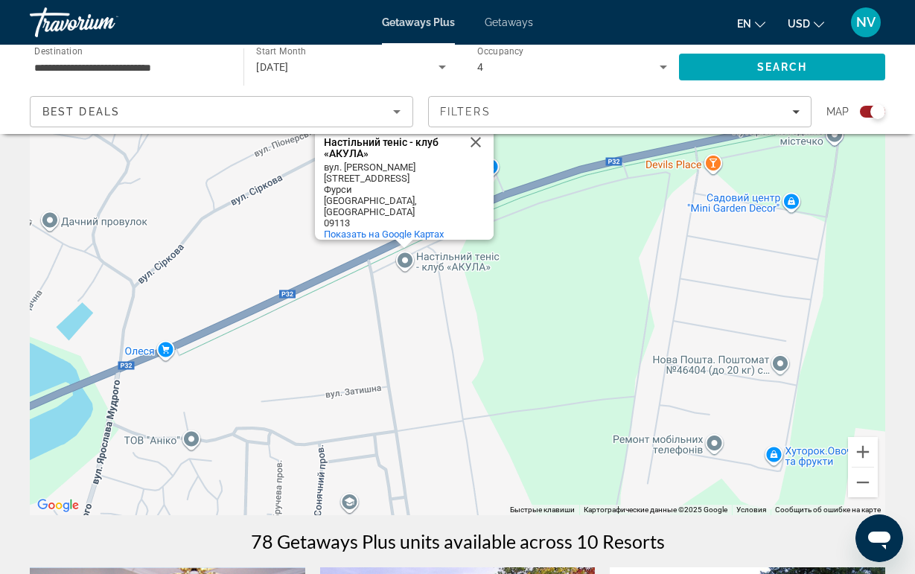
click at [553, 351] on div "Настільний теніс - клуб «АКУЛА» Настільний теніс - клуб «АКУЛА» вул. [PERSON_NA…" at bounding box center [457, 291] width 855 height 447
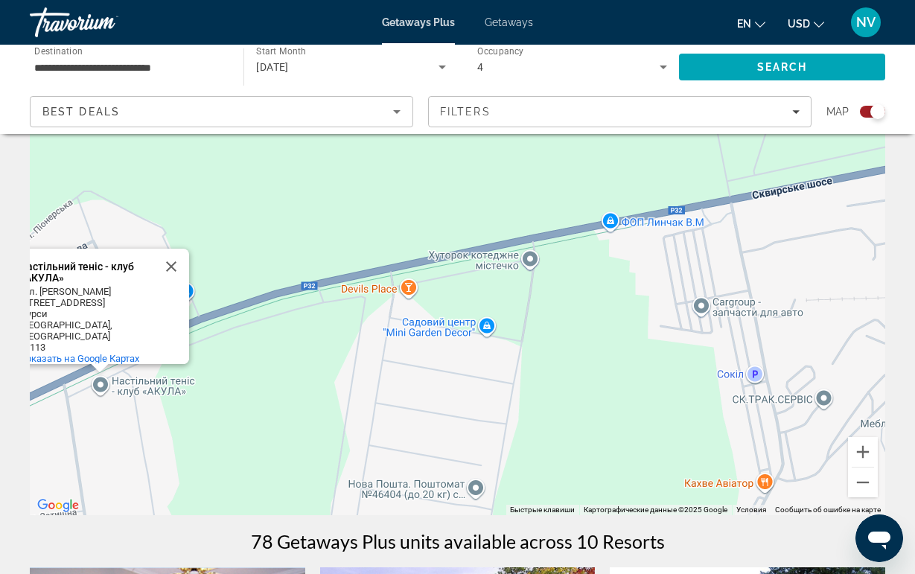
drag, startPoint x: 722, startPoint y: 266, endPoint x: 407, endPoint y: 391, distance: 338.8
click at [404, 392] on div "Настільний теніс - клуб «АКУЛА» Настільний теніс - клуб «АКУЛА» вул. [PERSON_NA…" at bounding box center [457, 291] width 855 height 447
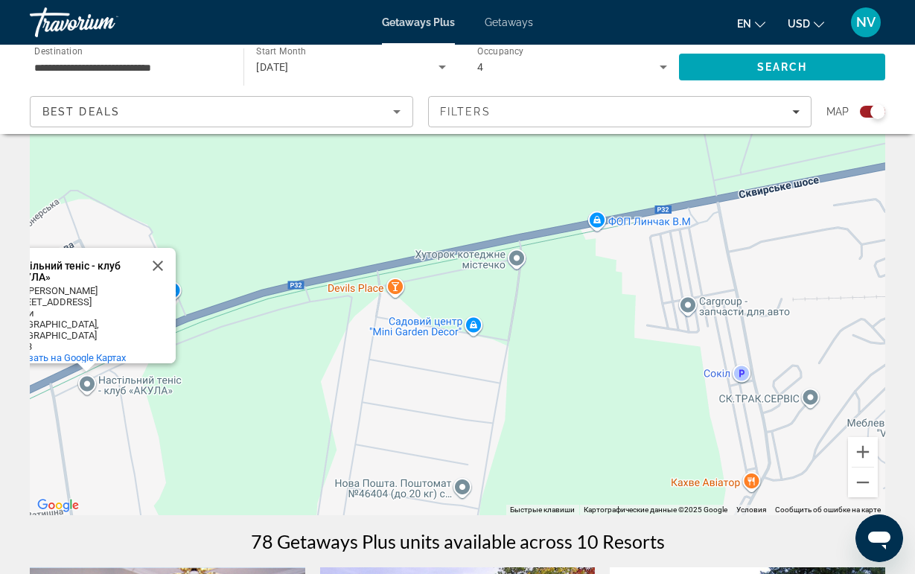
click at [394, 287] on div "Настільний теніс - клуб «АКУЛА» Настільний теніс - клуб «АКУЛА» вул. [PERSON_NA…" at bounding box center [457, 291] width 855 height 447
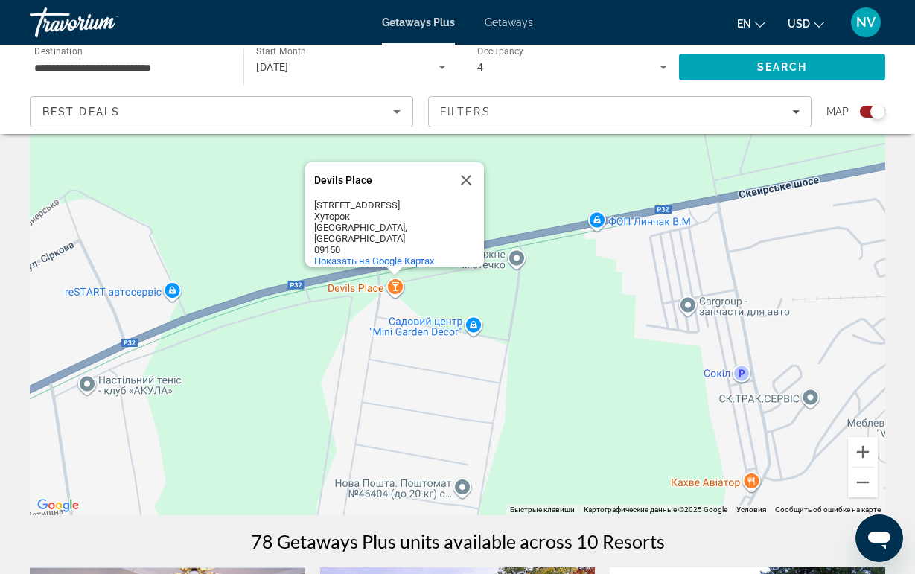
click at [498, 294] on div "Devils Place Devils [STREET_ADDRESS] Показать на Google Картах" at bounding box center [457, 291] width 855 height 447
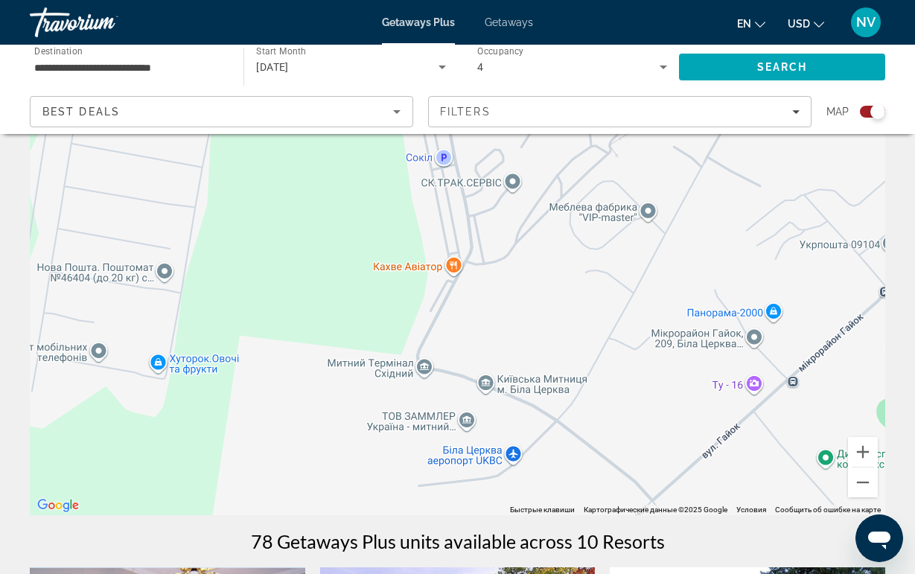
drag, startPoint x: 440, startPoint y: 284, endPoint x: 144, endPoint y: 67, distance: 367.4
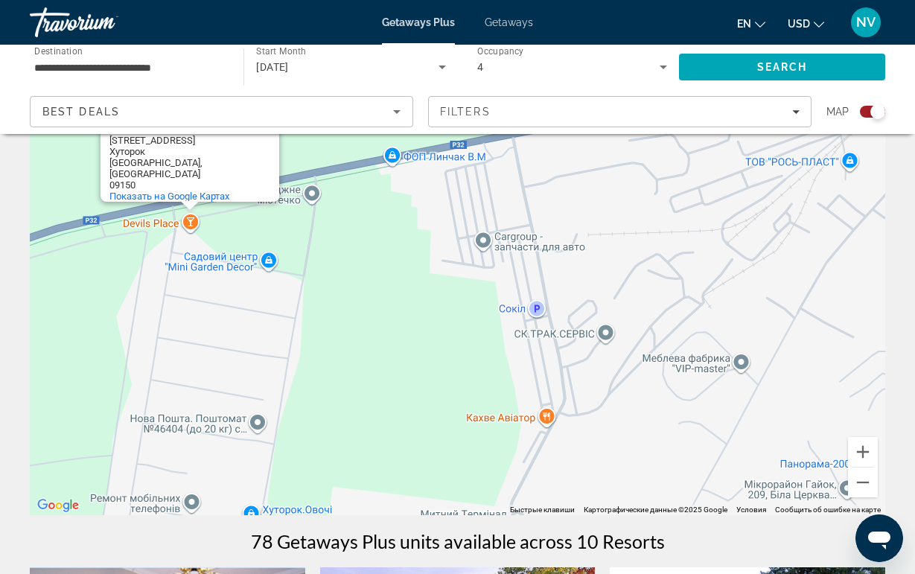
drag, startPoint x: 604, startPoint y: 298, endPoint x: 697, endPoint y: 450, distance: 177.9
click at [697, 450] on div "Devils Place Devils [STREET_ADDRESS] Показать на Google Картах" at bounding box center [457, 291] width 855 height 447
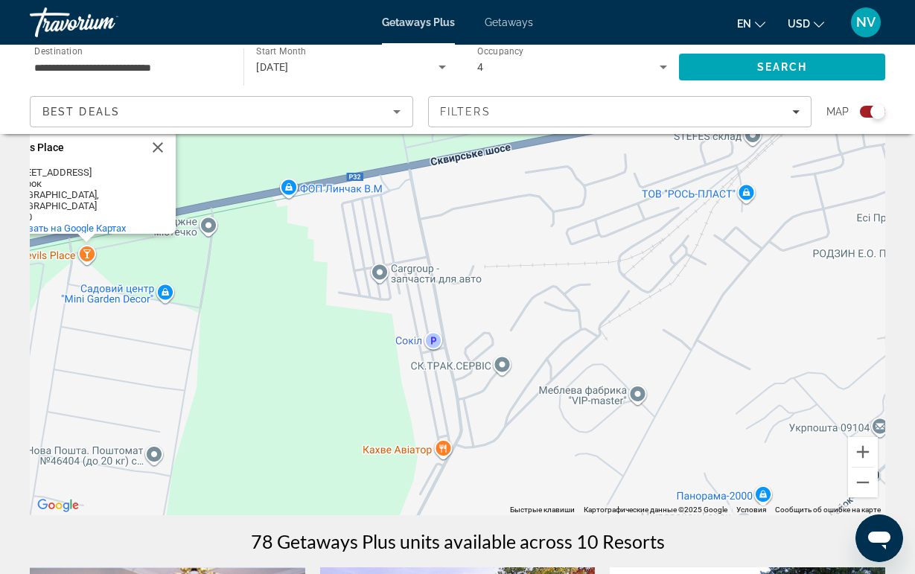
drag, startPoint x: 473, startPoint y: 260, endPoint x: 328, endPoint y: 287, distance: 147.7
click at [328, 290] on div "Devils Place Devils [STREET_ADDRESS] Показать на Google Картах" at bounding box center [457, 291] width 855 height 447
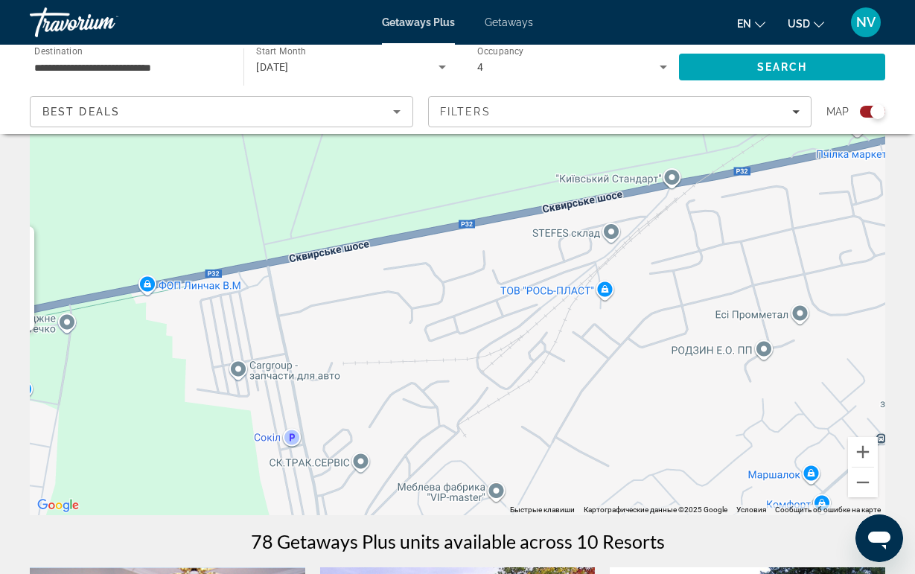
drag, startPoint x: 544, startPoint y: 243, endPoint x: 686, endPoint y: 368, distance: 188.8
click at [686, 368] on div "Devils Place Devils [STREET_ADDRESS] Показать на Google Картах" at bounding box center [457, 291] width 855 height 447
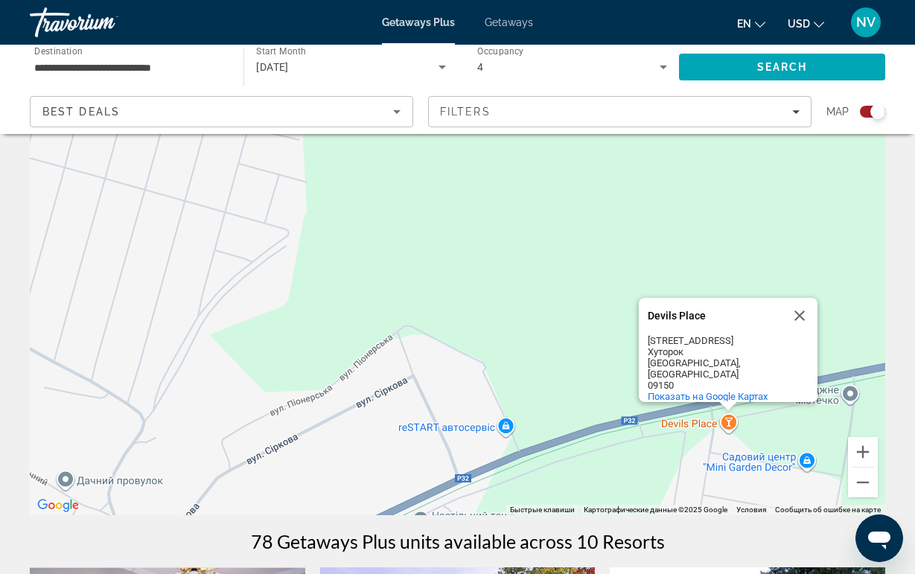
drag, startPoint x: 555, startPoint y: 245, endPoint x: 473, endPoint y: 162, distance: 115.8
click at [473, 165] on div "Devils Place Devils [STREET_ADDRESS] Показать на Google Картах" at bounding box center [457, 291] width 855 height 447
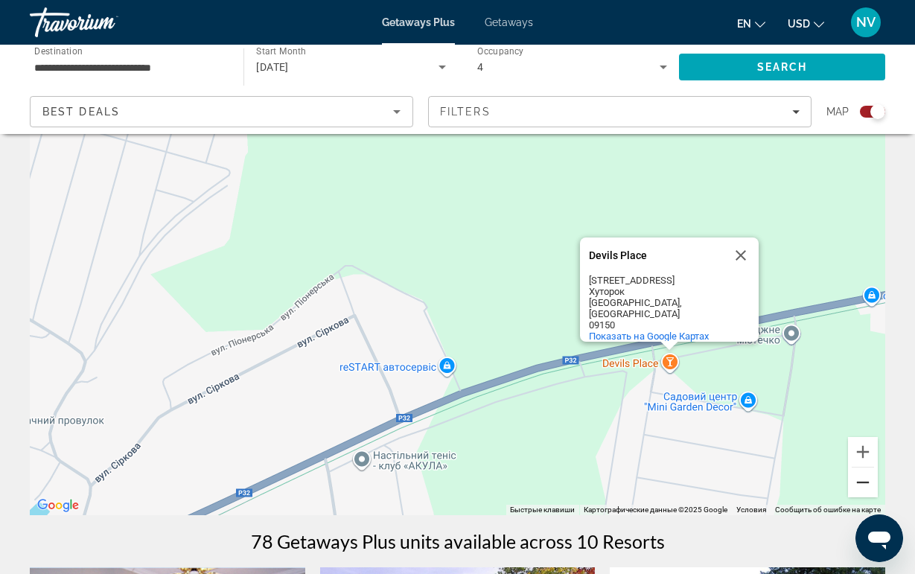
click at [864, 496] on button "Уменьшить" at bounding box center [863, 482] width 30 height 30
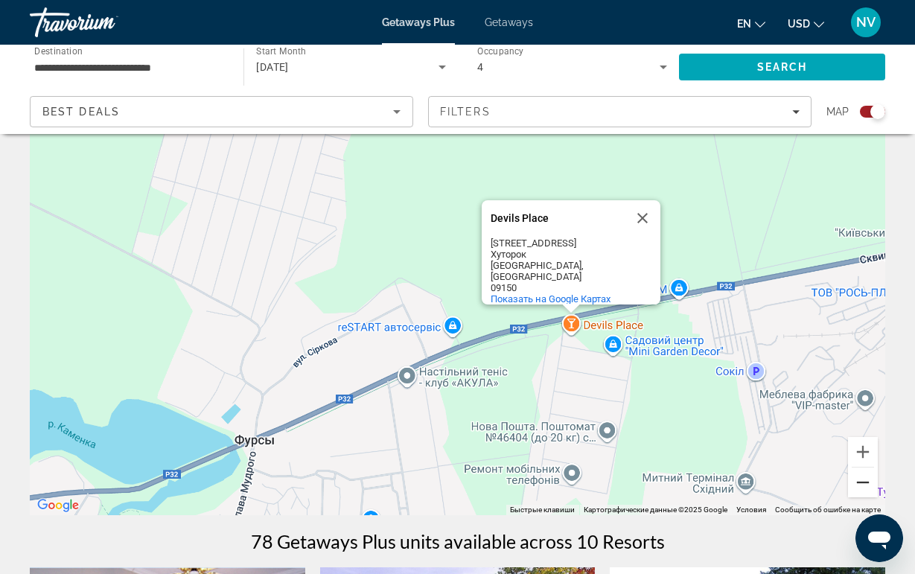
click at [864, 496] on button "Уменьшить" at bounding box center [863, 482] width 30 height 30
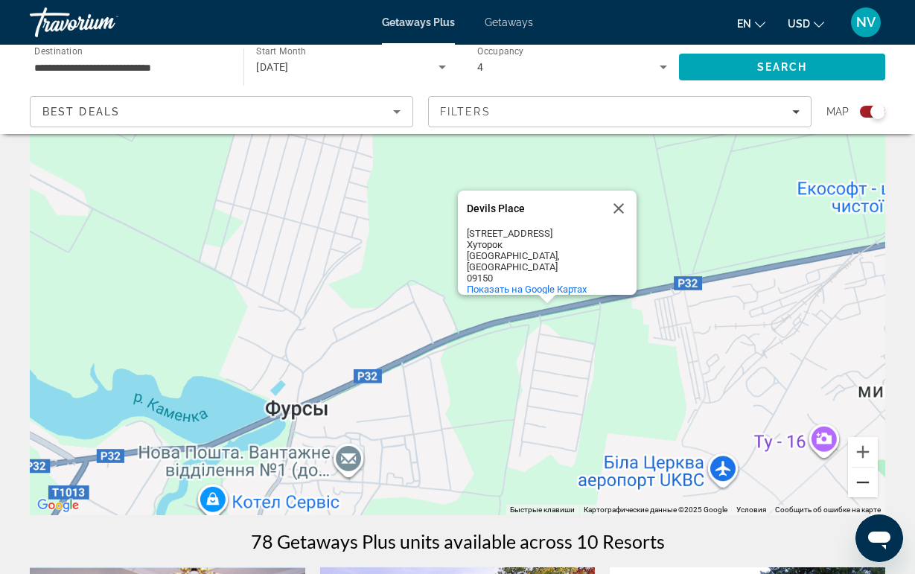
click at [864, 496] on button "Уменьшить" at bounding box center [863, 482] width 30 height 30
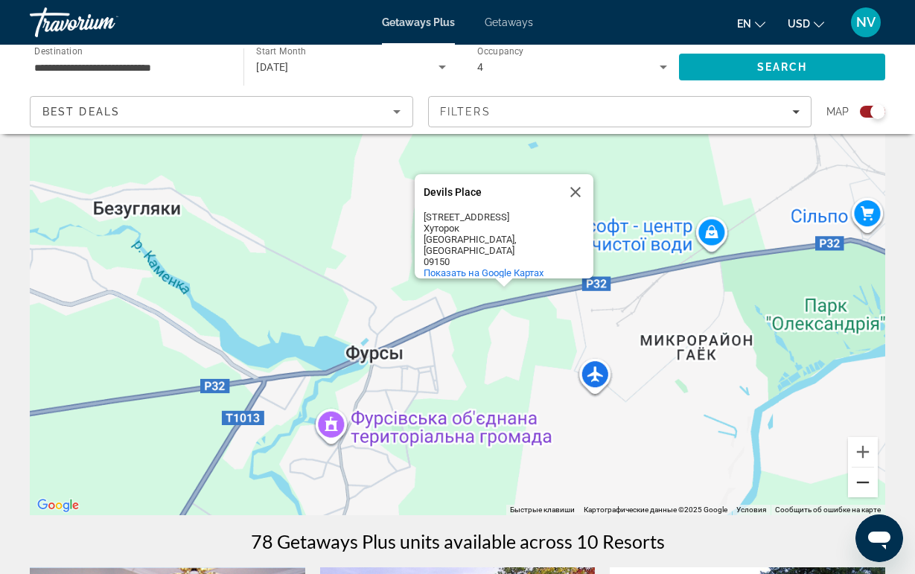
click at [864, 496] on button "Уменьшить" at bounding box center [863, 482] width 30 height 30
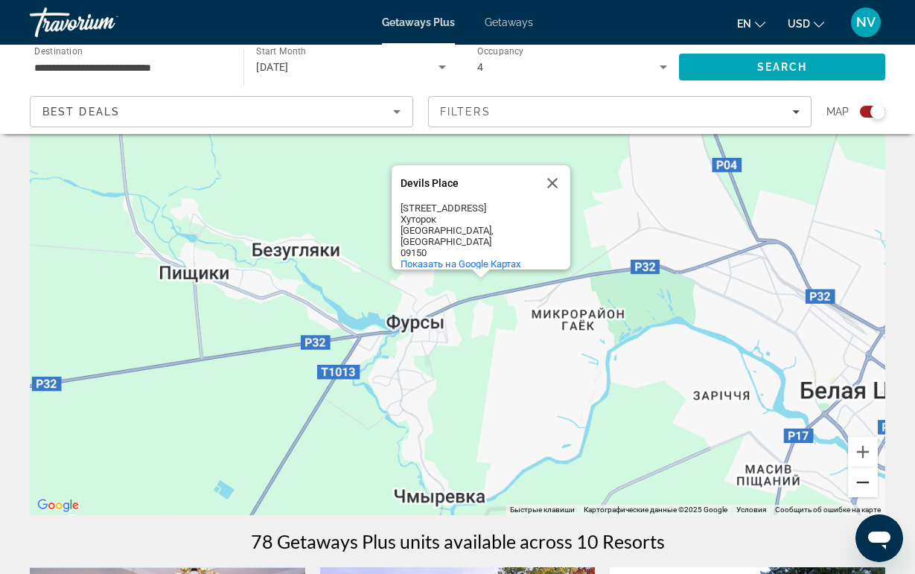
click at [864, 496] on button "Уменьшить" at bounding box center [863, 482] width 30 height 30
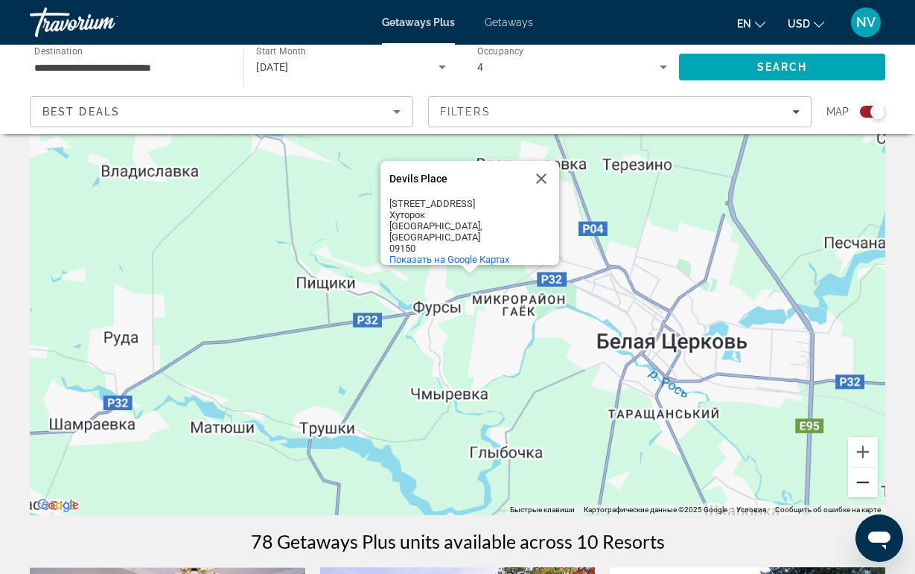
click at [864, 496] on button "Уменьшить" at bounding box center [863, 482] width 30 height 30
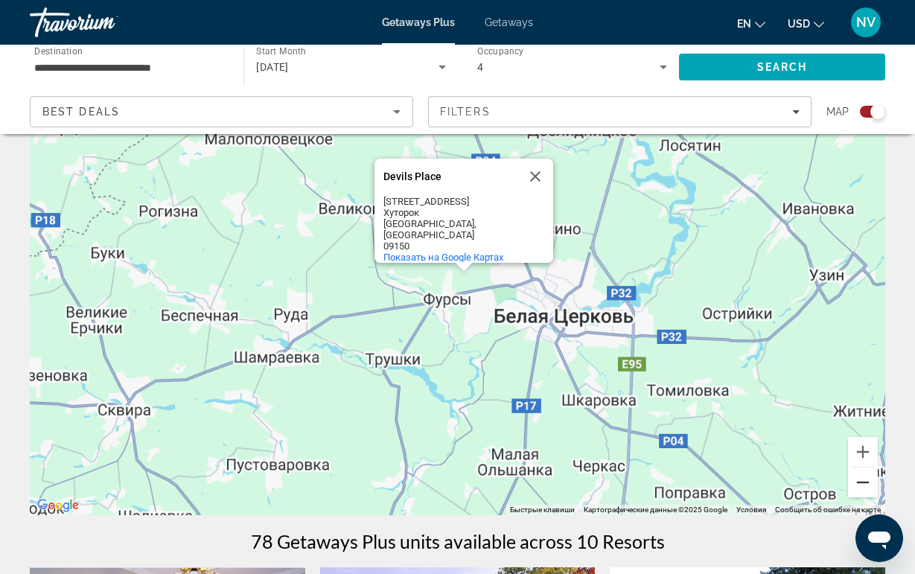
click at [864, 496] on button "Уменьшить" at bounding box center [863, 482] width 30 height 30
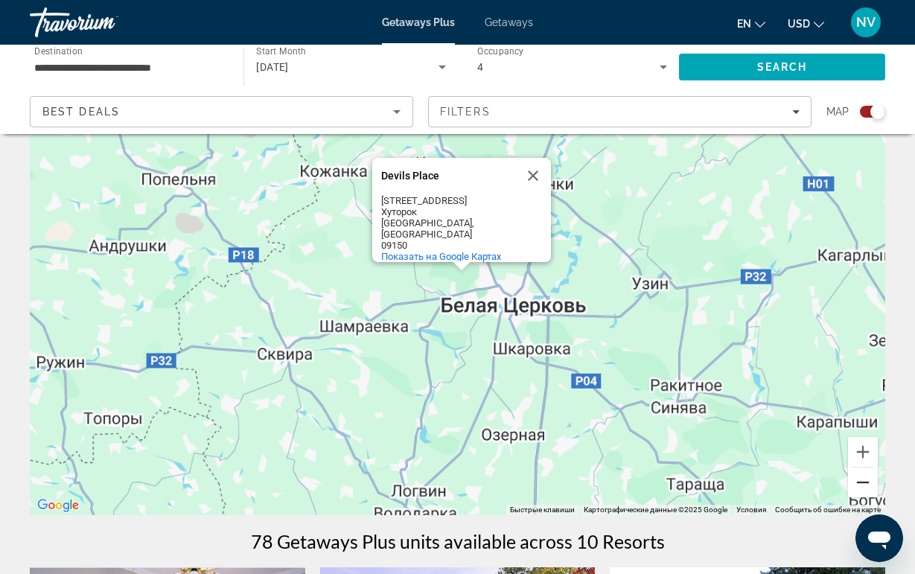
click at [864, 496] on button "Уменьшить" at bounding box center [863, 482] width 30 height 30
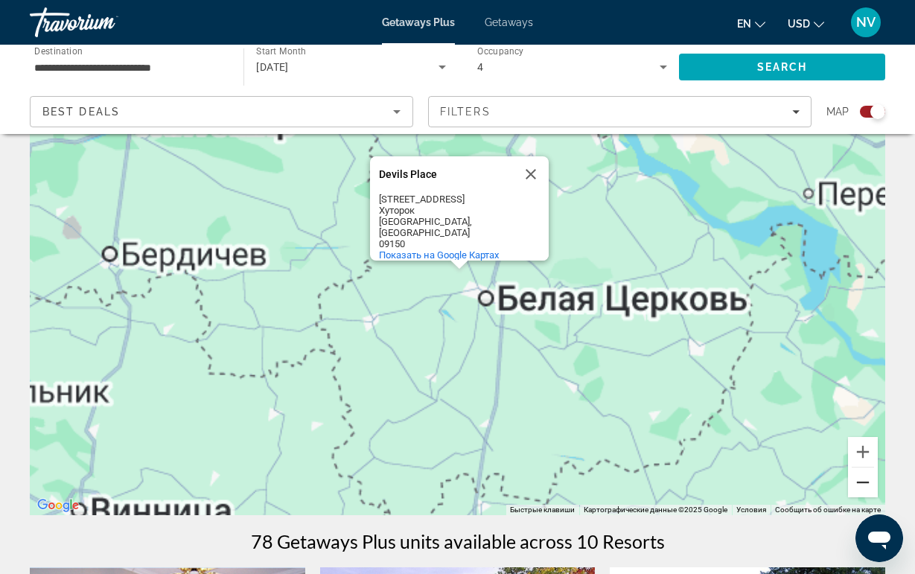
click at [864, 496] on button "Уменьшить" at bounding box center [863, 482] width 30 height 30
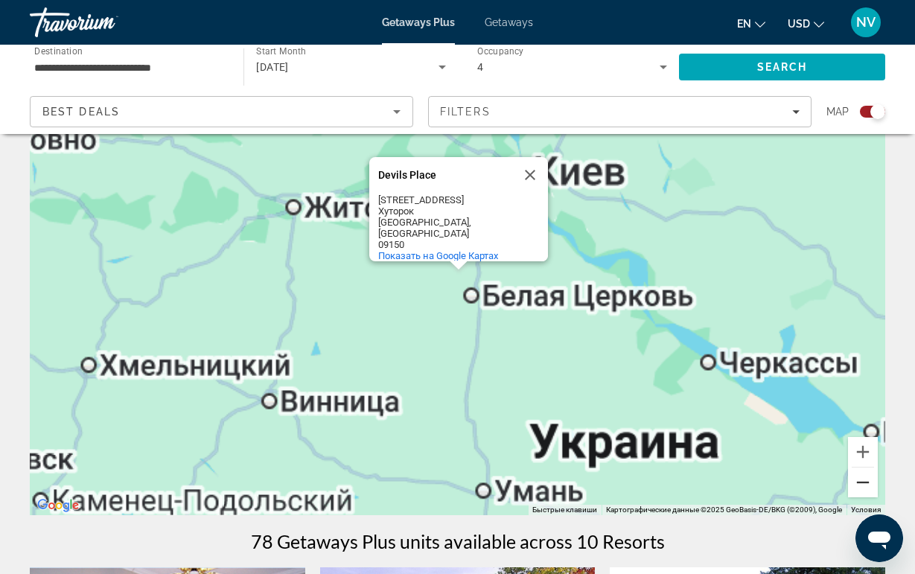
click at [864, 496] on button "Уменьшить" at bounding box center [863, 482] width 30 height 30
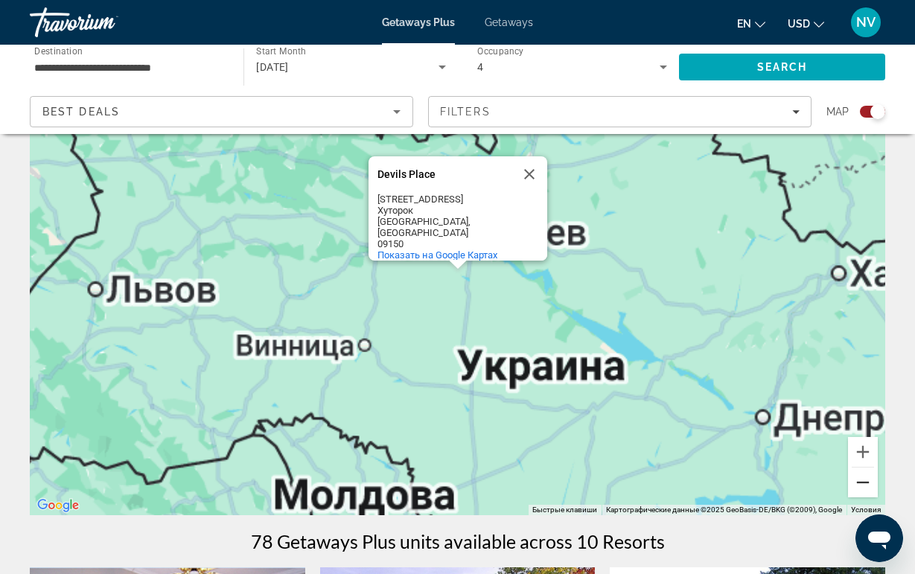
click at [864, 496] on button "Уменьшить" at bounding box center [863, 482] width 30 height 30
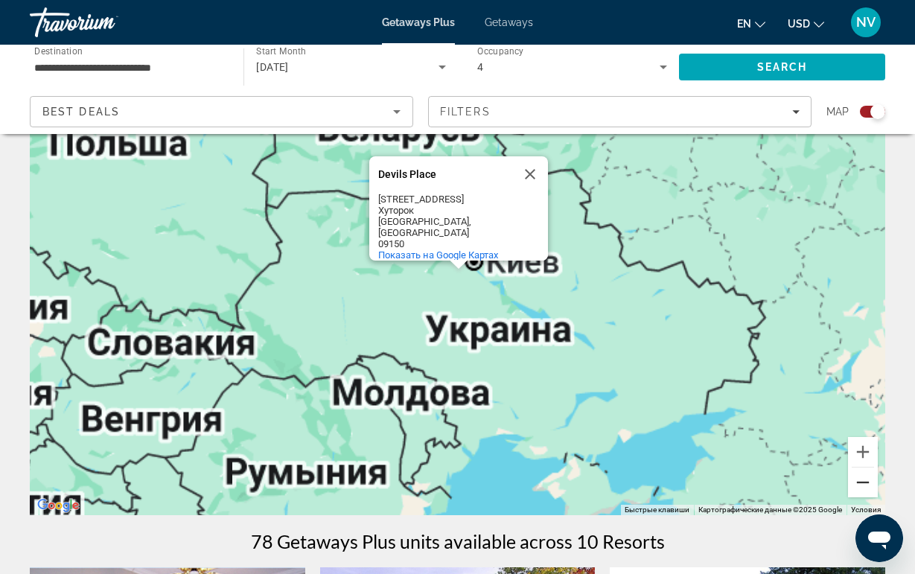
click at [864, 496] on button "Уменьшить" at bounding box center [863, 482] width 30 height 30
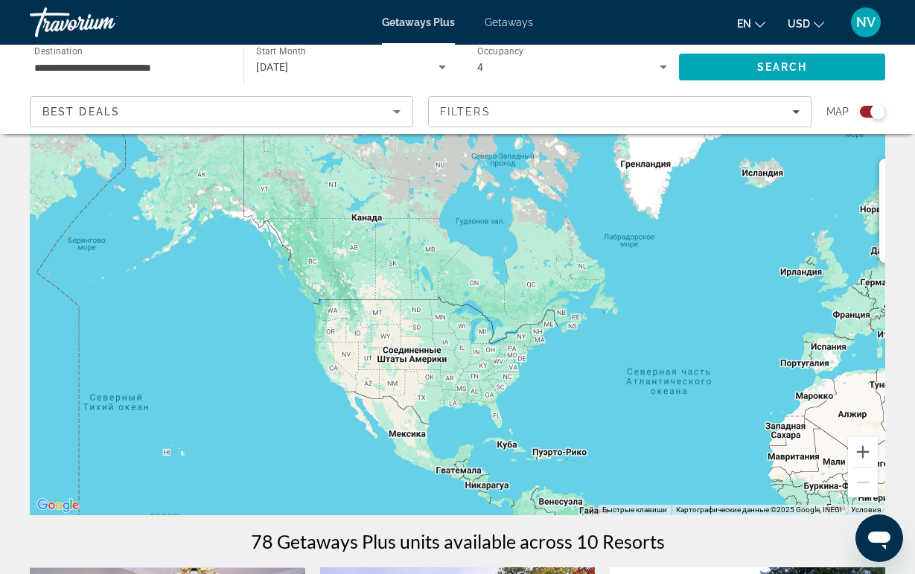
drag, startPoint x: 318, startPoint y: 360, endPoint x: 826, endPoint y: 359, distance: 508.4
click at [826, 359] on div "Devils Place Devils [STREET_ADDRESS] Показать на Google Картах" at bounding box center [457, 291] width 855 height 447
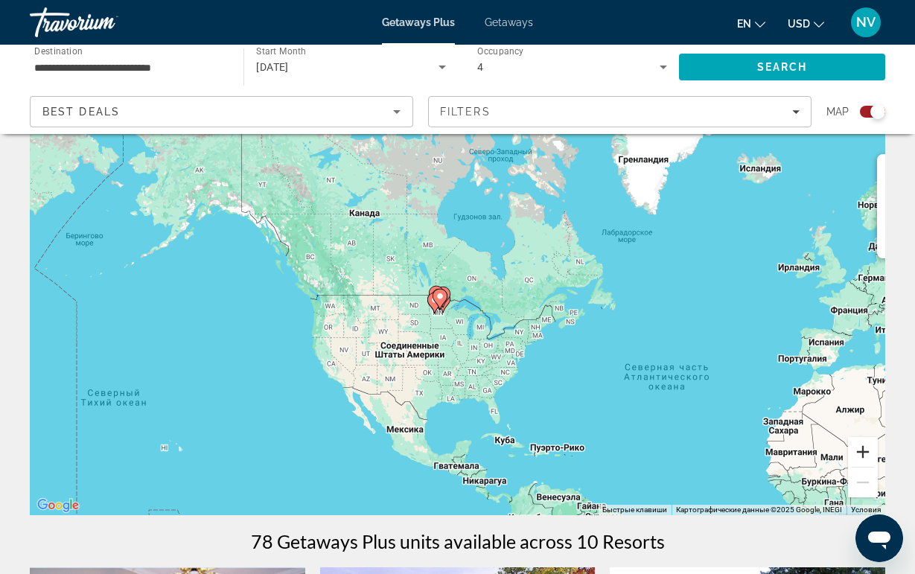
click at [857, 450] on button "Увеличить" at bounding box center [863, 452] width 30 height 30
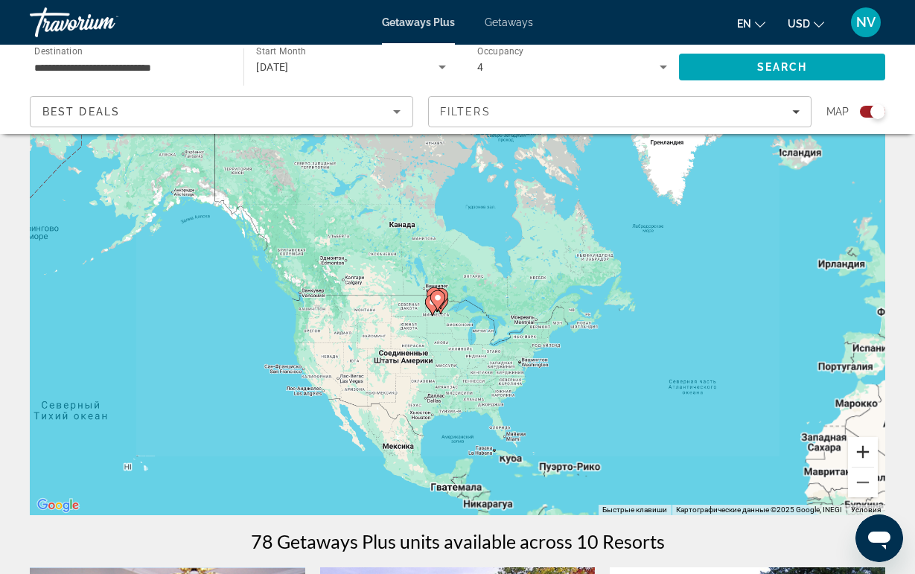
click at [857, 450] on button "Увеличить" at bounding box center [863, 452] width 30 height 30
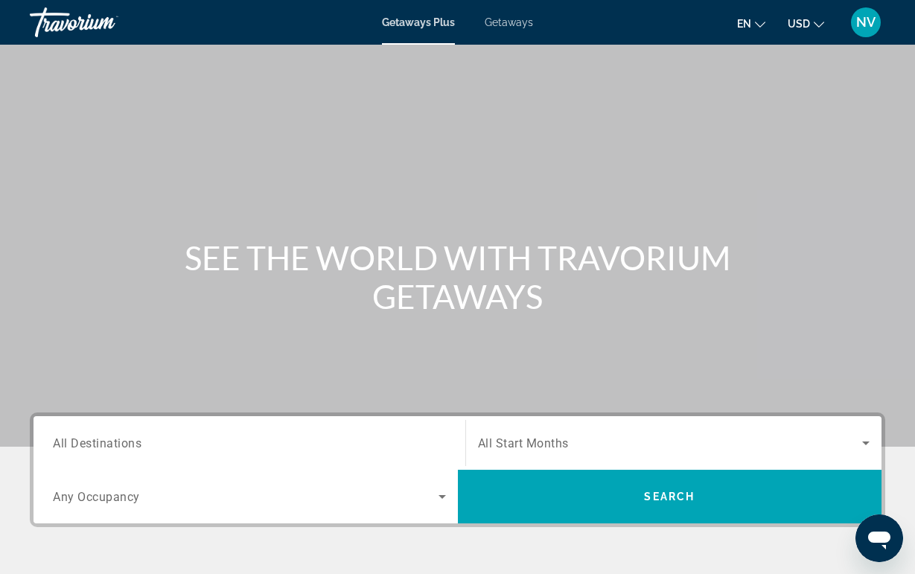
drag, startPoint x: 273, startPoint y: 176, endPoint x: 437, endPoint y: 197, distance: 165.1
click at [437, 197] on div "Main content" at bounding box center [457, 223] width 915 height 447
